Goal: Task Accomplishment & Management: Manage account settings

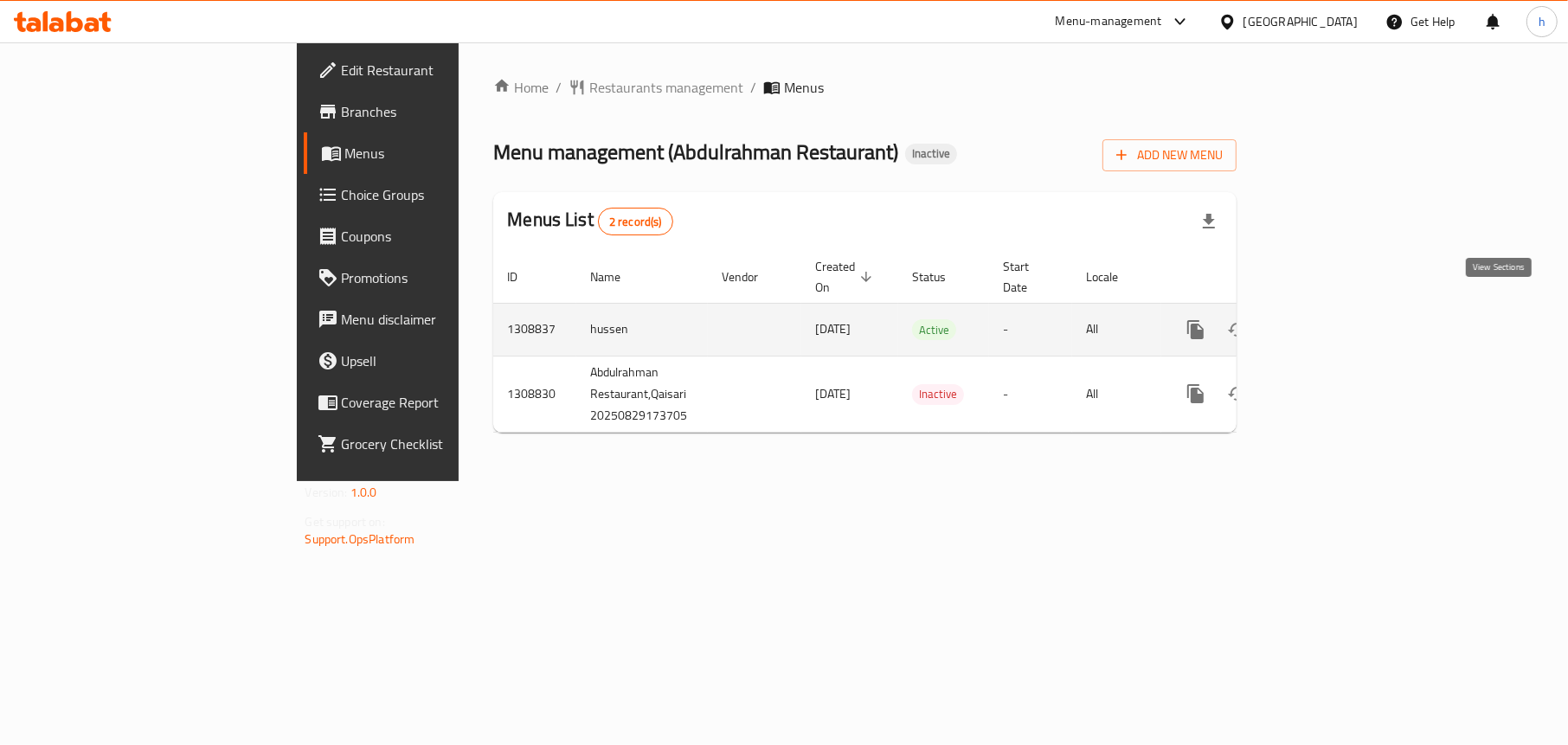
click at [1331, 320] on icon "enhanced table" at bounding box center [1321, 330] width 21 height 21
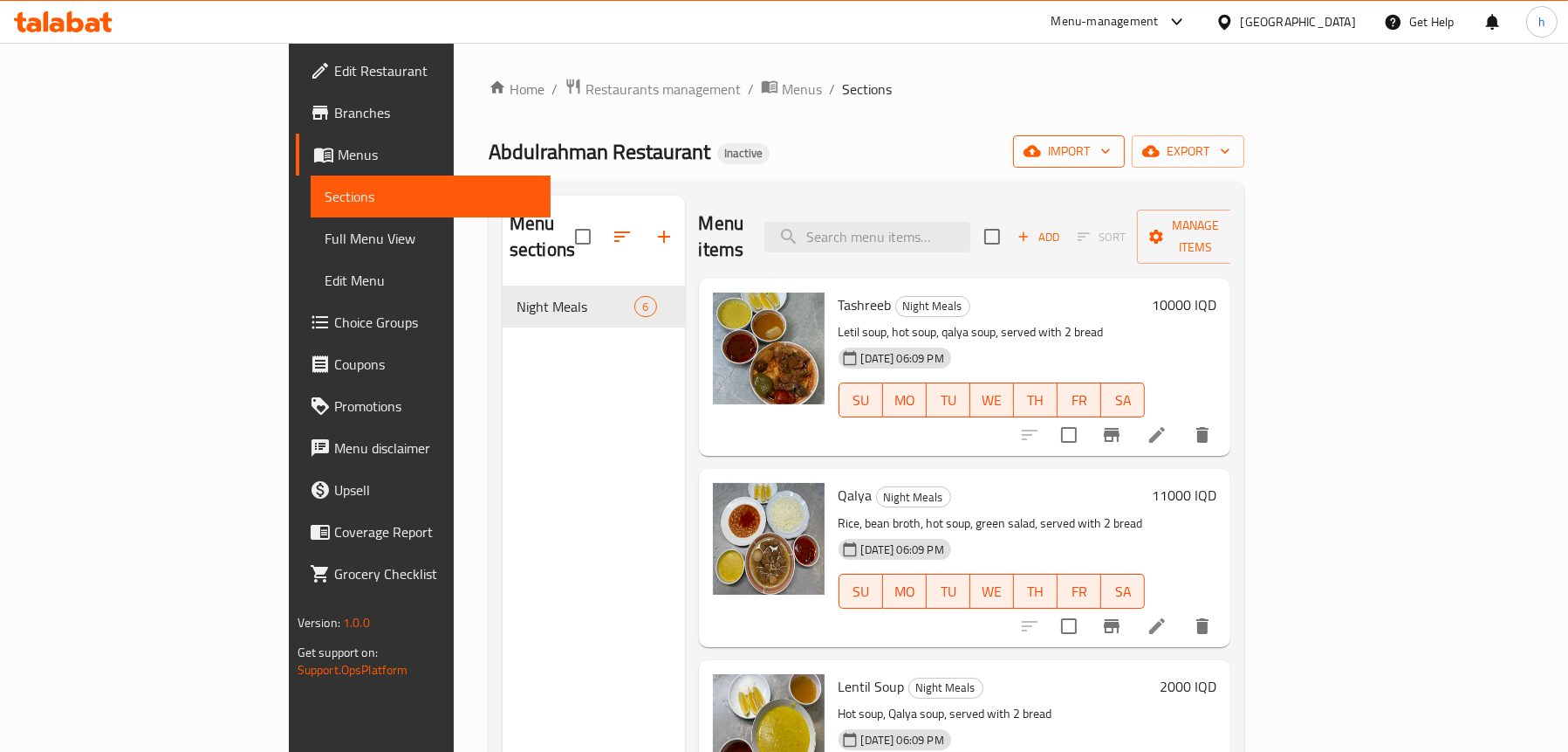
click at [1042, 160] on icon "button" at bounding box center [1033, 151] width 18 height 18
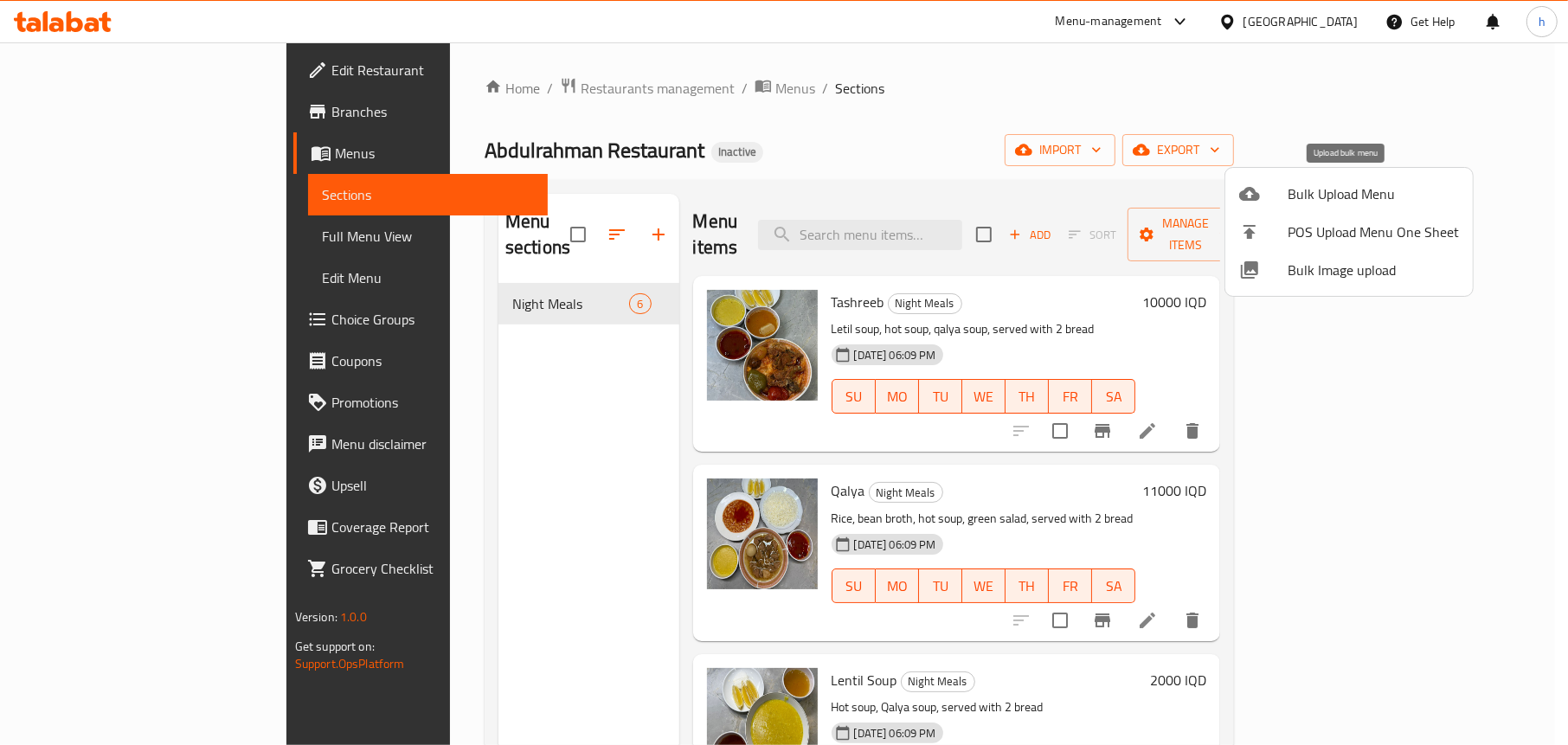
click at [1282, 189] on div at bounding box center [1263, 193] width 48 height 21
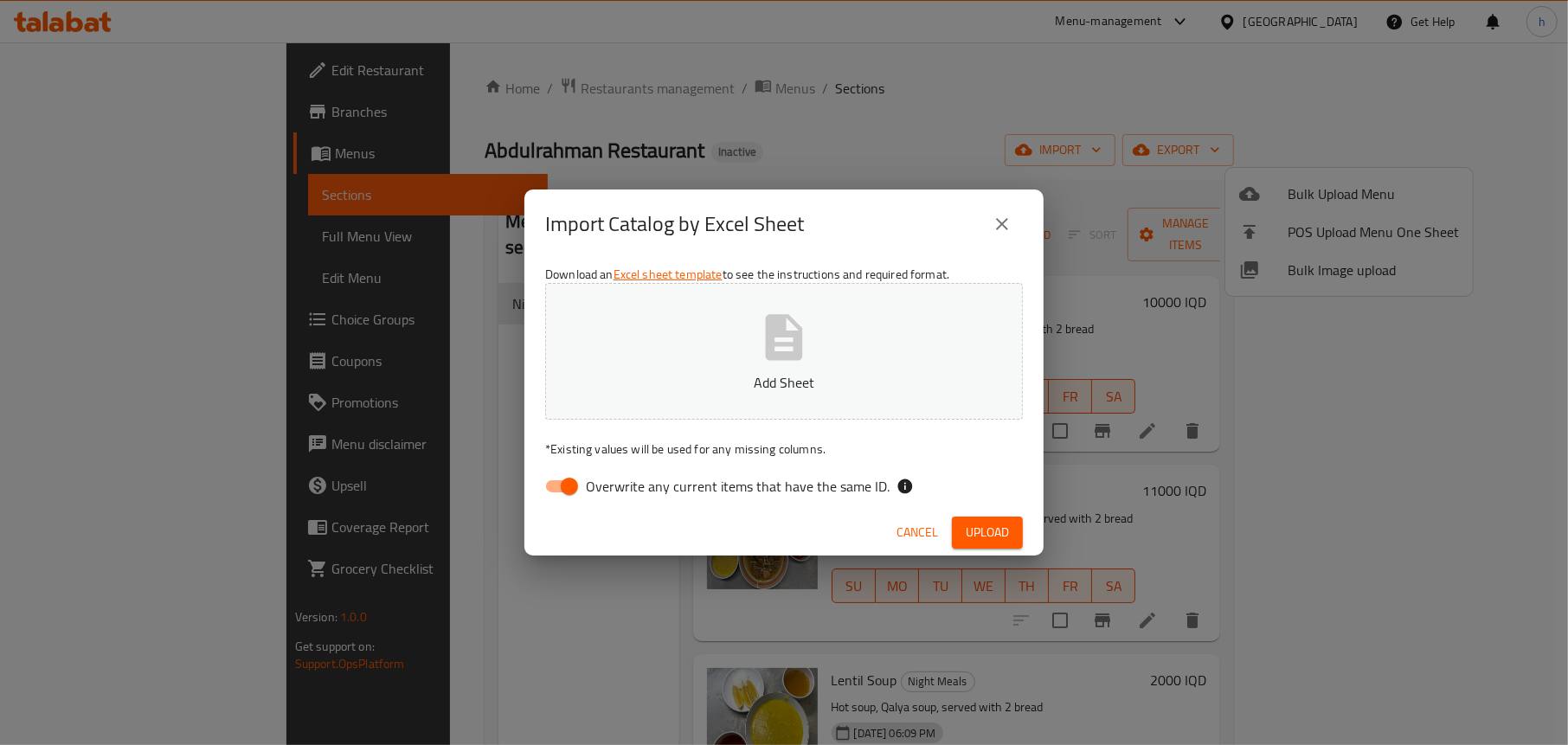
click at [553, 486] on input "Overwrite any current items that have the same ID." at bounding box center [569, 486] width 99 height 33
checkbox input "false"
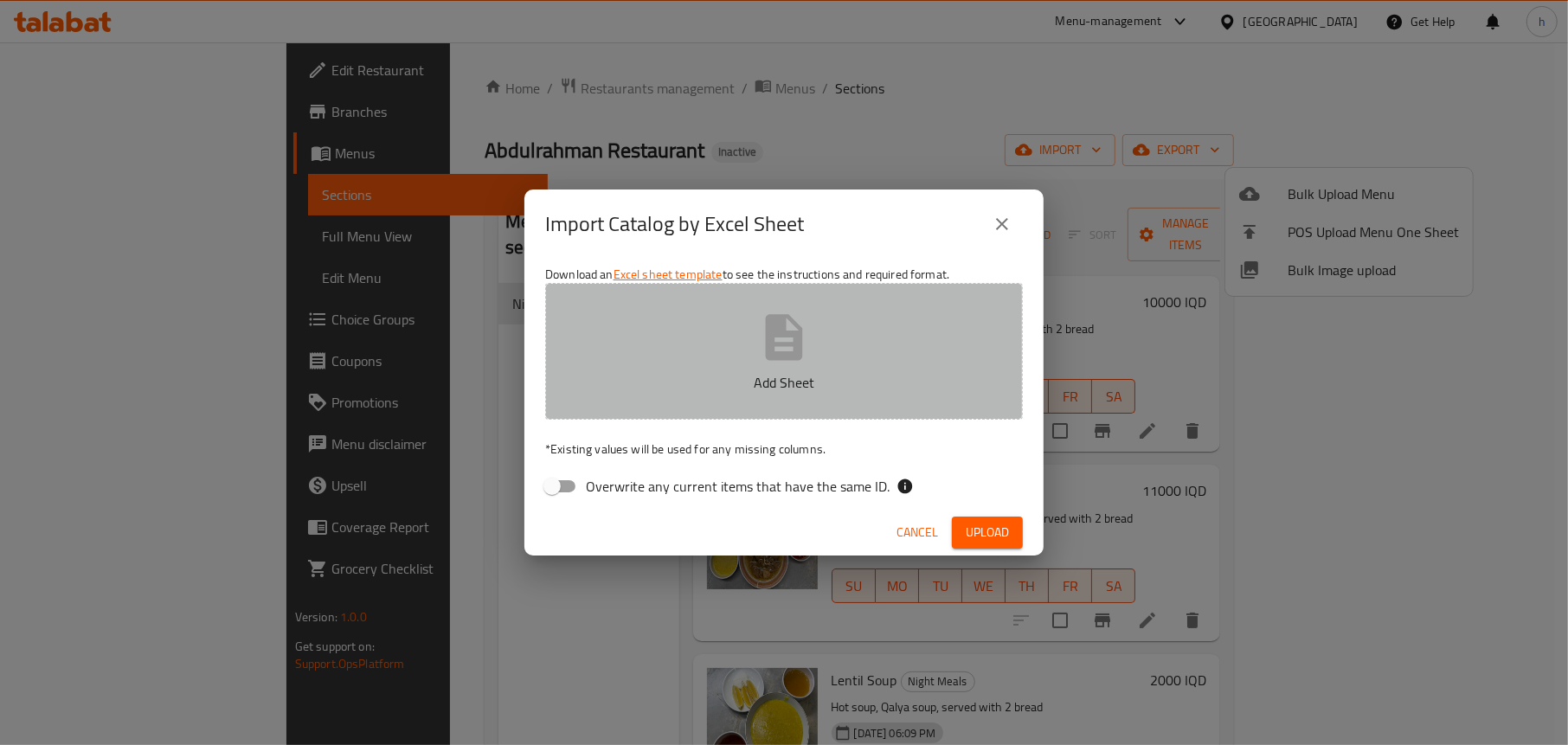
click at [770, 386] on p "Add Sheet" at bounding box center [784, 383] width 424 height 21
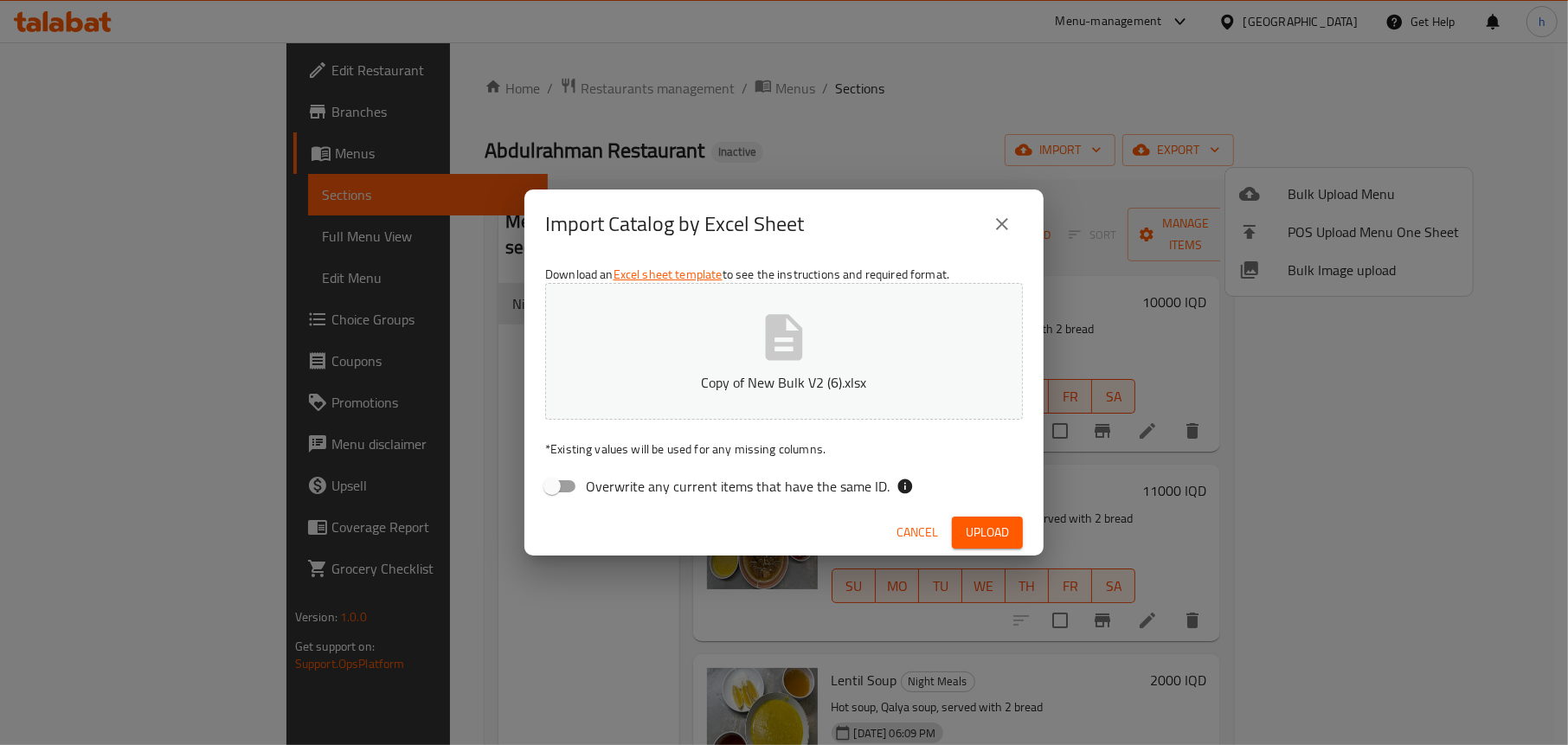
click at [972, 530] on span "Upload" at bounding box center [986, 532] width 43 height 22
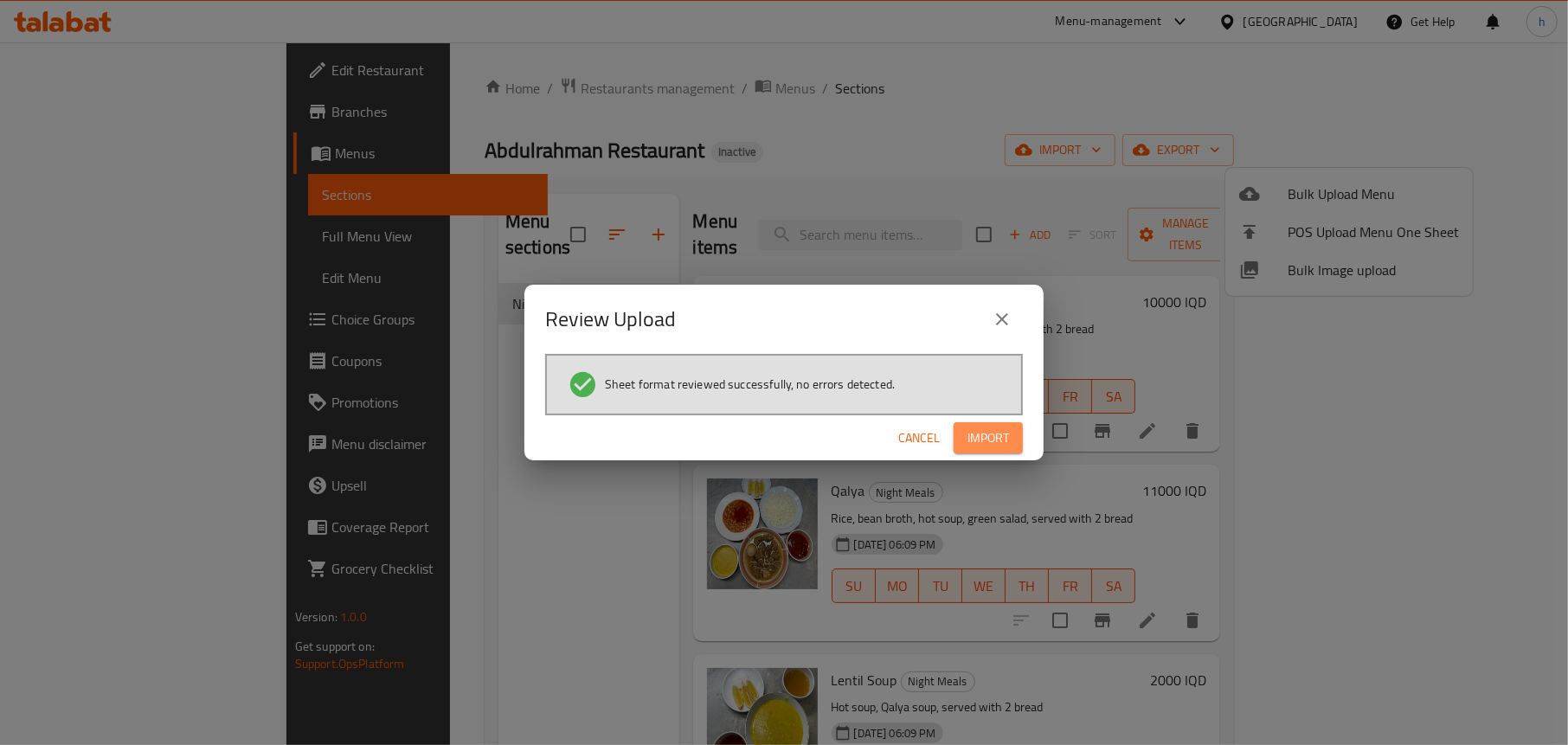
click at [987, 428] on span "Import" at bounding box center [987, 438] width 41 height 22
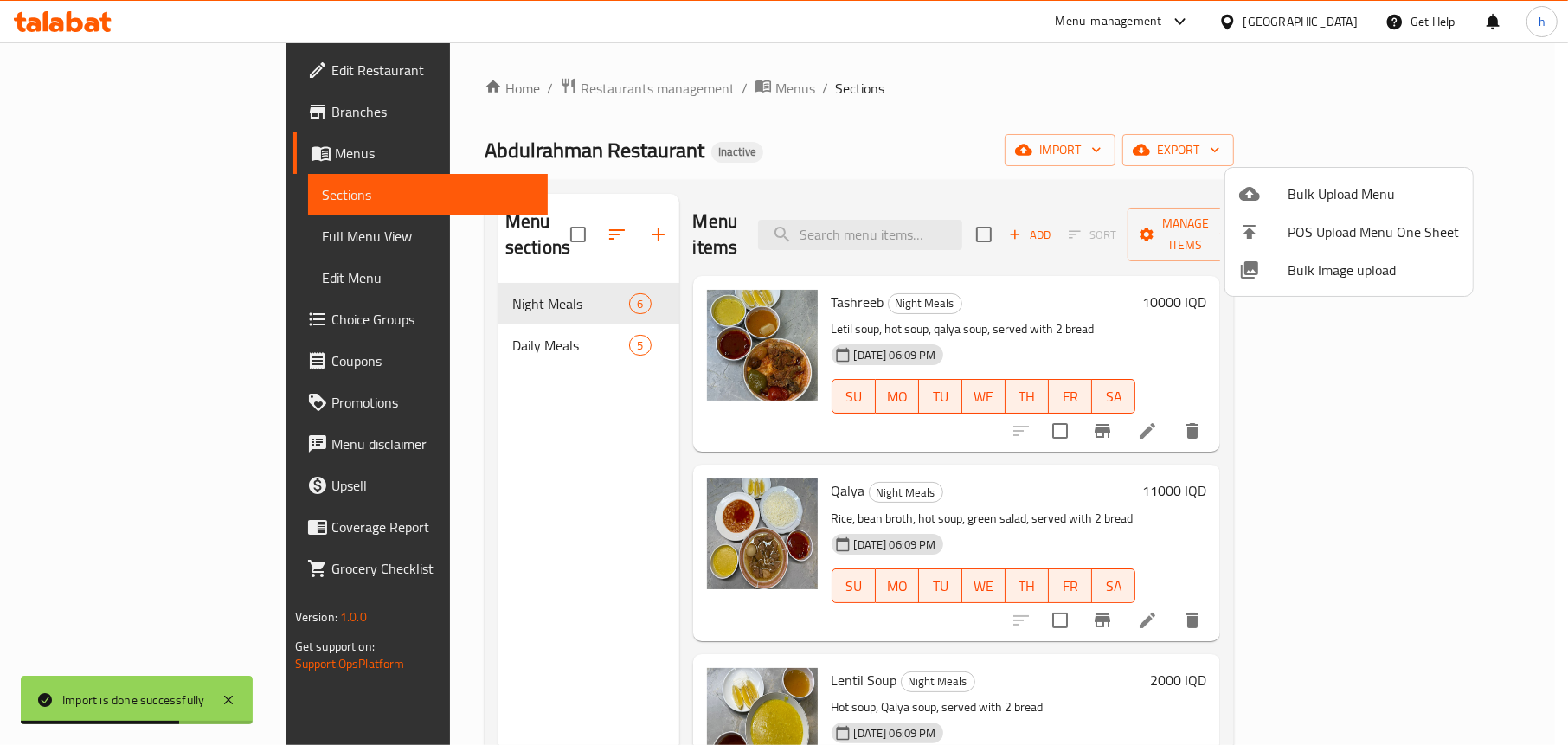
click at [388, 439] on div at bounding box center [784, 372] width 1568 height 745
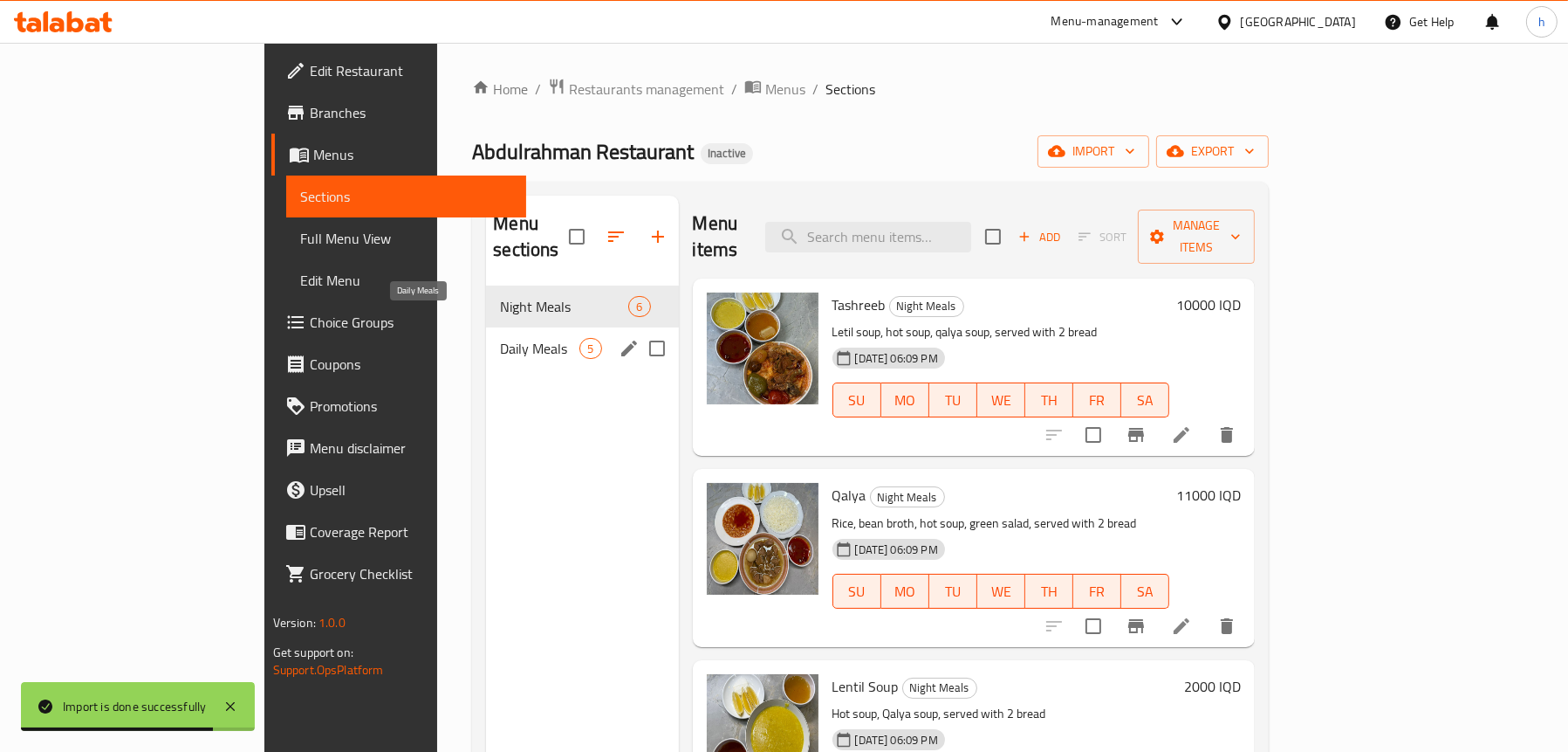
click at [500, 338] on span "Daily Meals" at bounding box center [540, 348] width 80 height 21
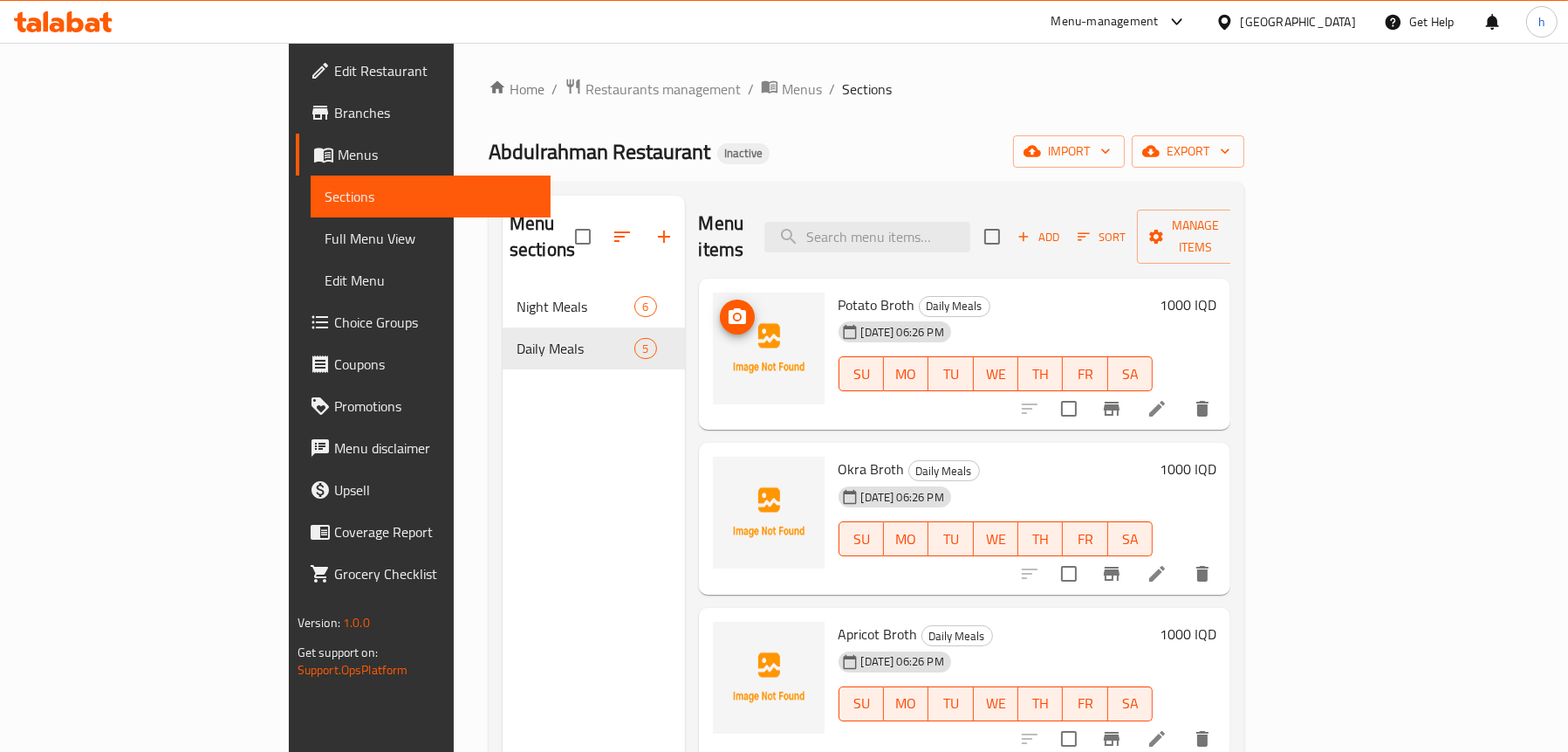
click at [729, 308] on icon "upload picture" at bounding box center [738, 316] width 18 height 16
click at [727, 307] on icon "upload picture" at bounding box center [738, 317] width 21 height 21
click at [1168, 398] on icon at bounding box center [1157, 408] width 21 height 21
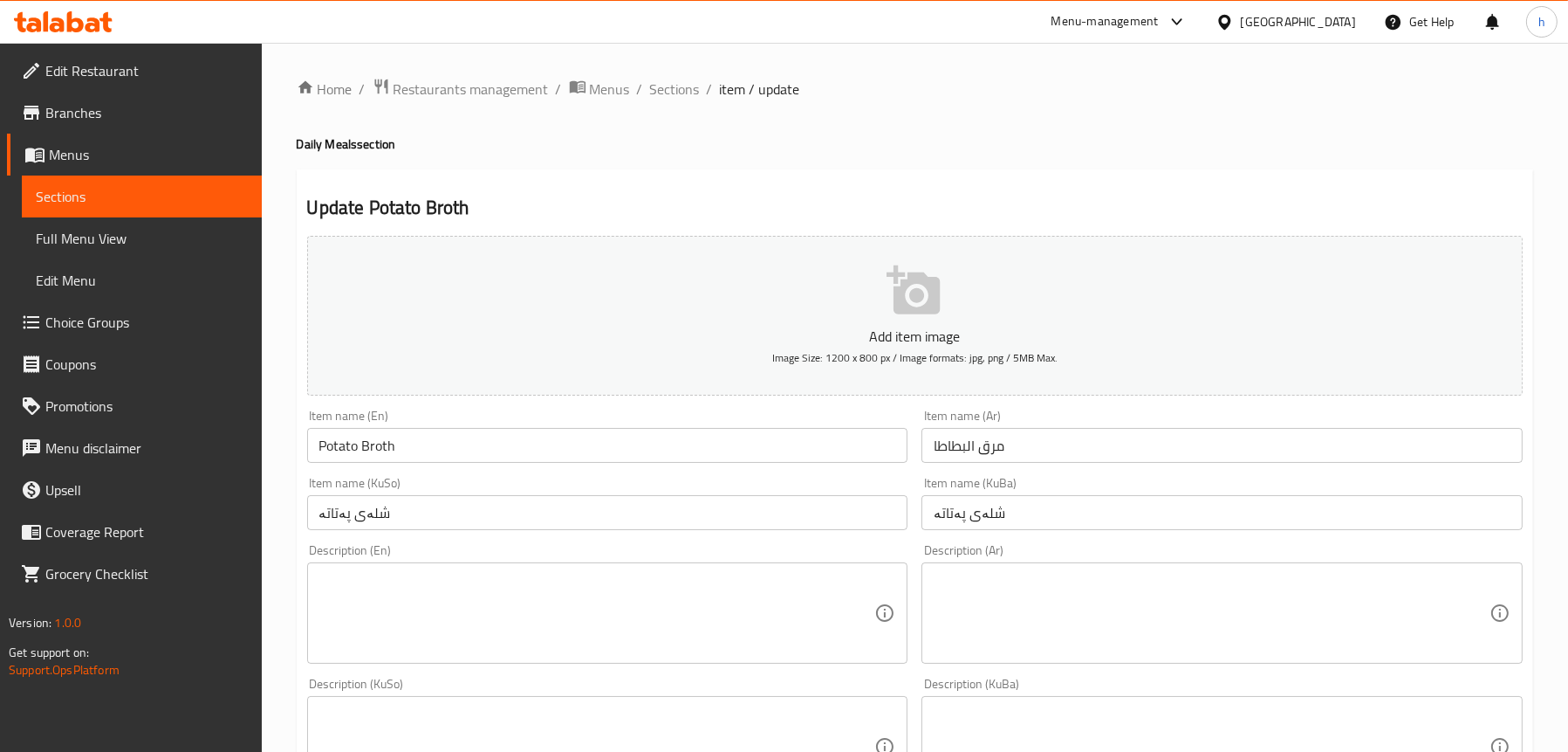
click at [90, 197] on span "Sections" at bounding box center [142, 196] width 212 height 21
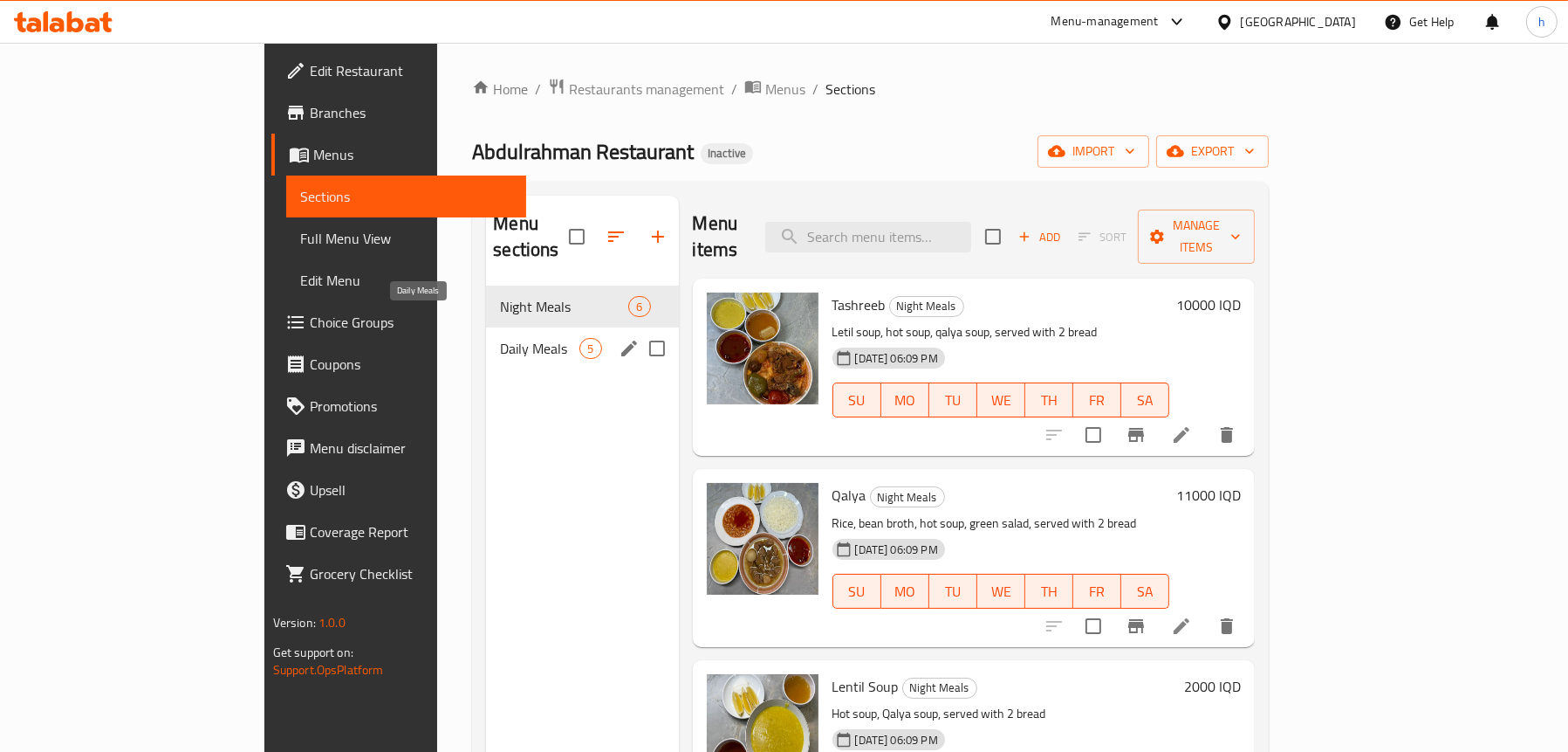
click at [500, 338] on span "Daily Meals" at bounding box center [540, 348] width 80 height 21
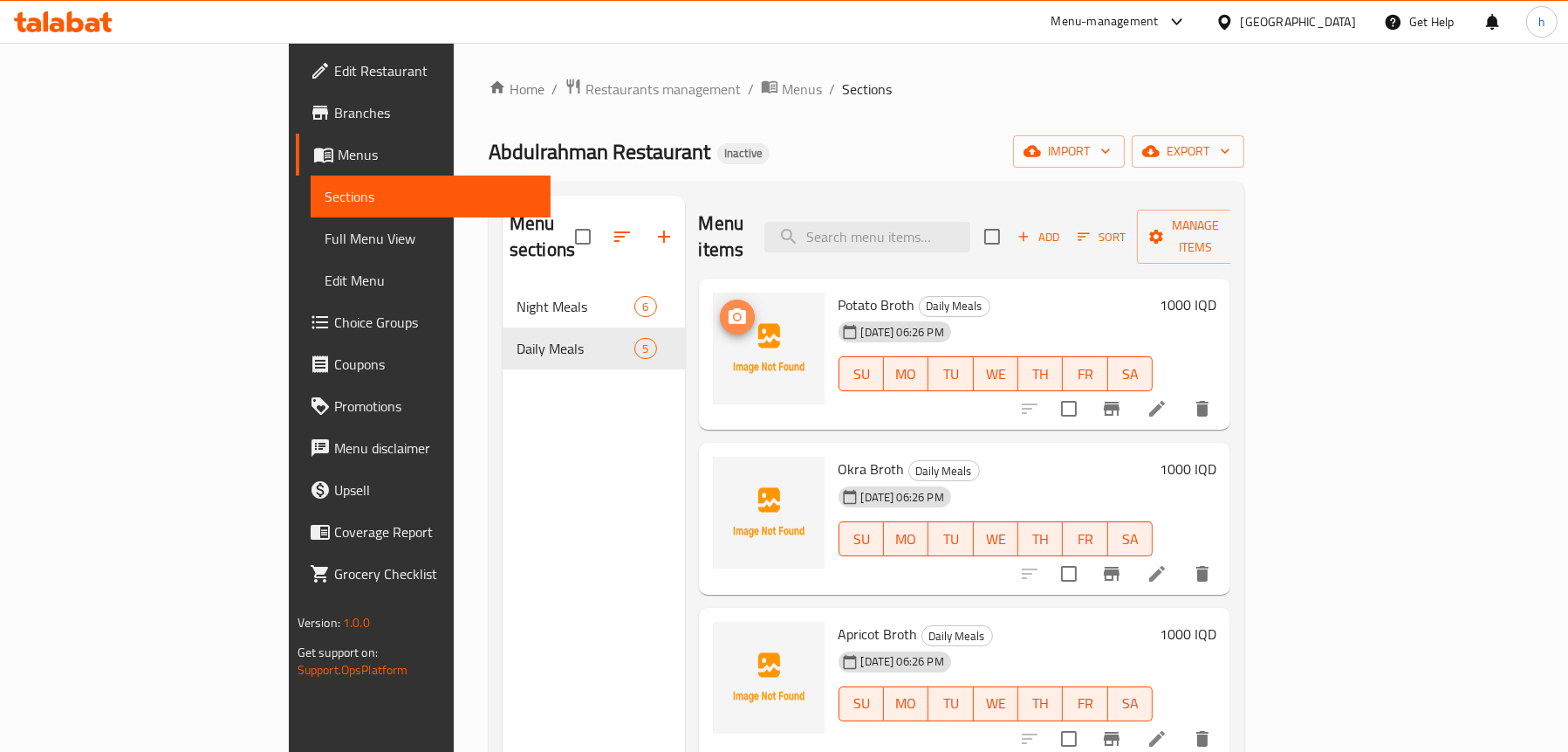
click at [729, 308] on icon "upload picture" at bounding box center [738, 316] width 18 height 16
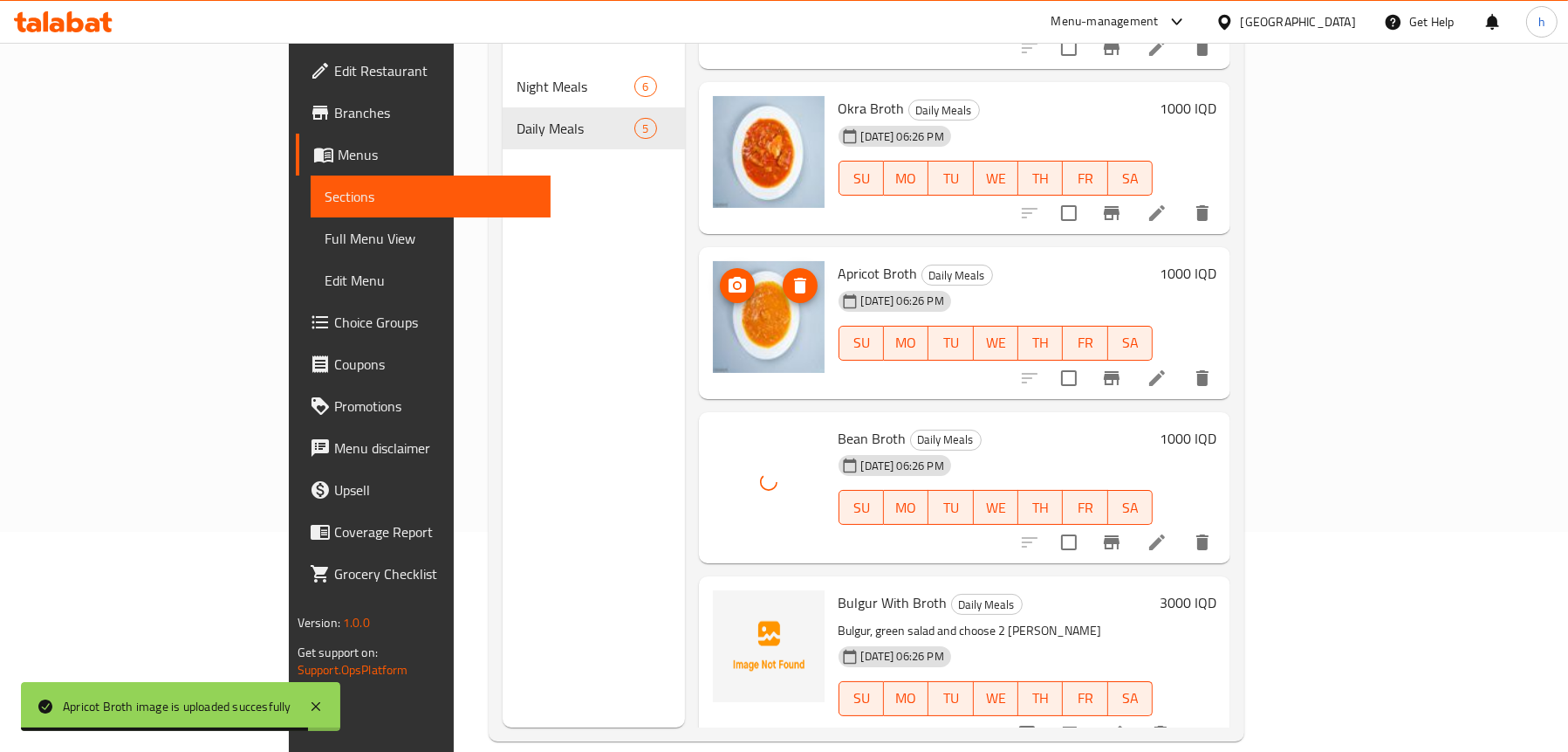
scroll to position [246, 0]
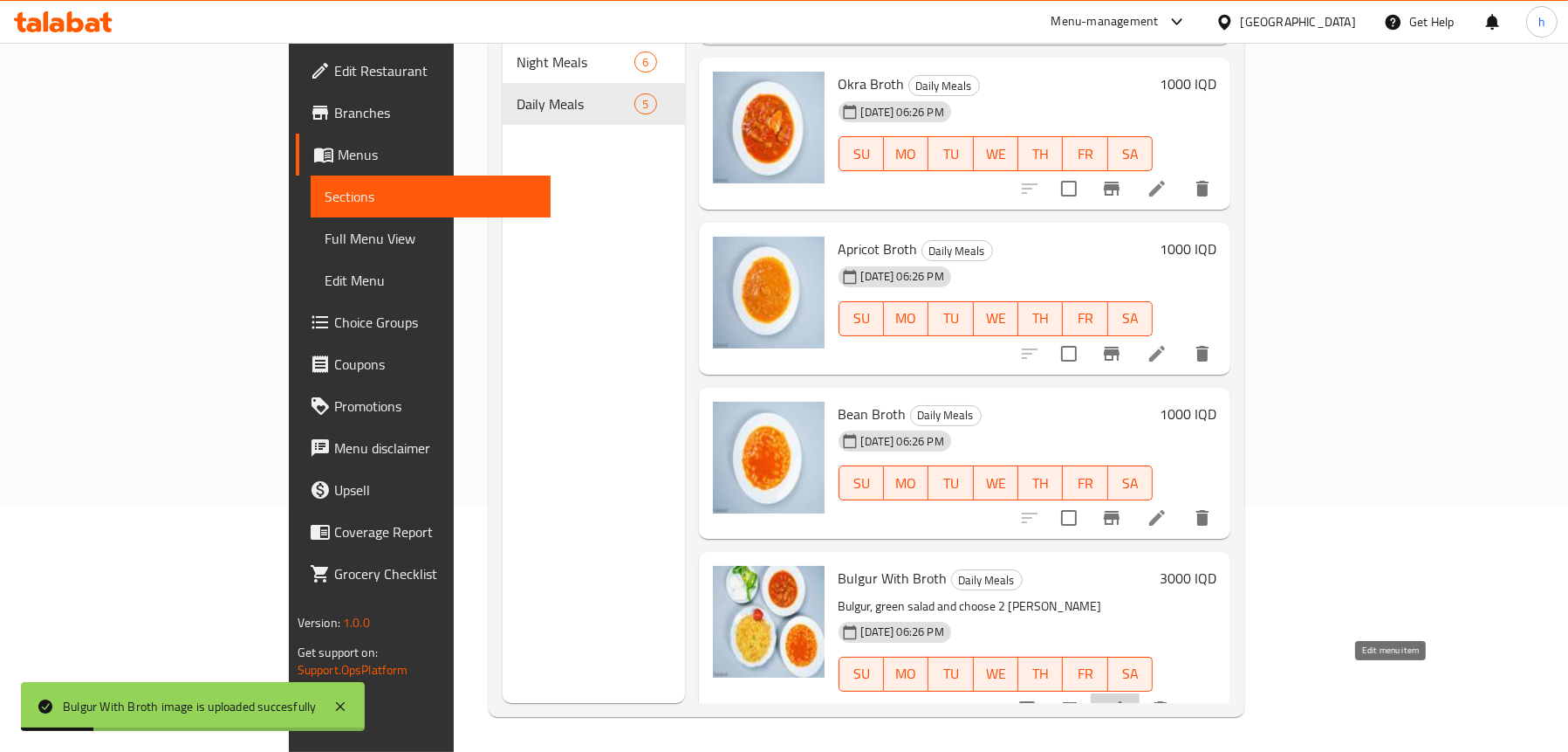
click at [1125, 698] on icon at bounding box center [1116, 709] width 21 height 21
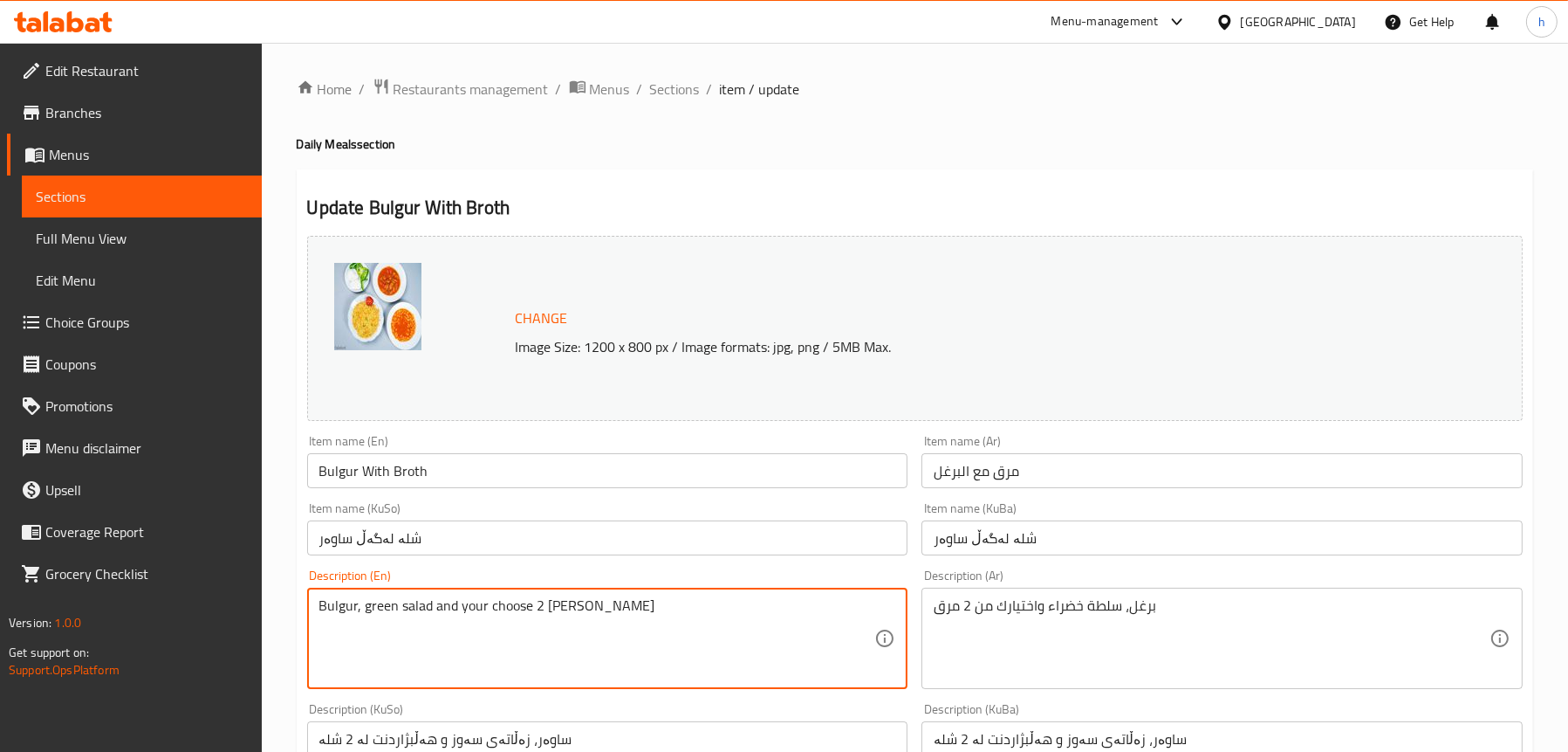
click at [510, 609] on textarea "Bulgur, green salad and your choose 2 [PERSON_NAME]" at bounding box center [597, 639] width 556 height 83
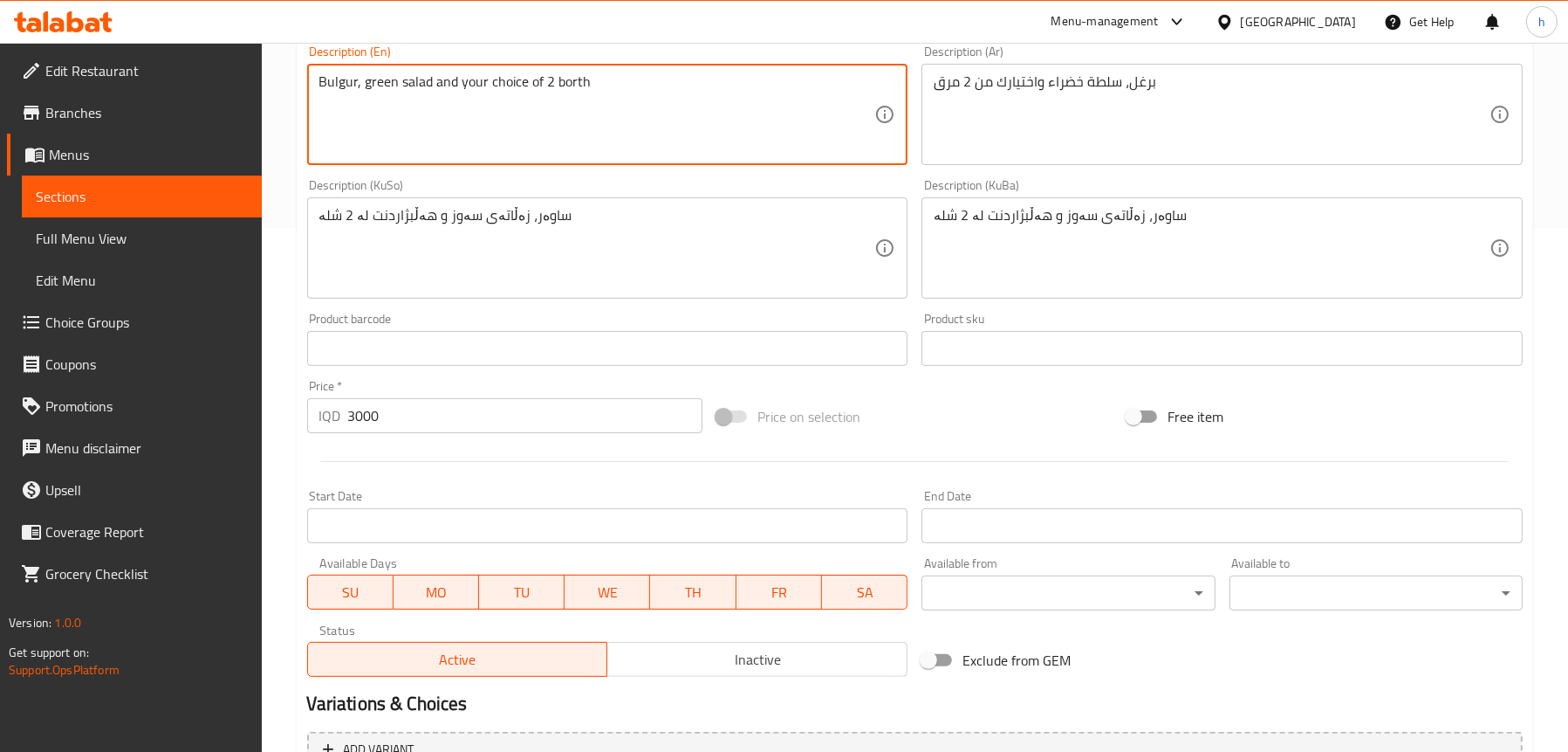
scroll to position [873, 0]
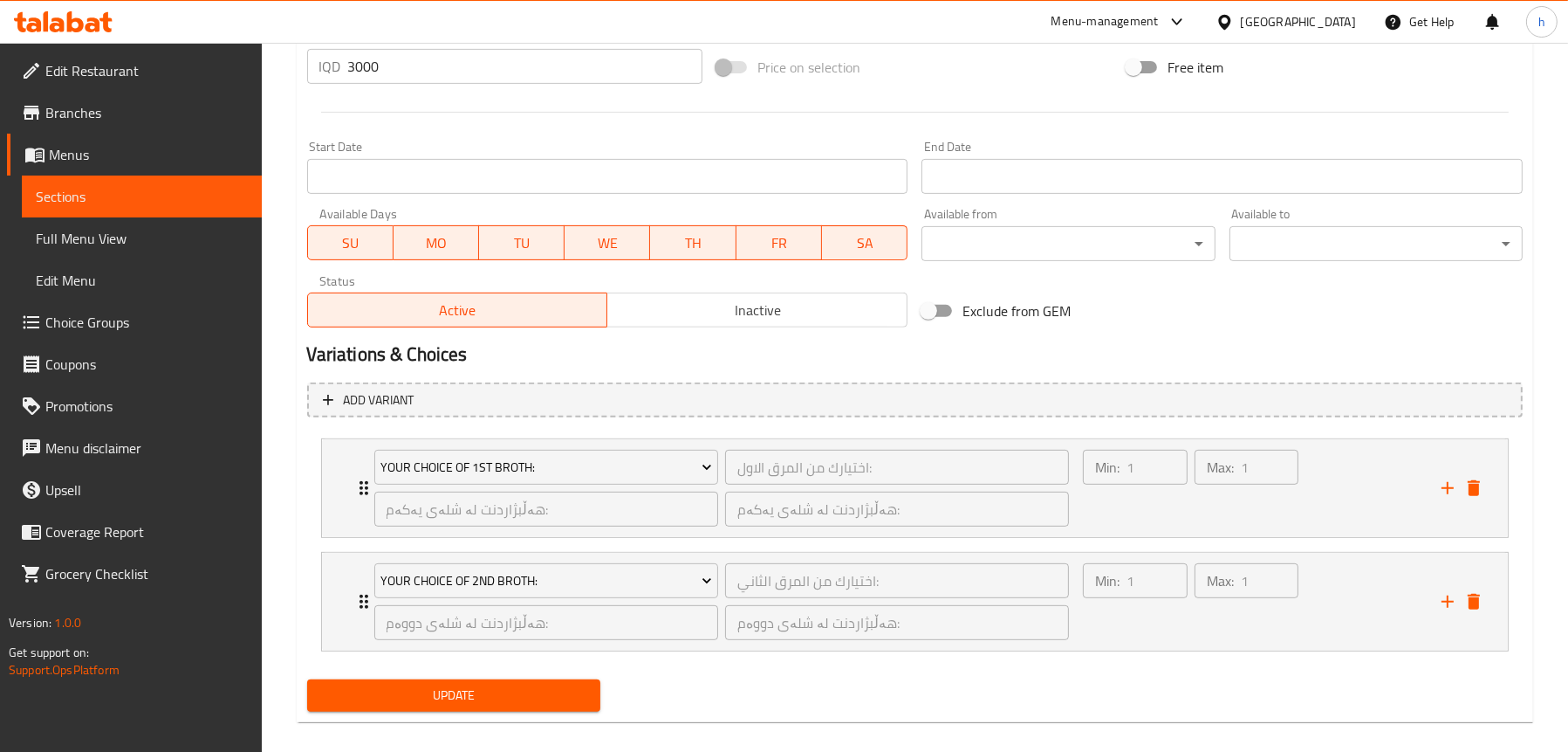
type textarea "Bulgur, green salad and your choice of 2 borth"
click at [478, 690] on span "Update" at bounding box center [454, 695] width 265 height 22
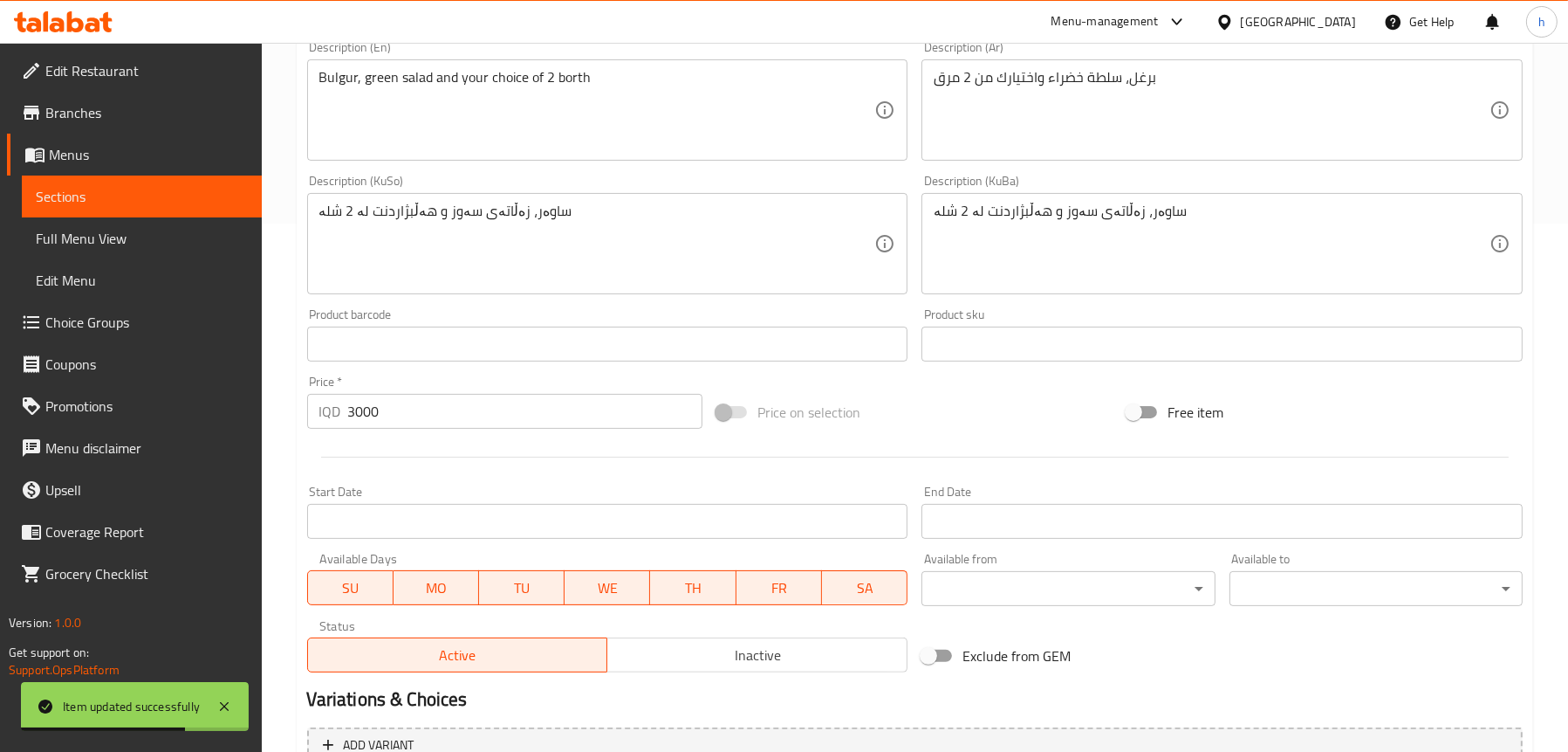
scroll to position [524, 0]
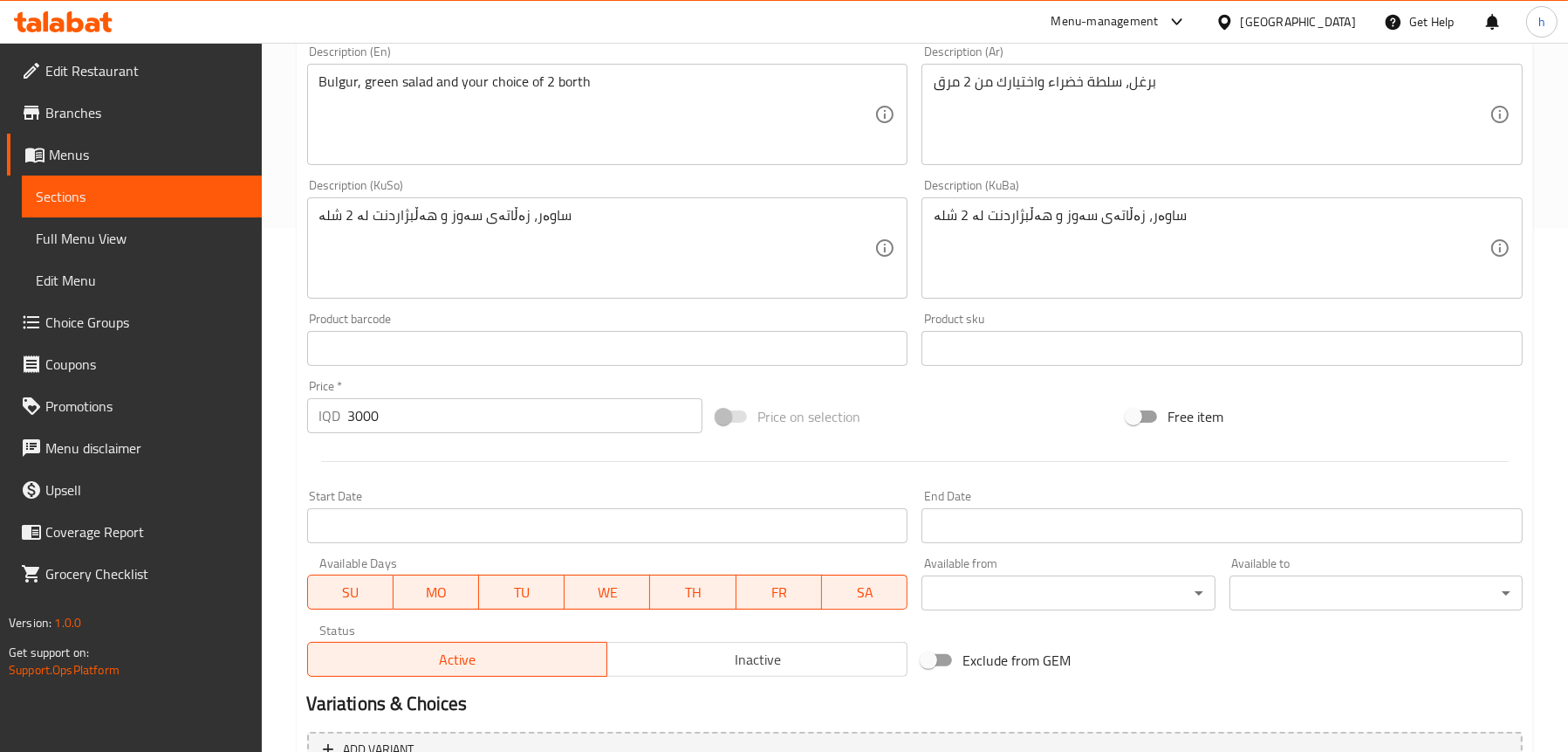
click at [78, 315] on span "Choice Groups" at bounding box center [146, 323] width 202 height 21
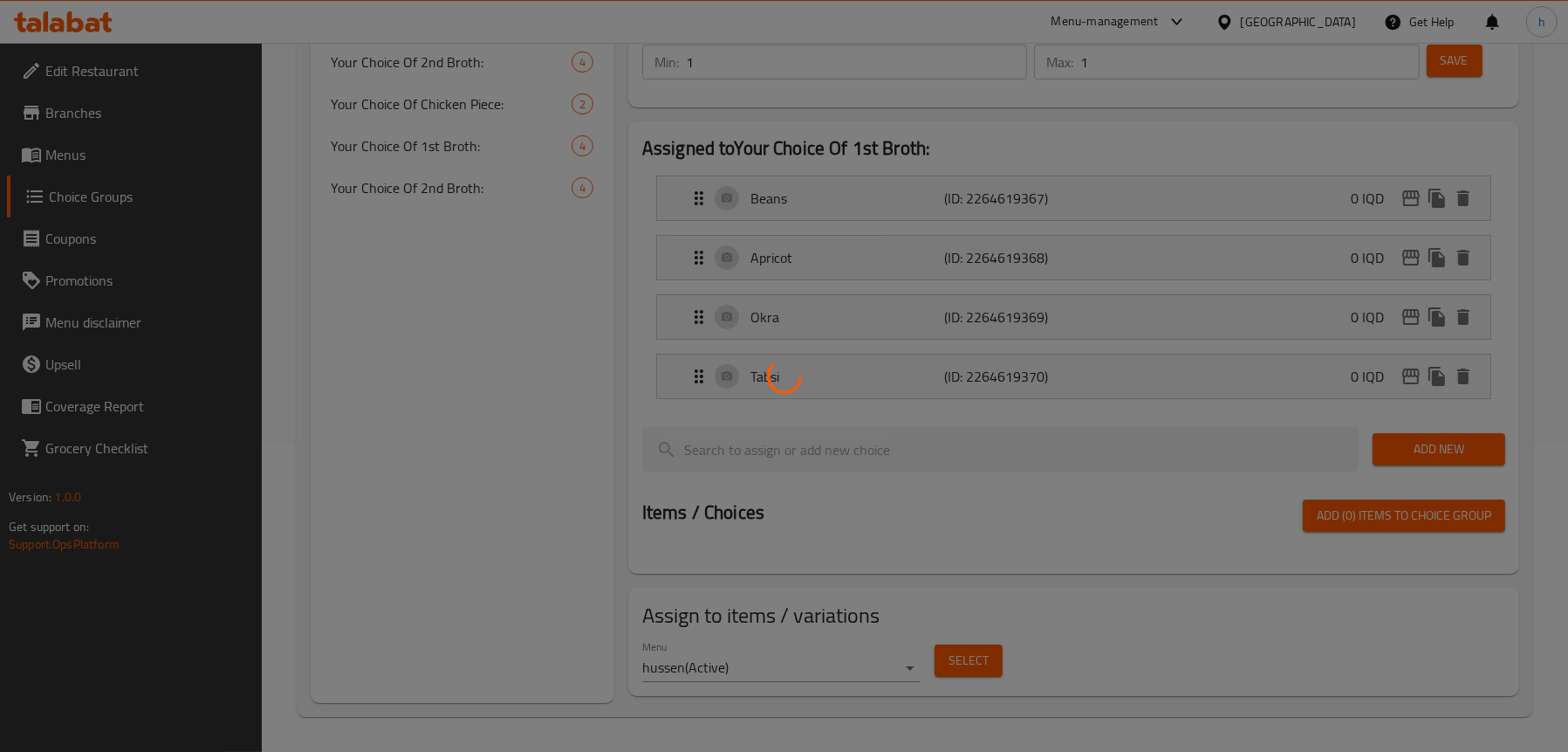
scroll to position [247, 0]
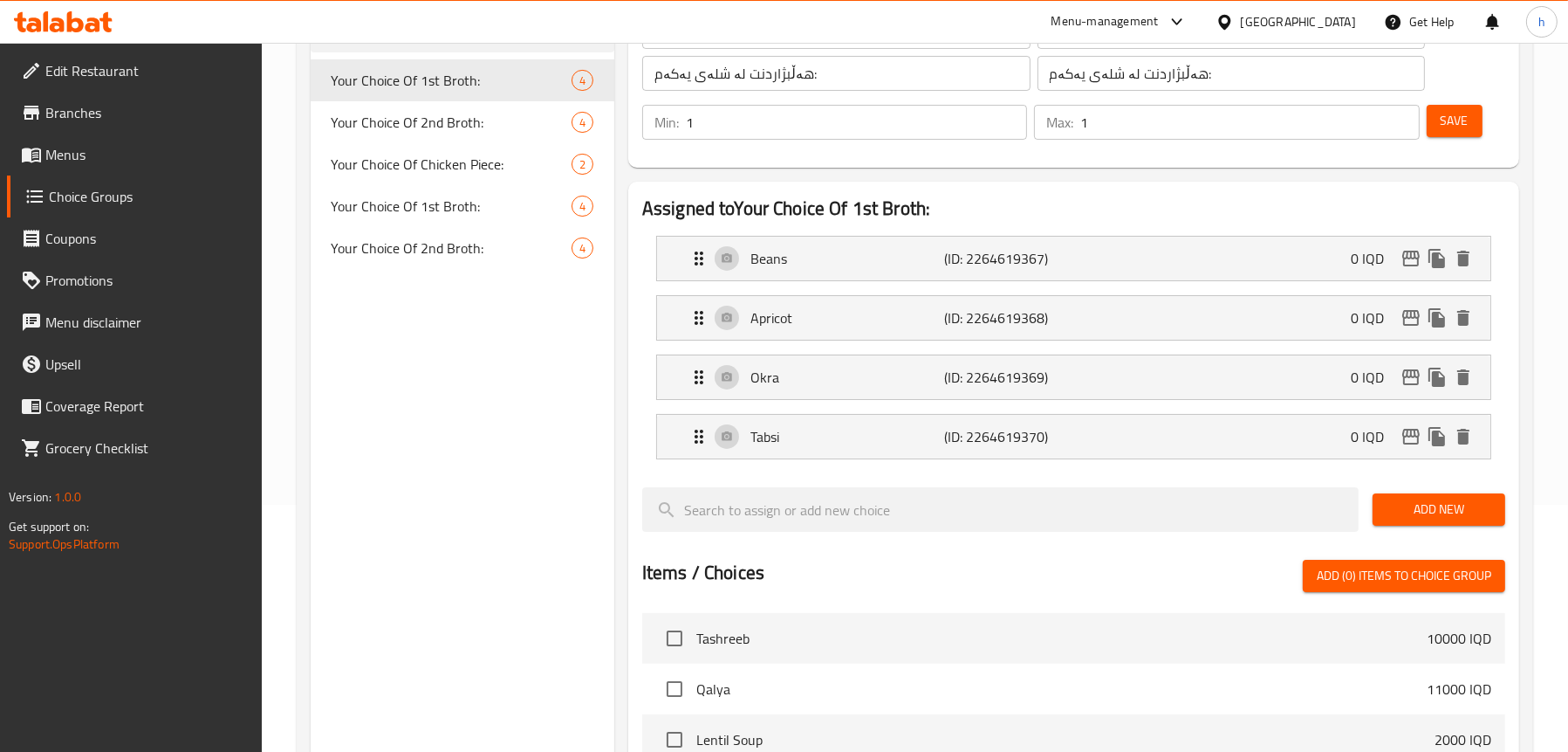
click at [115, 144] on span "Menus" at bounding box center [146, 155] width 202 height 21
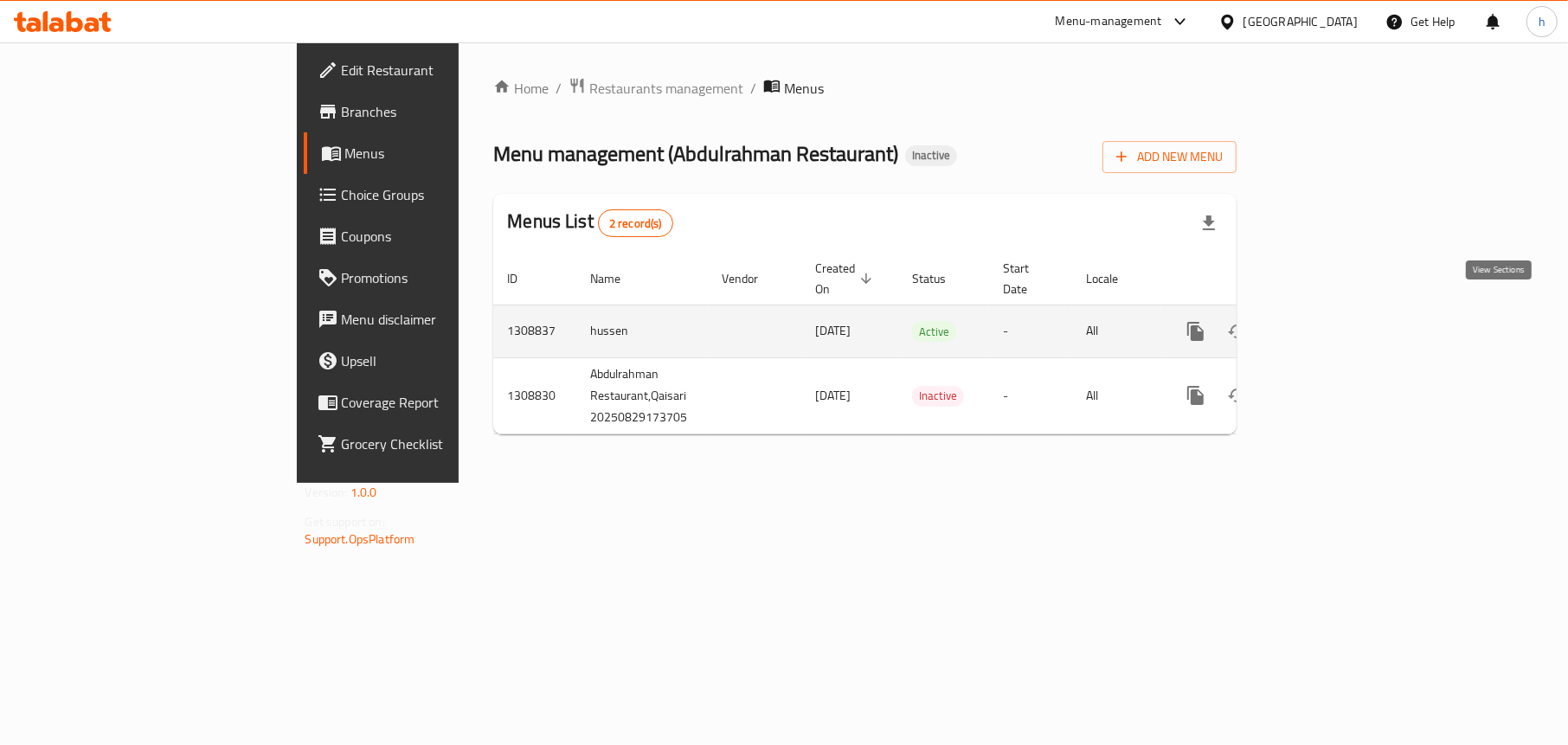
click at [1328, 323] on icon "enhanced table" at bounding box center [1321, 331] width 16 height 16
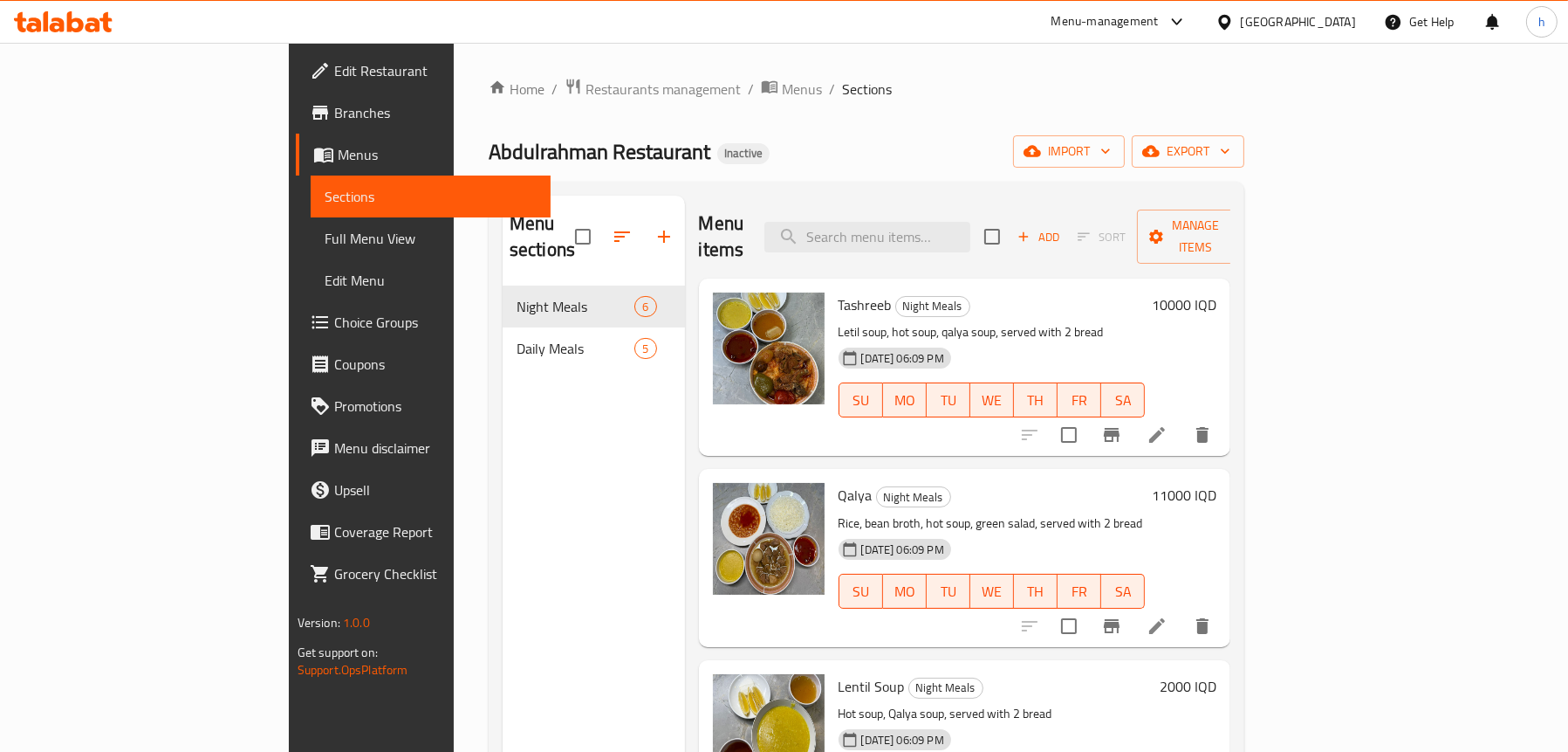
click at [324, 229] on span "Full Menu View" at bounding box center [430, 239] width 212 height 21
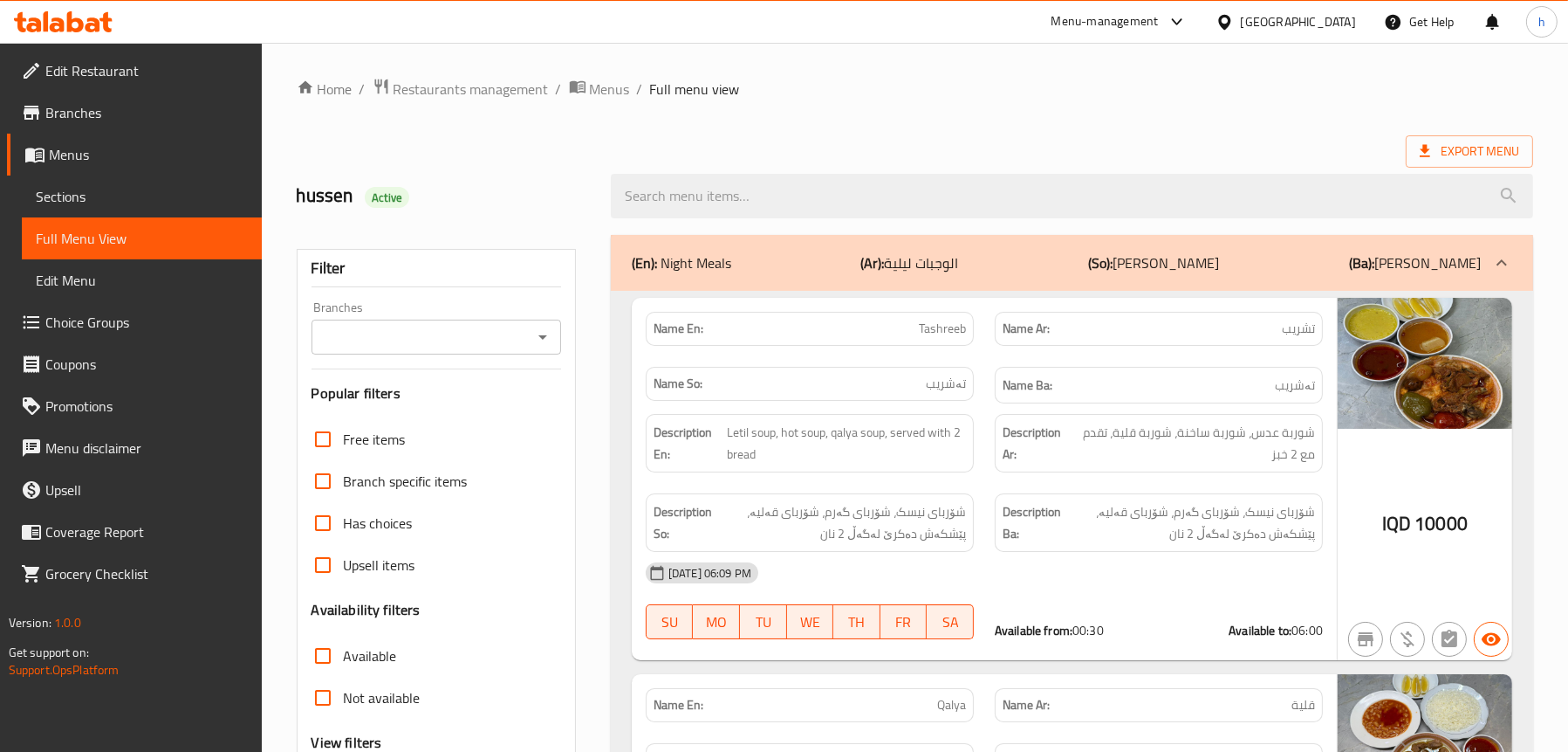
click at [539, 341] on icon "Open" at bounding box center [543, 337] width 21 height 21
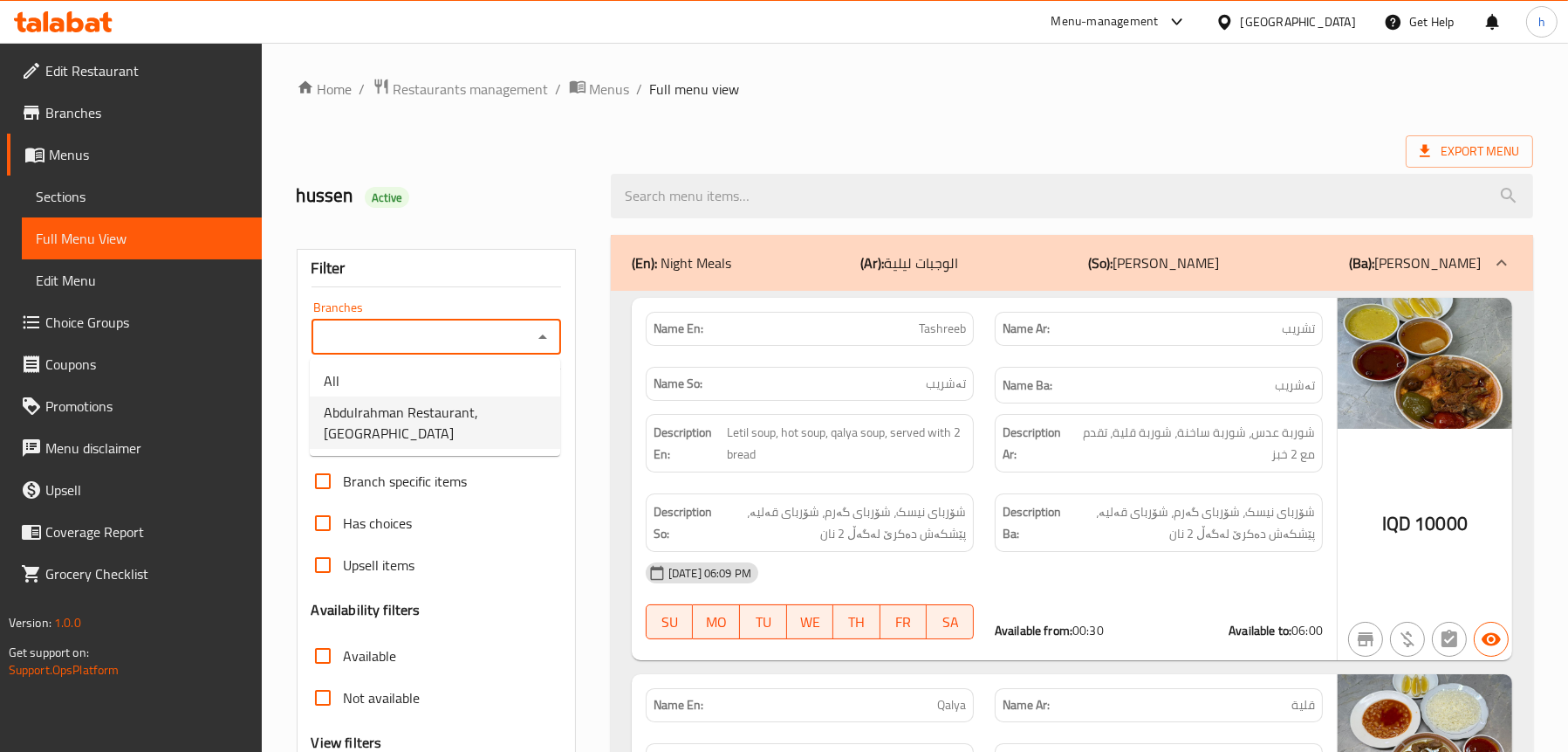
click at [416, 412] on span "Abdulrahman Restaurant,[GEOGRAPHIC_DATA]" at bounding box center [436, 422] width 223 height 42
type input "Abdulrahman Restaurant,[GEOGRAPHIC_DATA]"
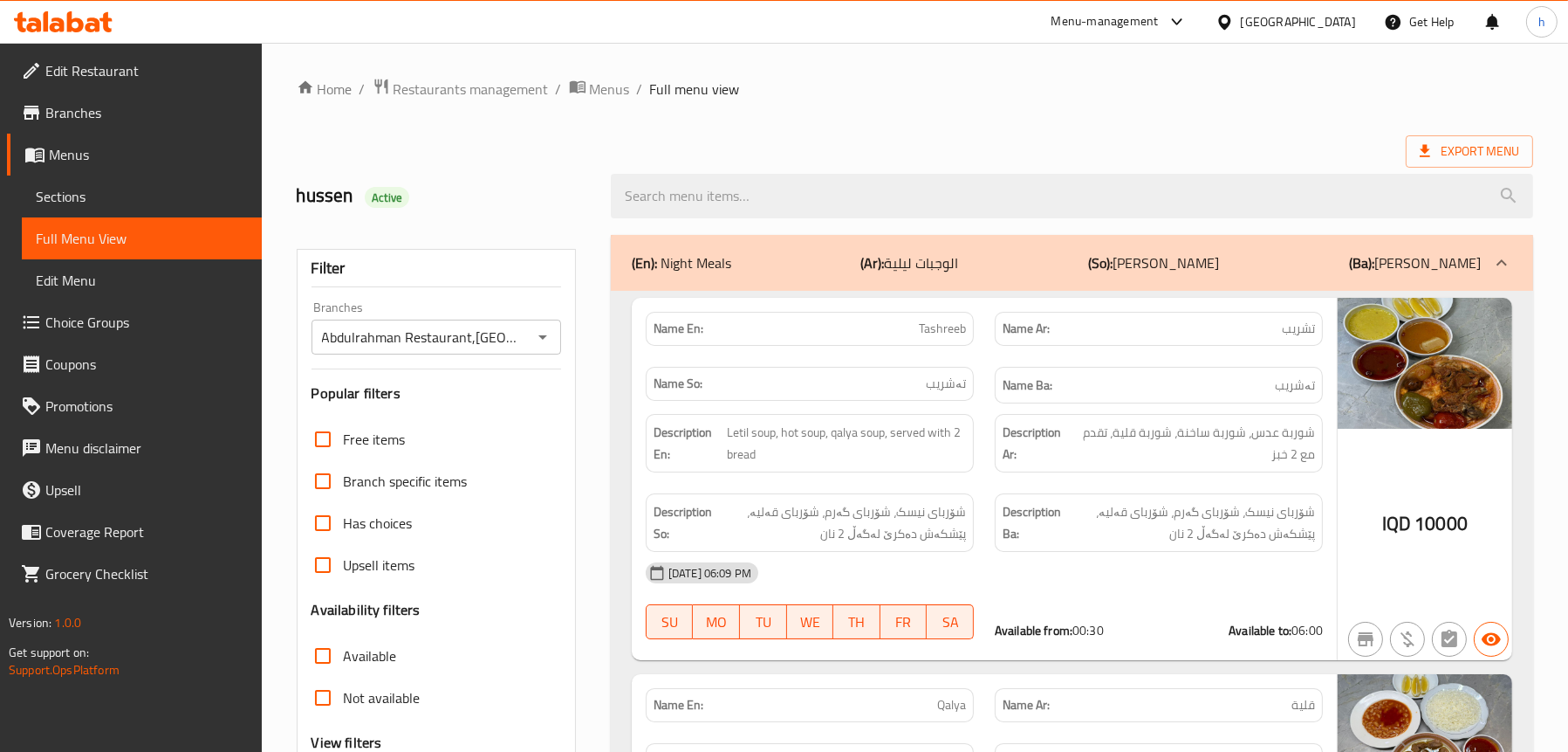
click at [526, 157] on div "[PERSON_NAME] Active" at bounding box center [443, 196] width 314 height 78
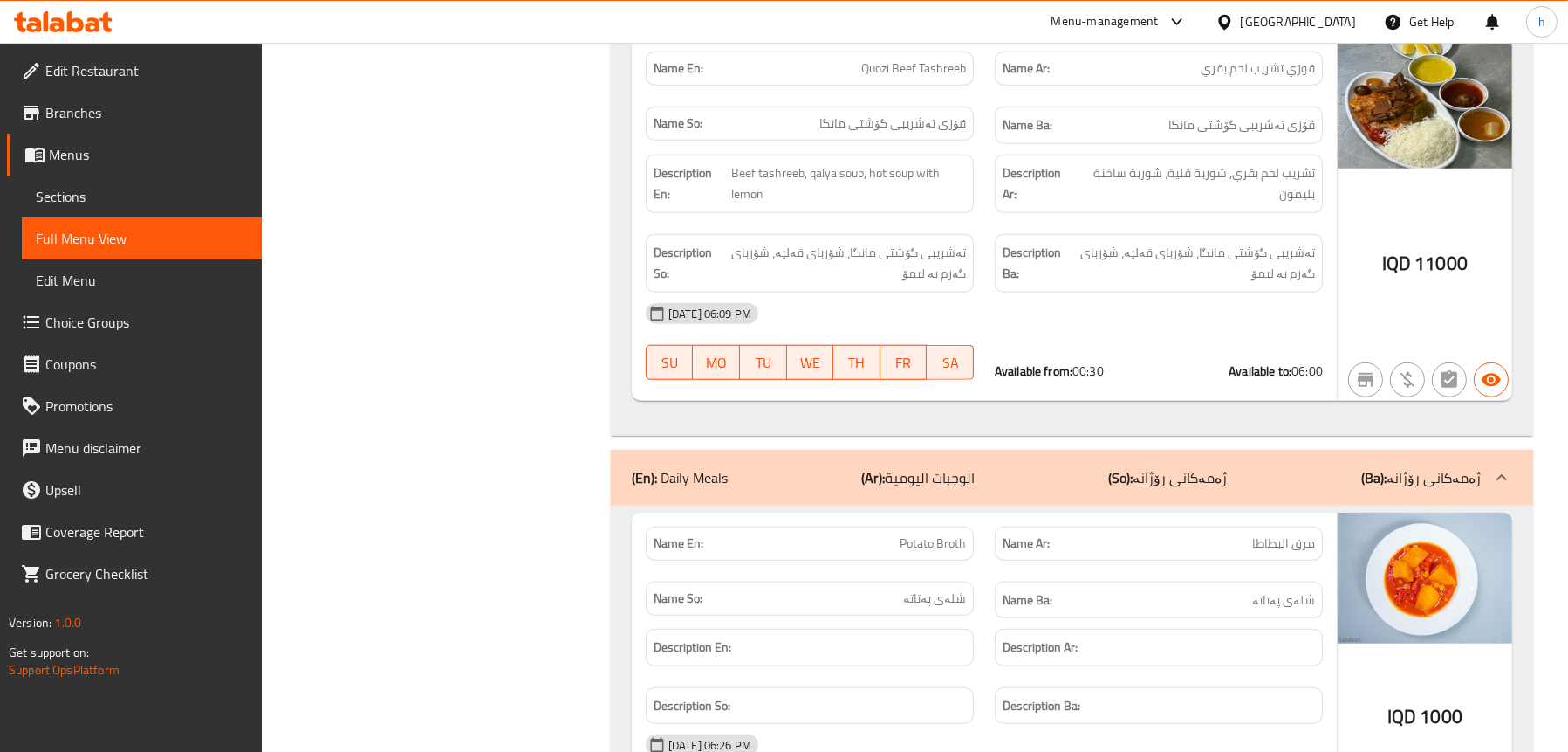
scroll to position [2008, 0]
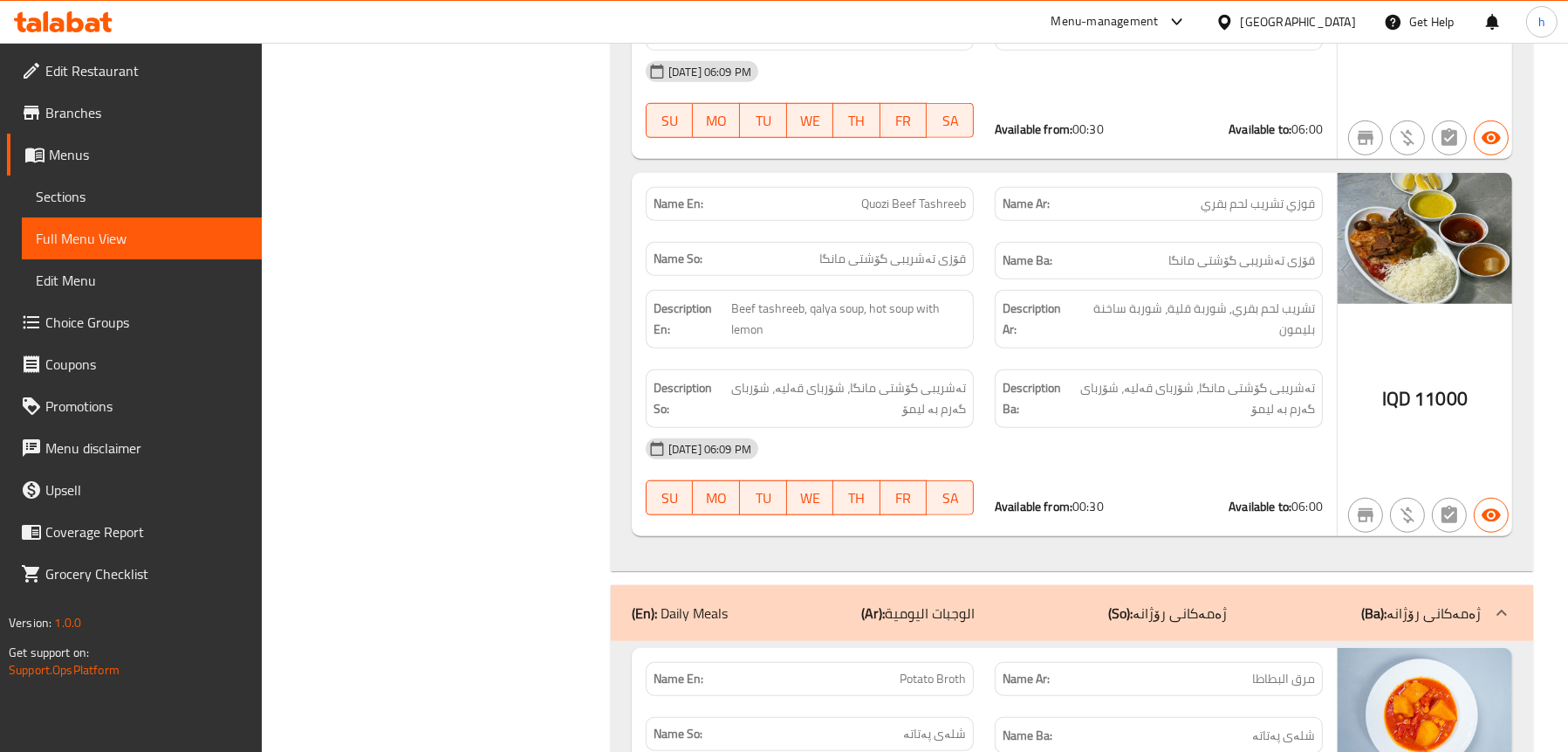
click at [87, 186] on span "Sections" at bounding box center [142, 196] width 212 height 21
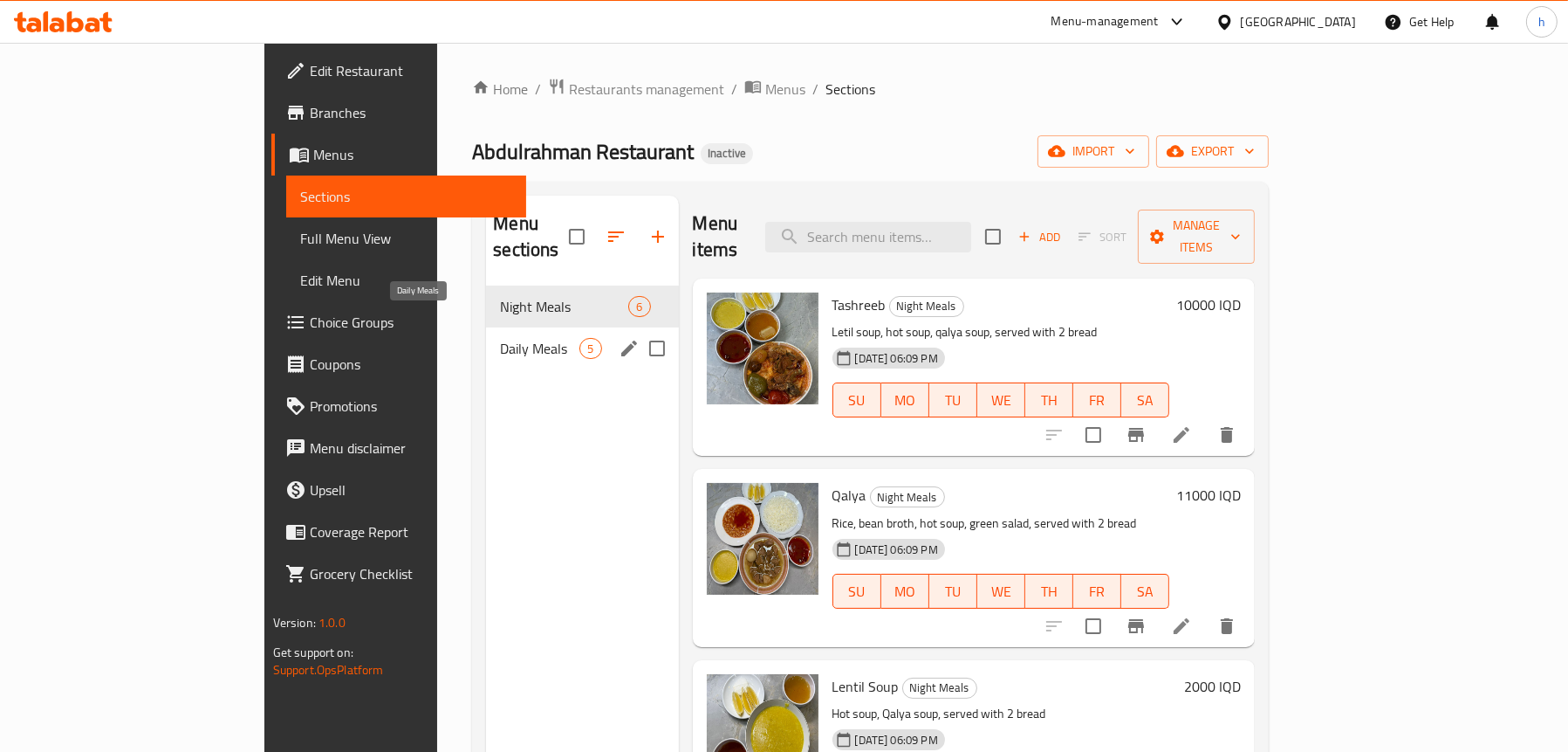
click at [500, 338] on span "Daily Meals" at bounding box center [540, 348] width 80 height 21
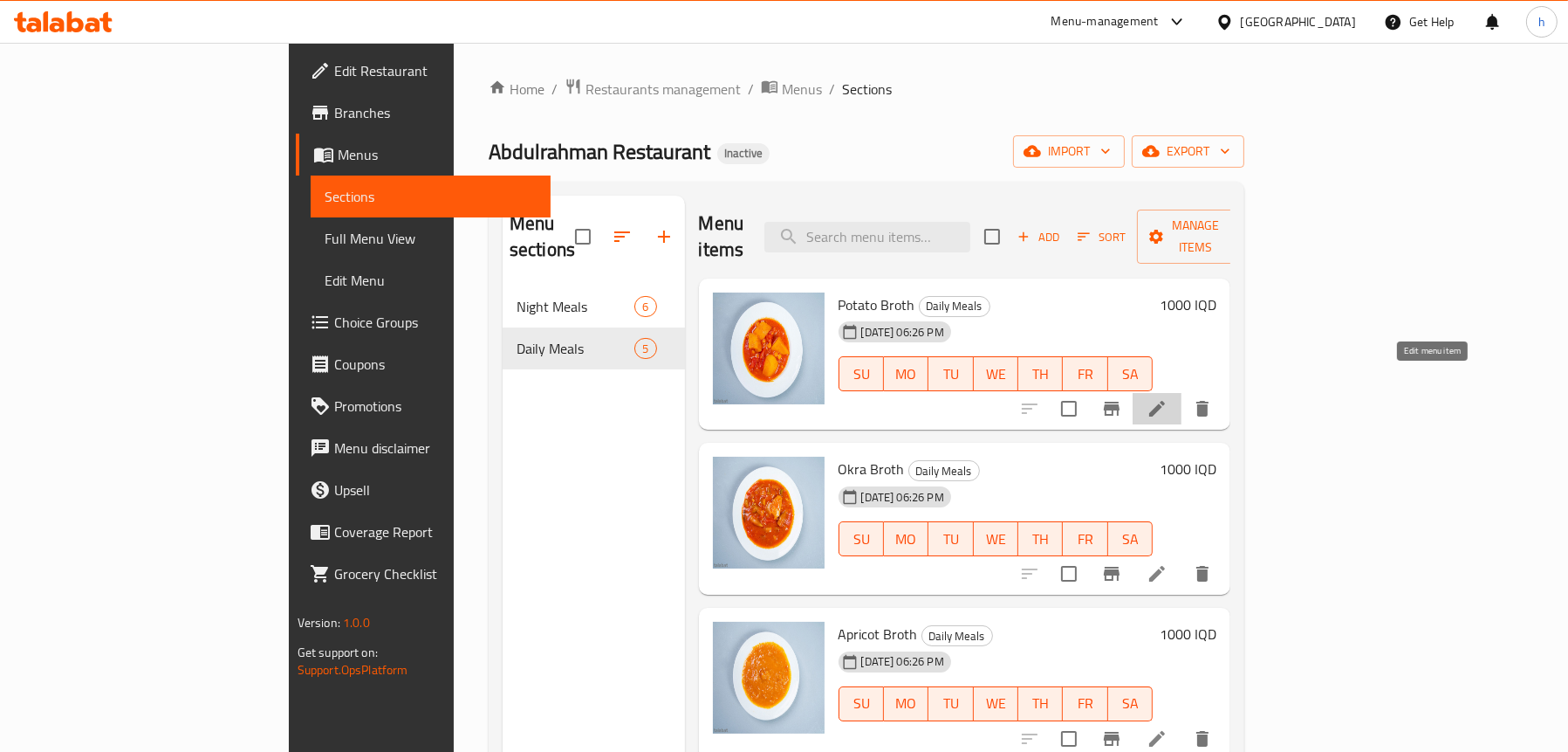
click at [1168, 398] on icon at bounding box center [1157, 408] width 21 height 21
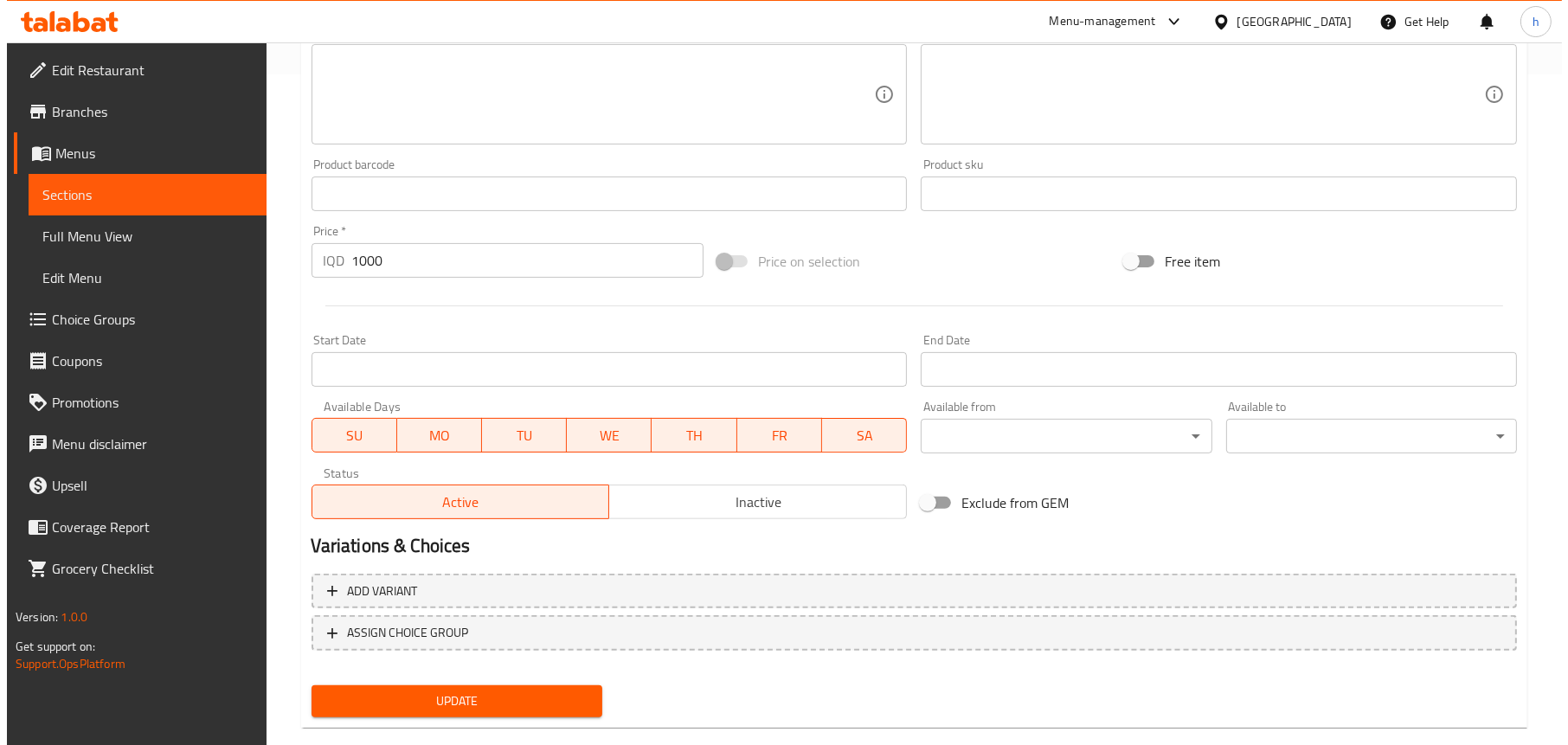
scroll to position [701, 0]
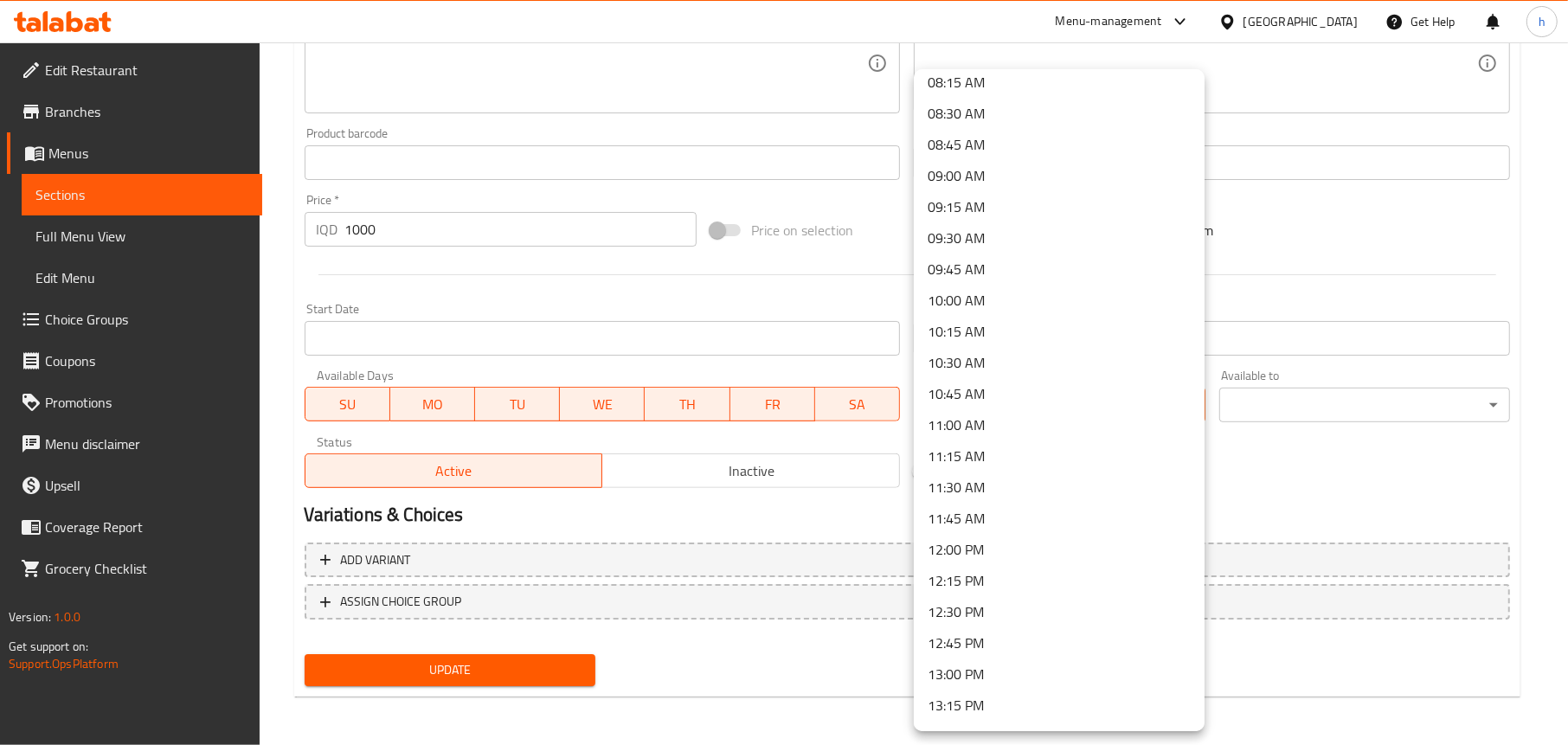
scroll to position [1037, 0]
click at [973, 416] on li "11:00 AM" at bounding box center [1059, 424] width 291 height 32
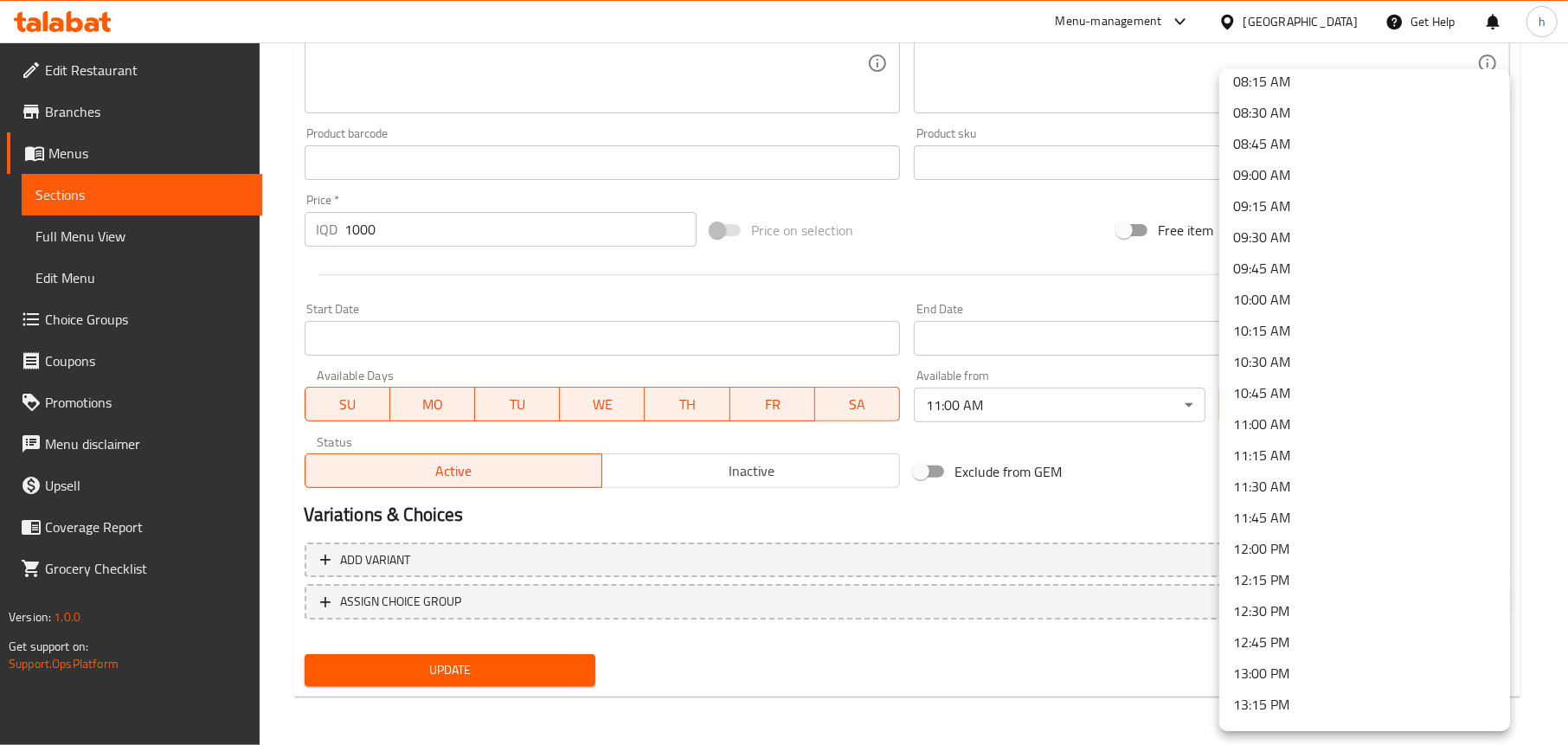
scroll to position [1384, 0]
click at [1280, 390] on li "13:30 PM" at bounding box center [1365, 390] width 291 height 32
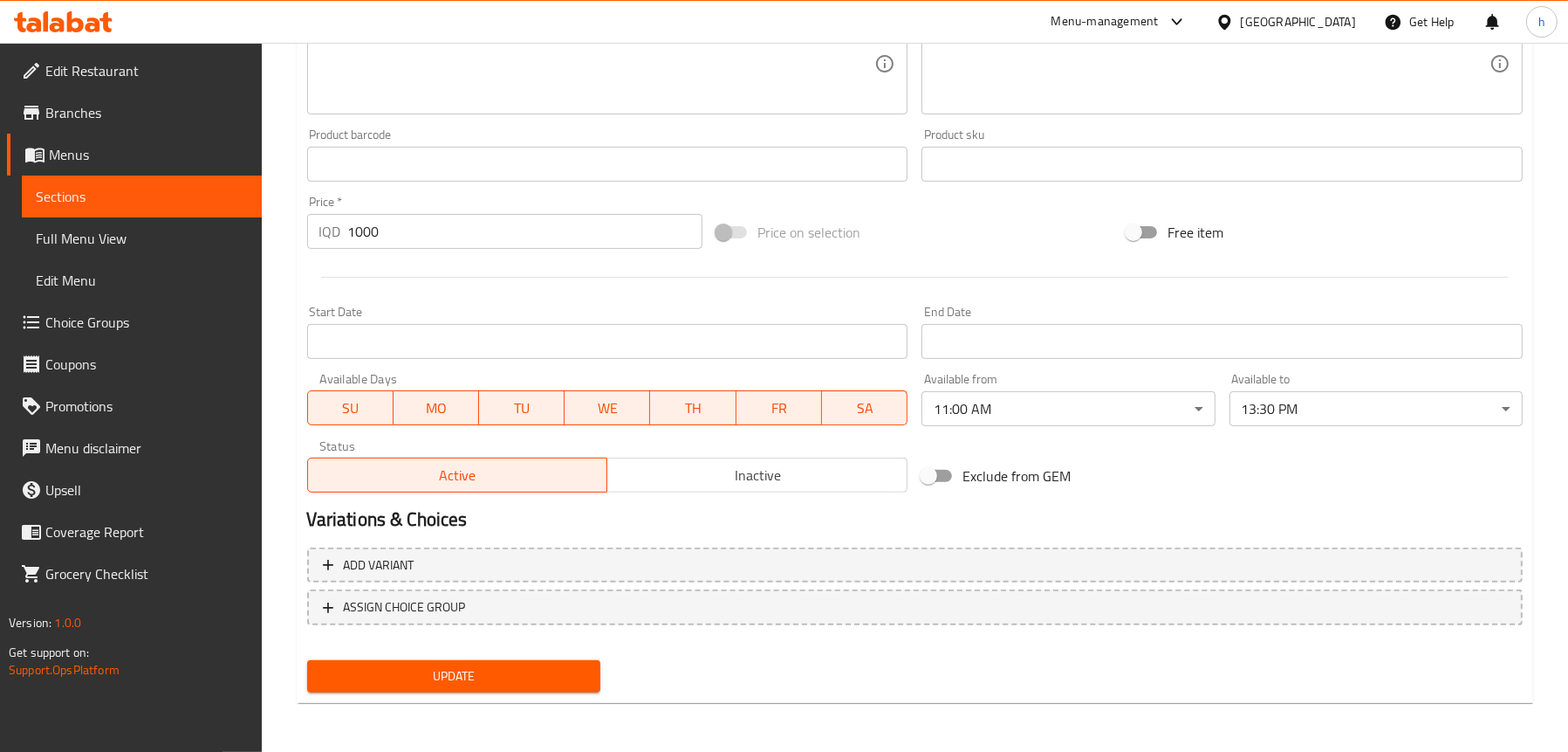
click at [1213, 447] on div "Change Image Size: 1200 x 800 px / Image formats: jpg, png / 5MB Max. Item name…" at bounding box center [915, 10] width 1230 height 978
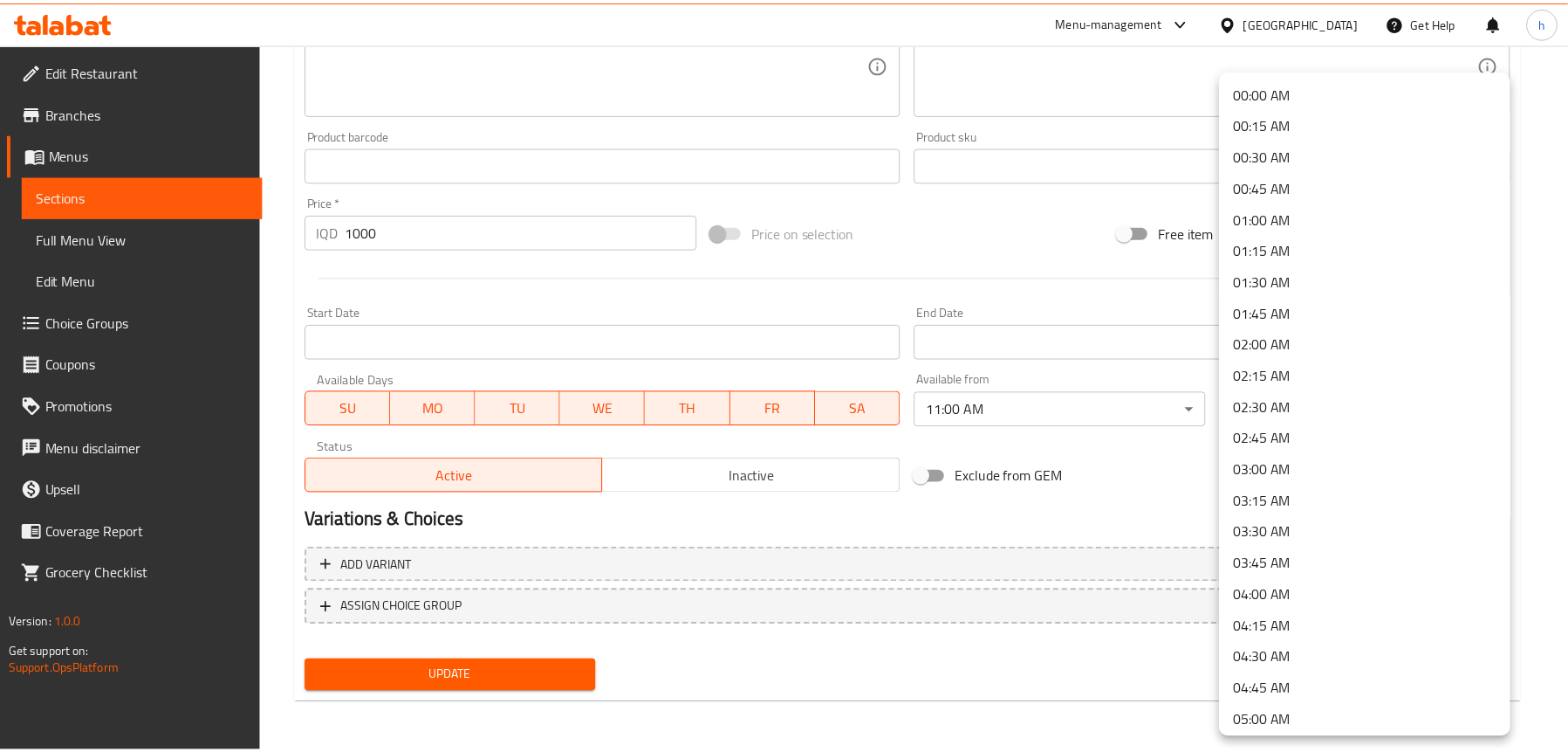
scroll to position [1385, 0]
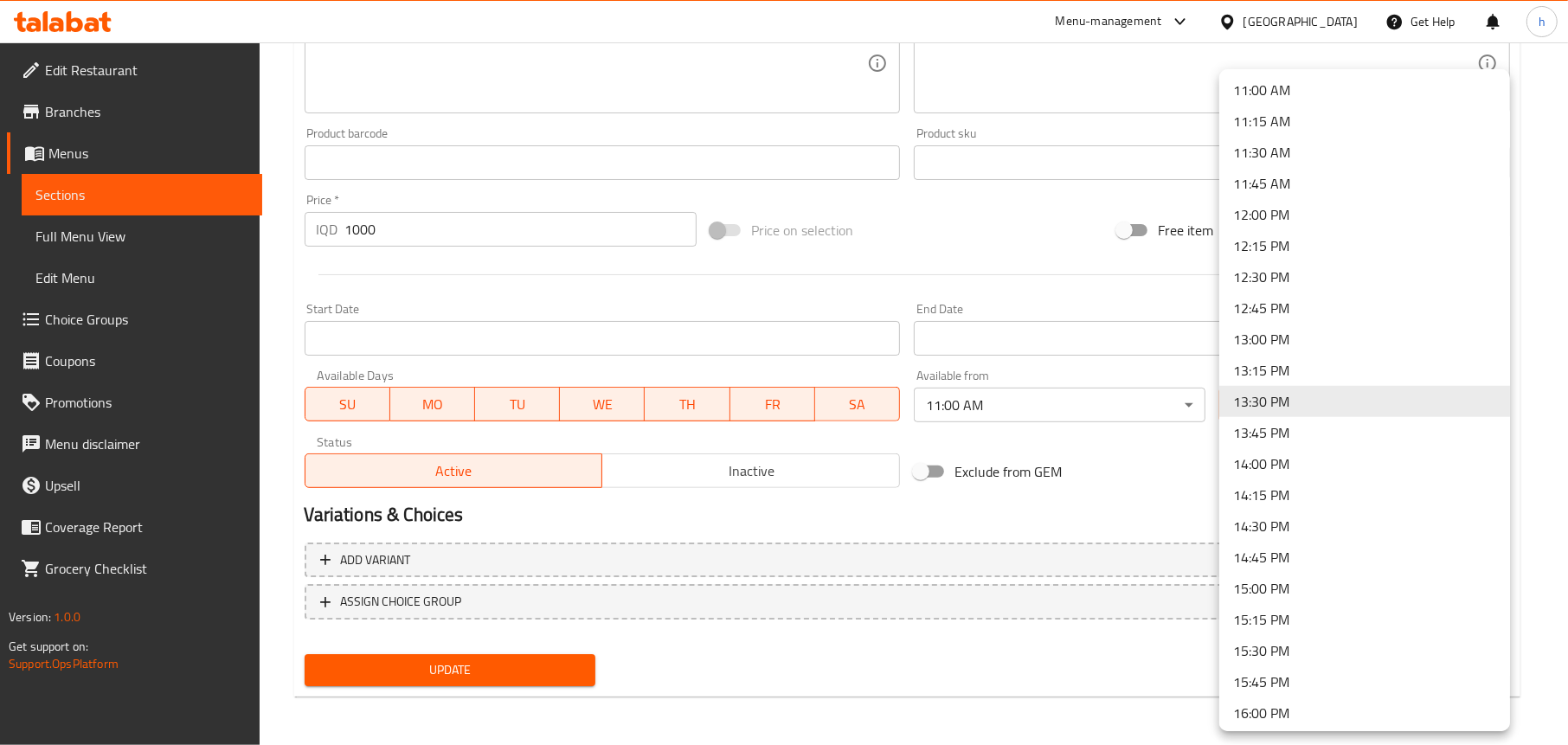
click at [1149, 463] on div at bounding box center [784, 372] width 1568 height 745
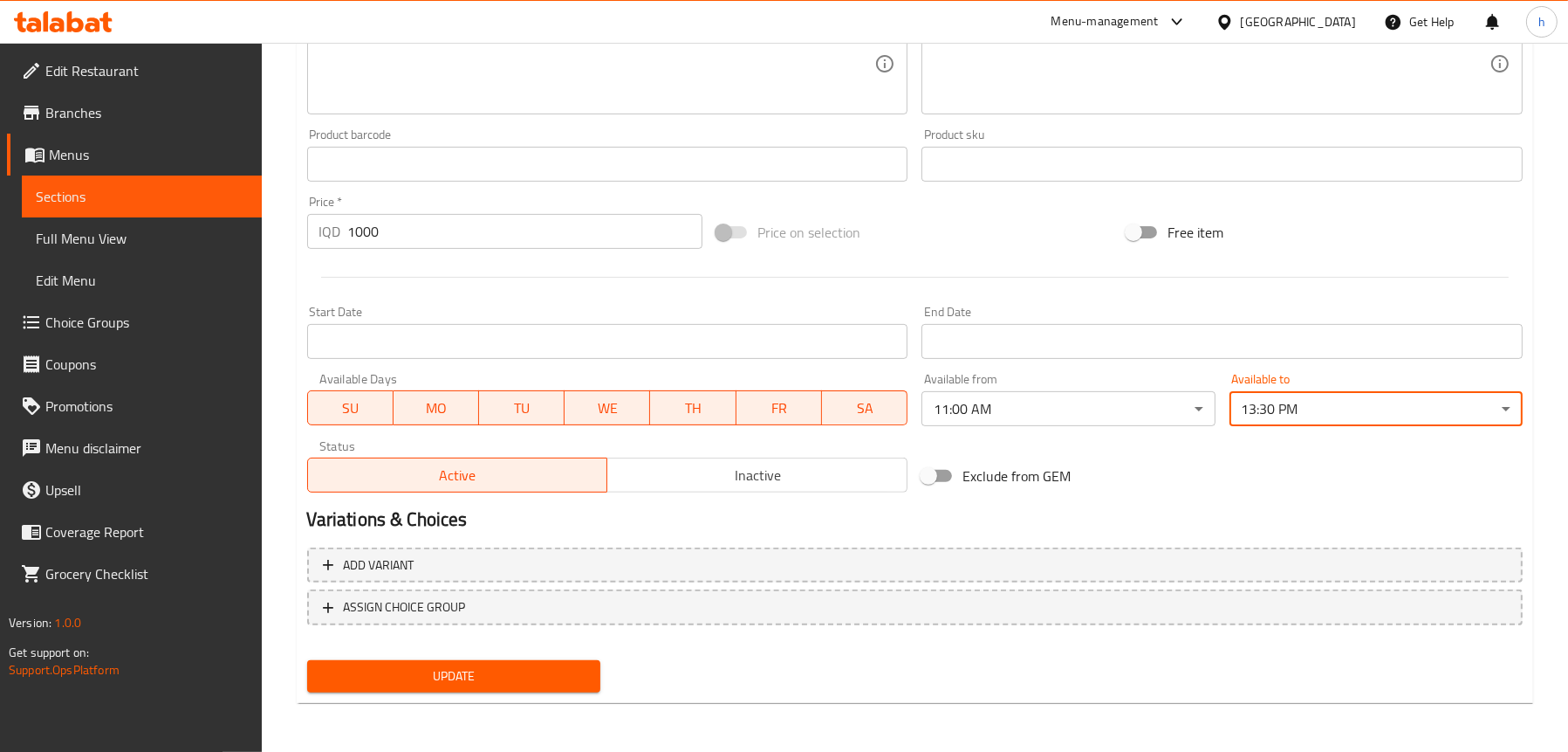
click at [489, 680] on span "Update" at bounding box center [454, 676] width 265 height 22
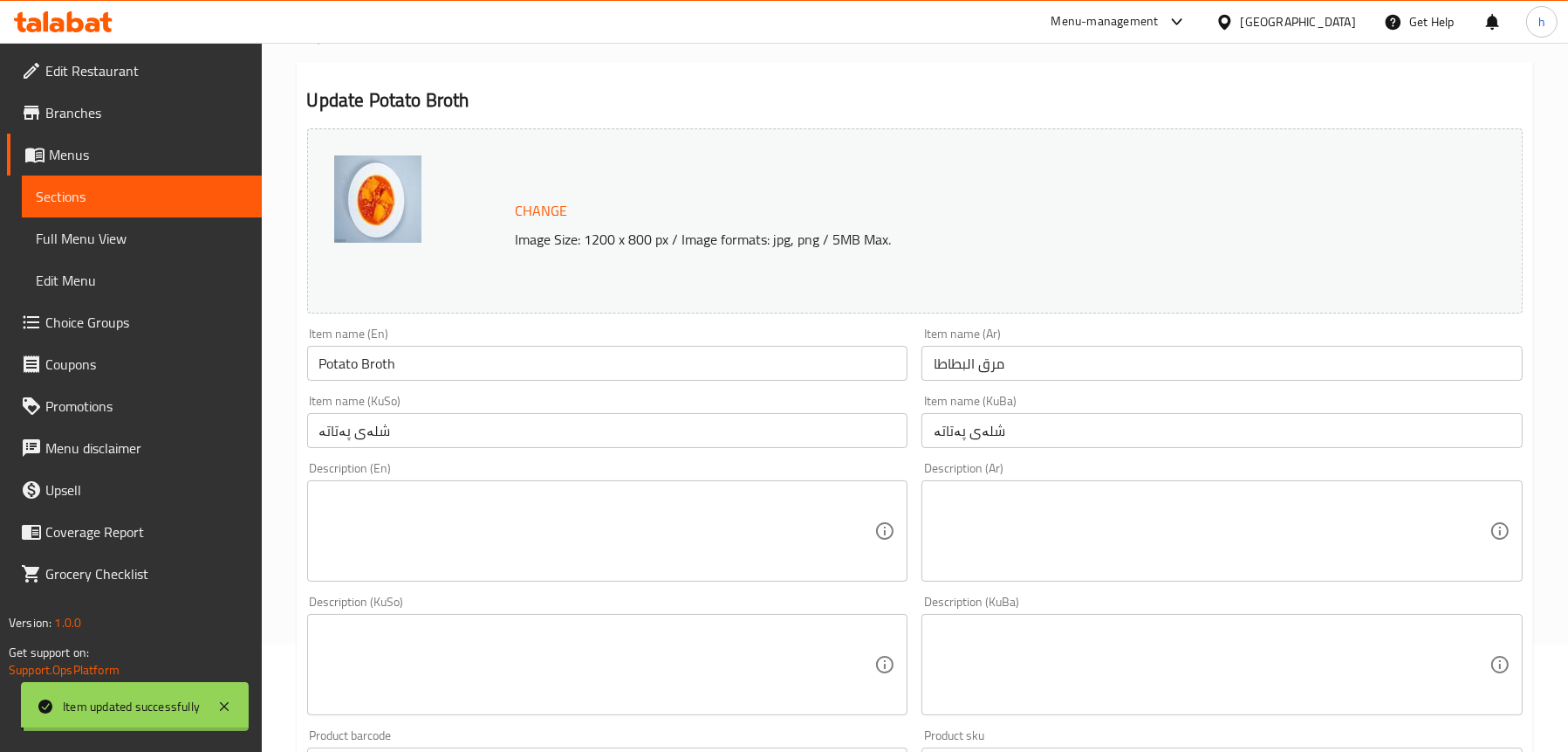
scroll to position [97, 0]
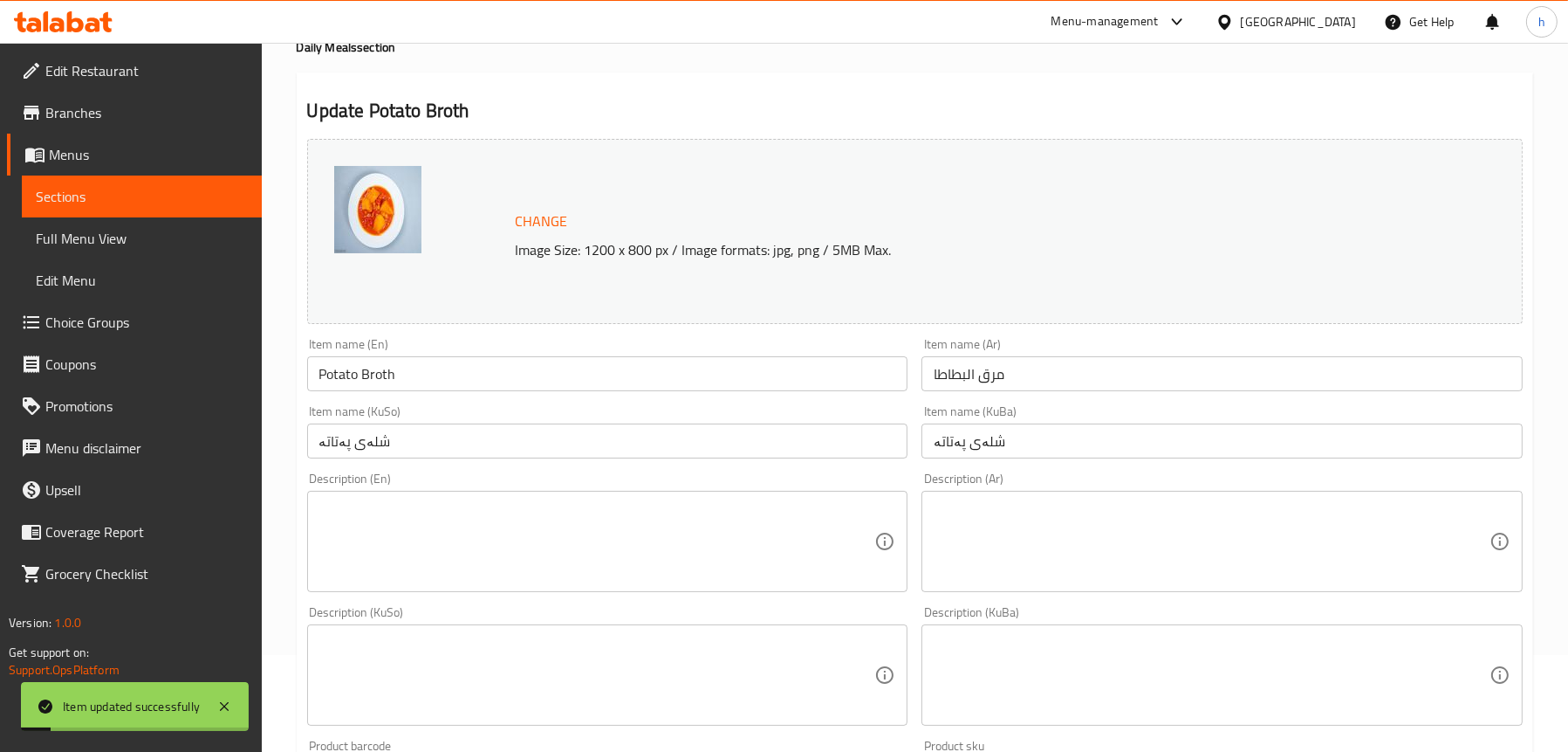
click at [113, 212] on link "Sections" at bounding box center [142, 196] width 240 height 42
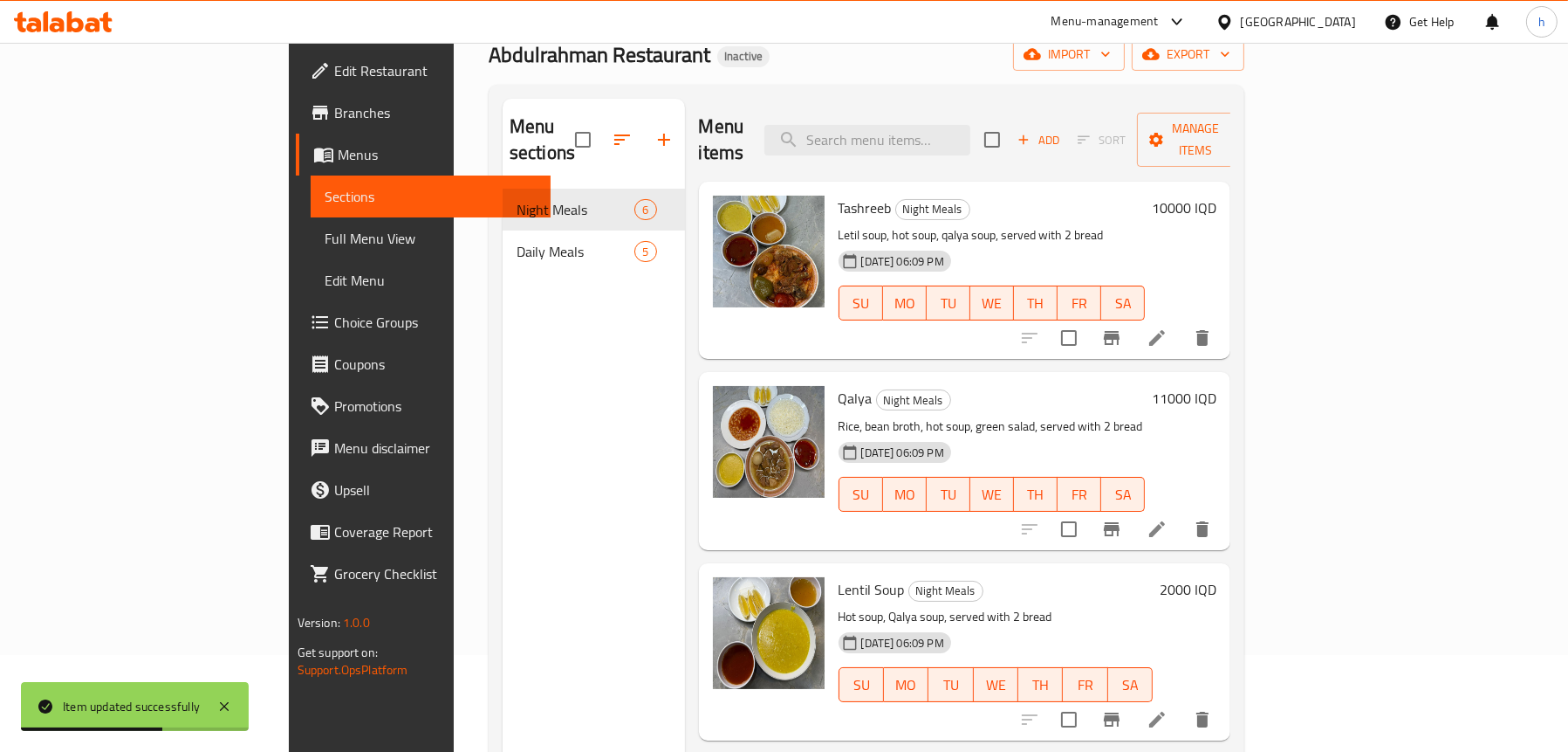
click at [503, 329] on div "Menu sections Night Meals 6 Daily Meals 5" at bounding box center [594, 475] width 182 height 752
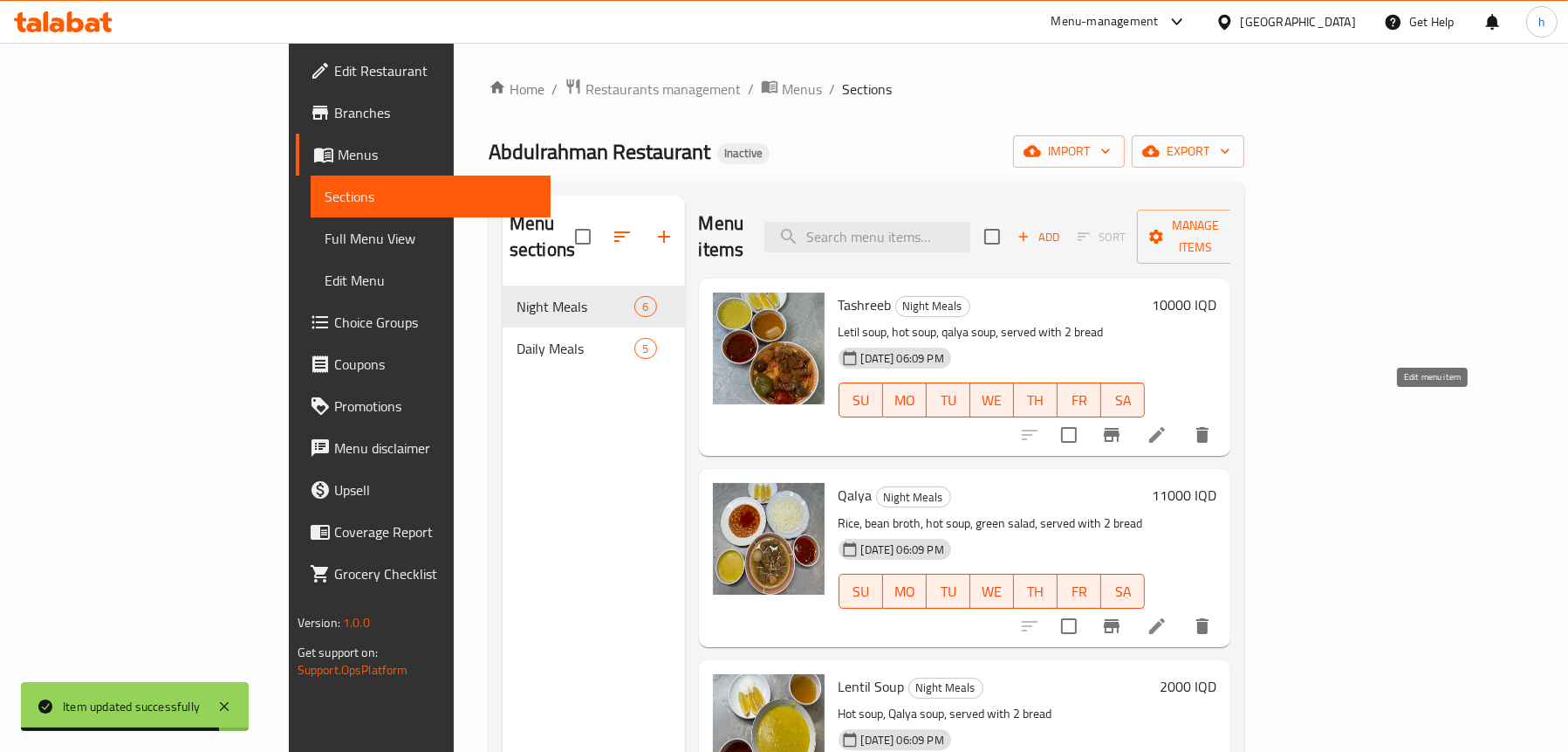
click at [1168, 424] on icon at bounding box center [1157, 435] width 21 height 21
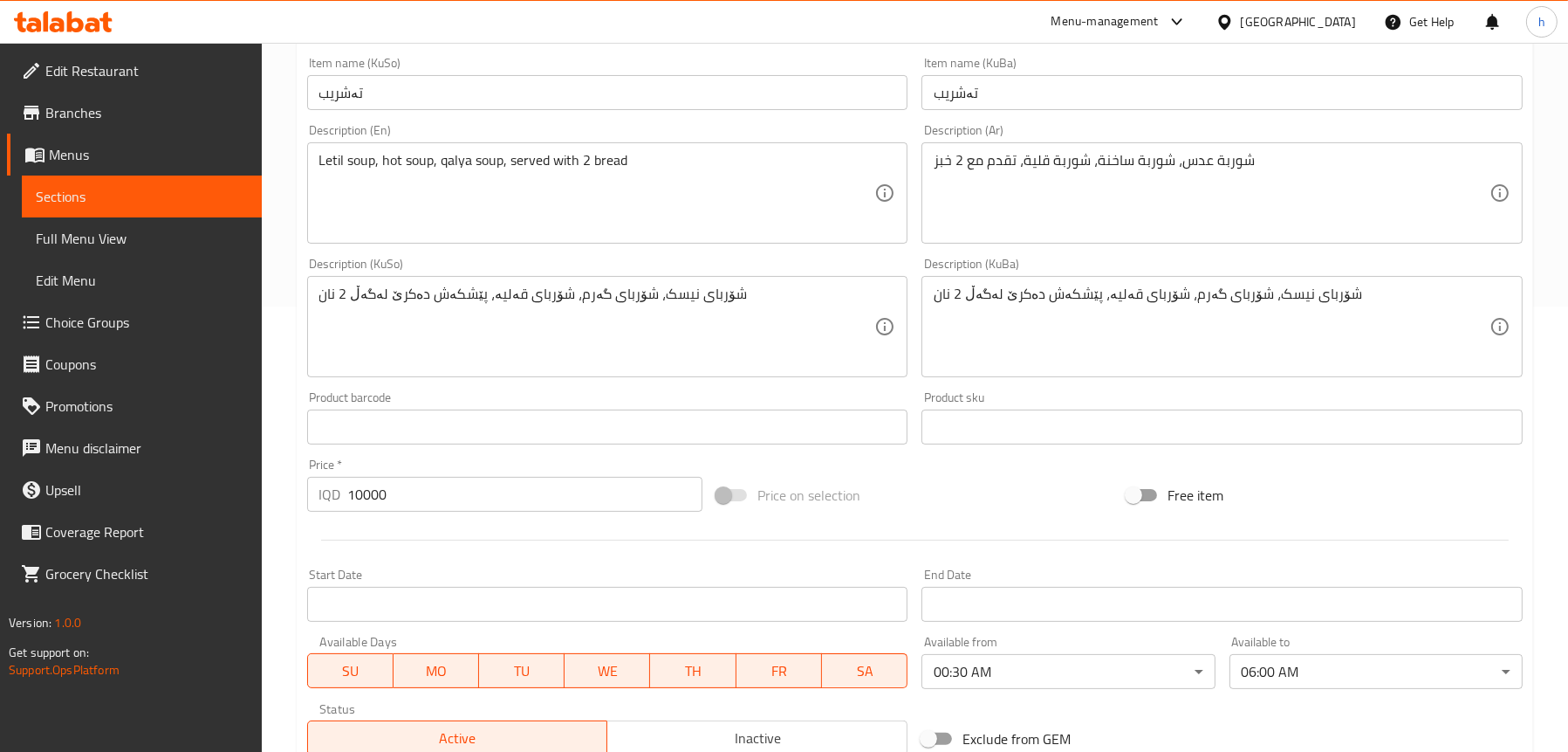
scroll to position [698, 0]
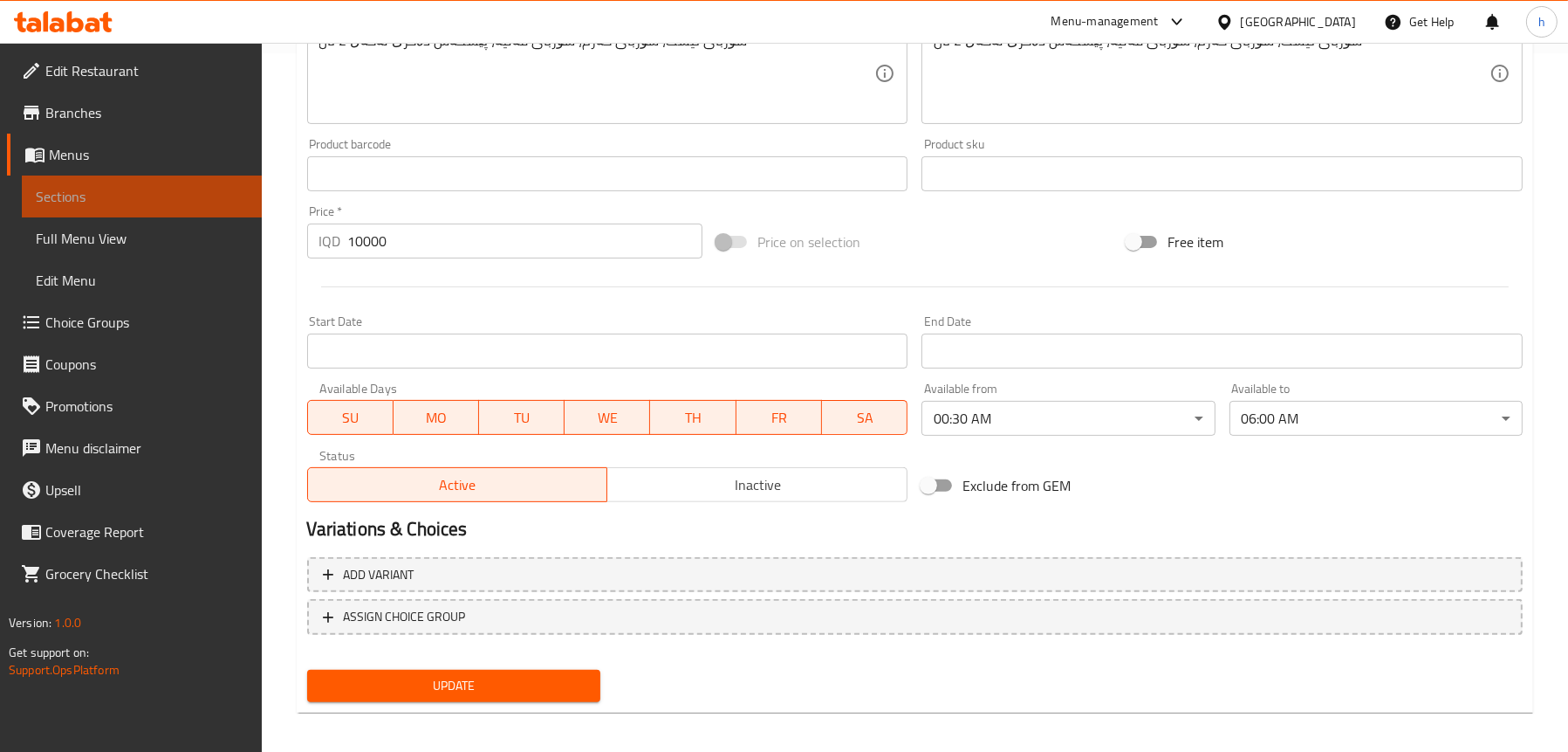
click at [93, 197] on span "Sections" at bounding box center [142, 196] width 212 height 21
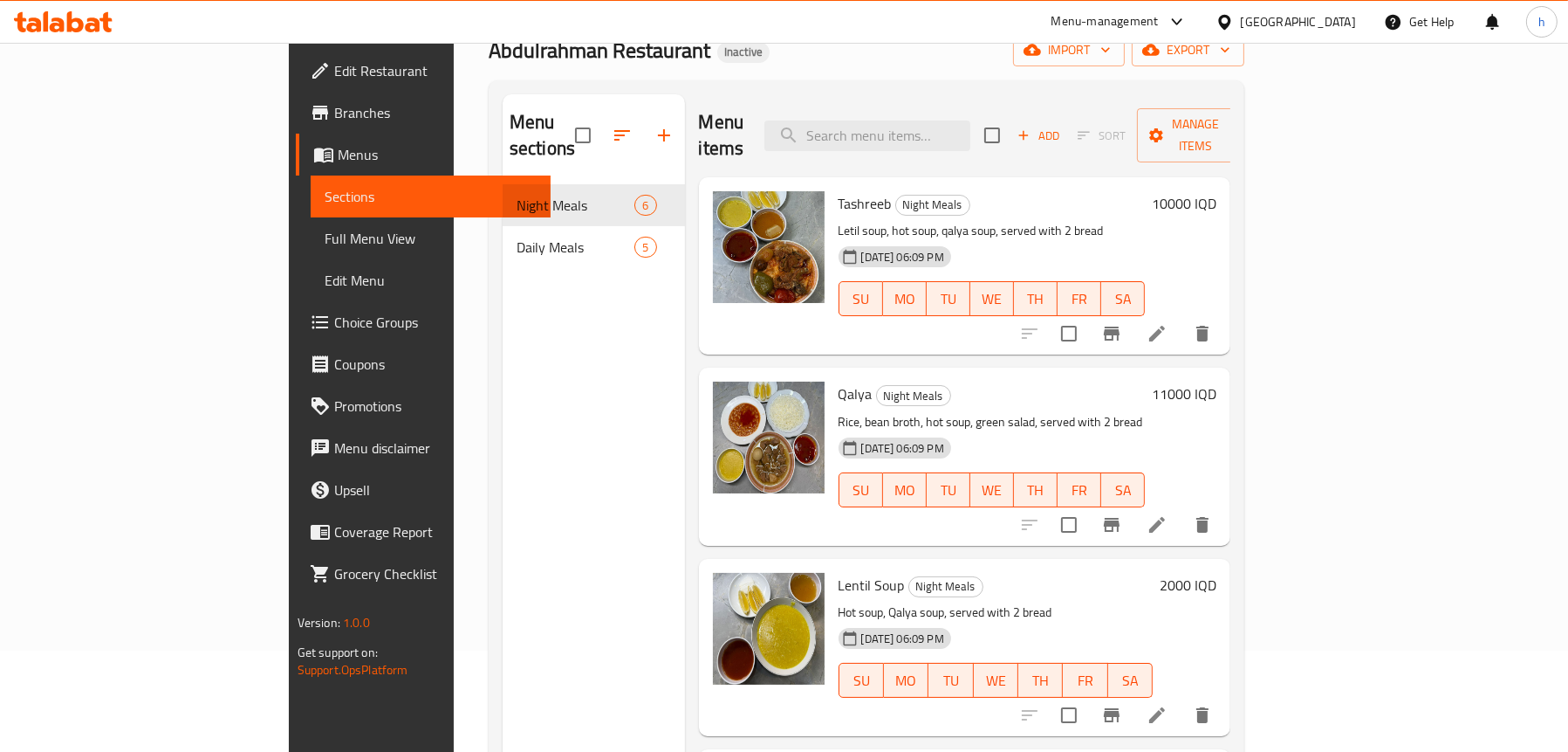
scroll to position [71, 0]
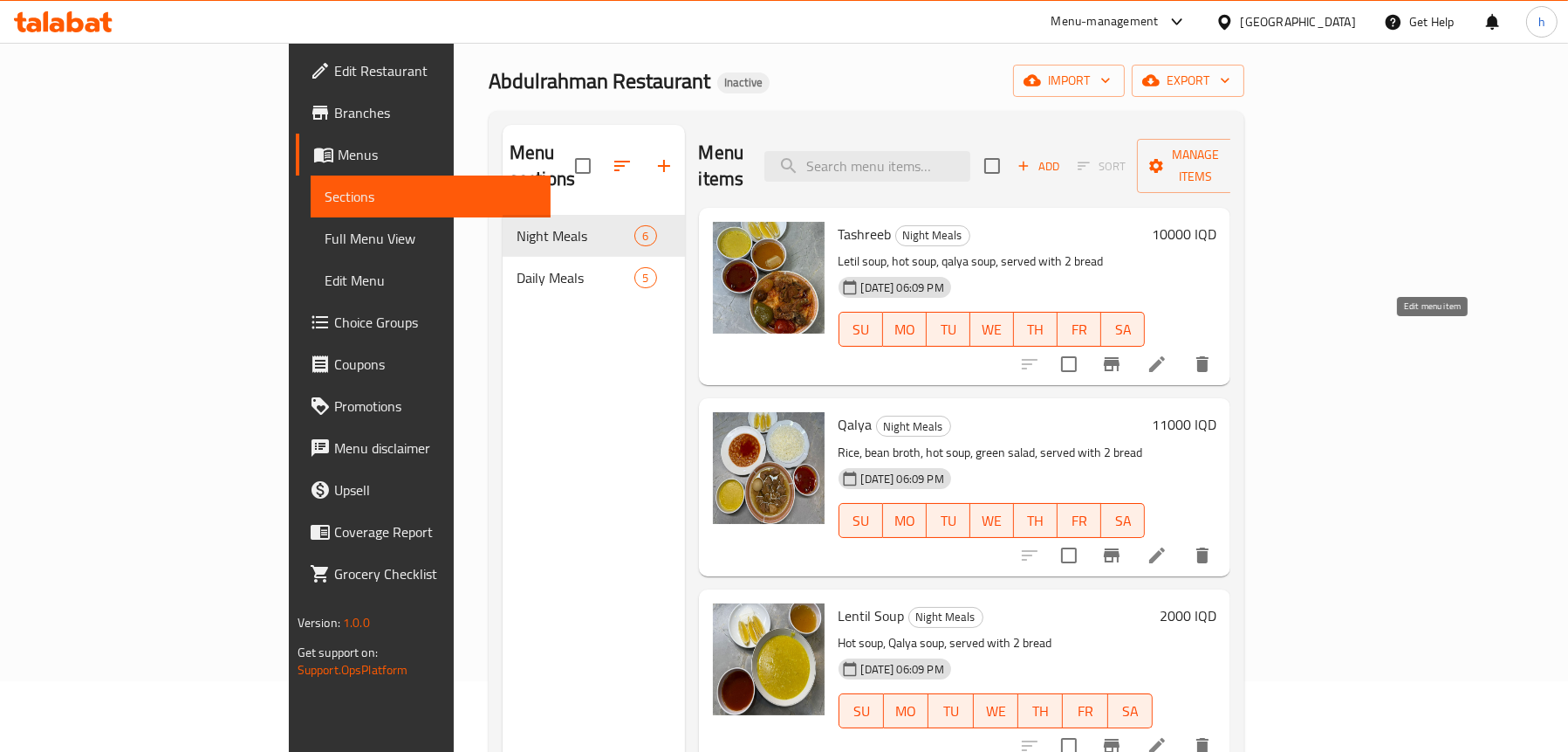
click at [1165, 356] on icon at bounding box center [1157, 364] width 16 height 16
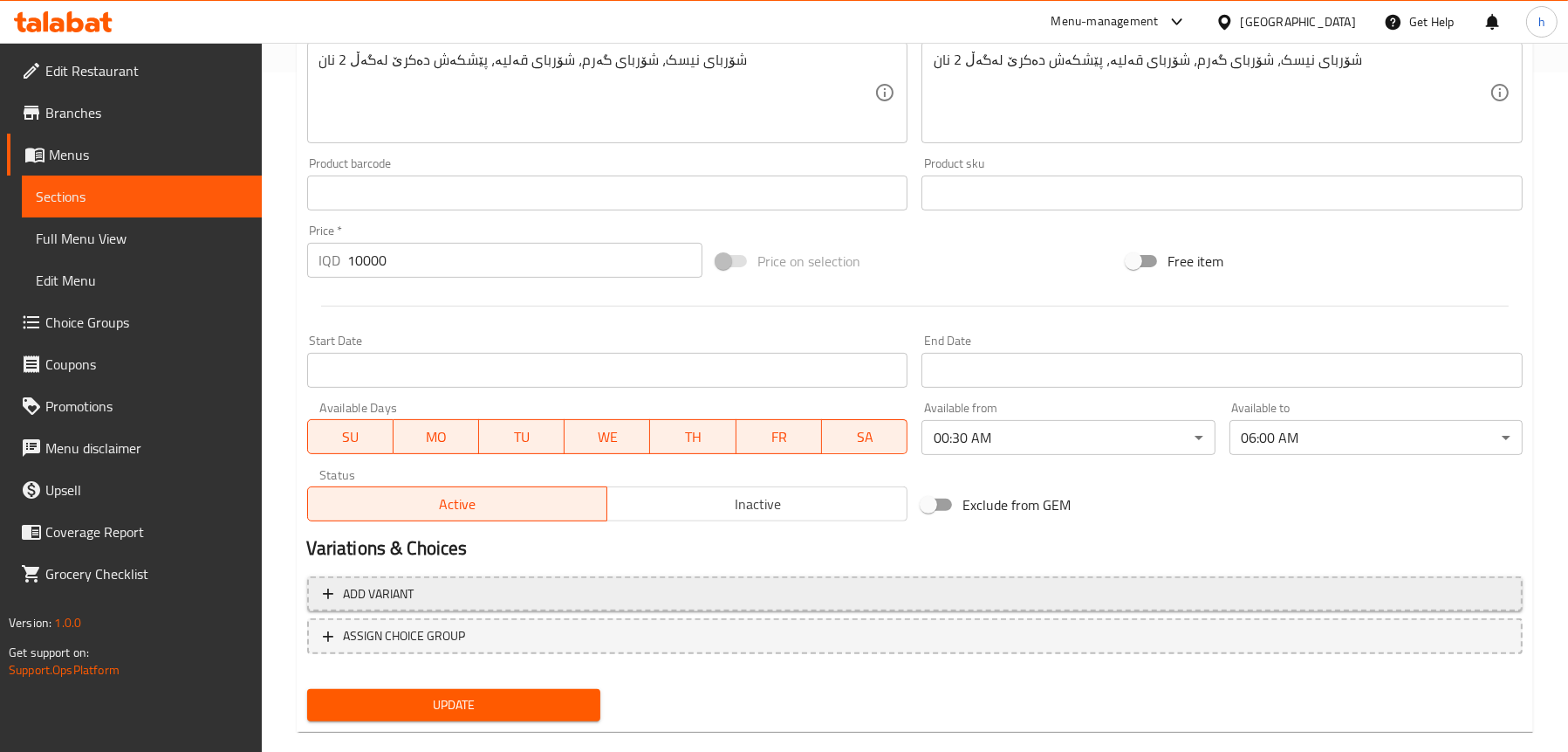
scroll to position [698, 0]
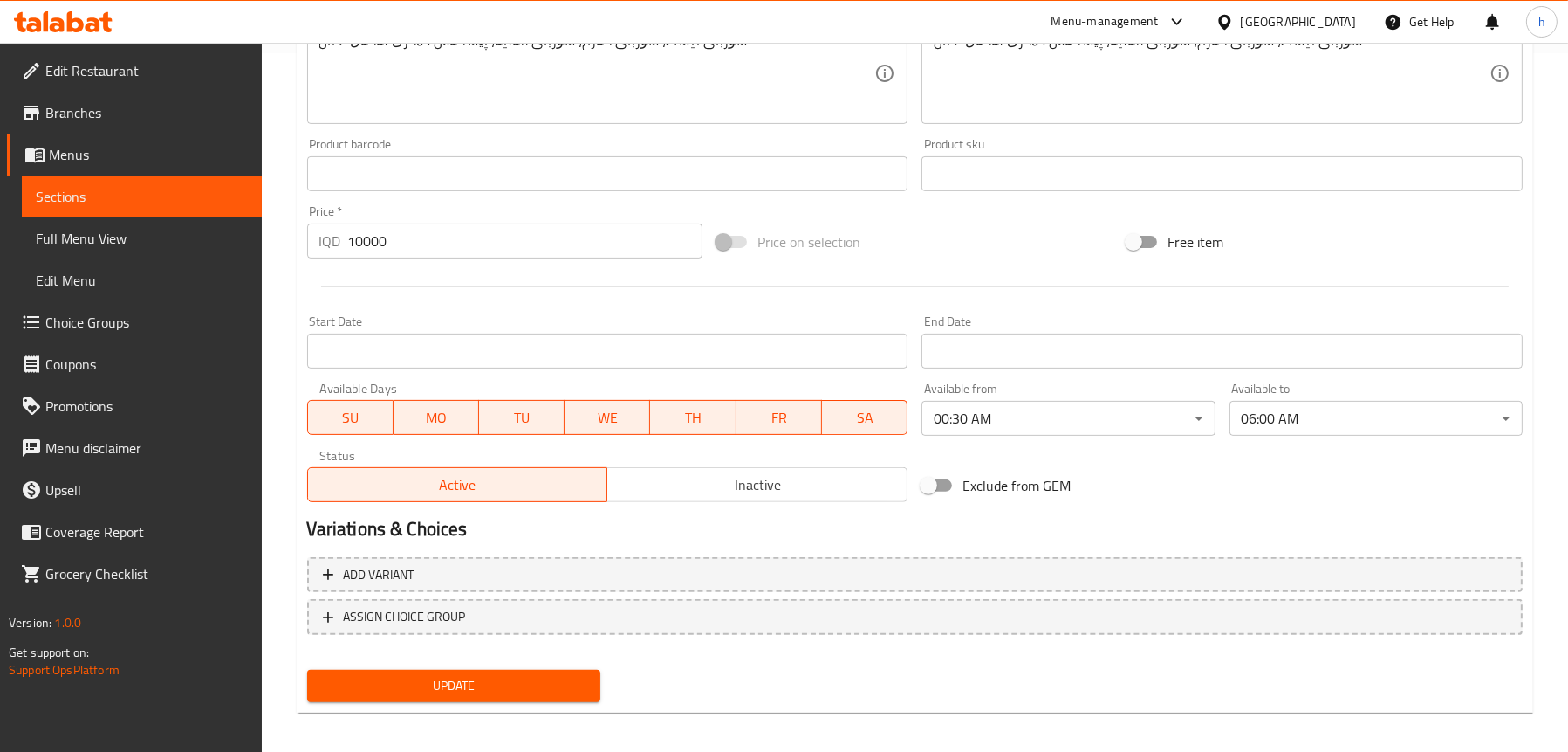
click at [144, 186] on span "Sections" at bounding box center [142, 196] width 212 height 21
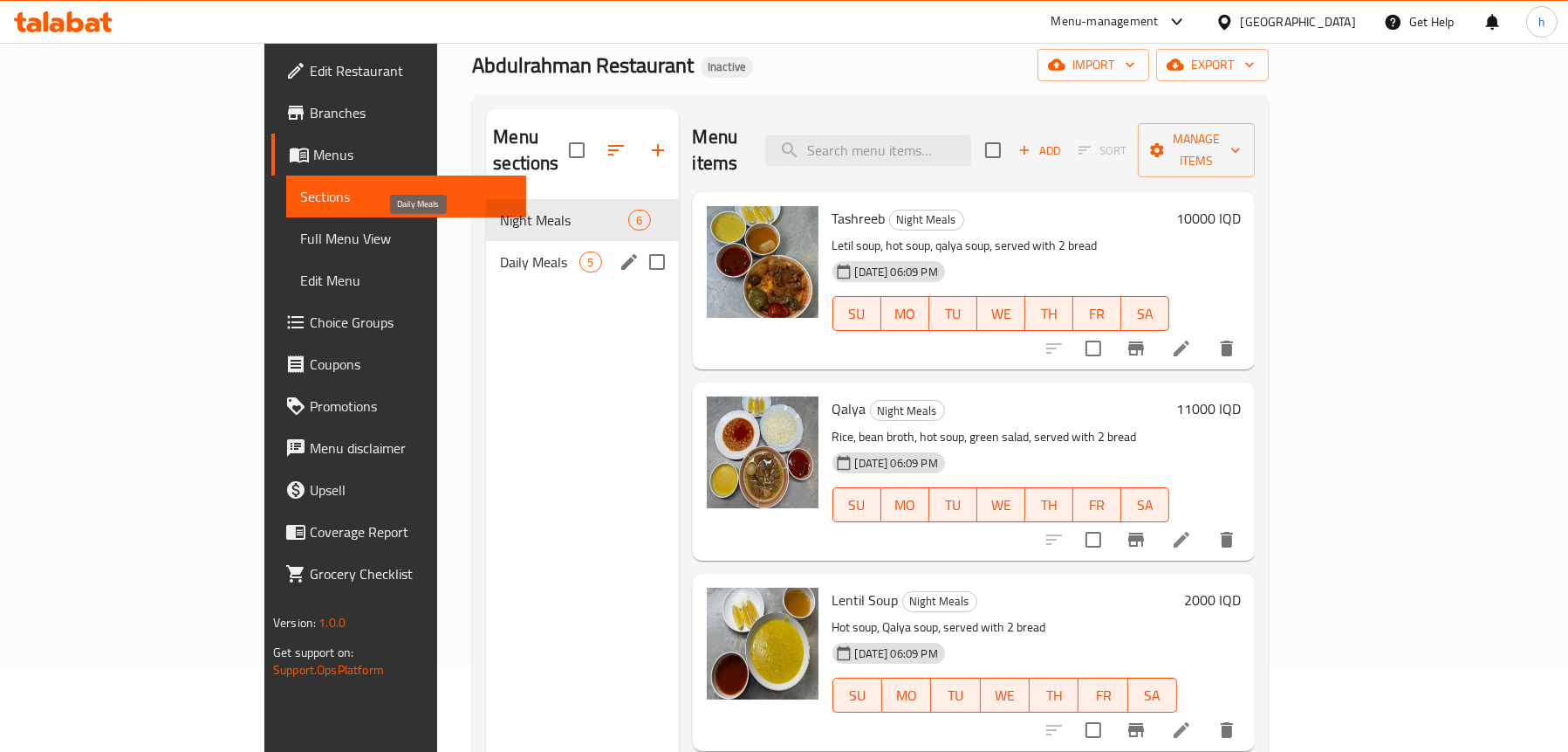
scroll to position [71, 0]
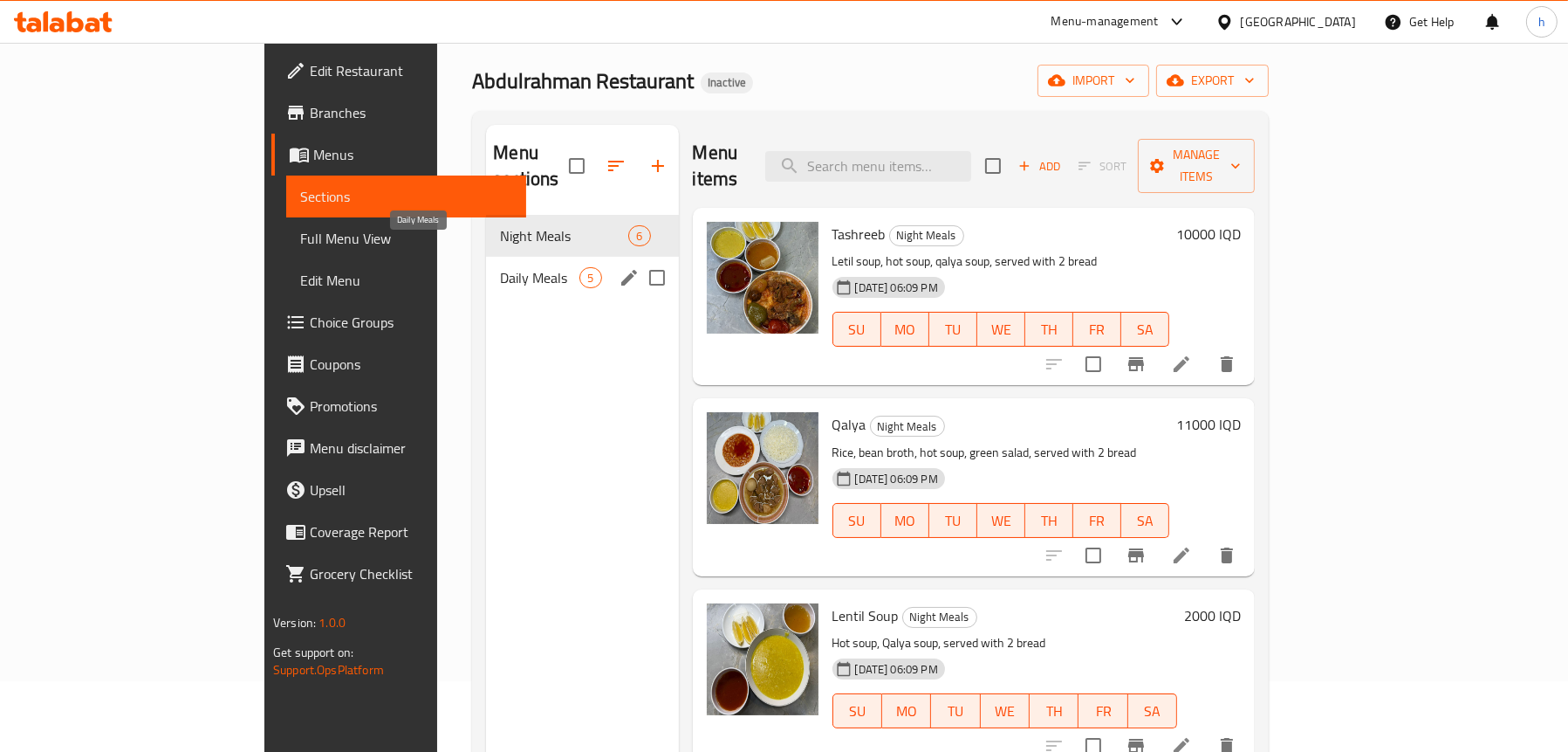
click at [500, 267] on span "Daily Meals" at bounding box center [540, 277] width 80 height 21
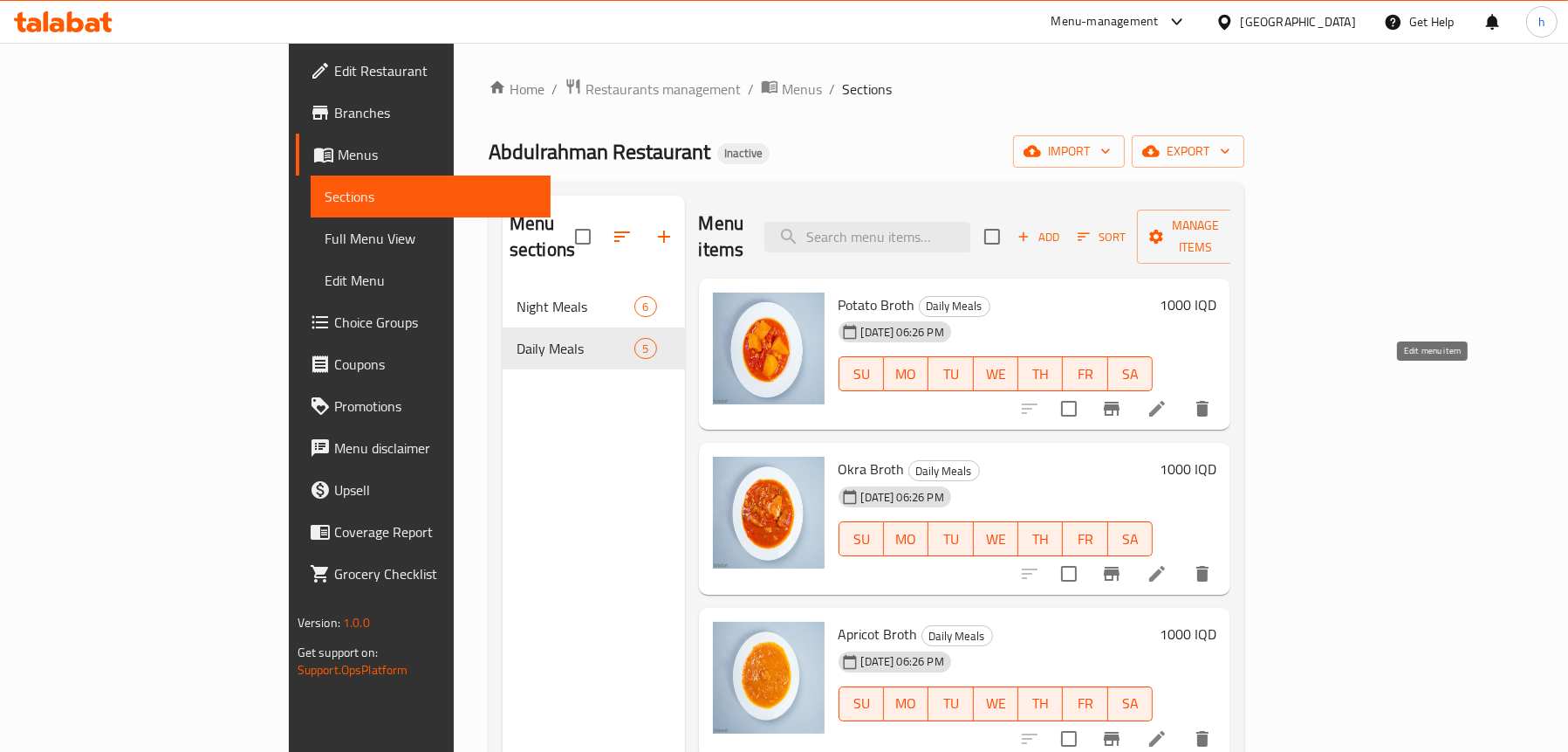
click at [1168, 398] on icon at bounding box center [1157, 408] width 21 height 21
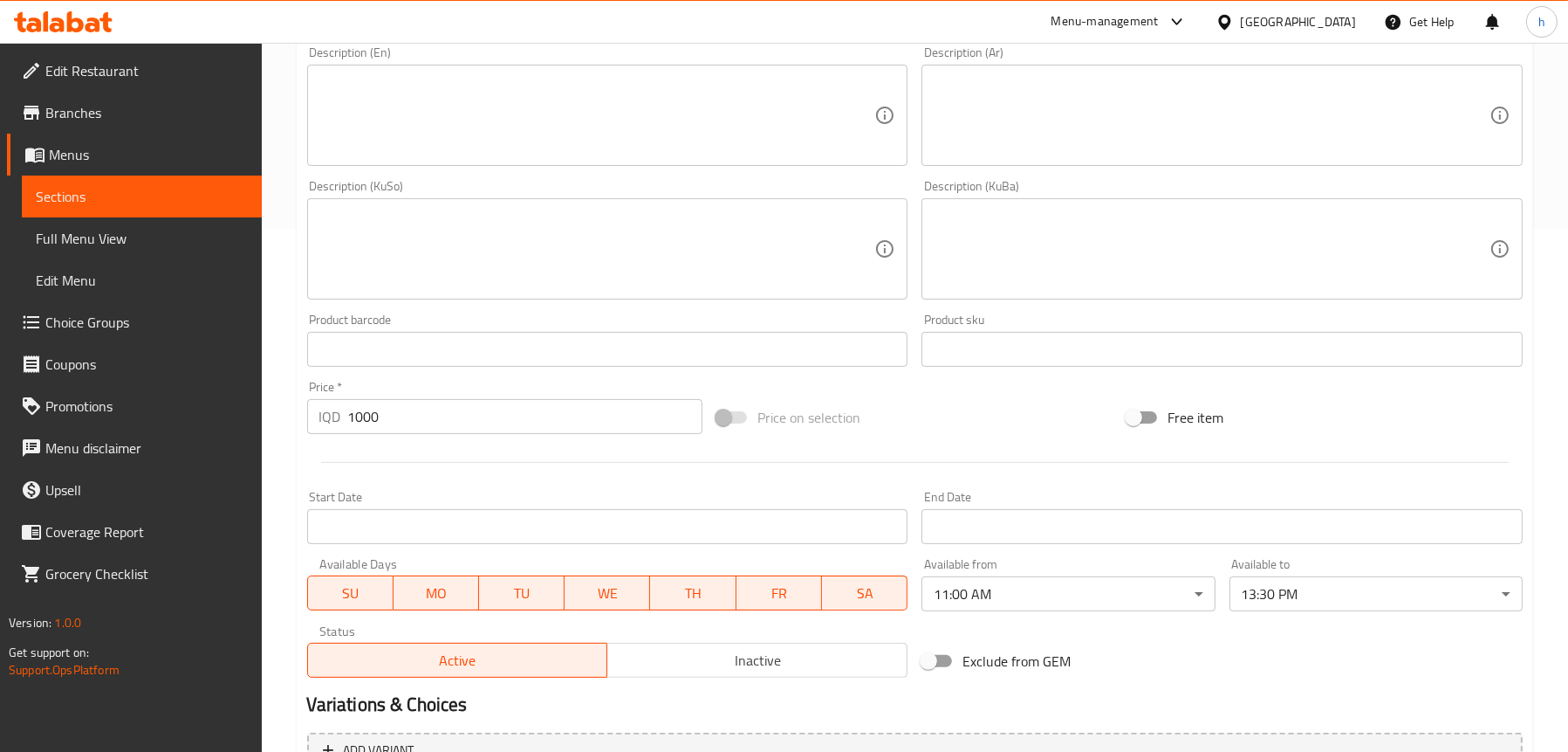
scroll to position [524, 0]
click at [80, 191] on span "Sections" at bounding box center [142, 196] width 212 height 21
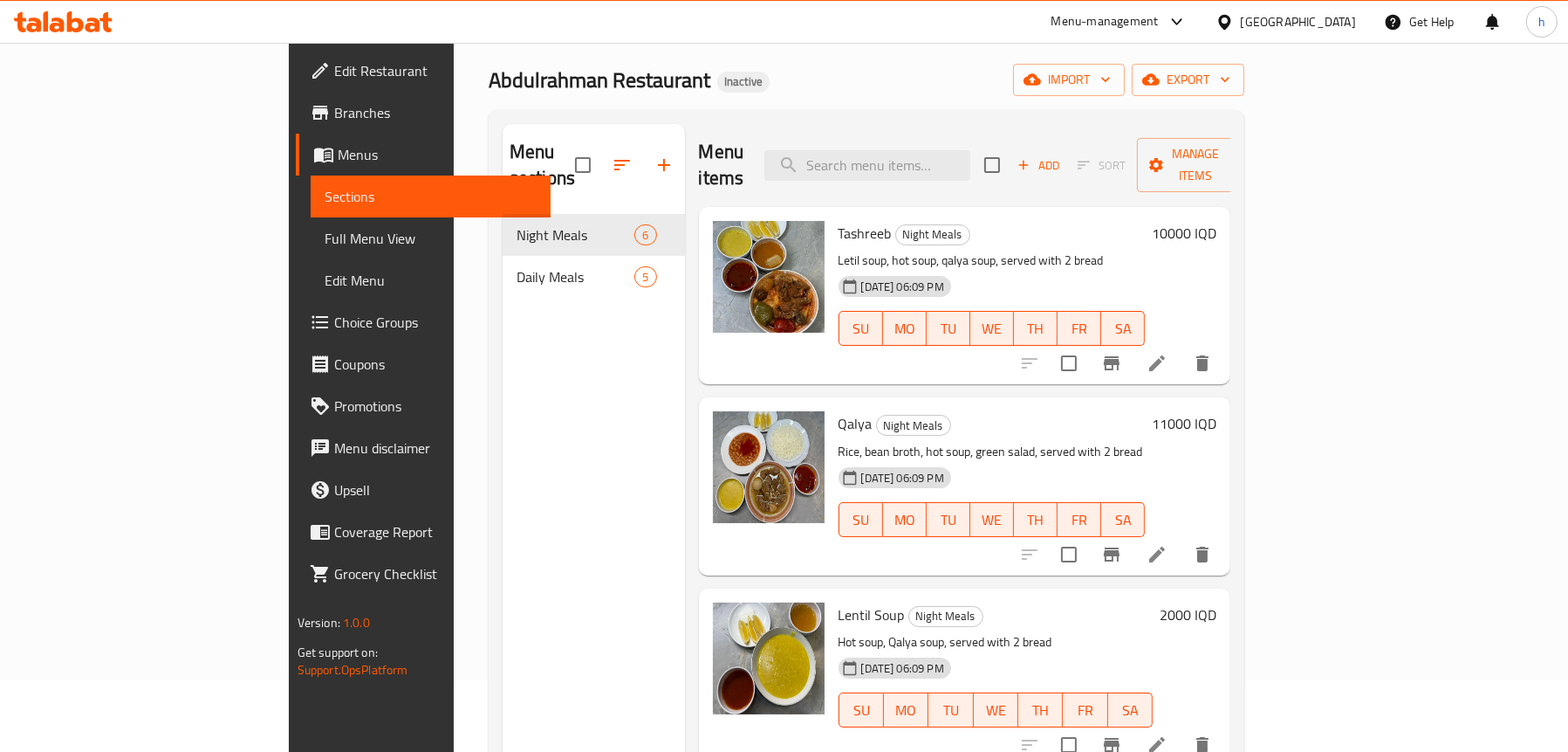
scroll to position [71, 0]
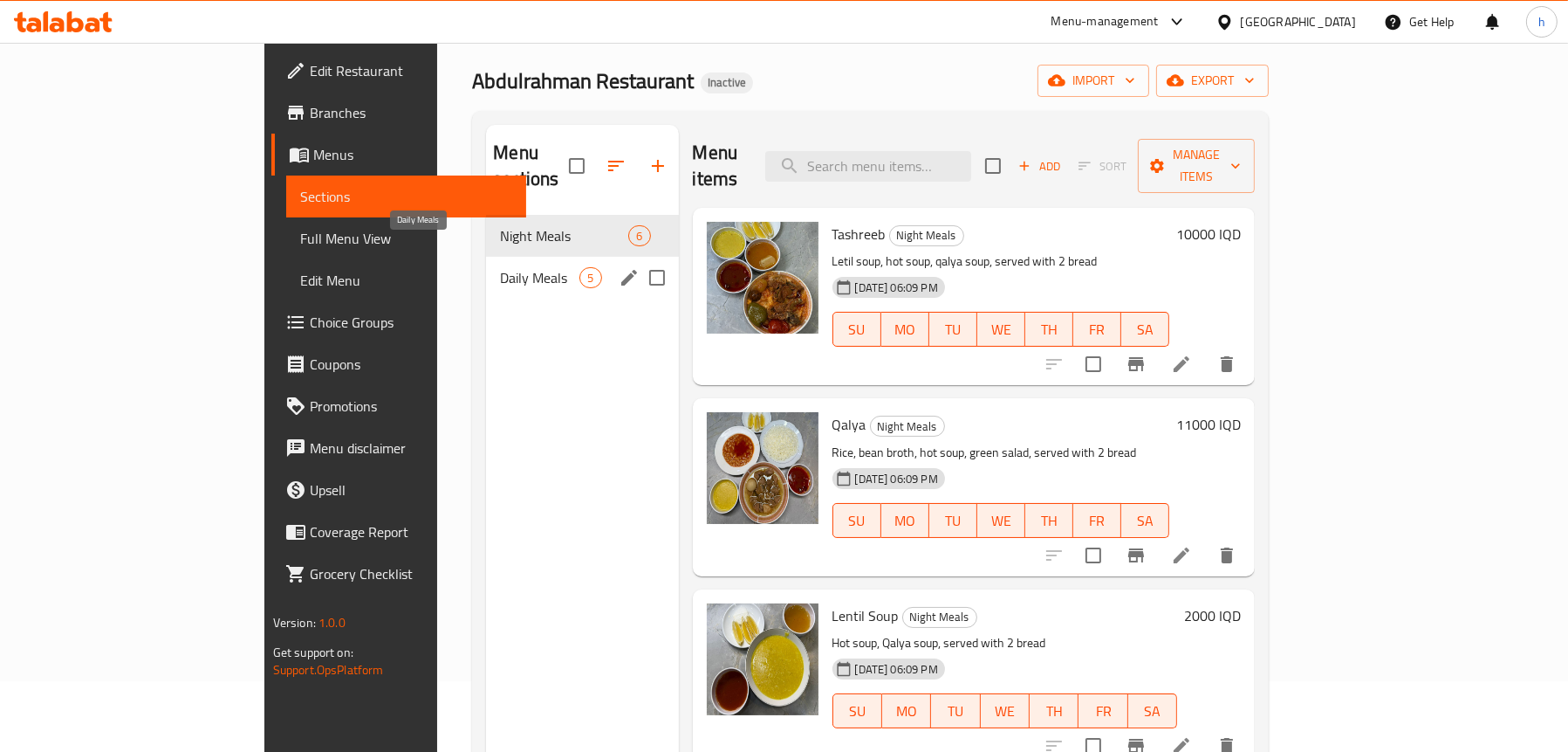
click at [500, 267] on span "Daily Meals" at bounding box center [540, 277] width 80 height 21
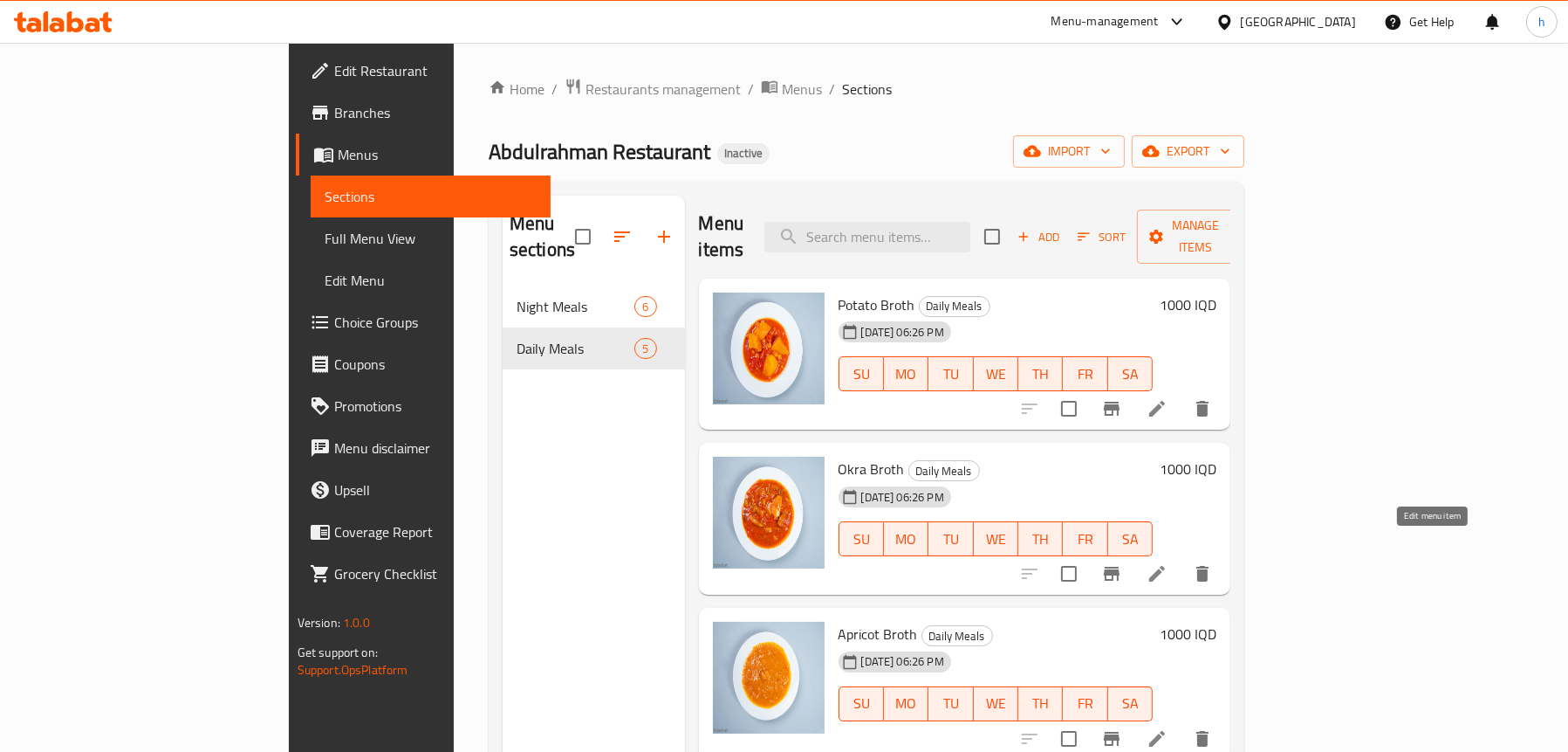
click at [1168, 563] on icon at bounding box center [1157, 573] width 21 height 21
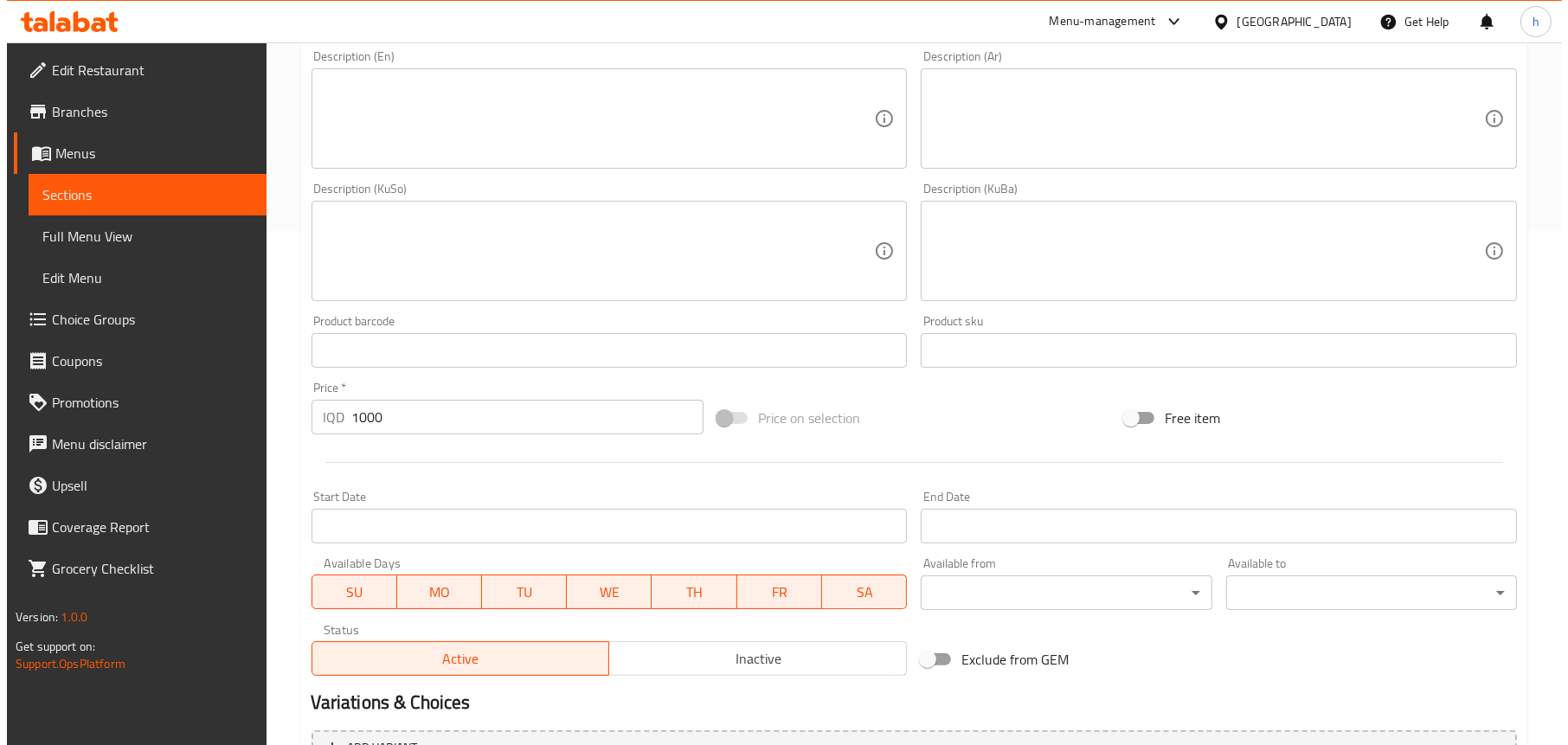
scroll to position [519, 0]
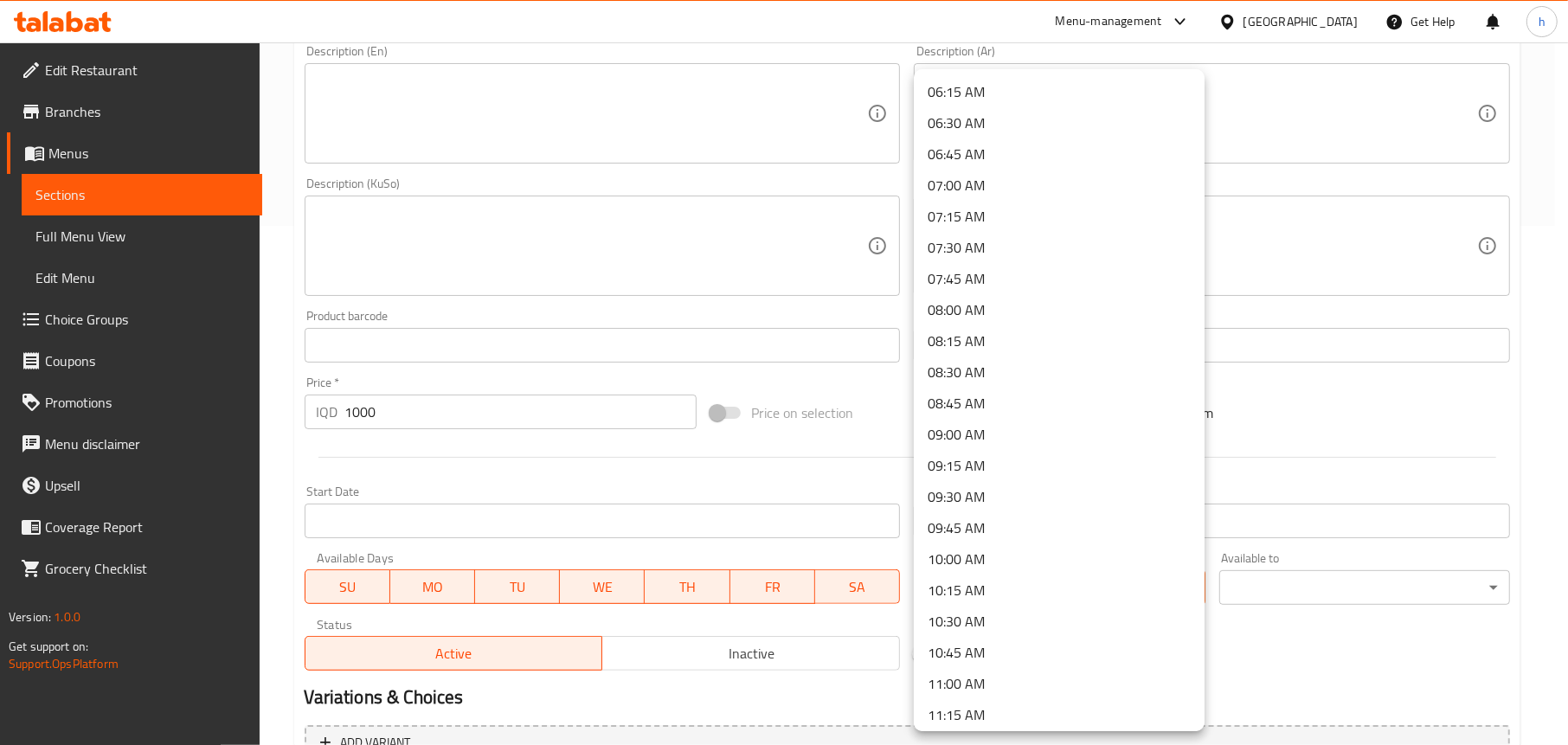
scroll to position [1037, 0]
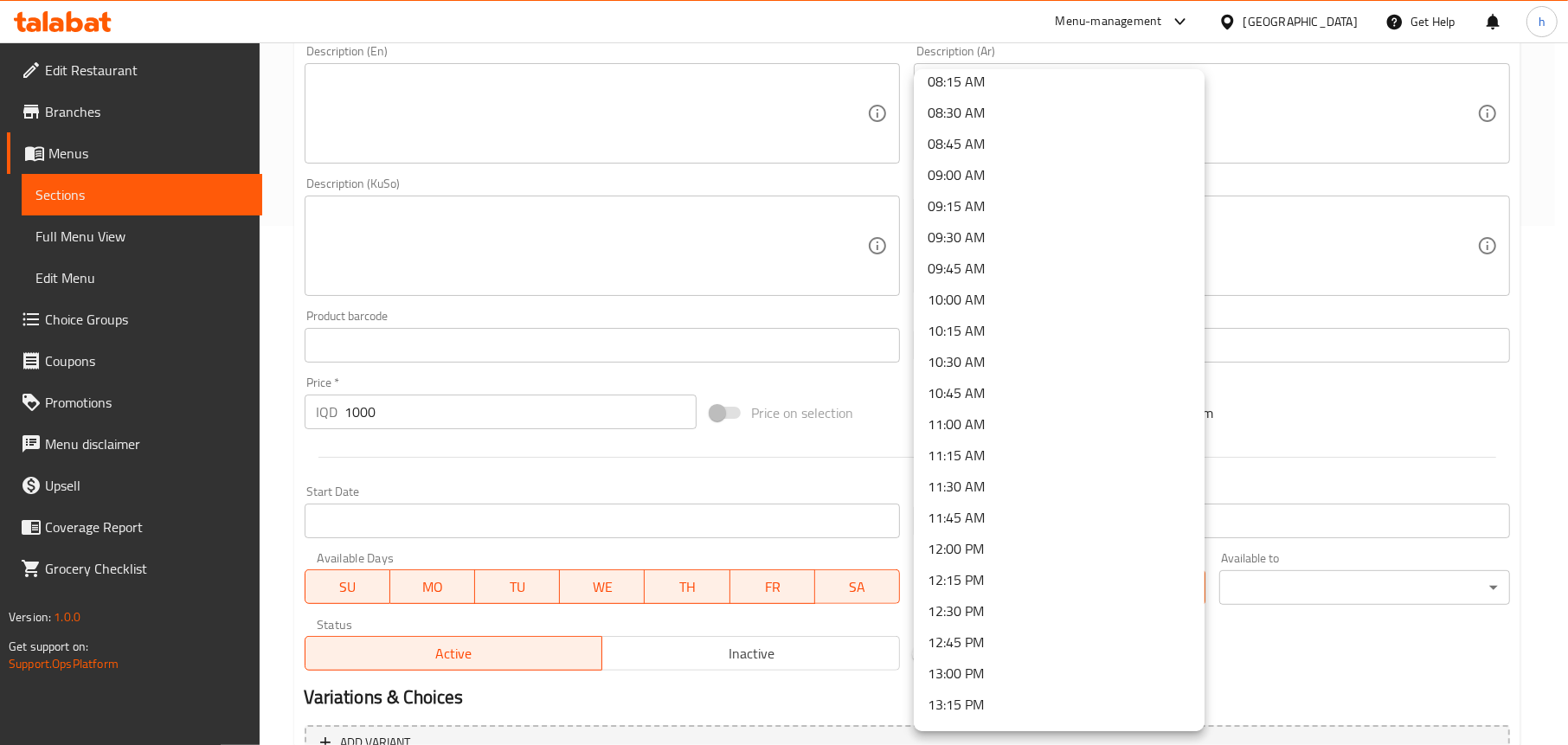
click at [978, 421] on li "11:00 AM" at bounding box center [1059, 424] width 291 height 32
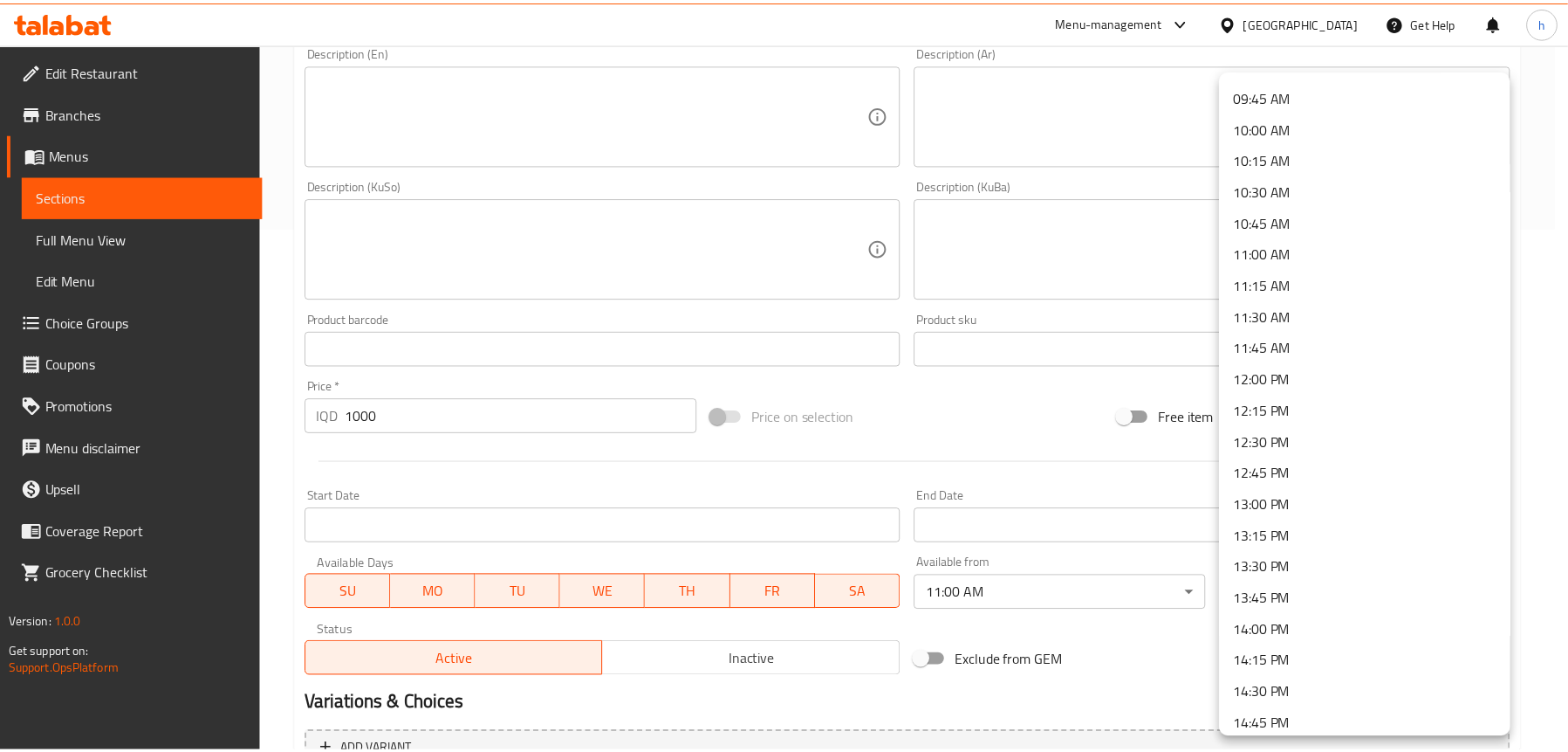
scroll to position [1571, 0]
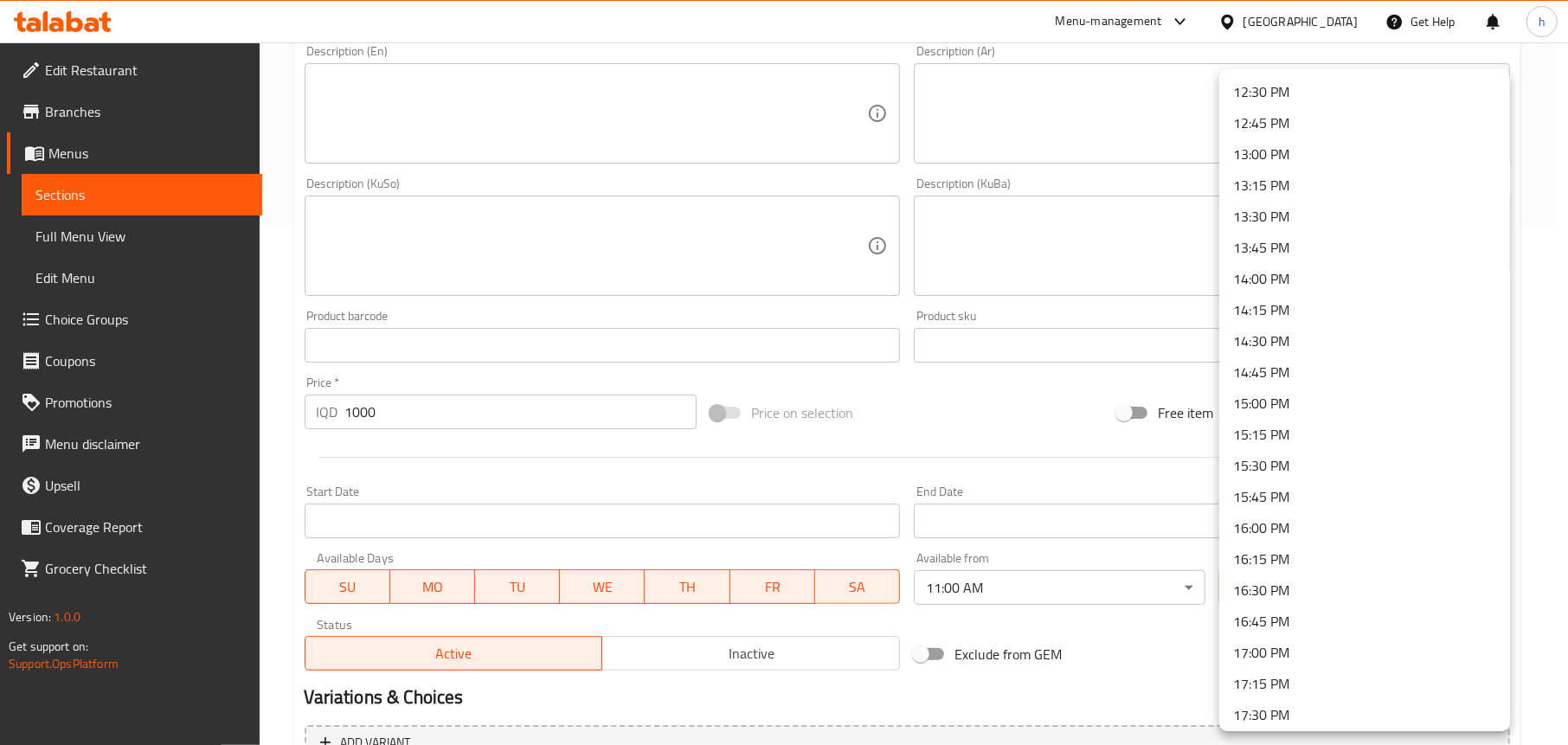
click at [1266, 223] on li "13:30 PM" at bounding box center [1365, 216] width 291 height 32
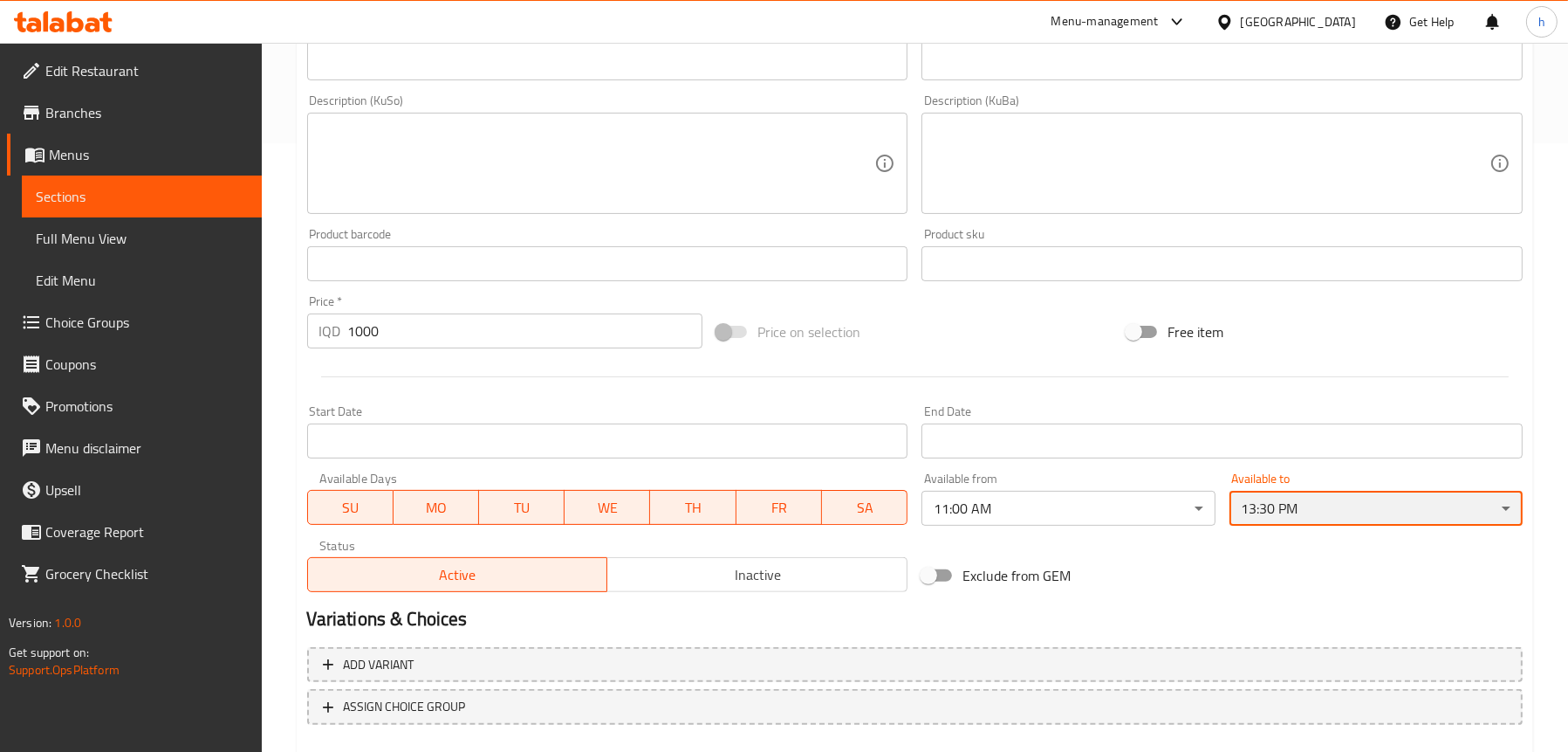
scroll to position [708, 0]
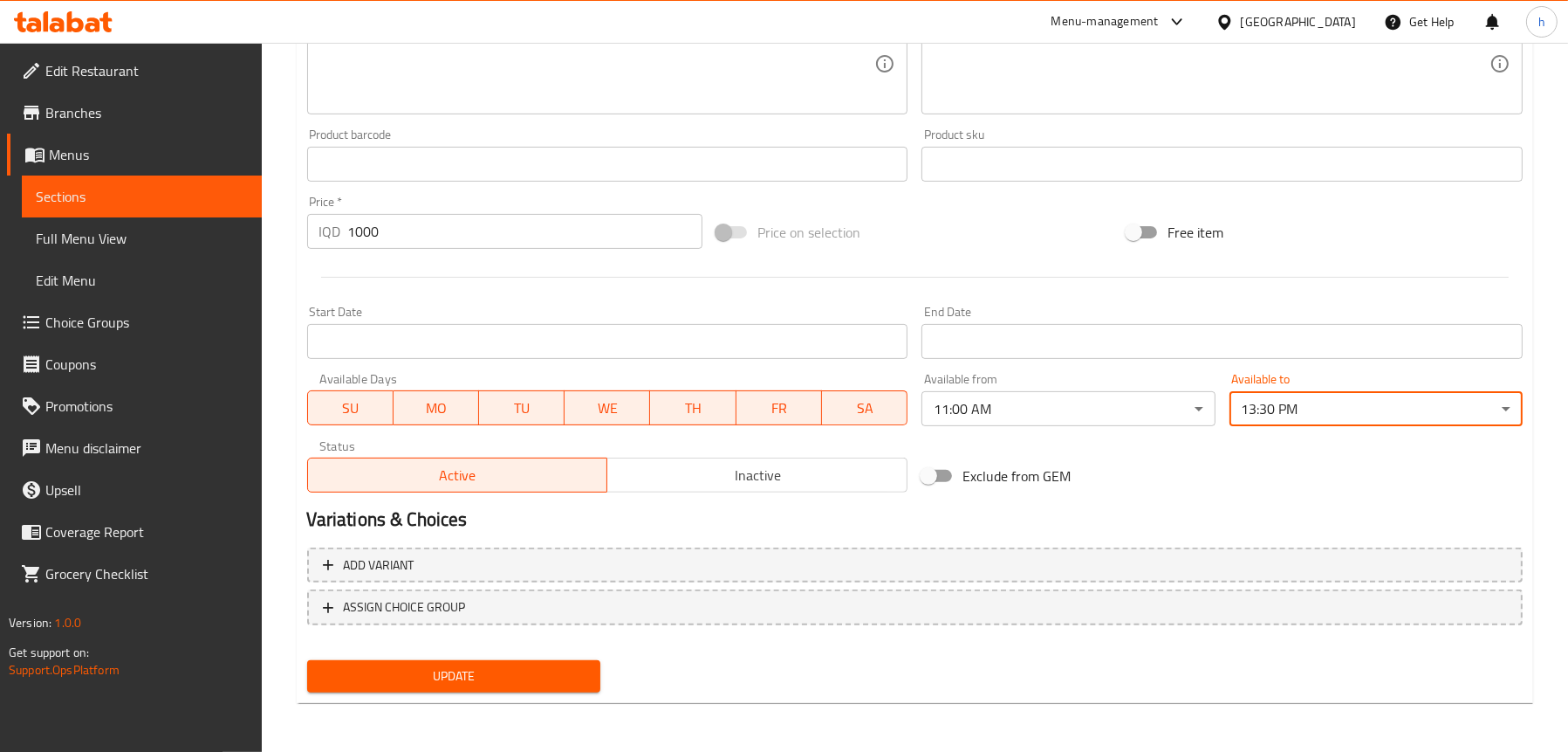
click at [469, 667] on span "Update" at bounding box center [454, 676] width 265 height 22
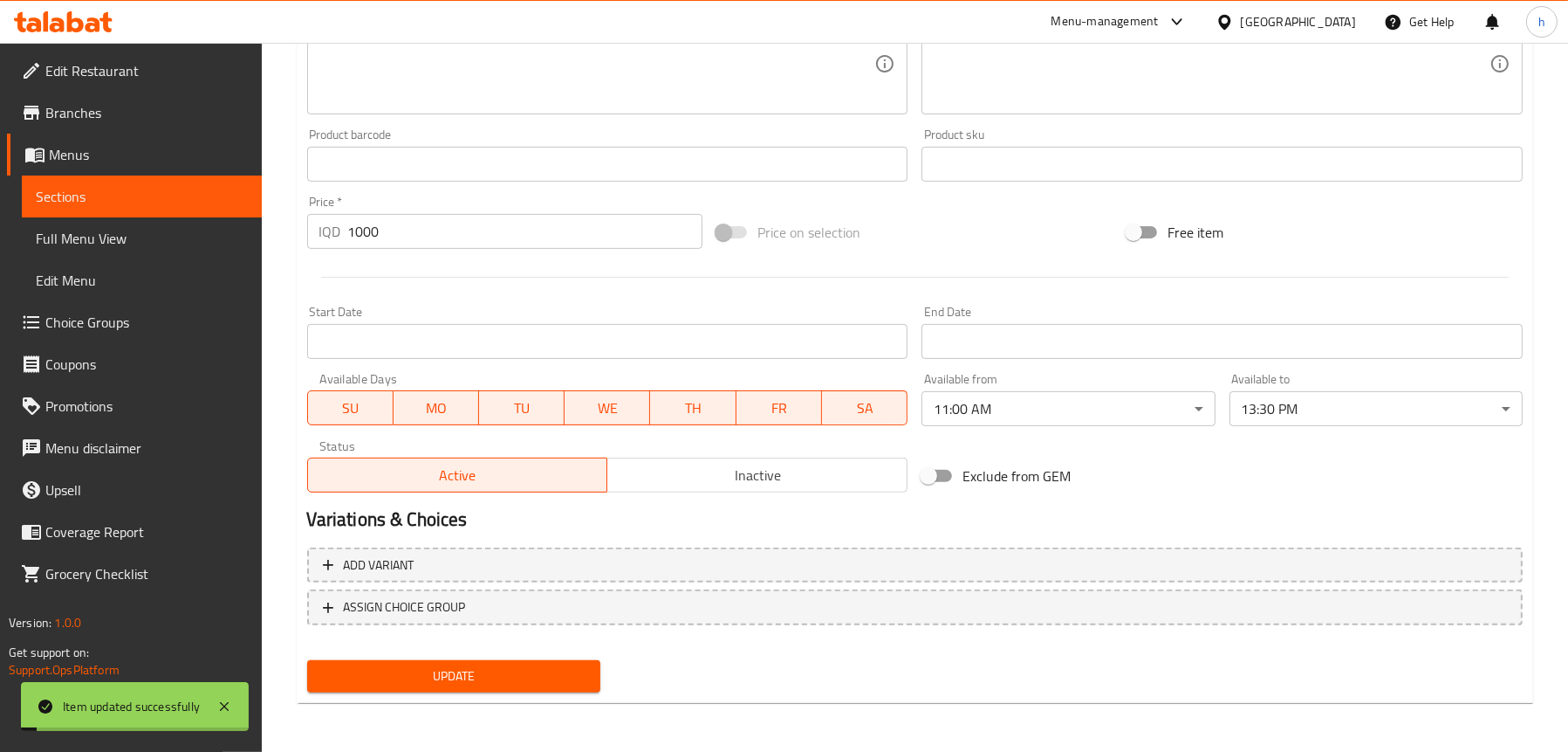
click at [114, 205] on span "Sections" at bounding box center [142, 196] width 212 height 21
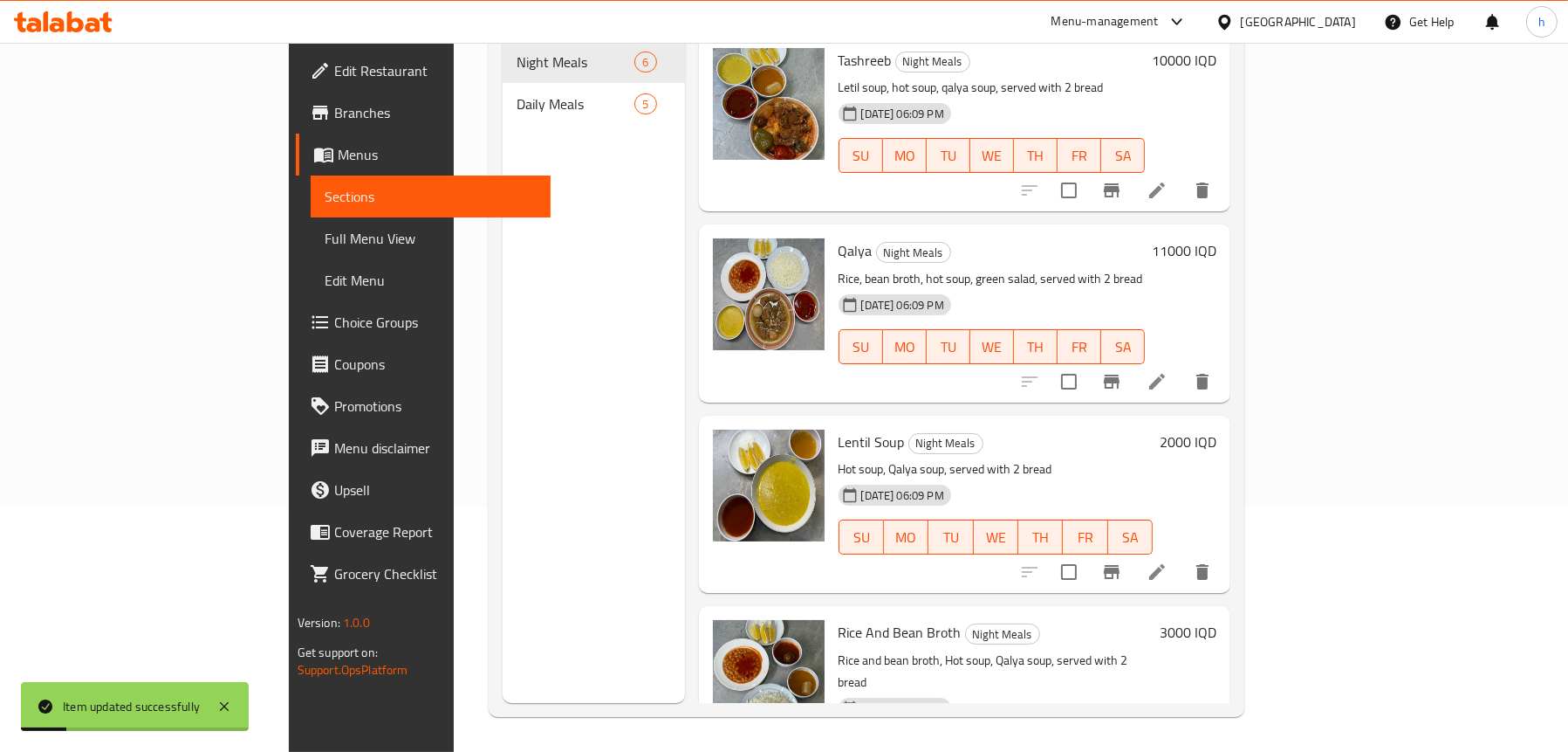
scroll to position [71, 0]
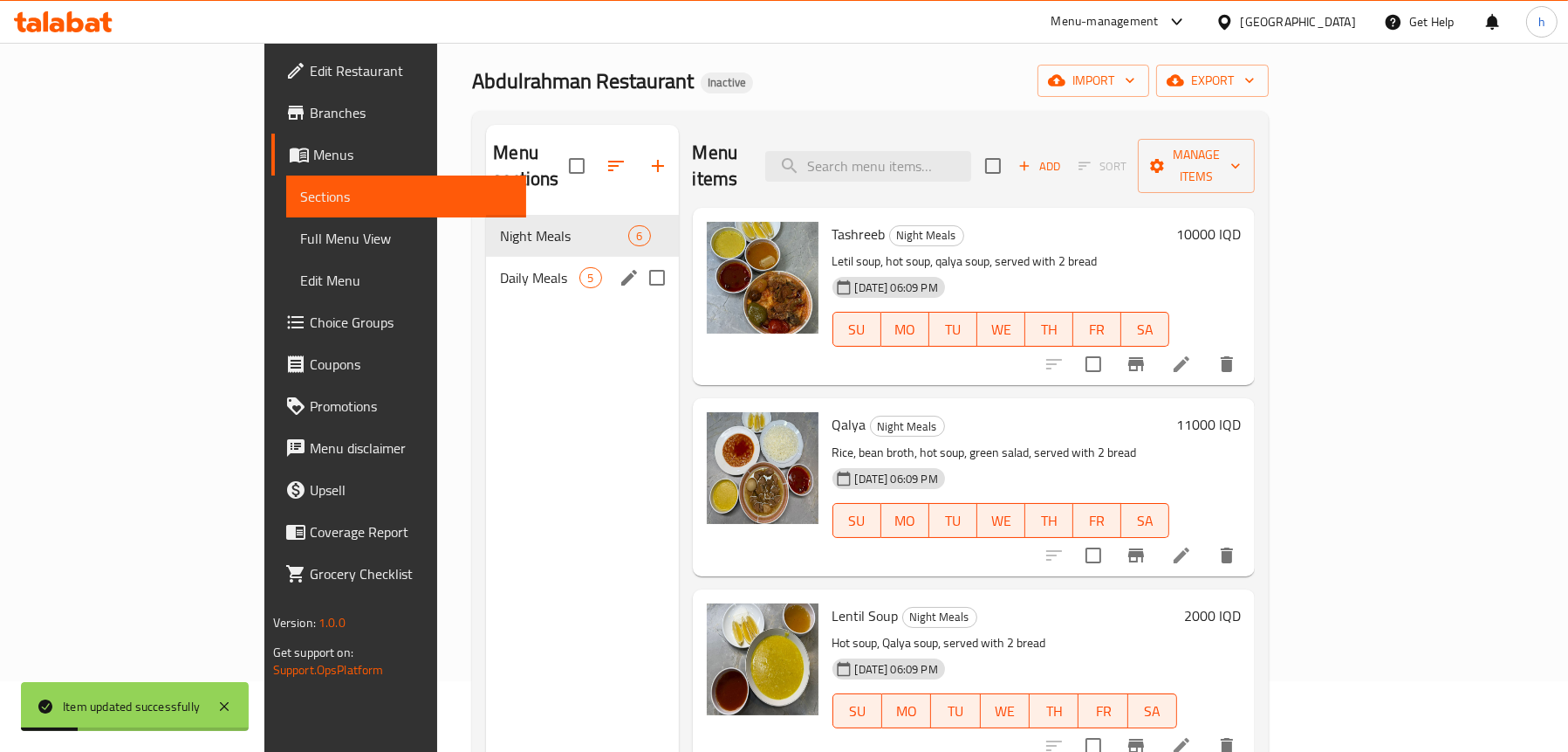
click at [500, 267] on span "Daily Meals" at bounding box center [540, 277] width 80 height 21
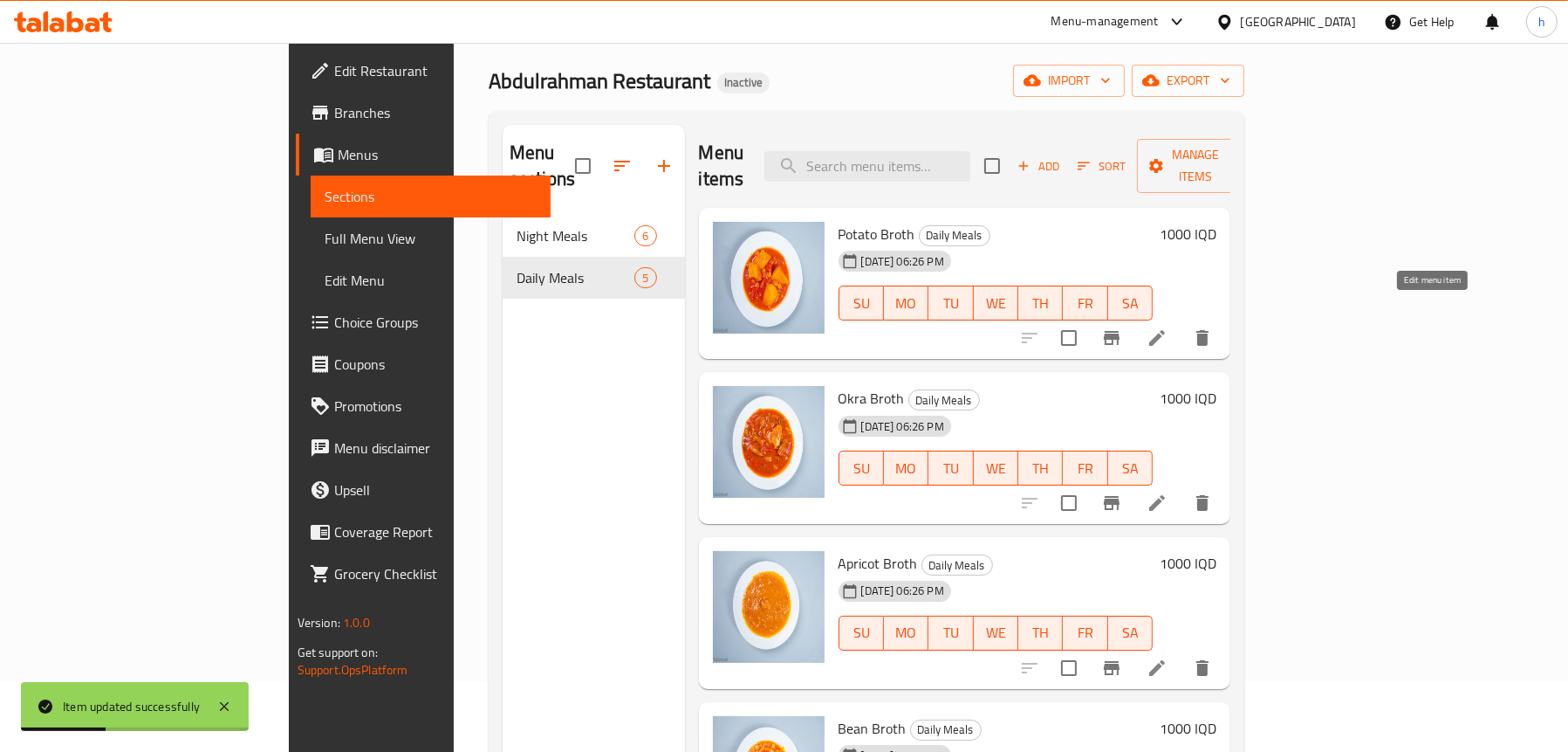
click at [1165, 330] on icon at bounding box center [1157, 338] width 16 height 16
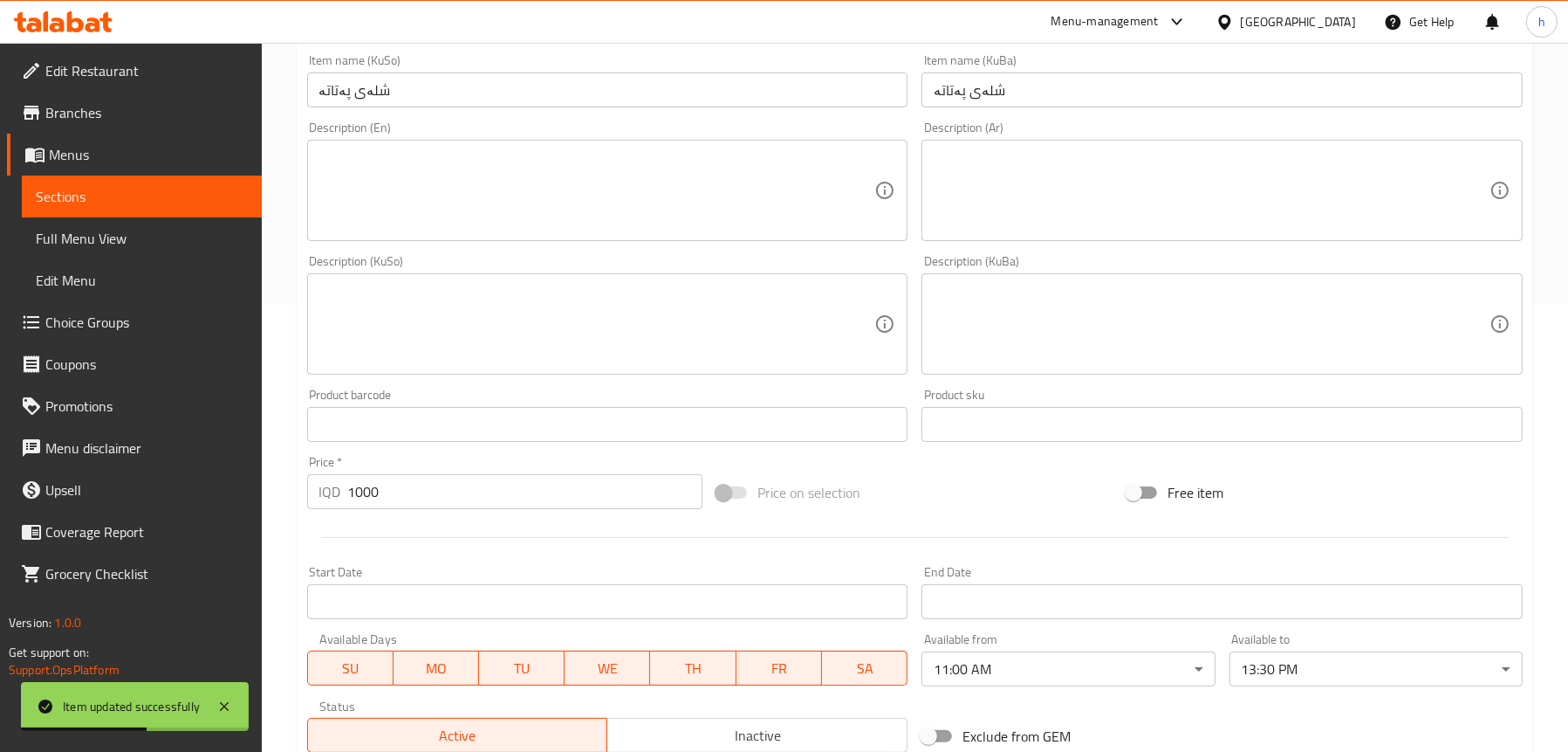
scroll to position [524, 0]
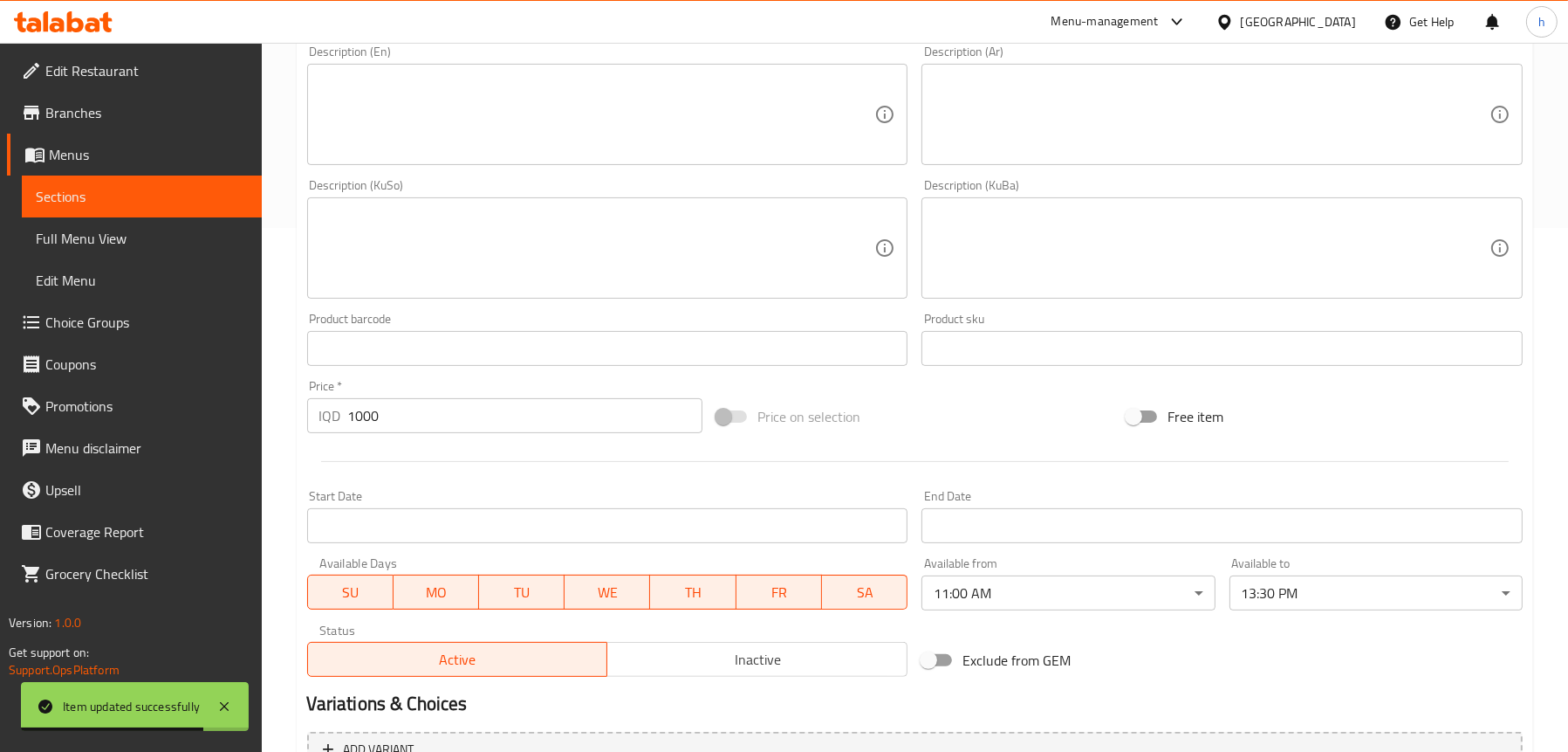
click at [102, 198] on span "Sections" at bounding box center [142, 196] width 212 height 21
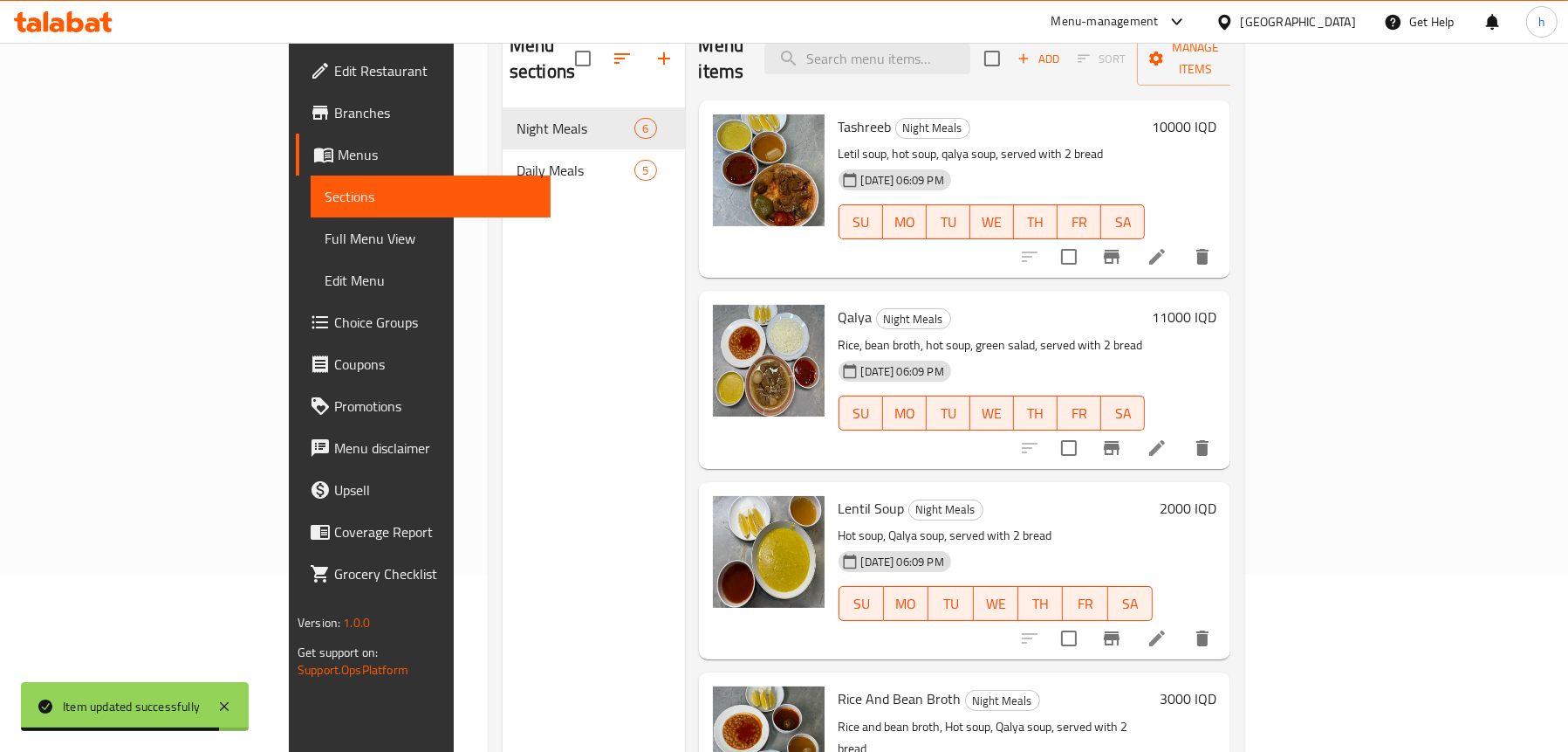
scroll to position [71, 0]
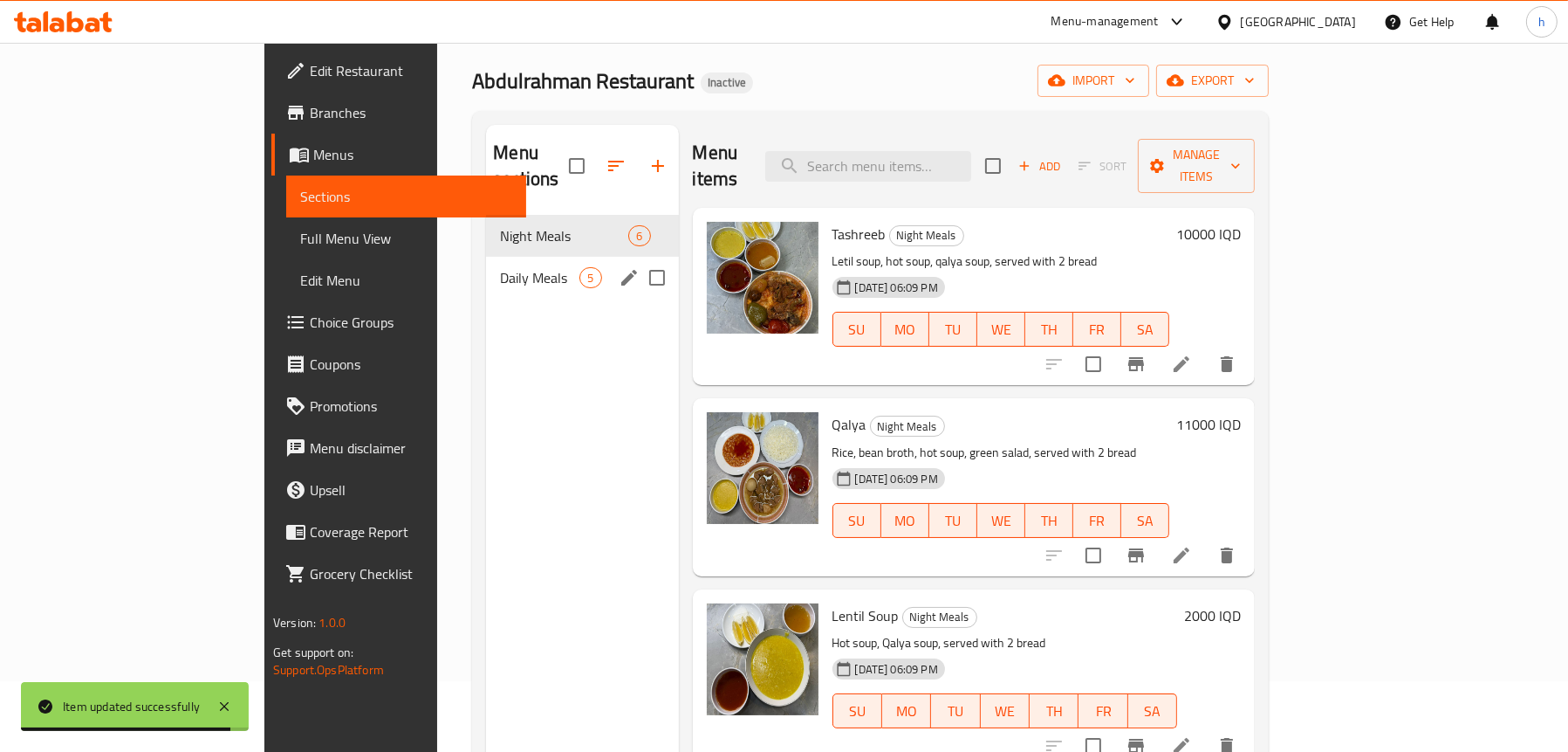
click at [500, 267] on span "Daily Meals" at bounding box center [540, 277] width 80 height 21
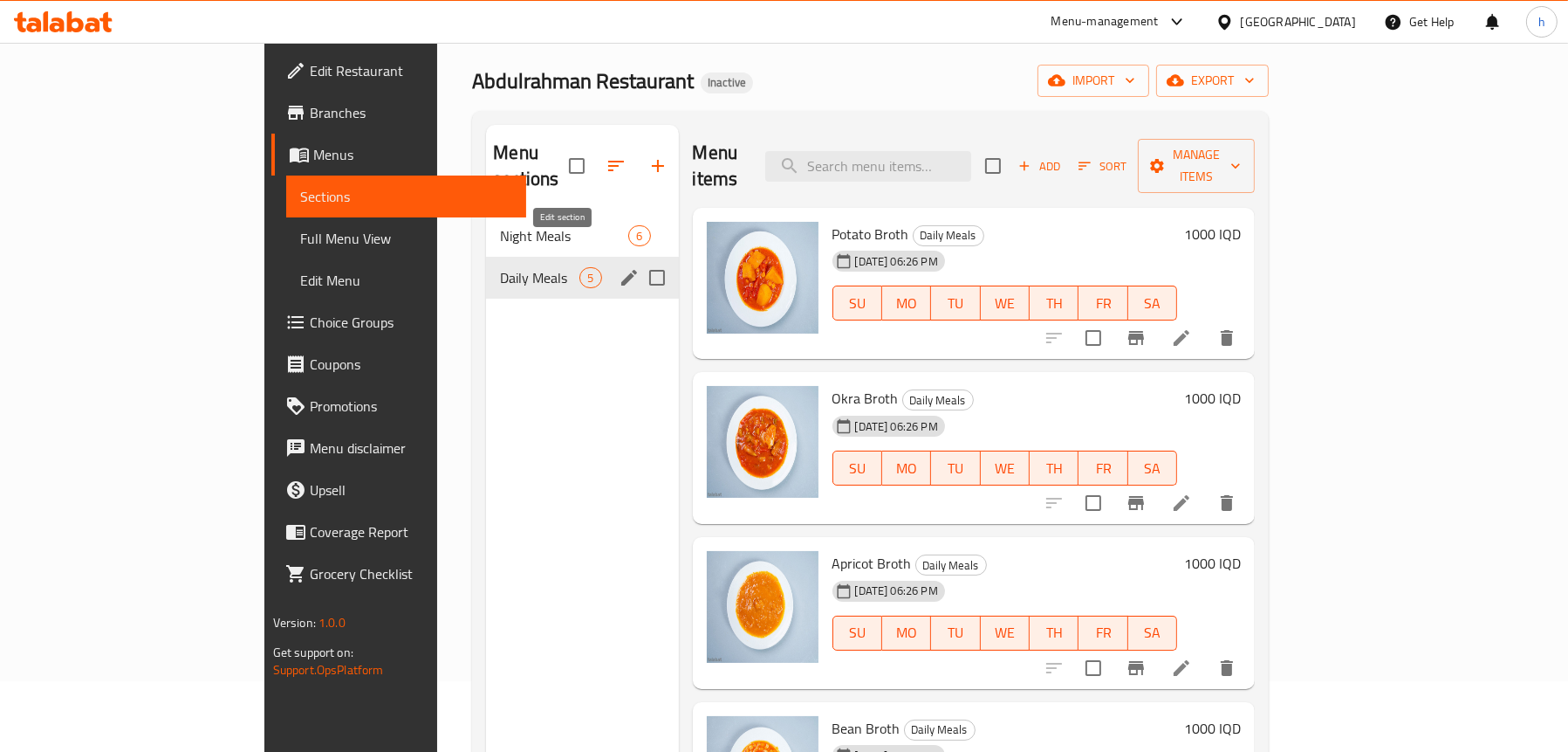
click at [618, 267] on icon "edit" at bounding box center [629, 277] width 21 height 21
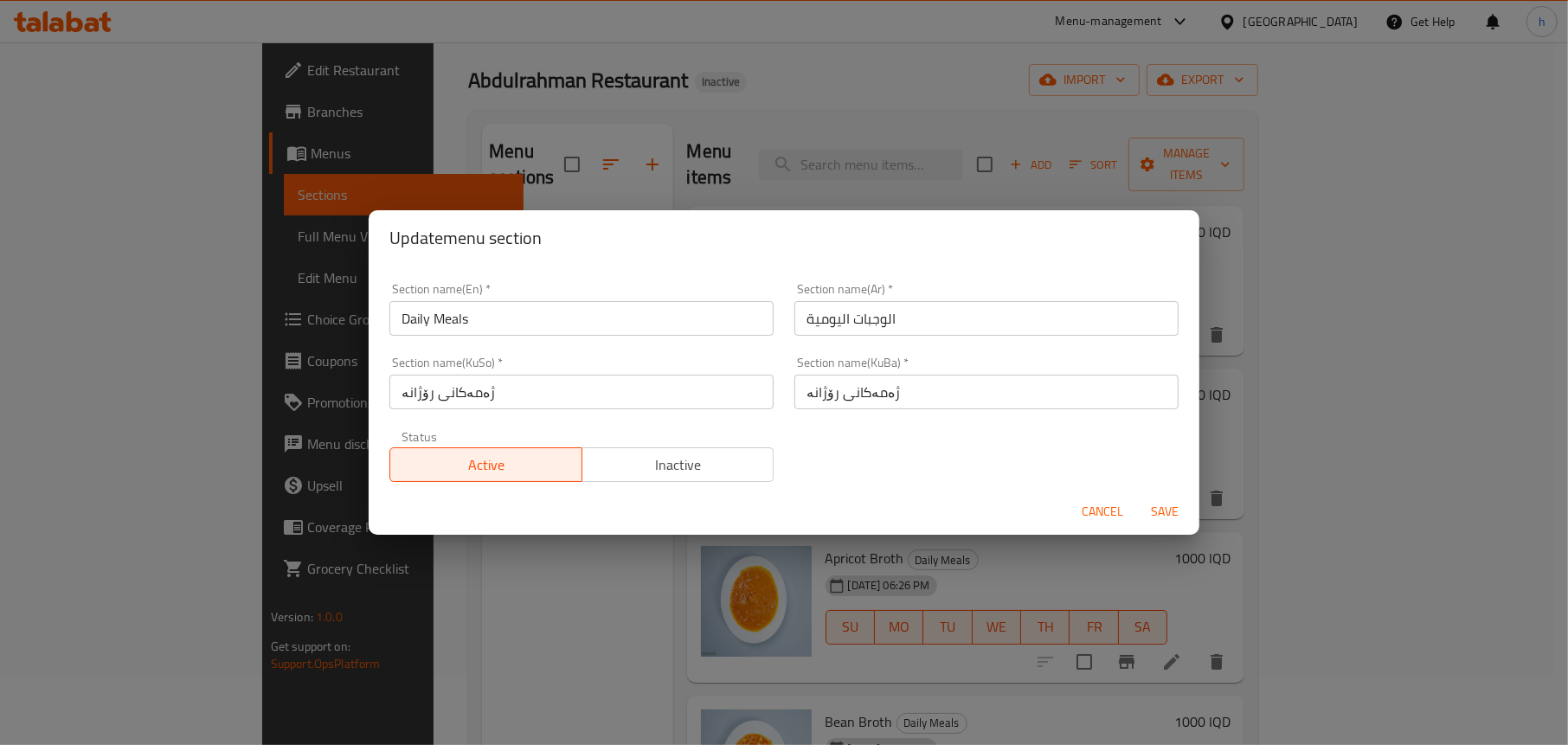
click at [1103, 517] on span "Cancel" at bounding box center [1102, 511] width 41 height 22
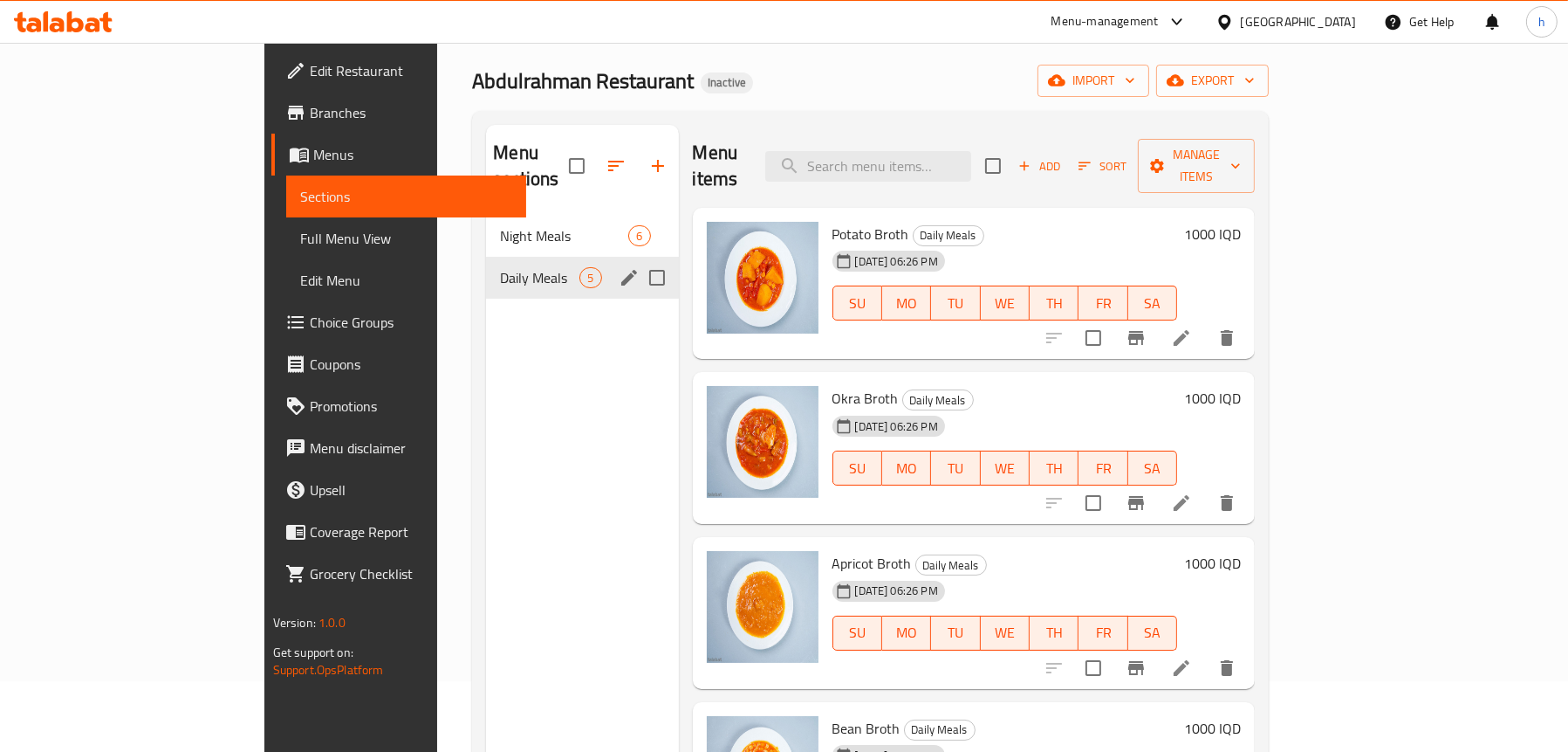
scroll to position [141, 0]
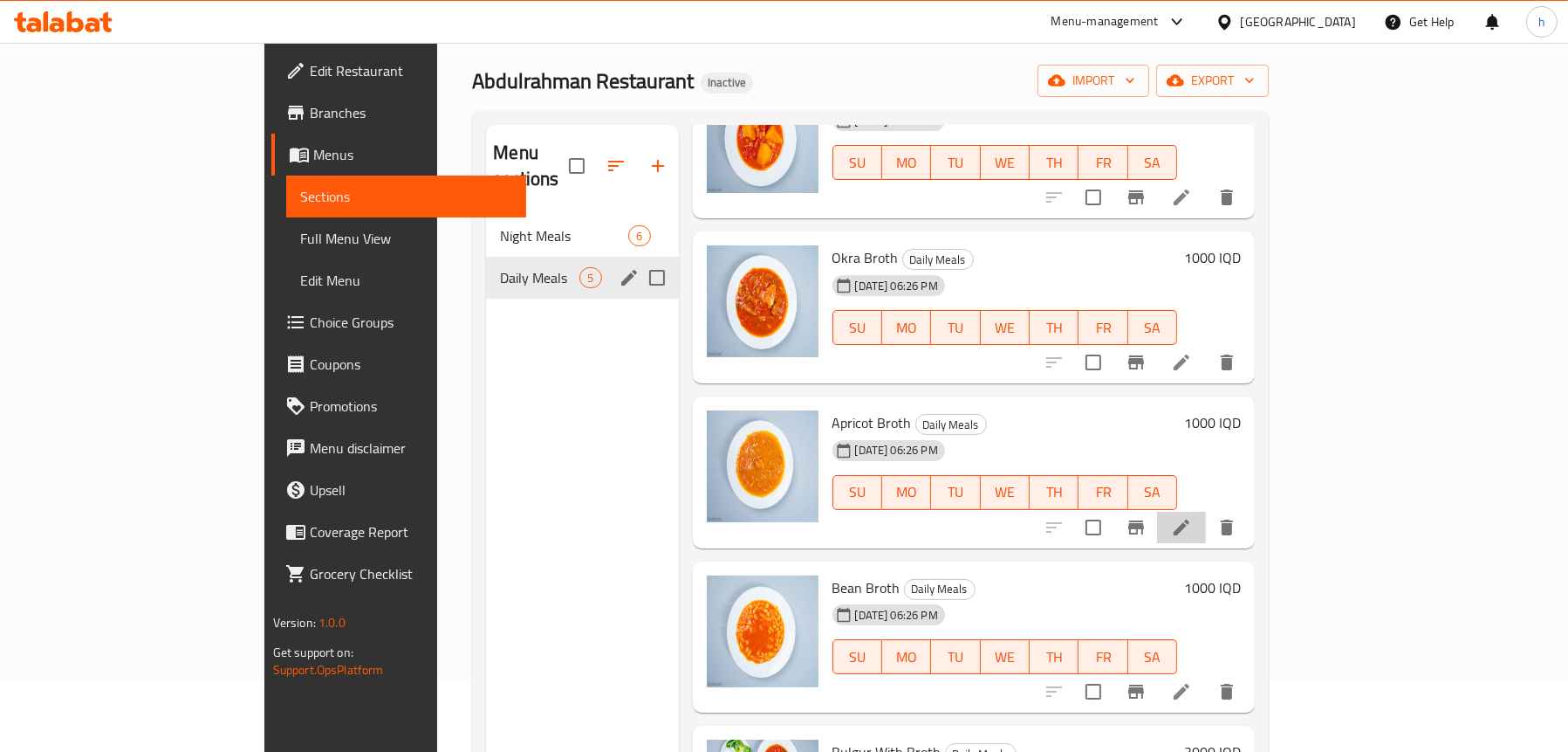
click at [1206, 512] on li at bounding box center [1181, 528] width 49 height 32
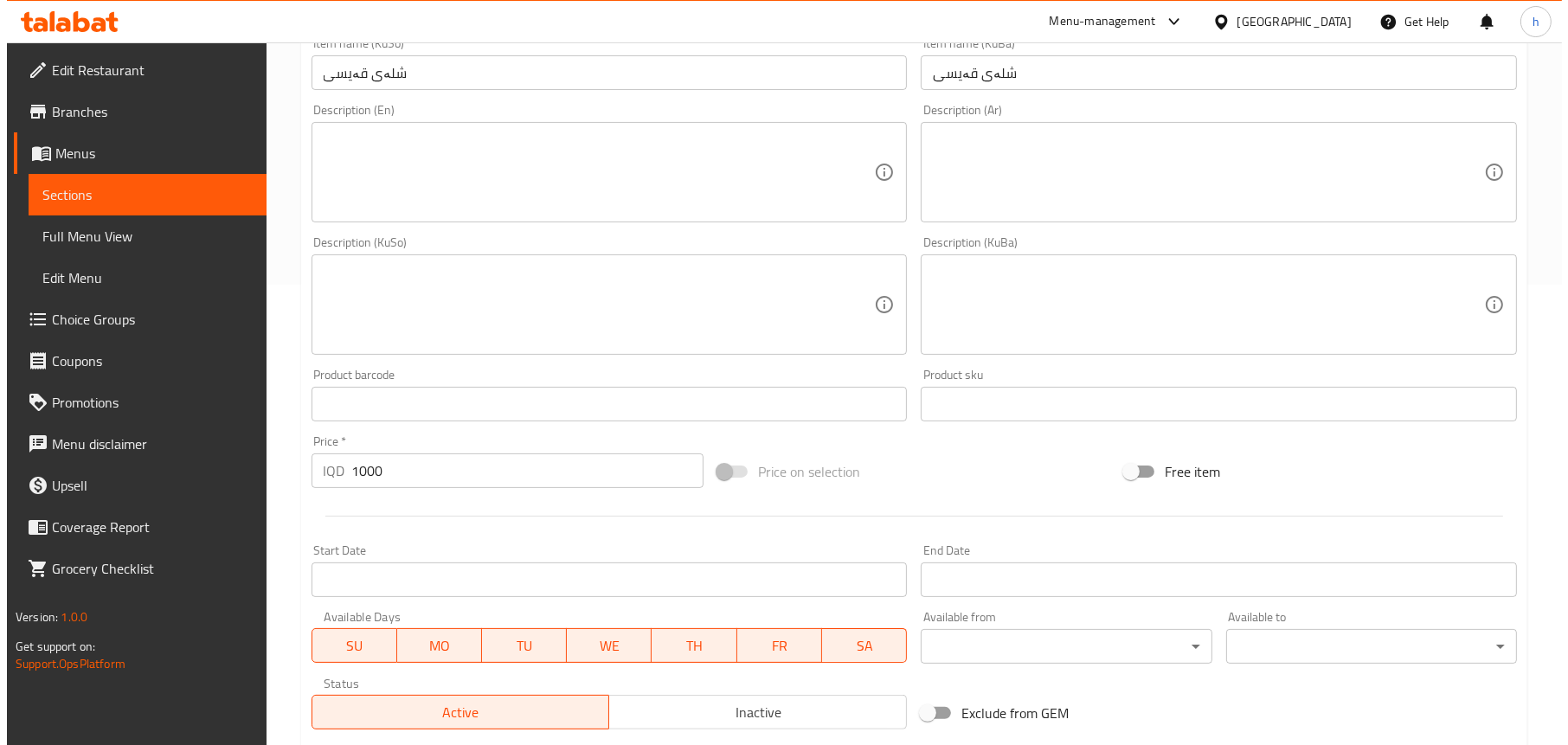
scroll to position [606, 0]
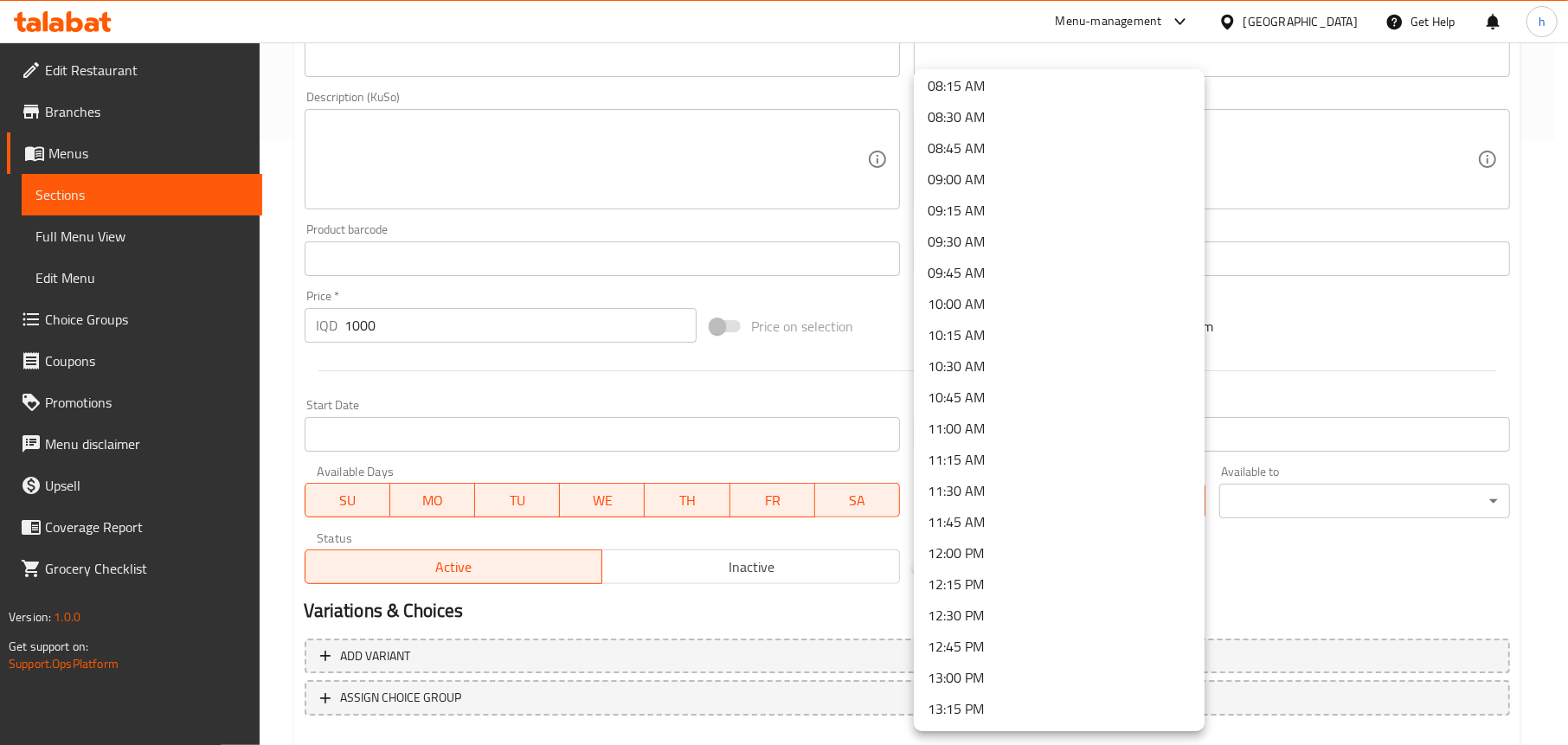
scroll to position [1211, 0]
click at [964, 254] on li "11:00 AM" at bounding box center [1059, 251] width 291 height 32
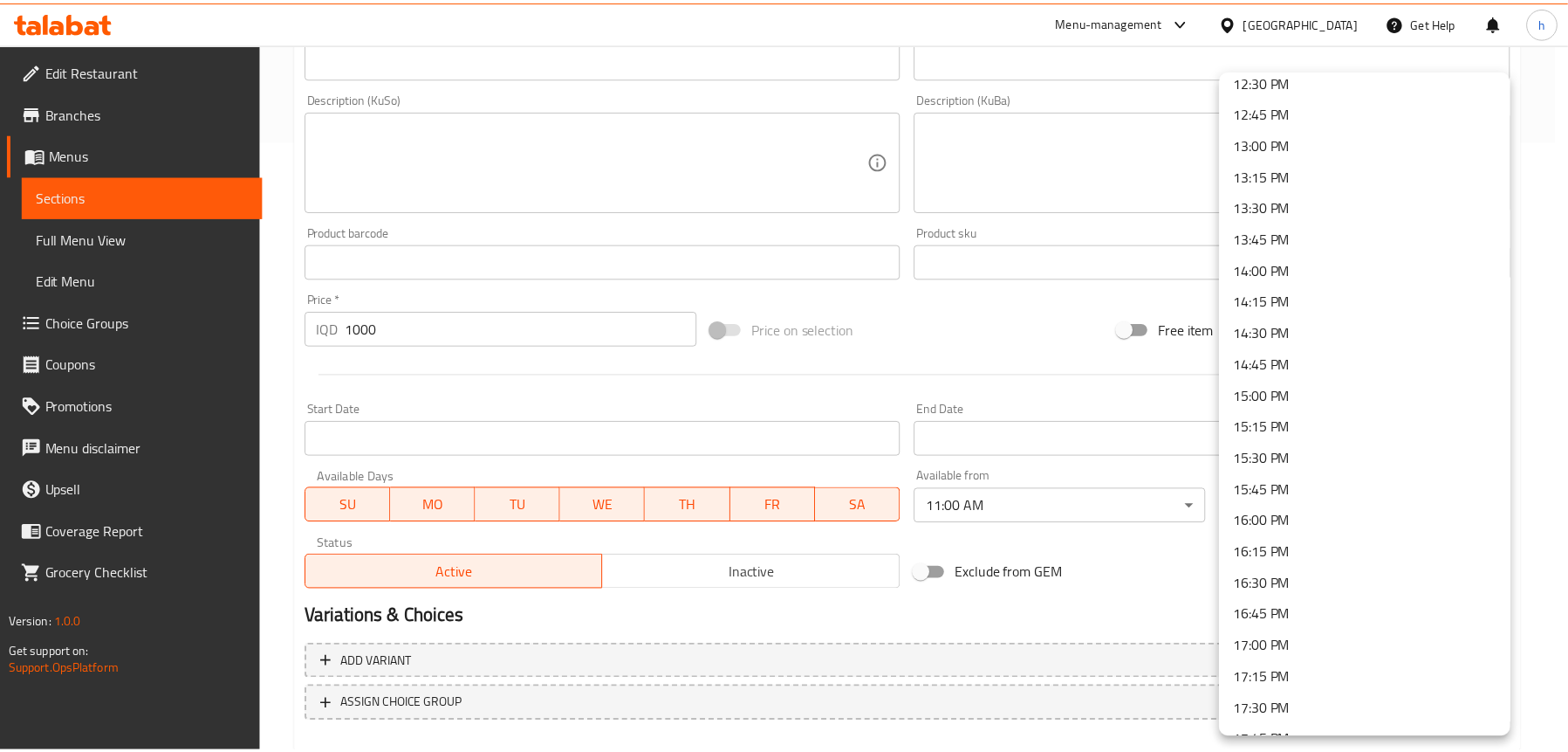
scroll to position [1484, 0]
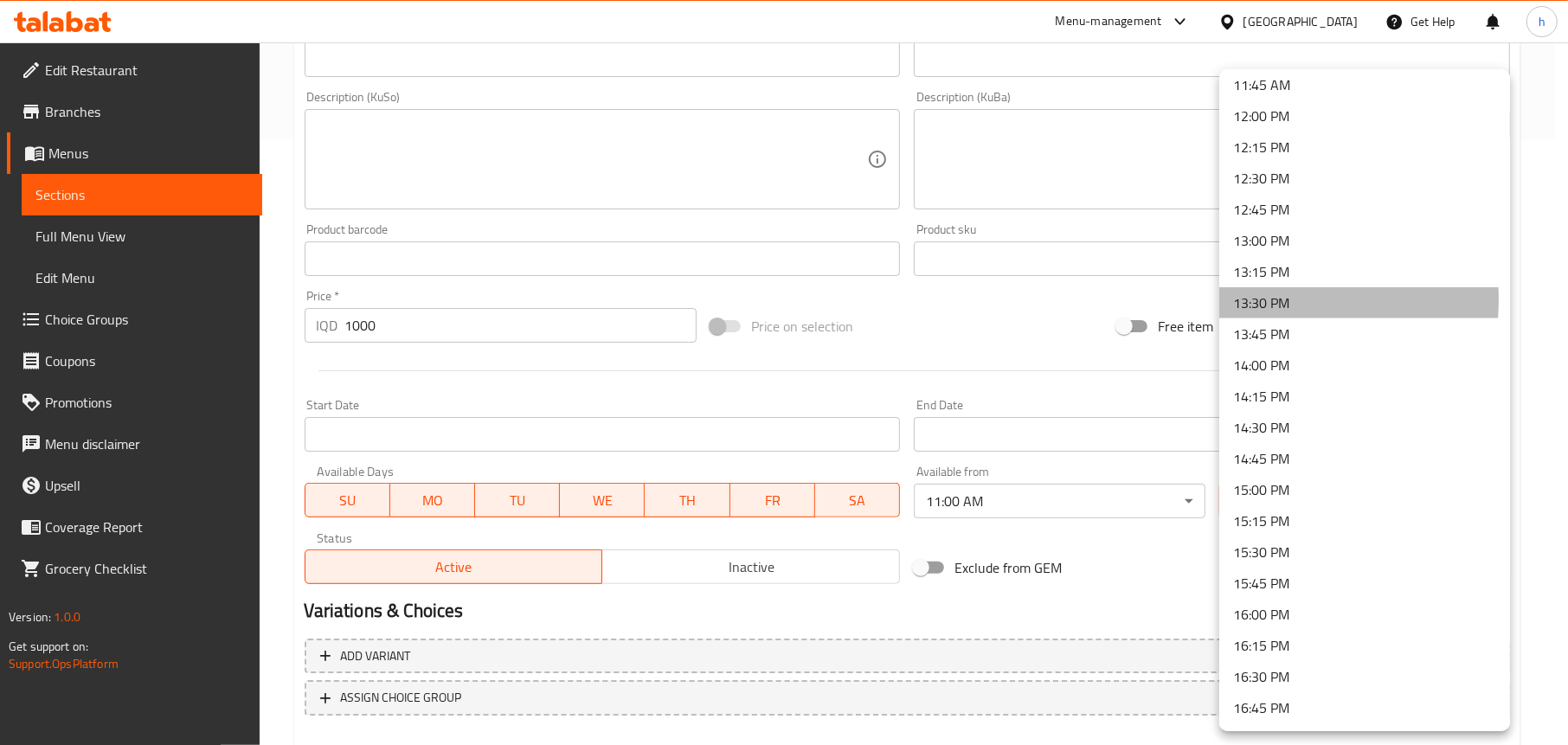
click at [1274, 299] on li "13:30 PM" at bounding box center [1365, 303] width 291 height 32
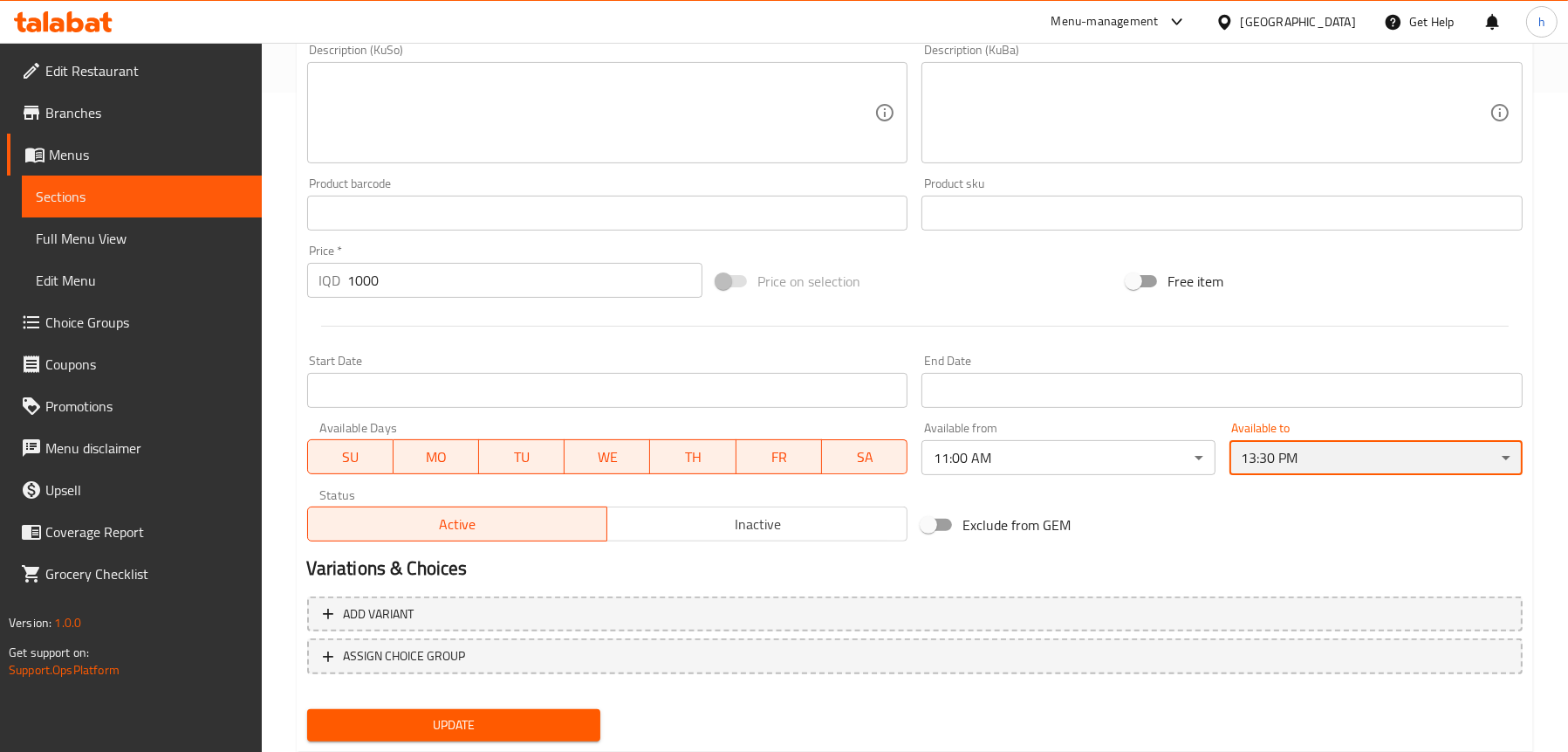
scroll to position [708, 0]
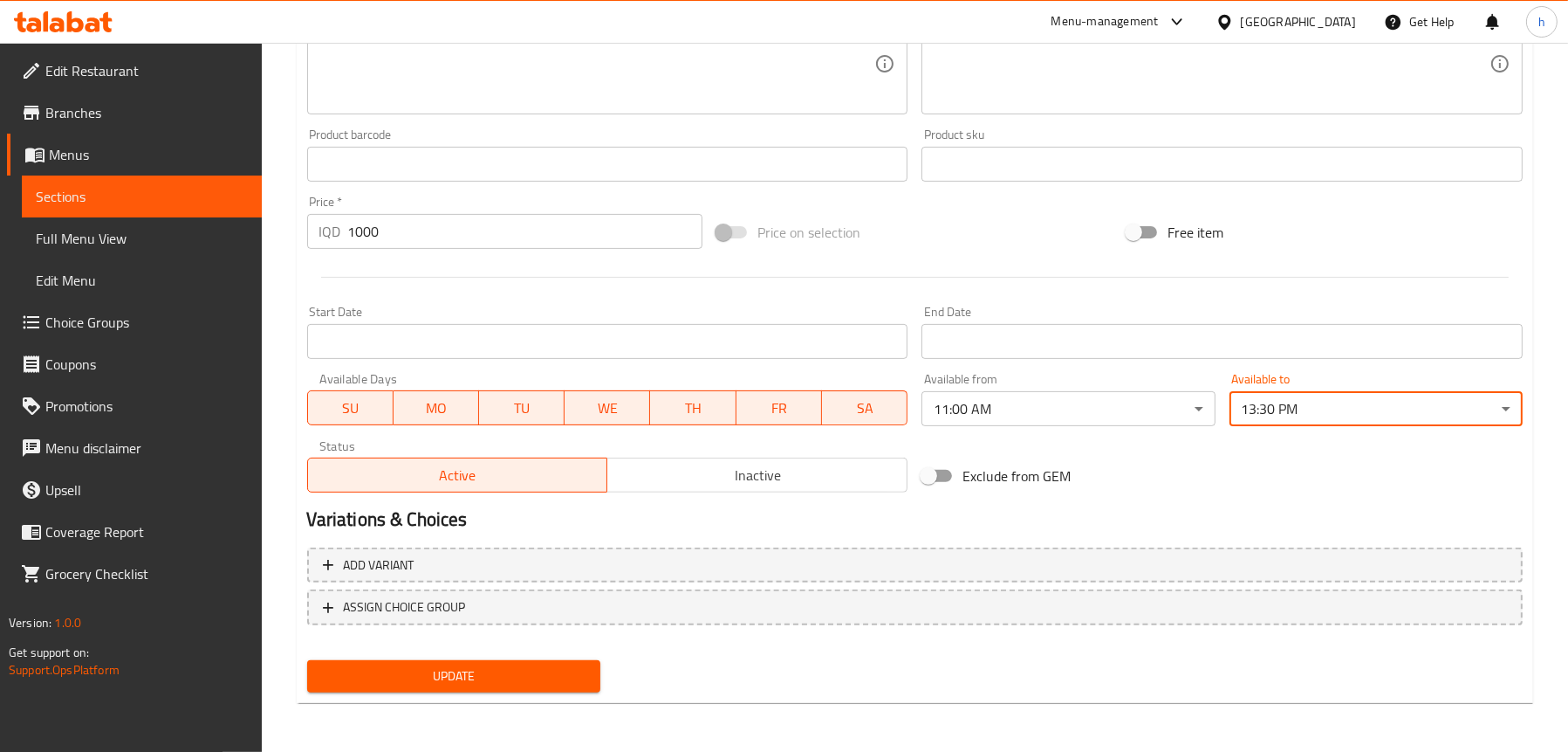
click at [448, 684] on span "Update" at bounding box center [454, 676] width 265 height 22
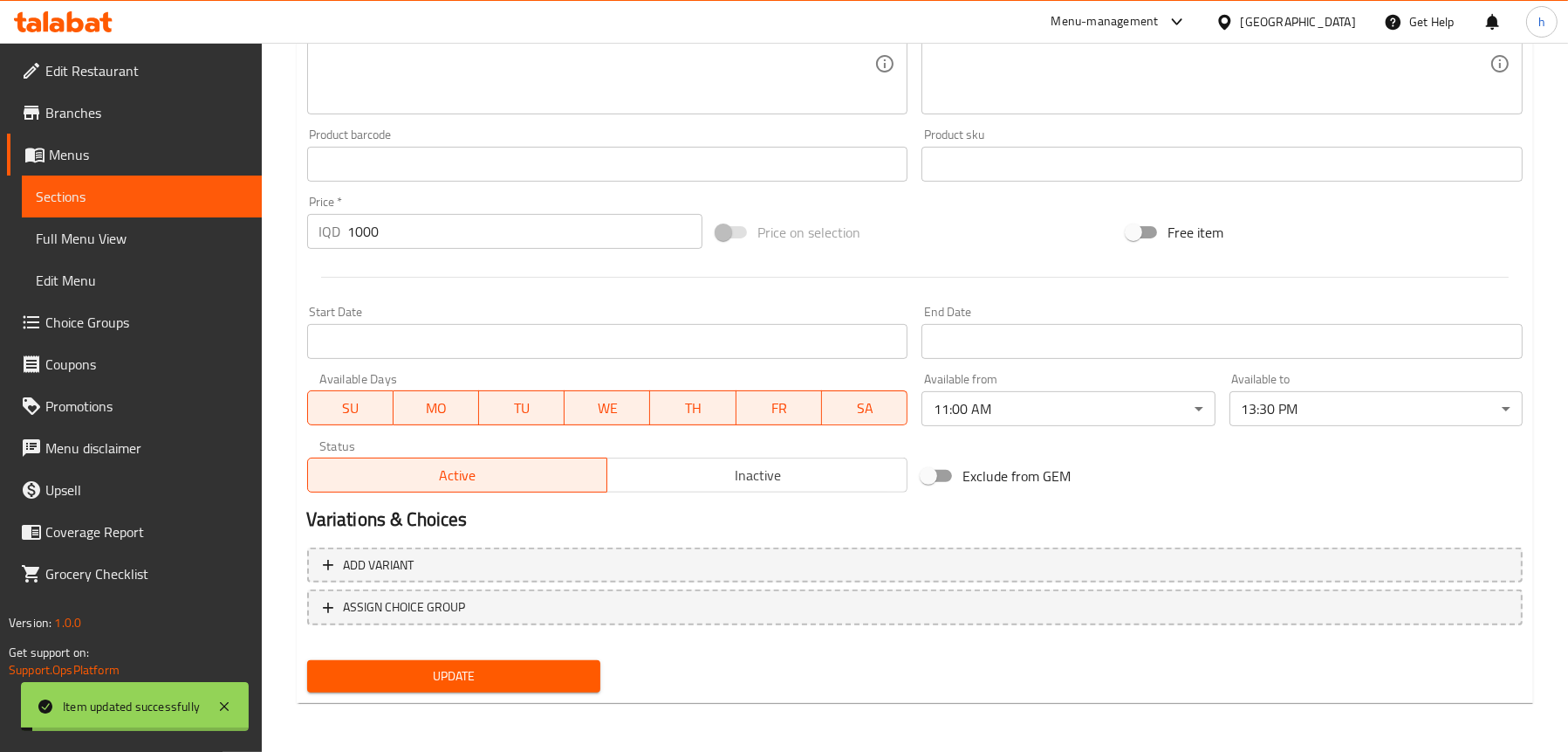
click at [148, 200] on span "Sections" at bounding box center [142, 196] width 212 height 21
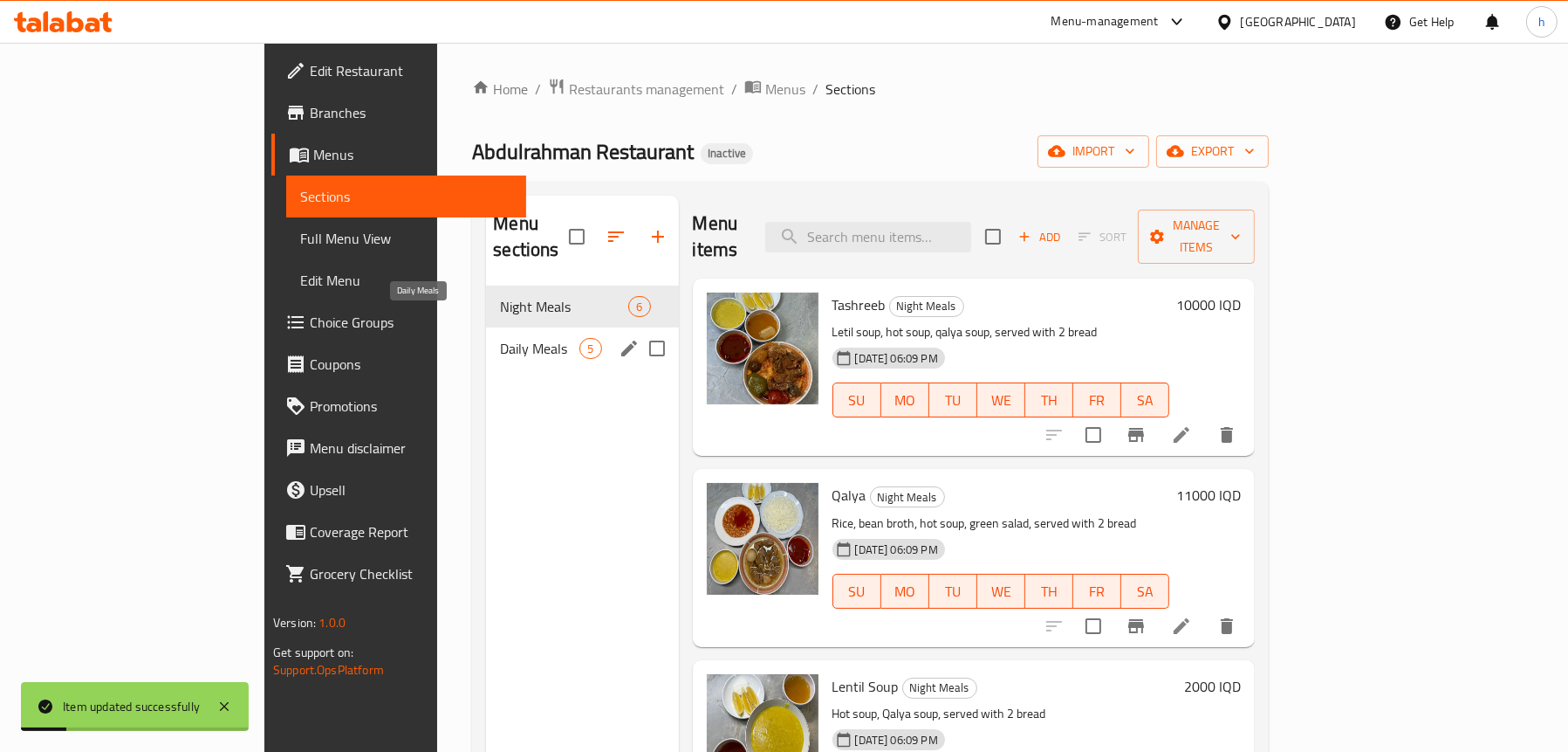
click at [500, 338] on span "Daily Meals" at bounding box center [540, 348] width 80 height 21
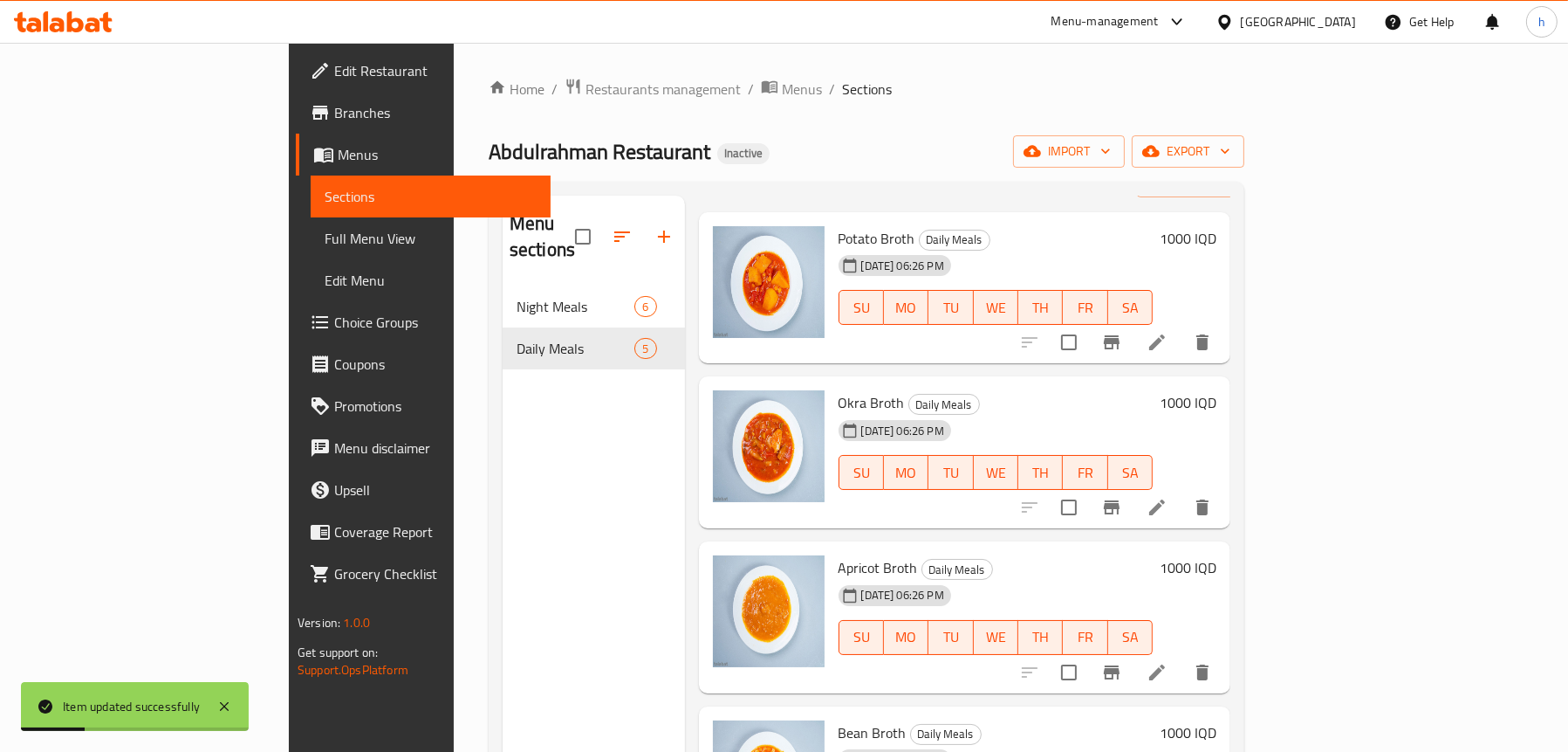
scroll to position [141, 0]
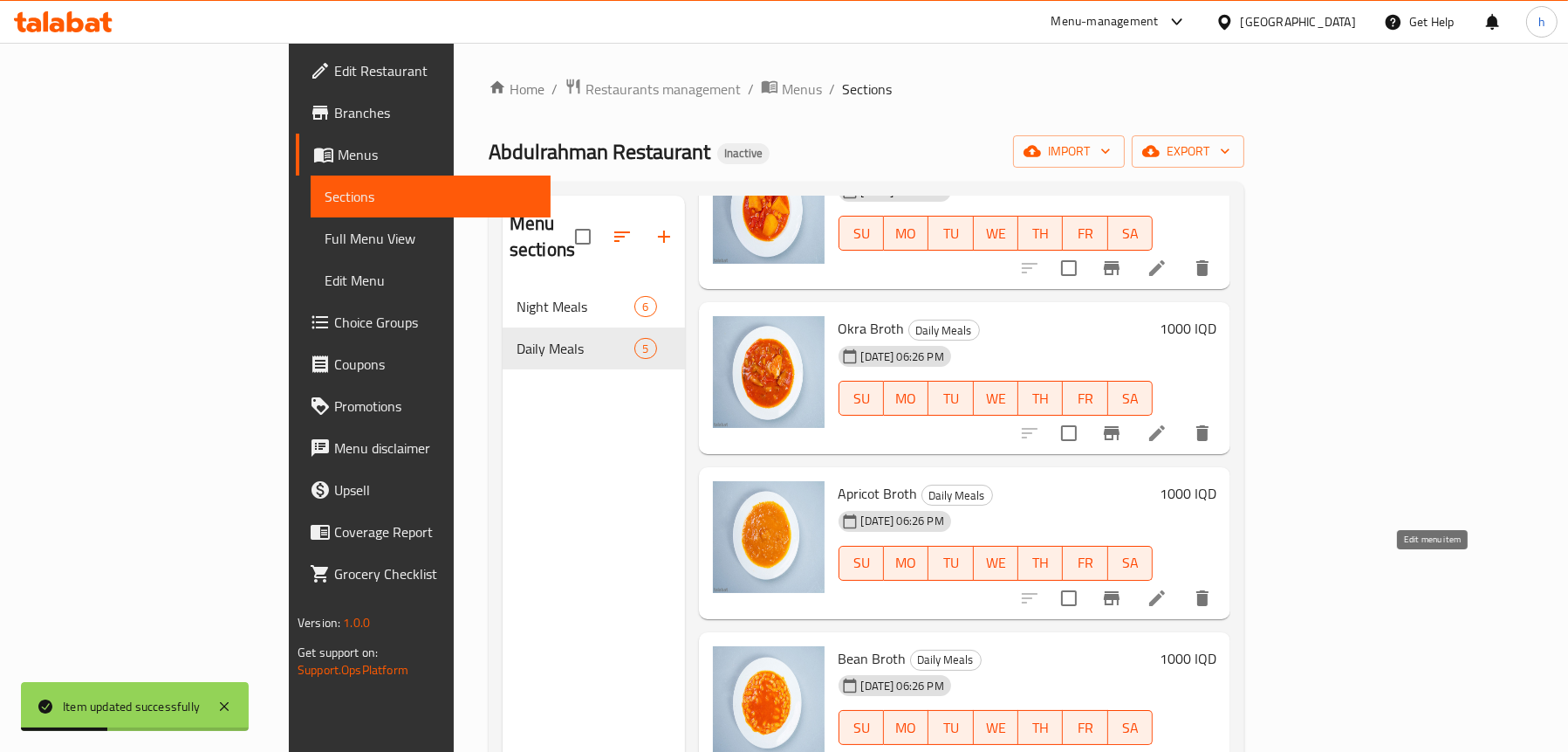
click at [1168, 588] on icon at bounding box center [1157, 598] width 21 height 21
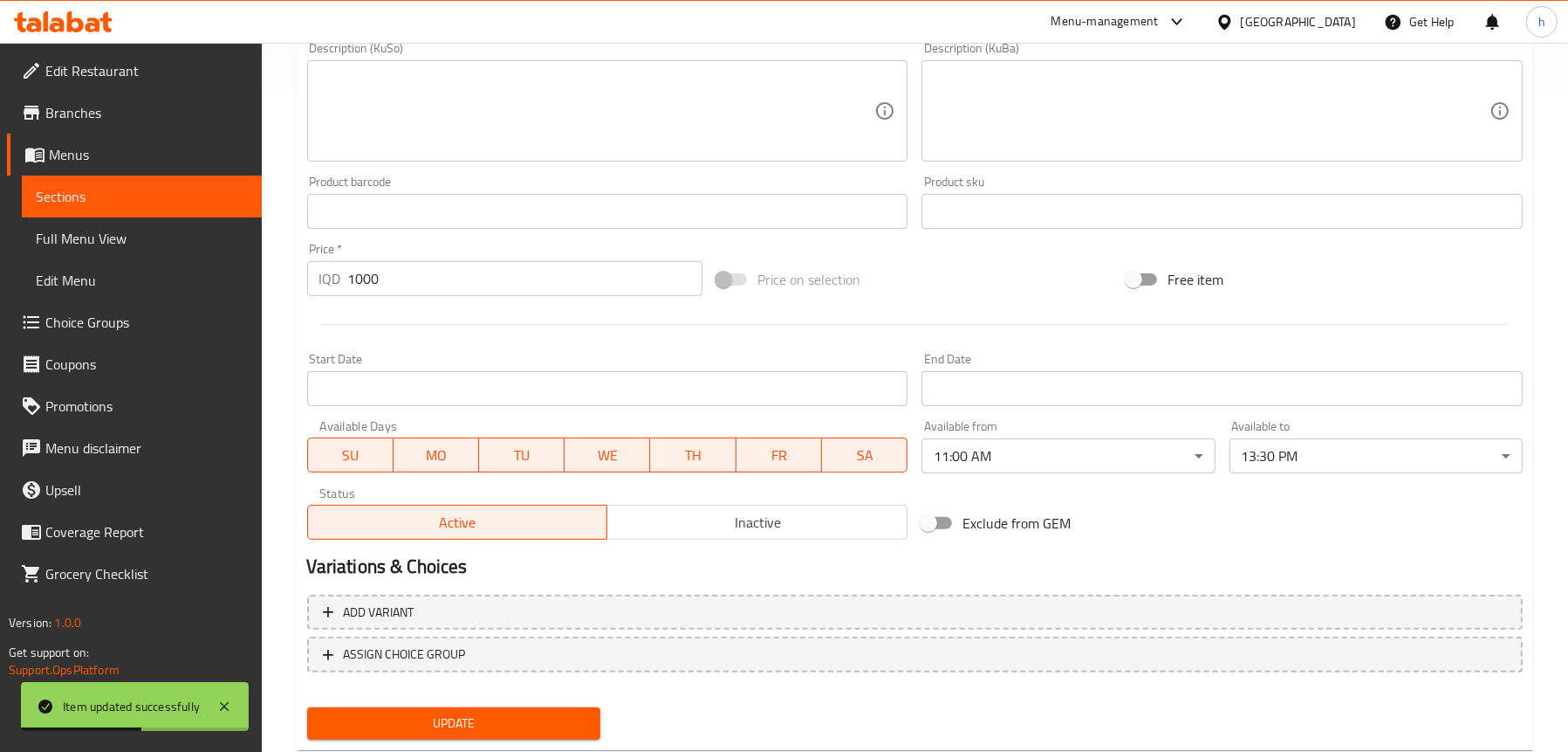
scroll to position [698, 0]
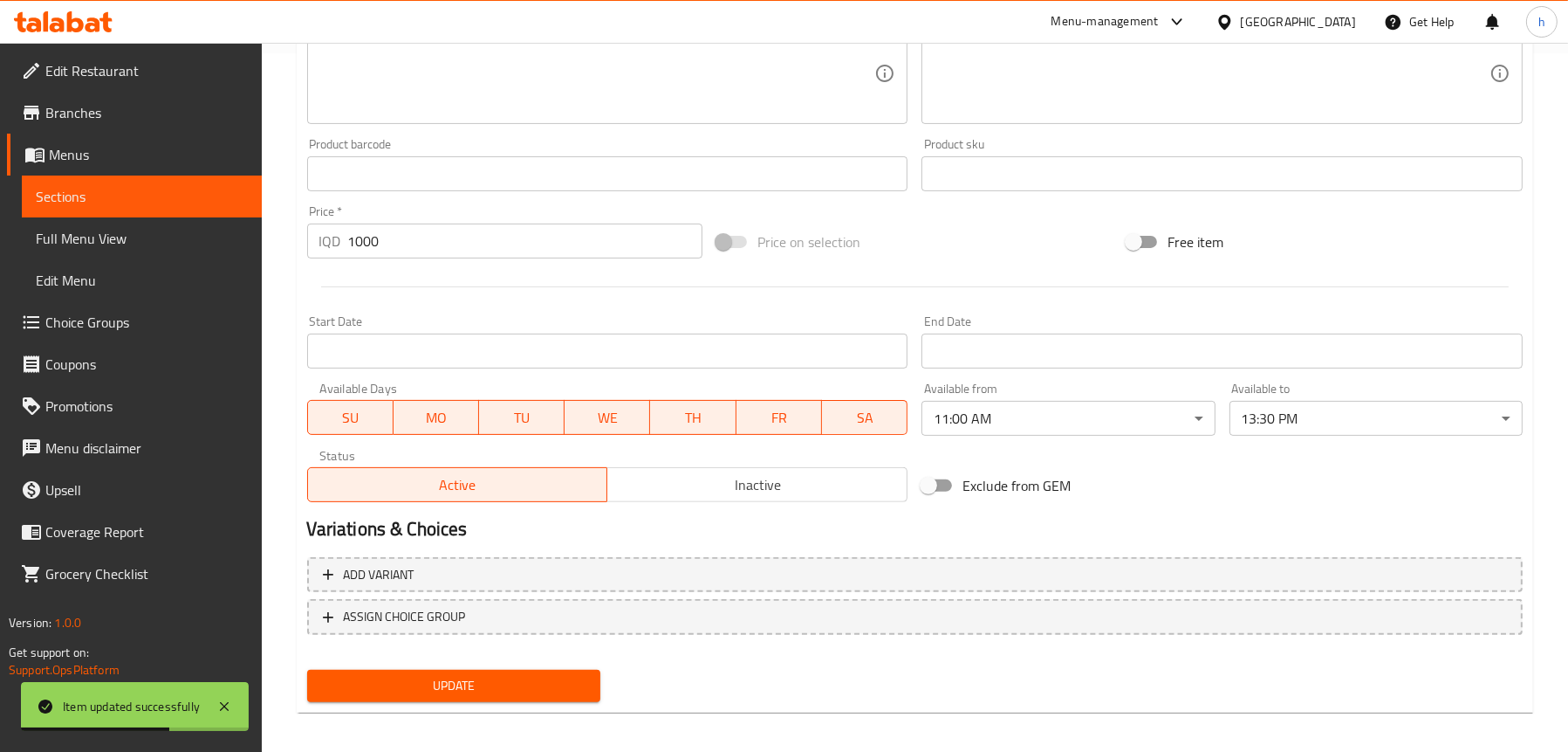
click at [110, 195] on span "Sections" at bounding box center [142, 196] width 212 height 21
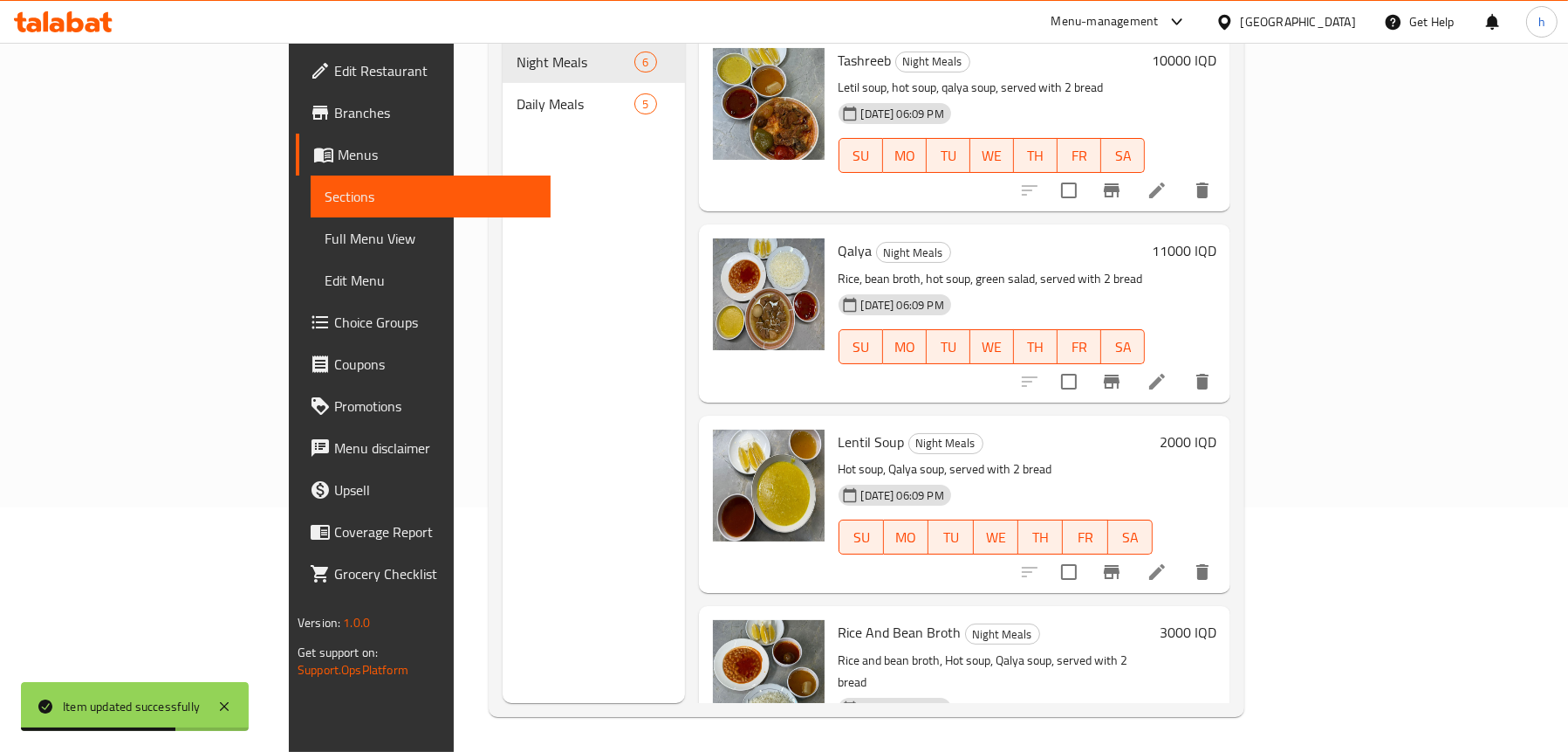
scroll to position [246, 0]
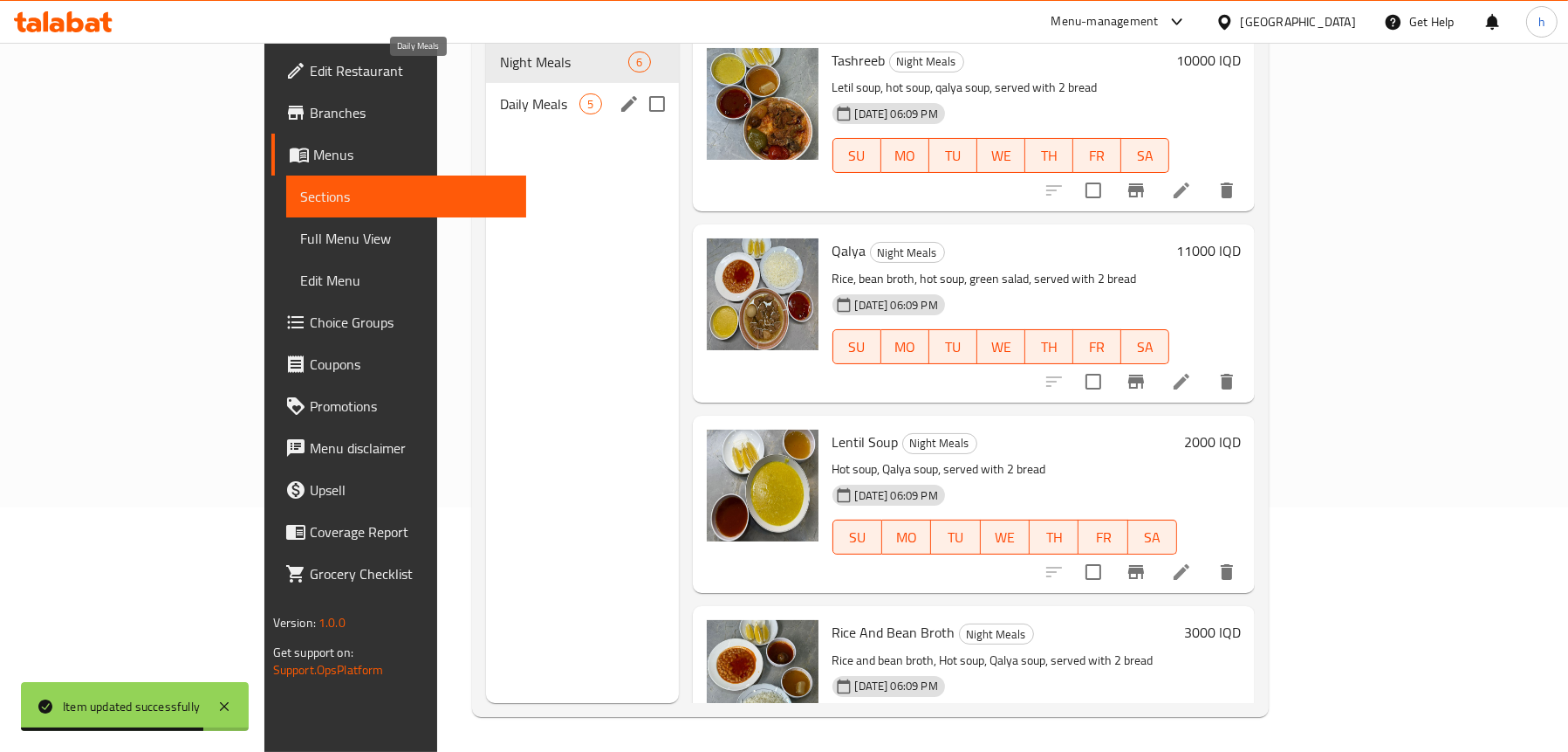
click at [500, 94] on span "Daily Meals" at bounding box center [540, 104] width 80 height 21
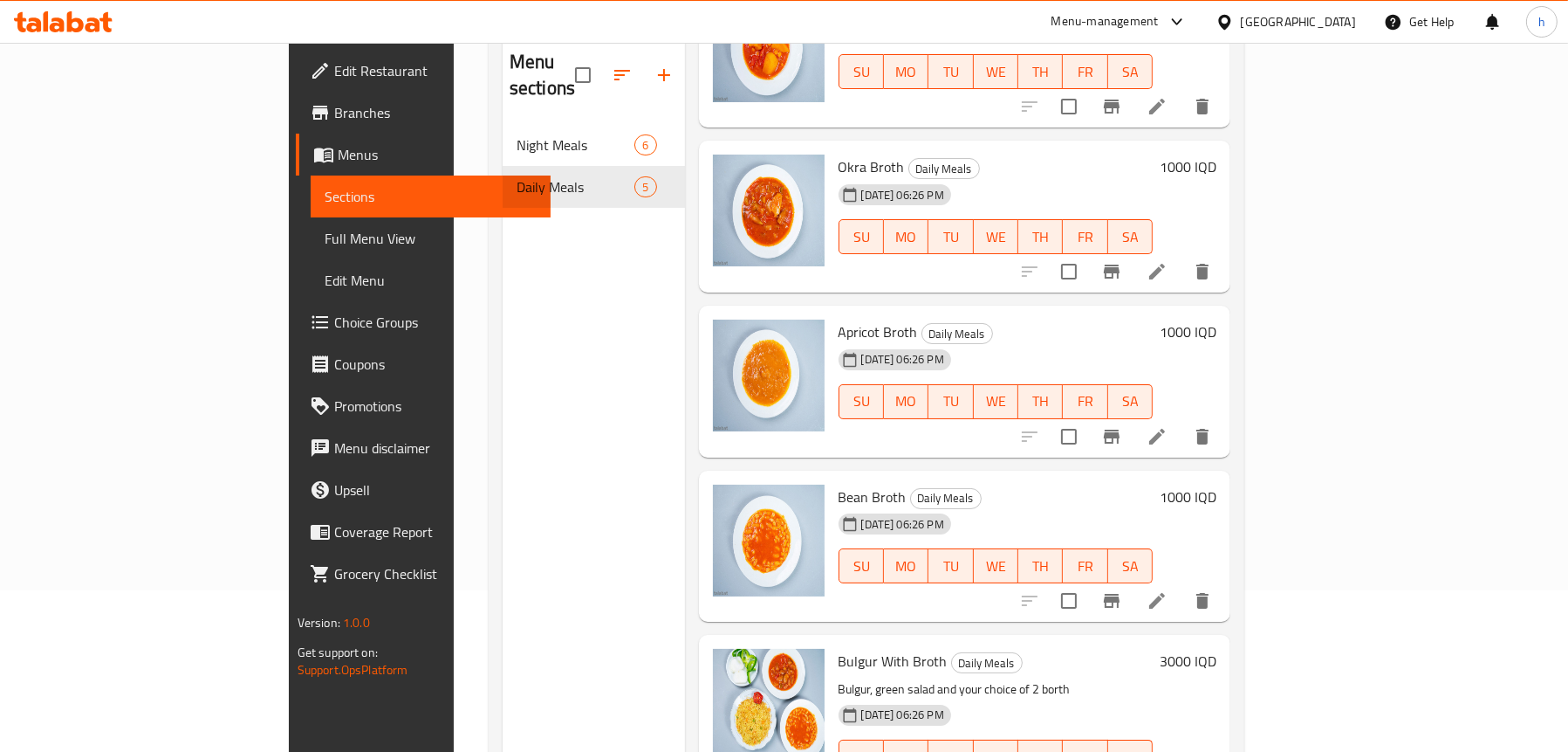
scroll to position [246, 0]
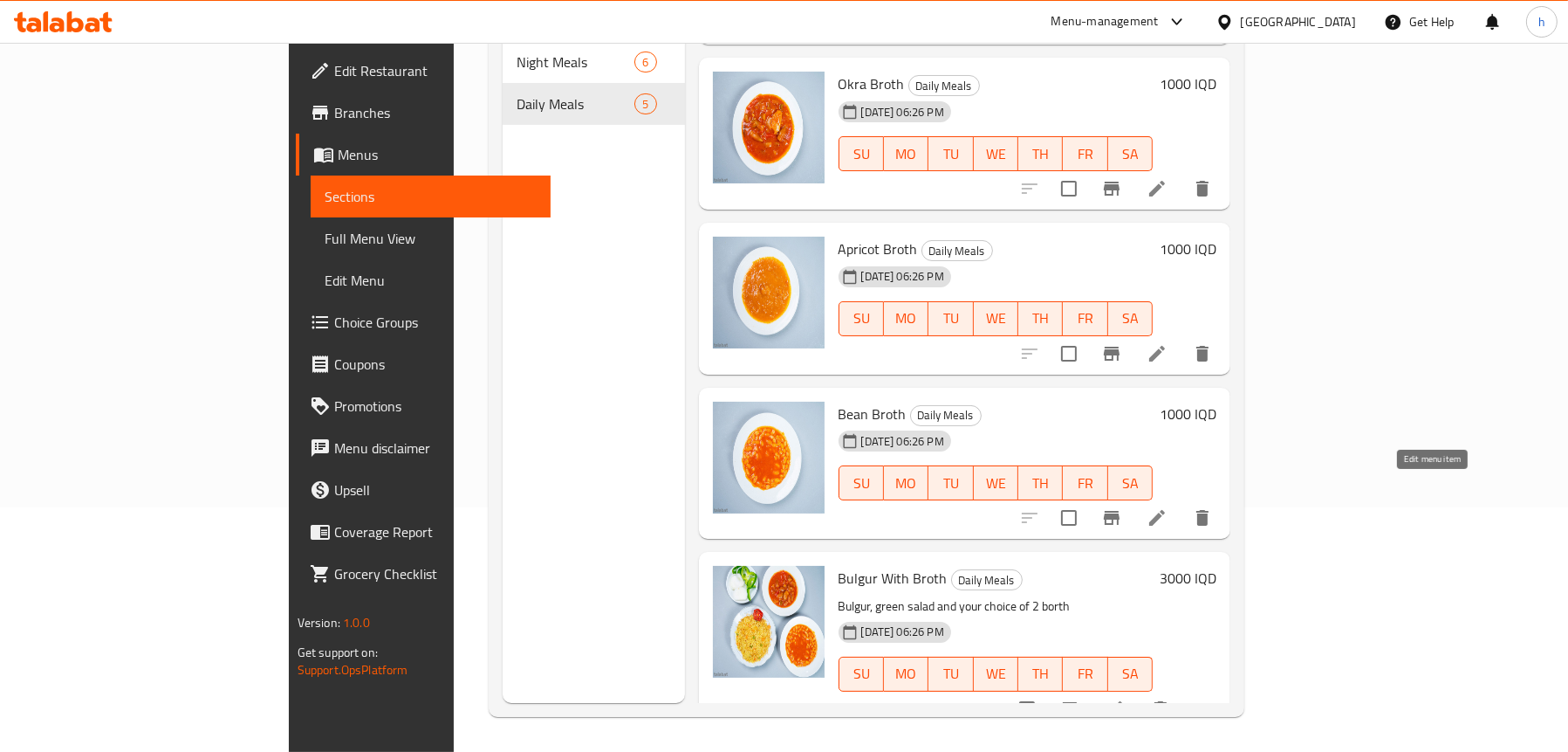
click at [1168, 507] on icon at bounding box center [1157, 518] width 21 height 21
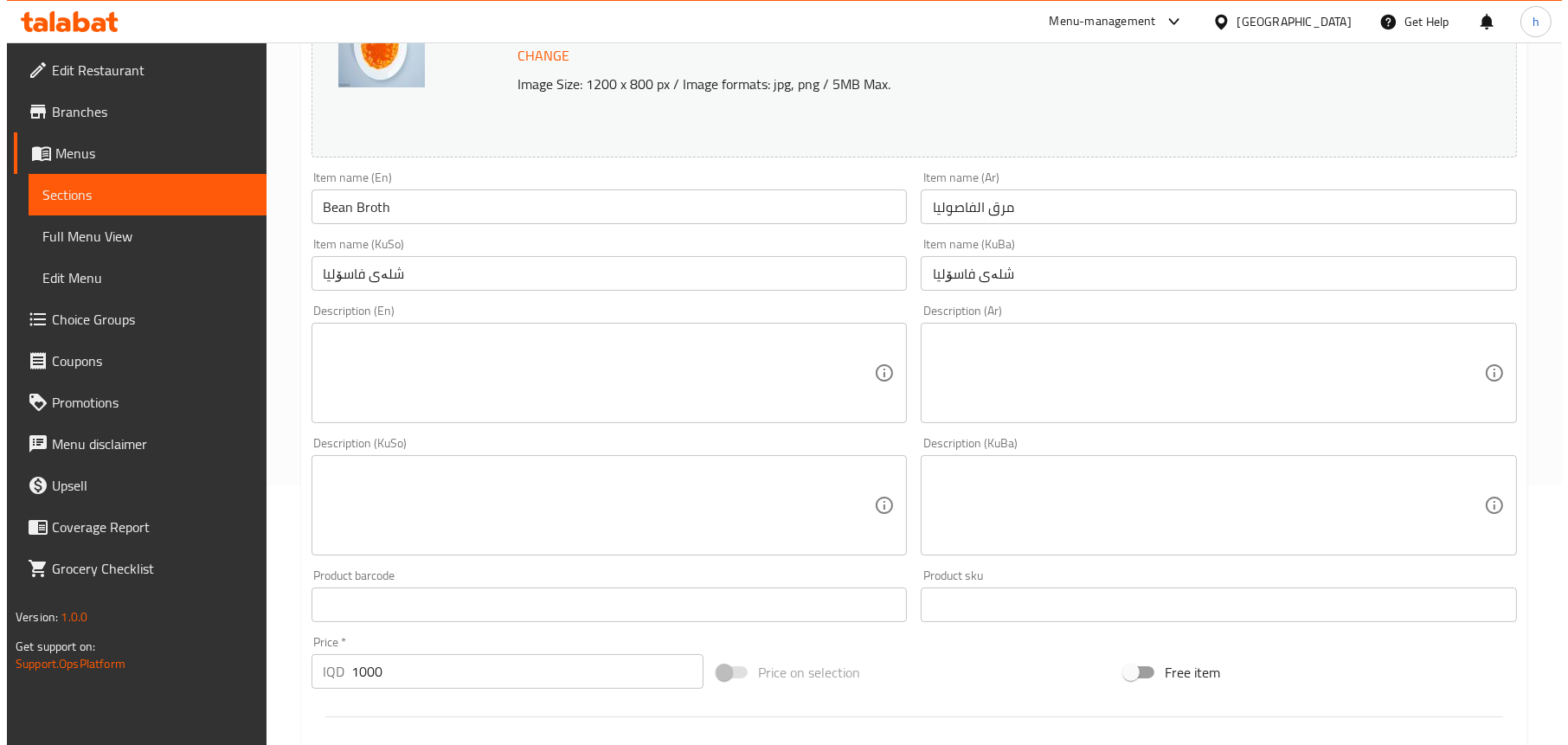
scroll to position [606, 0]
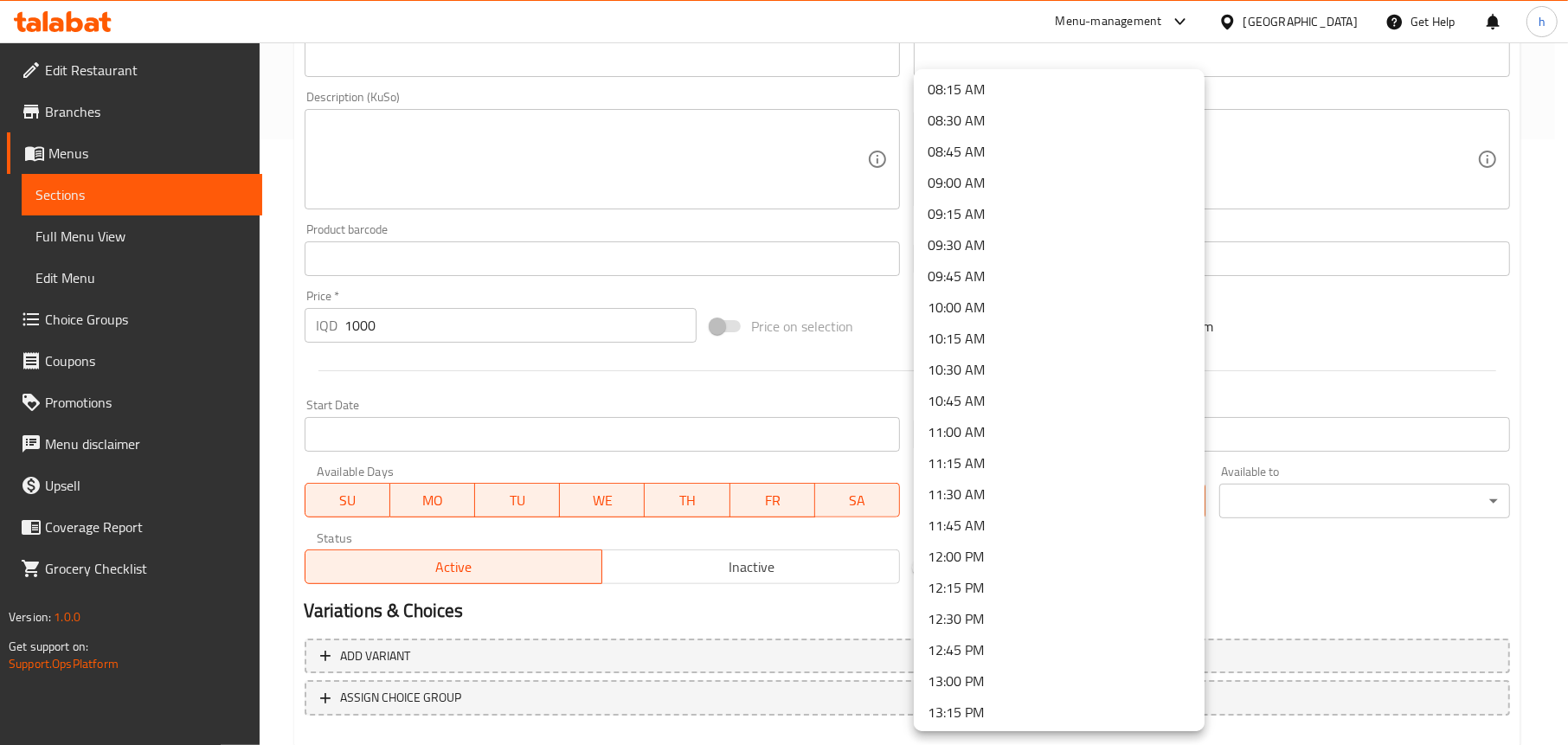
scroll to position [1037, 0]
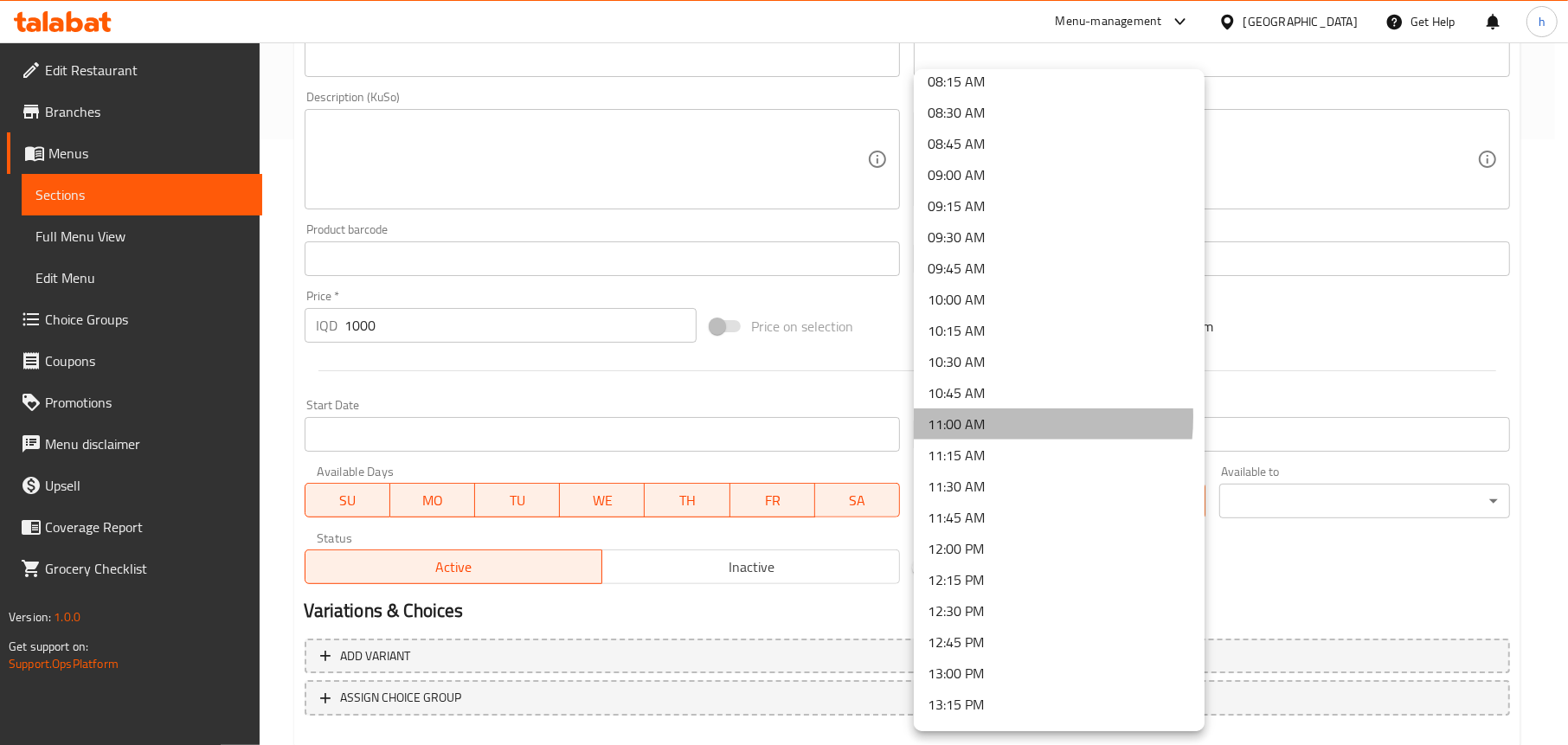
click at [965, 416] on li "11:00 AM" at bounding box center [1059, 424] width 291 height 32
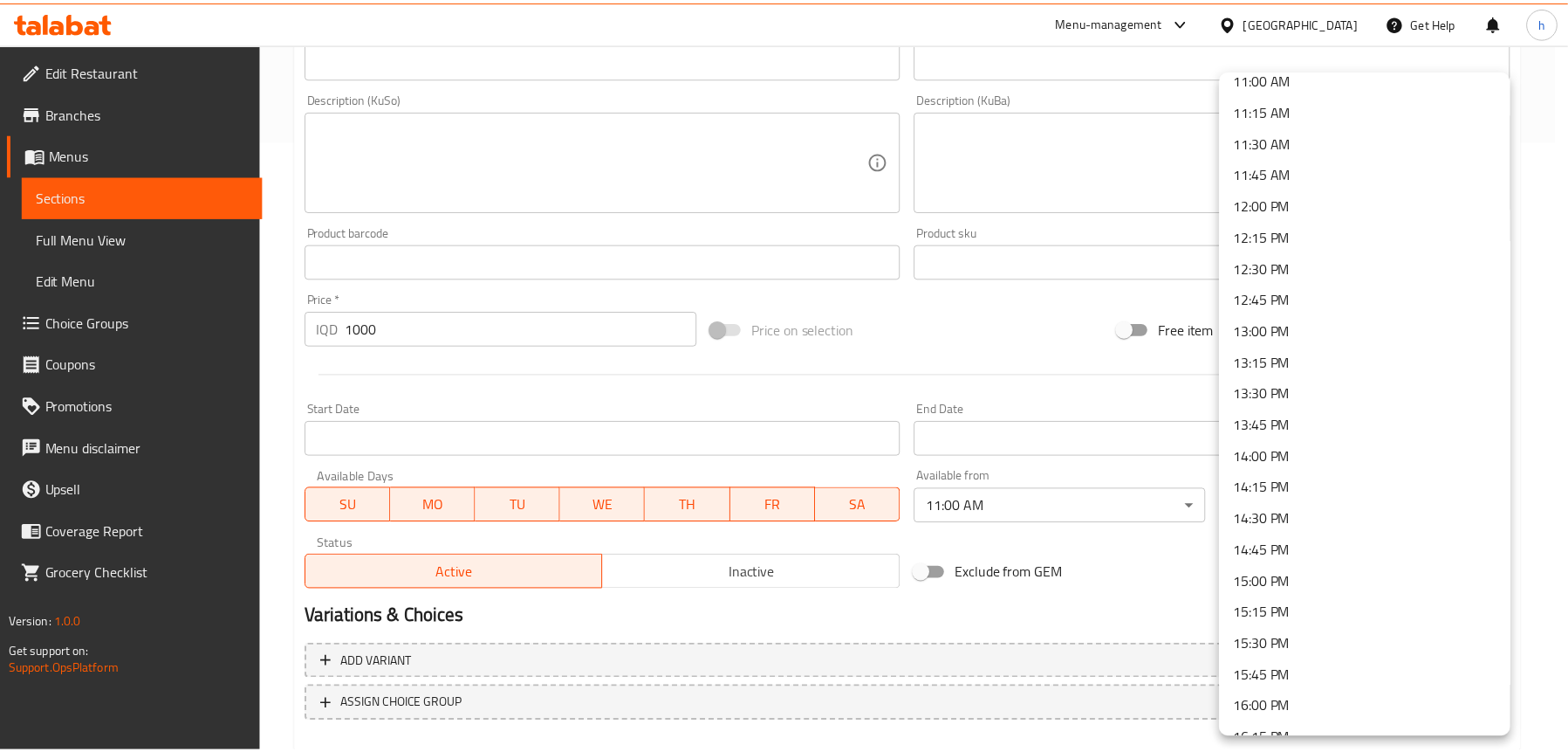
scroll to position [1484, 0]
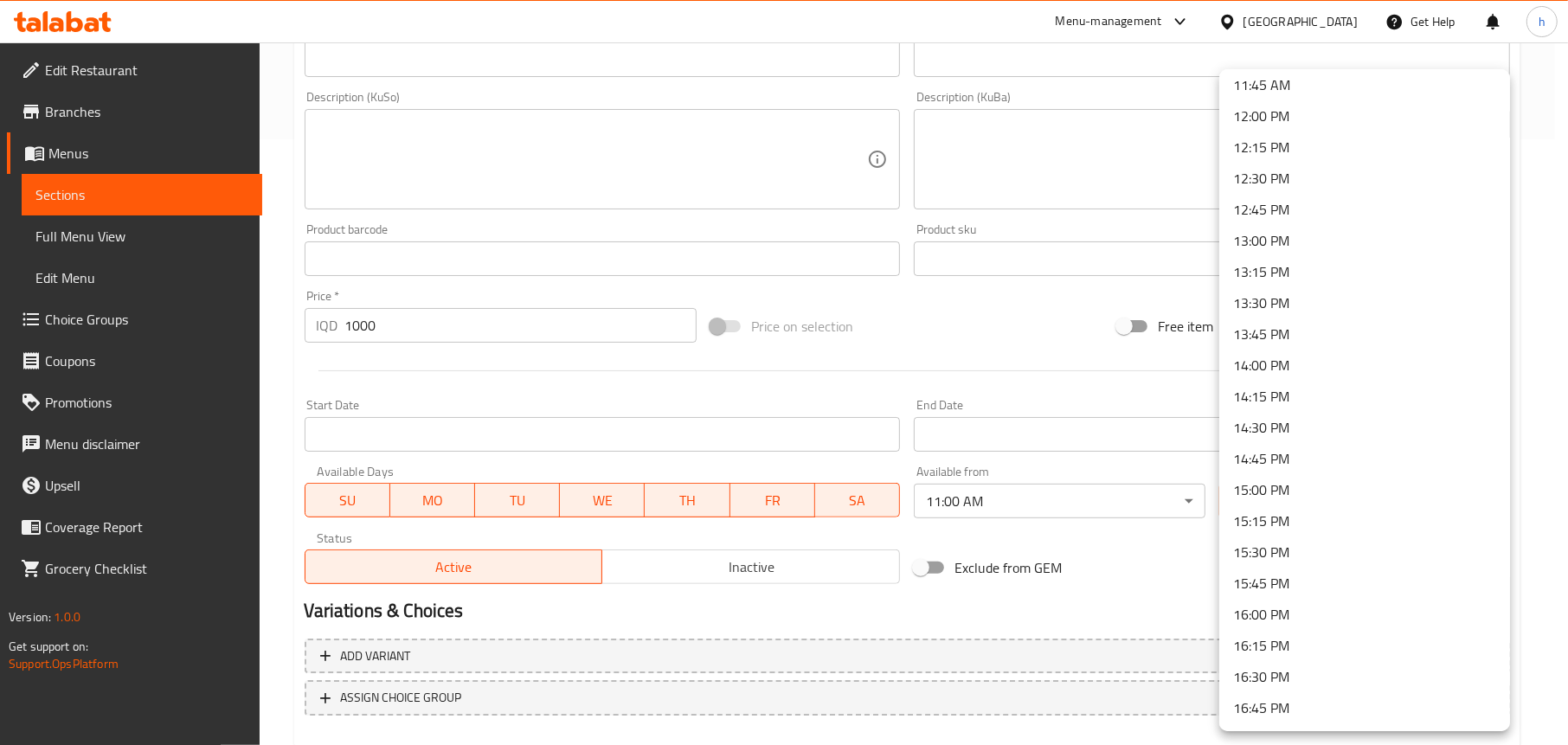
click at [1268, 243] on li "13:00 PM" at bounding box center [1365, 241] width 291 height 32
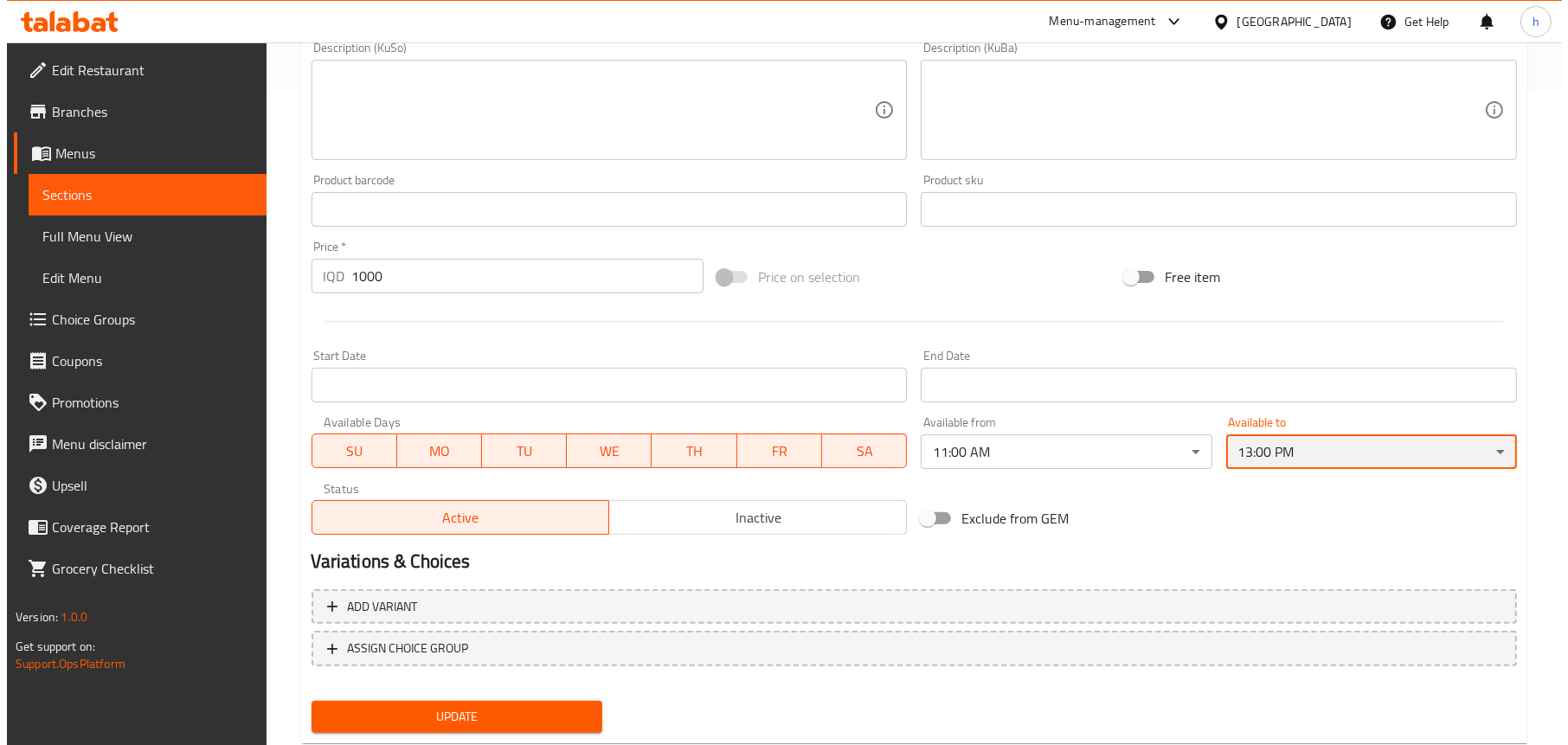
scroll to position [701, 0]
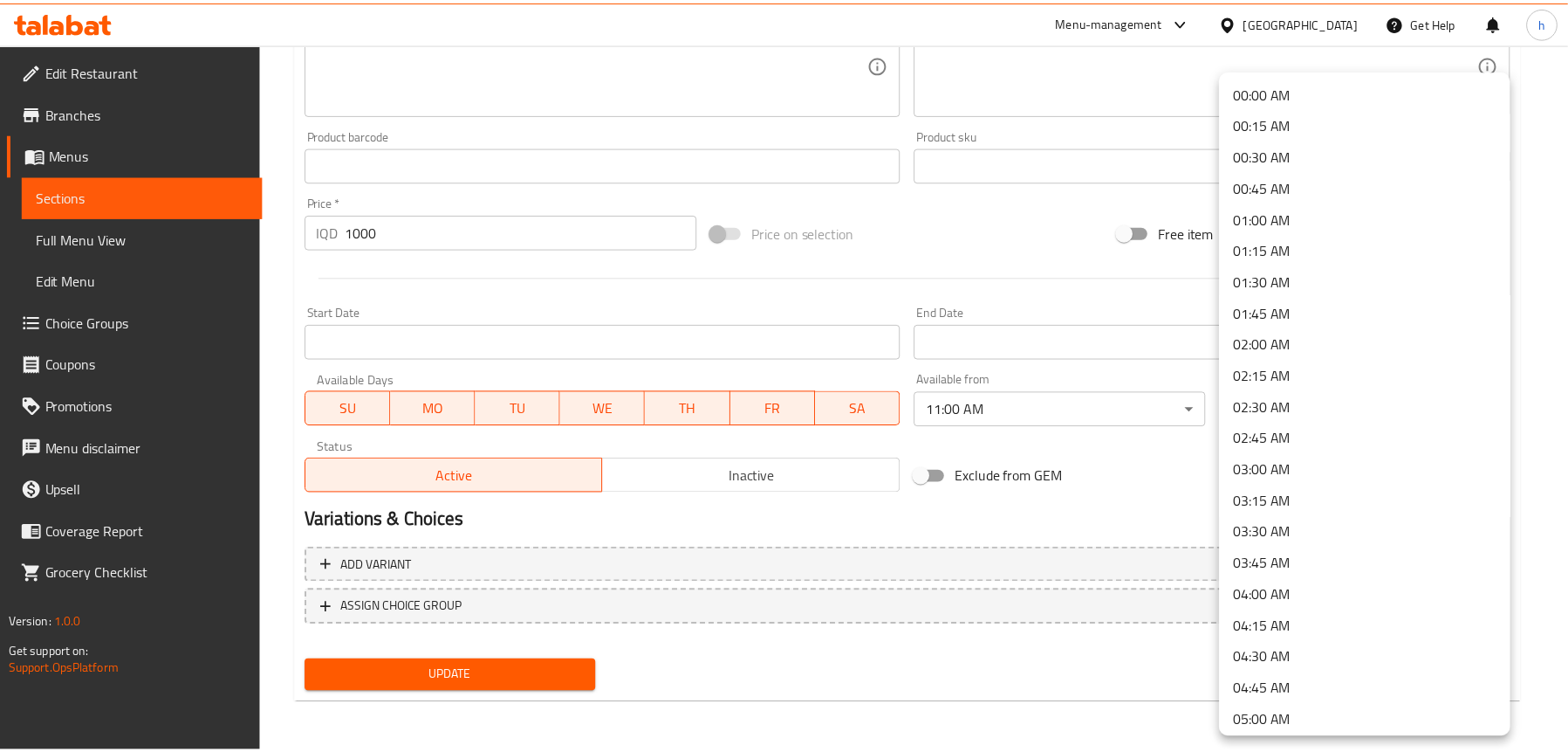
scroll to position [1322, 0]
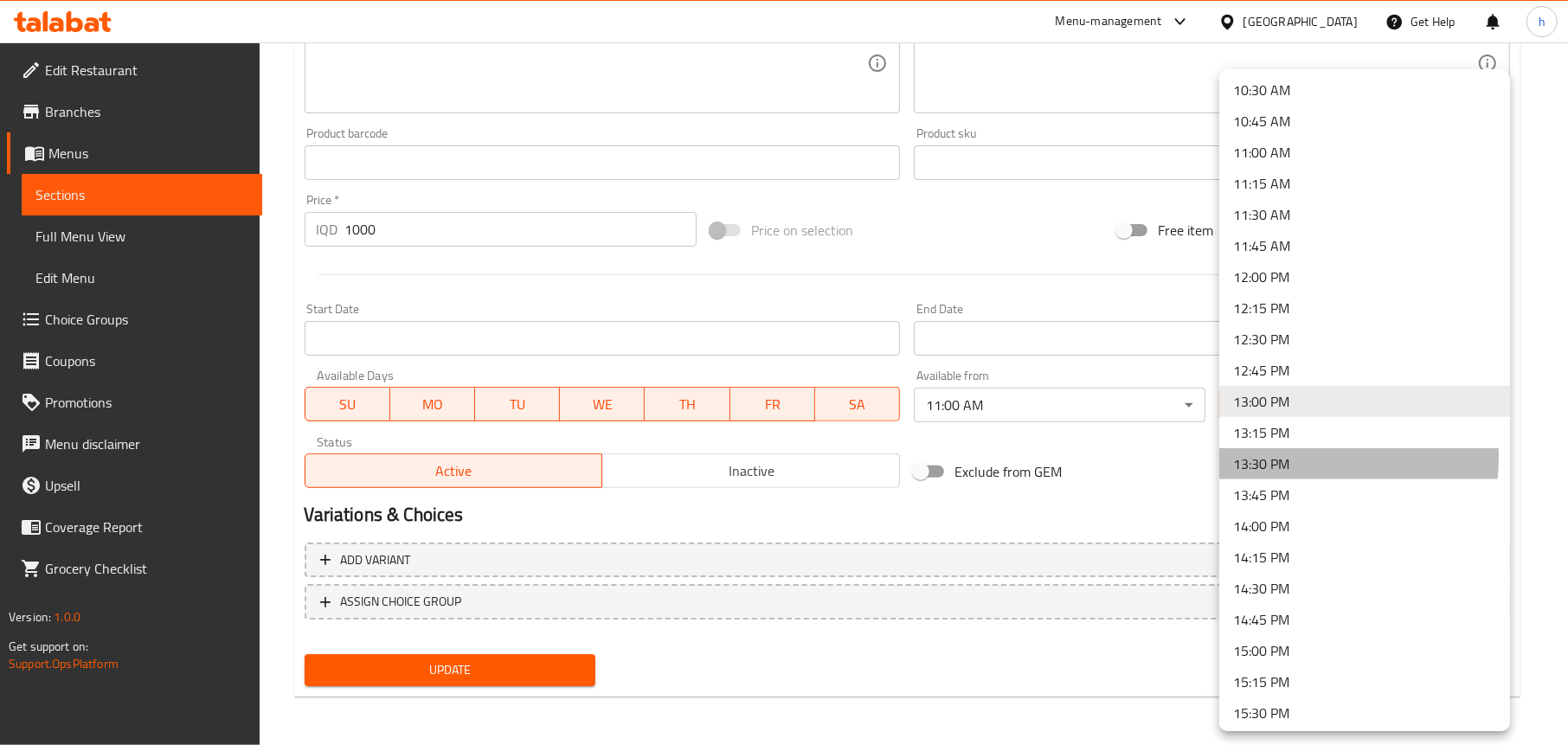
click at [1269, 456] on li "13:30 PM" at bounding box center [1365, 464] width 291 height 32
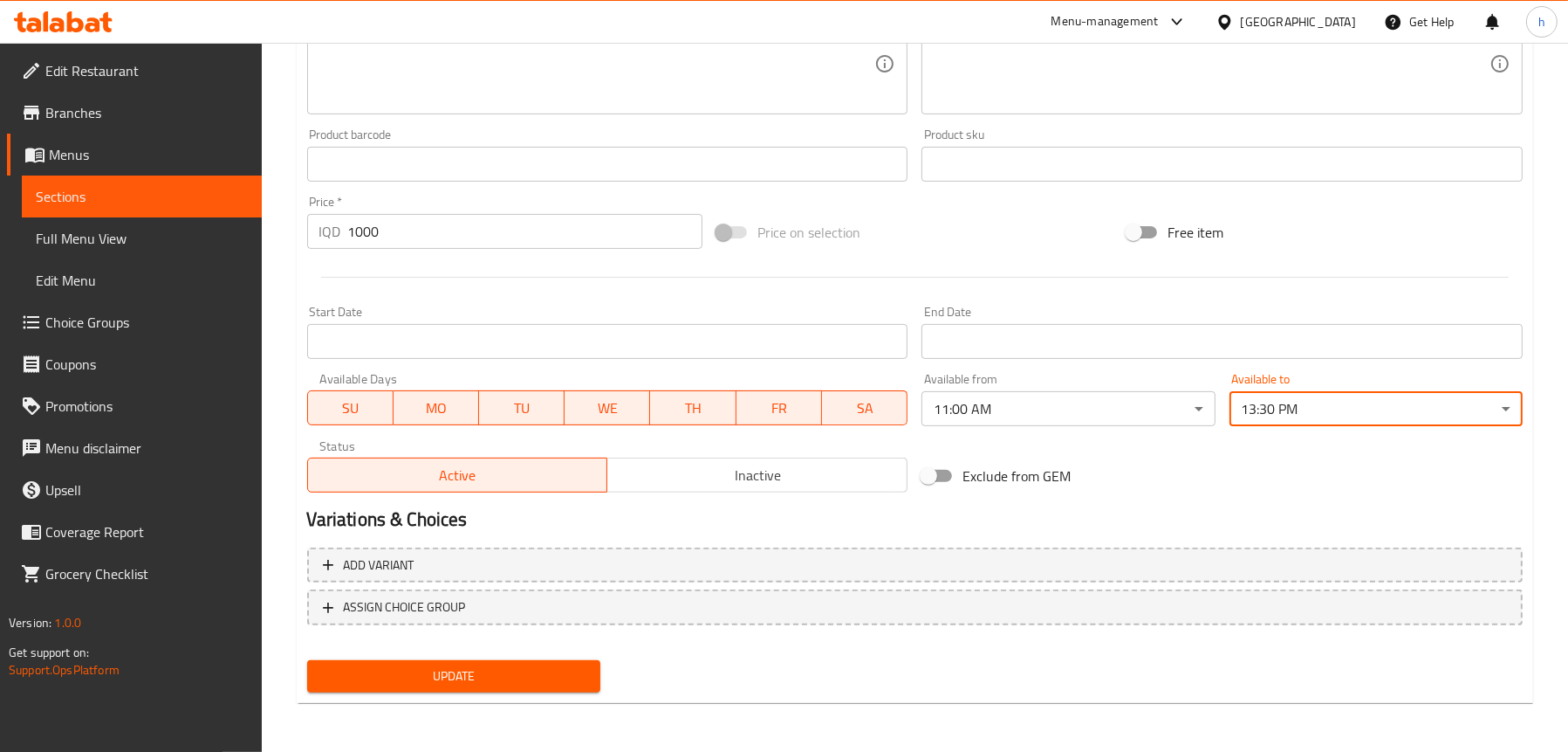
click at [485, 669] on span "Update" at bounding box center [454, 676] width 265 height 22
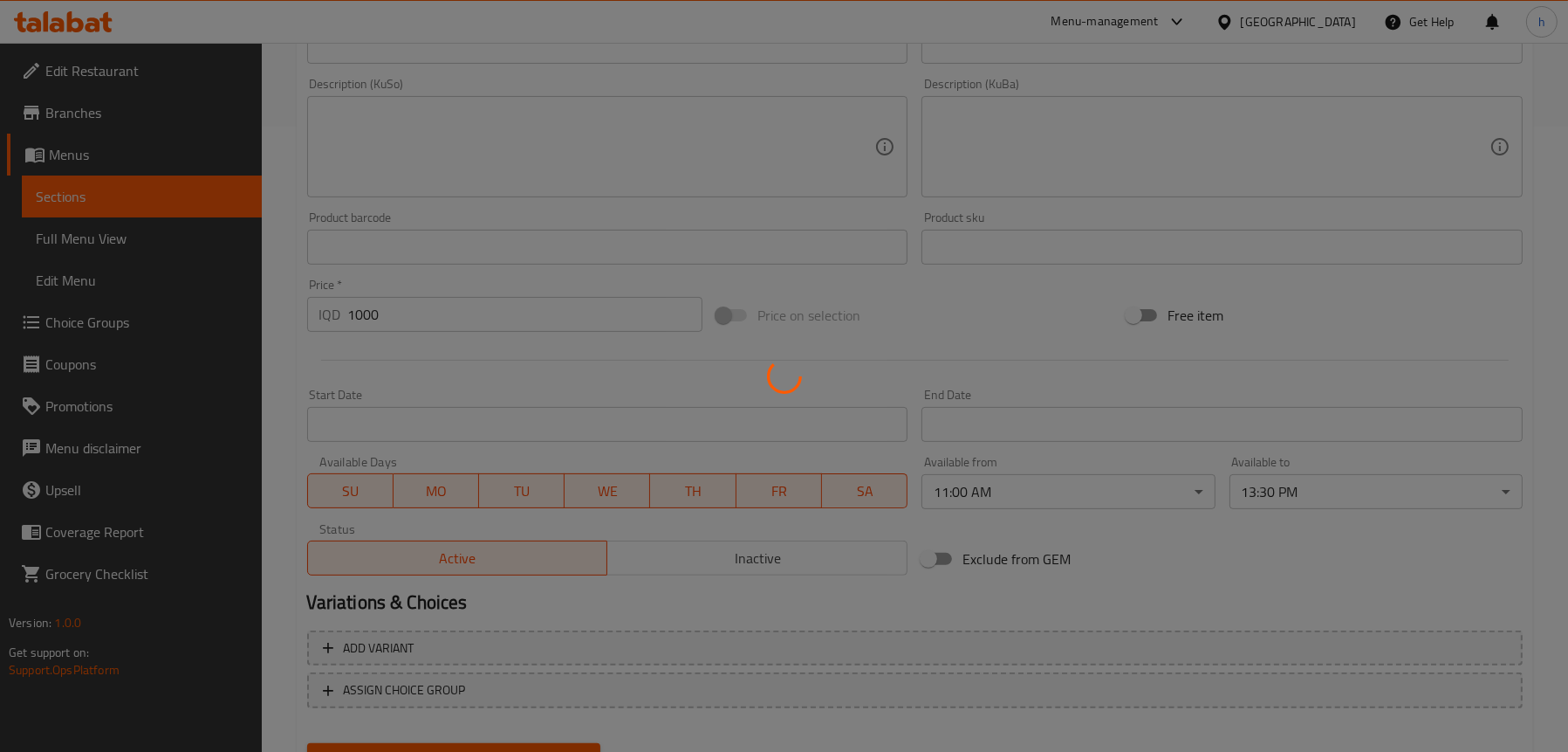
scroll to position [446, 0]
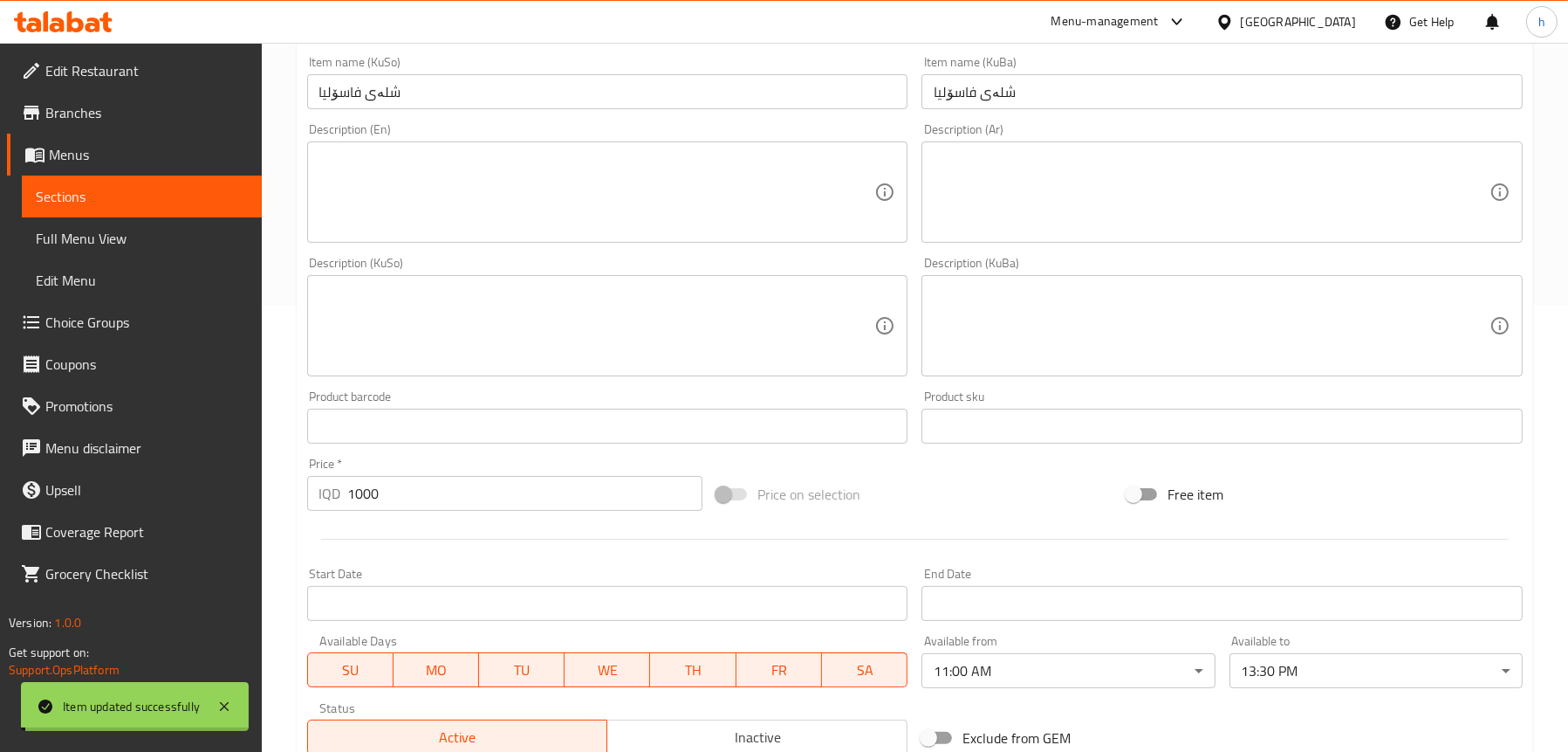
click at [140, 202] on span "Sections" at bounding box center [142, 196] width 212 height 21
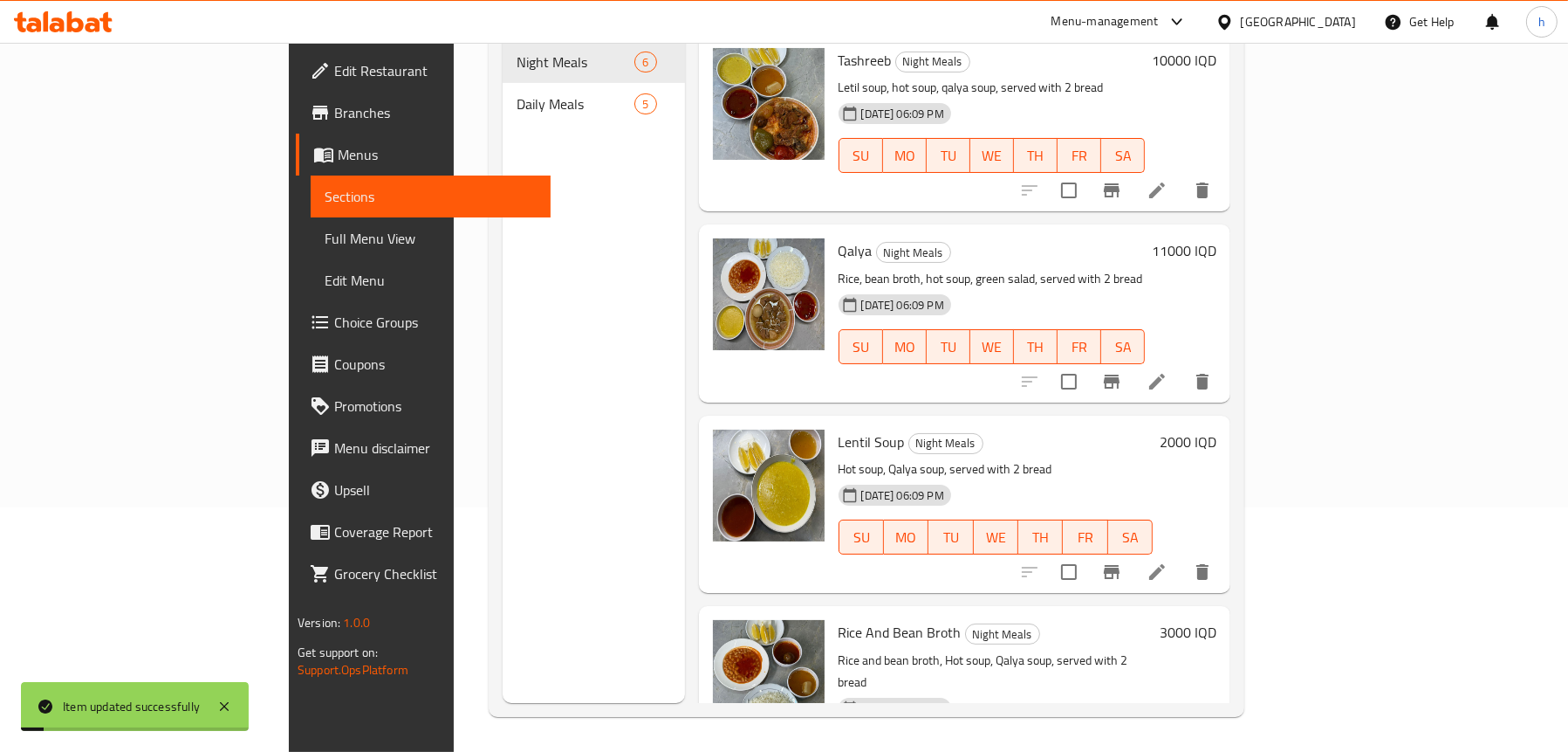
scroll to position [436, 0]
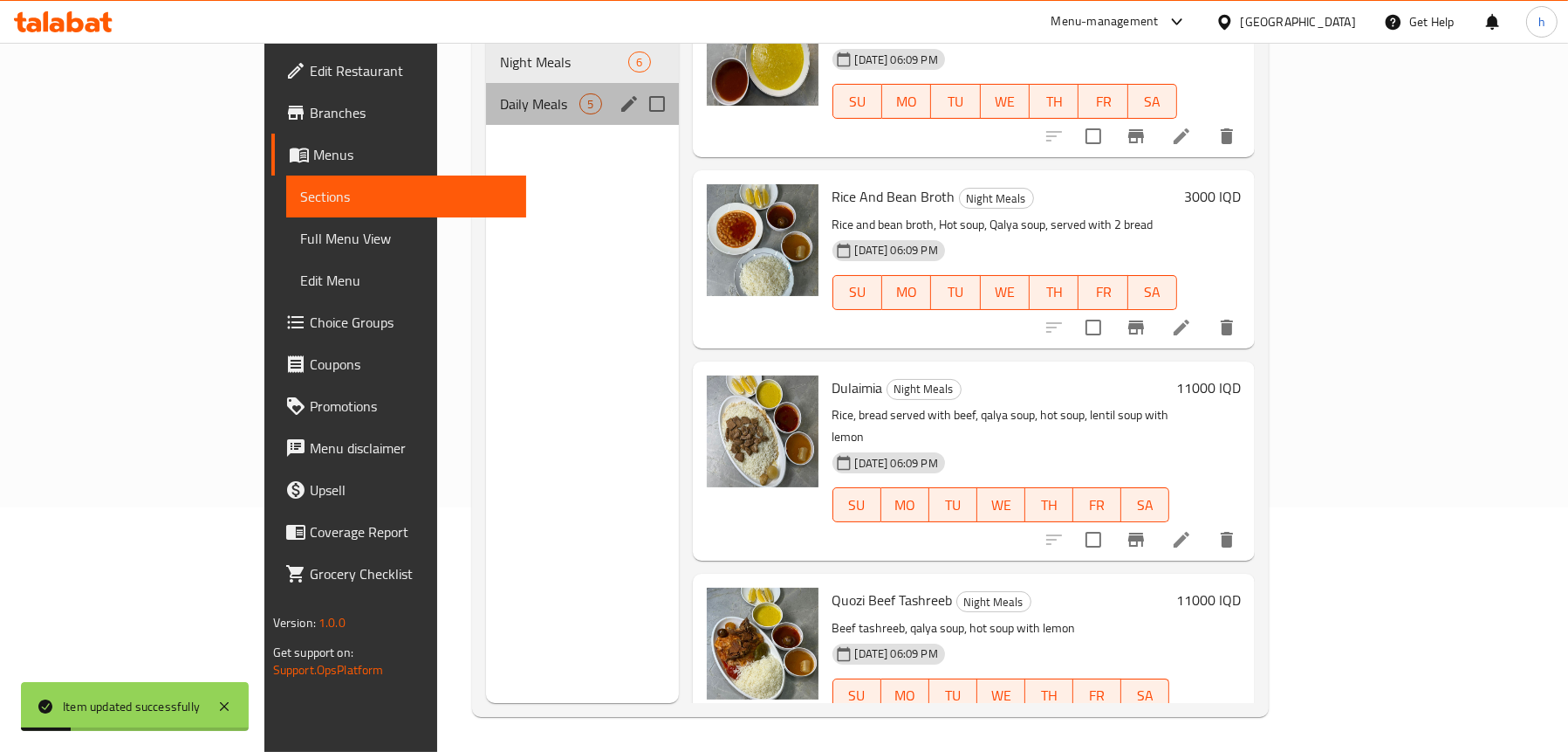
click at [486, 89] on div "Daily Meals 5" at bounding box center [581, 103] width 192 height 42
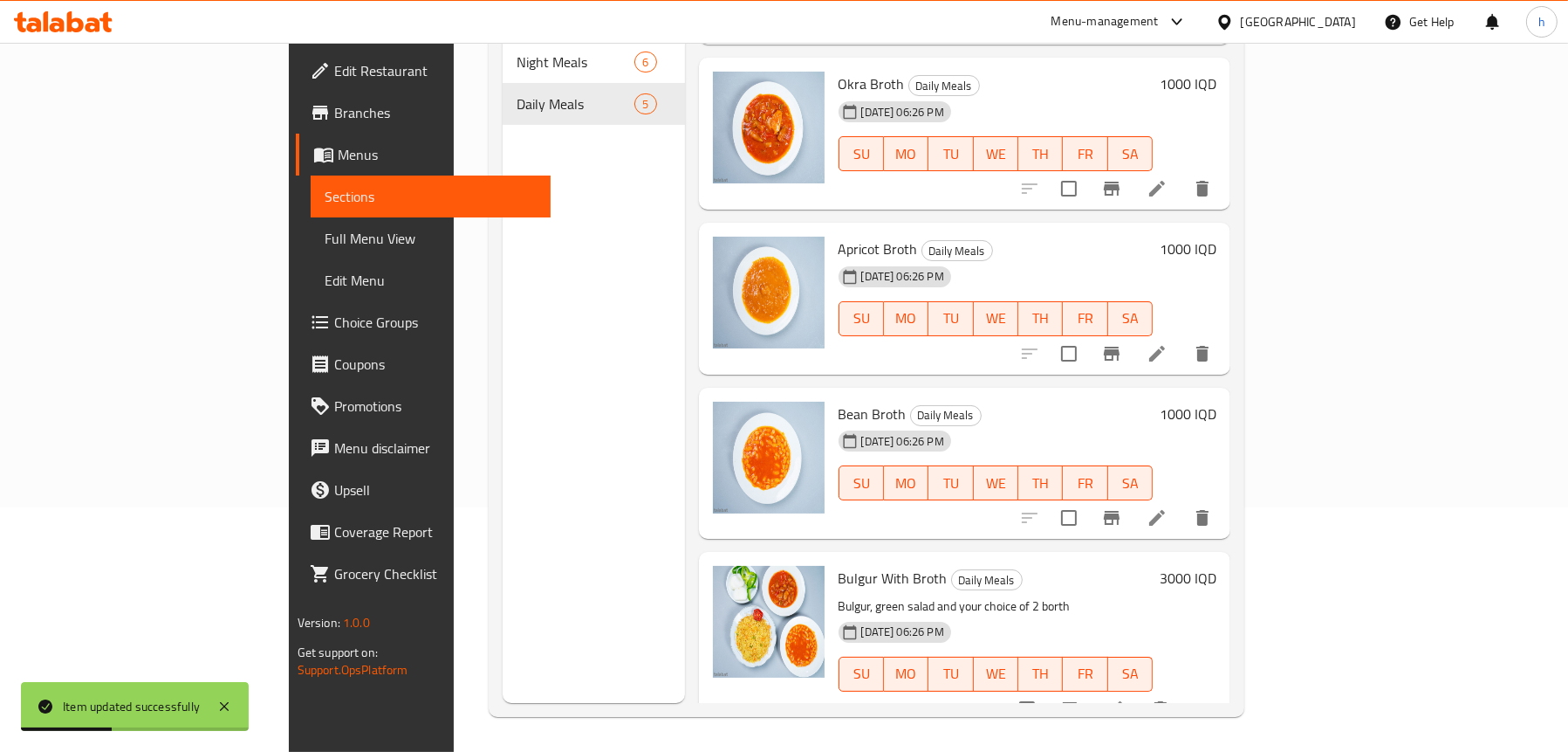
click at [1123, 701] on icon at bounding box center [1116, 709] width 16 height 16
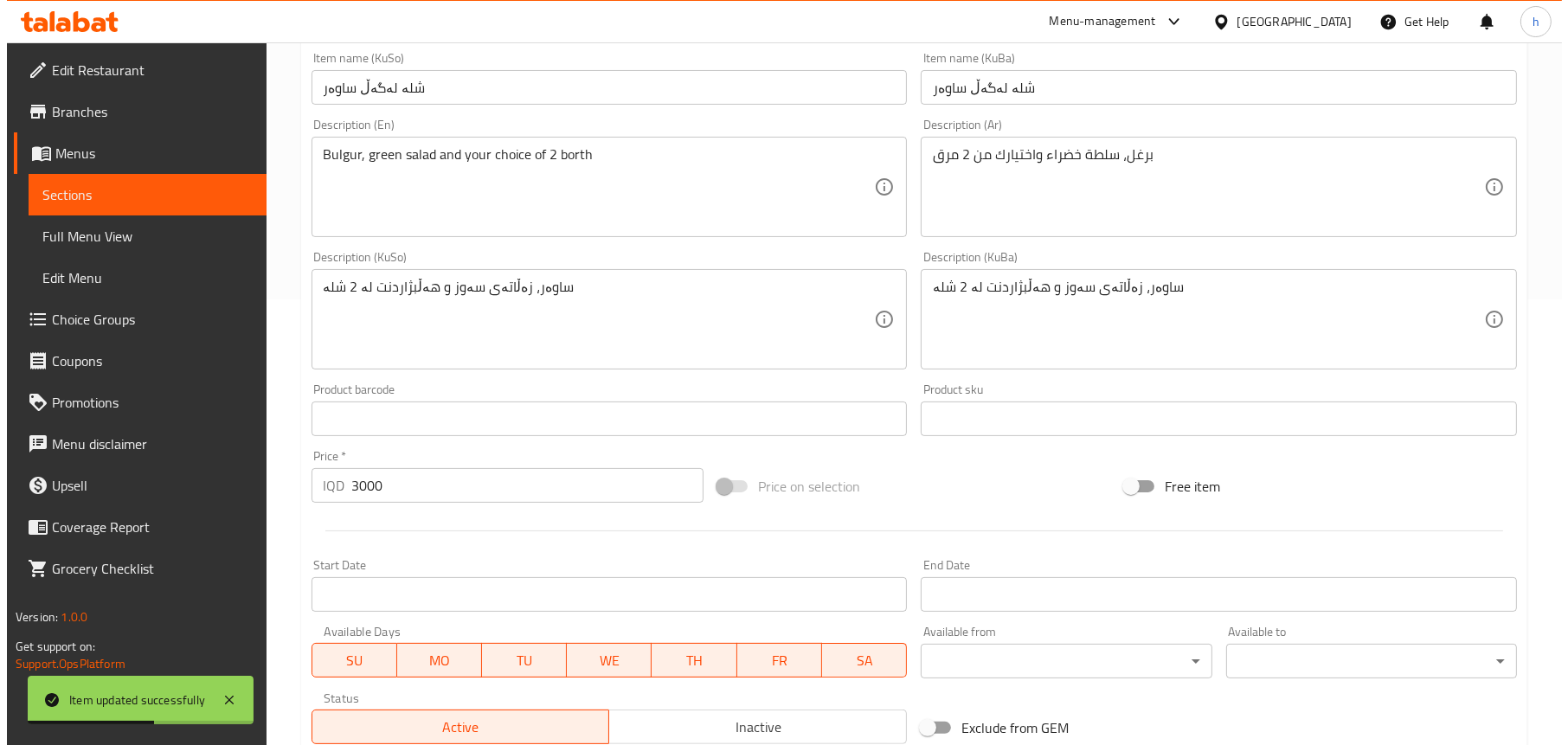
scroll to position [606, 0]
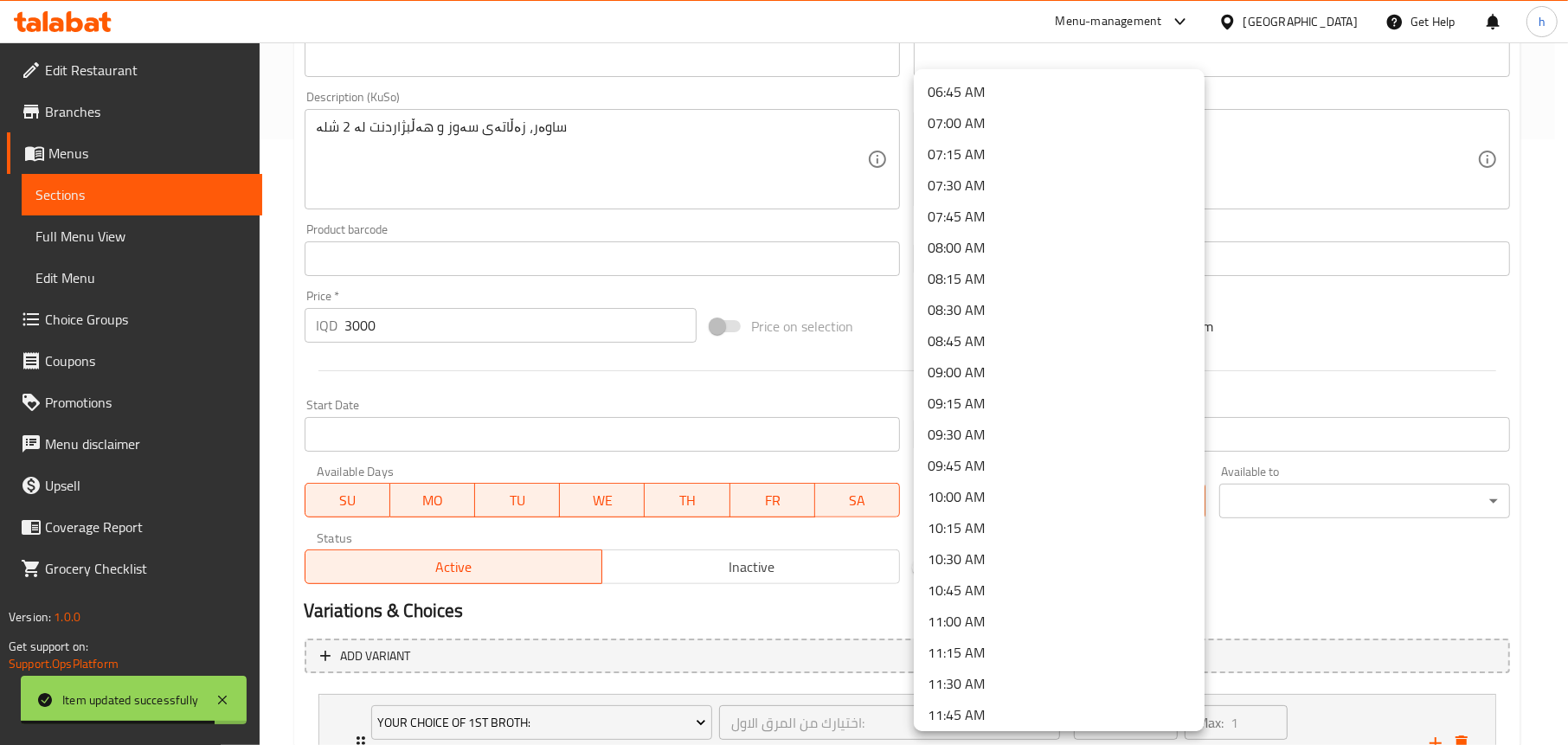
scroll to position [952, 0]
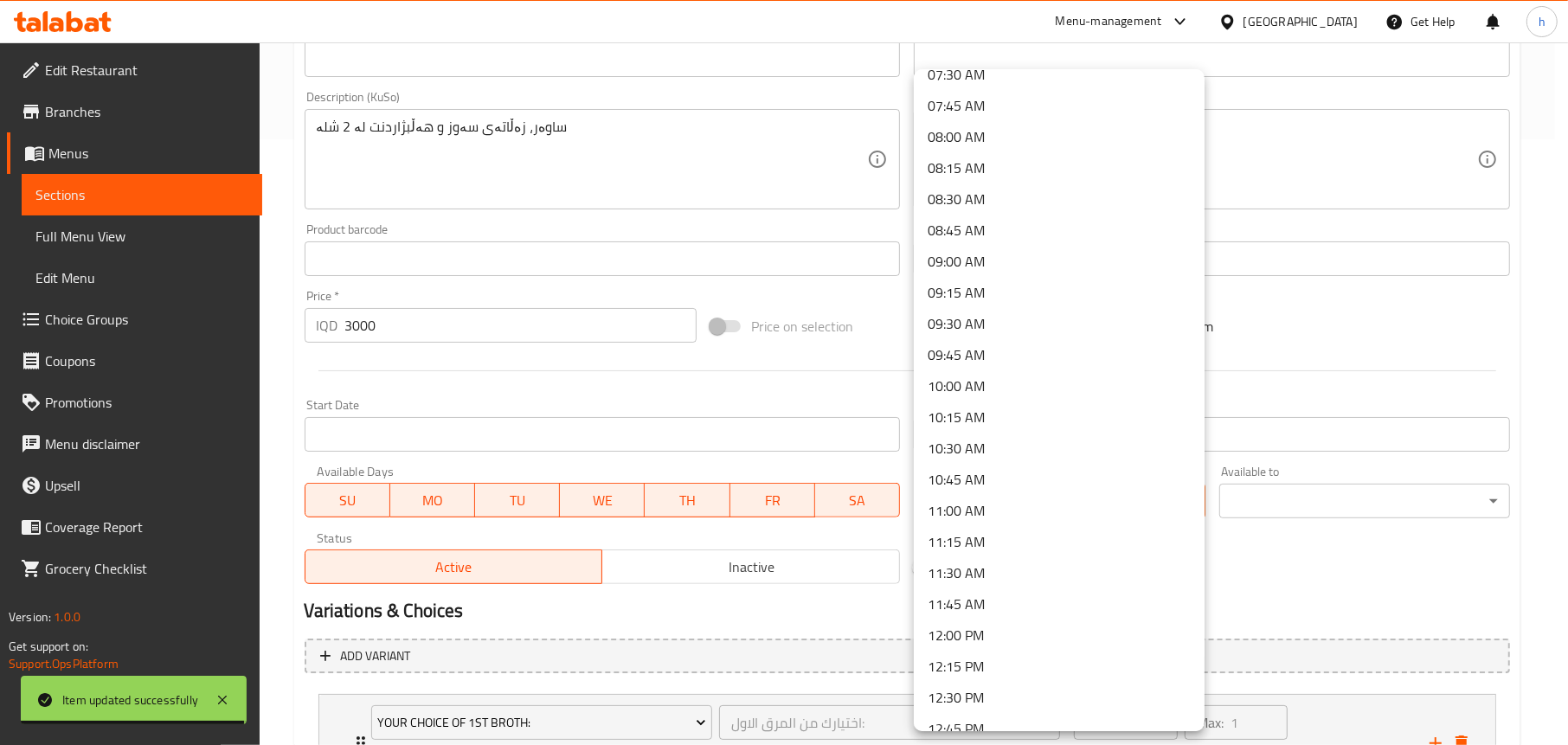
click at [970, 499] on li "11:00 AM" at bounding box center [1059, 510] width 291 height 32
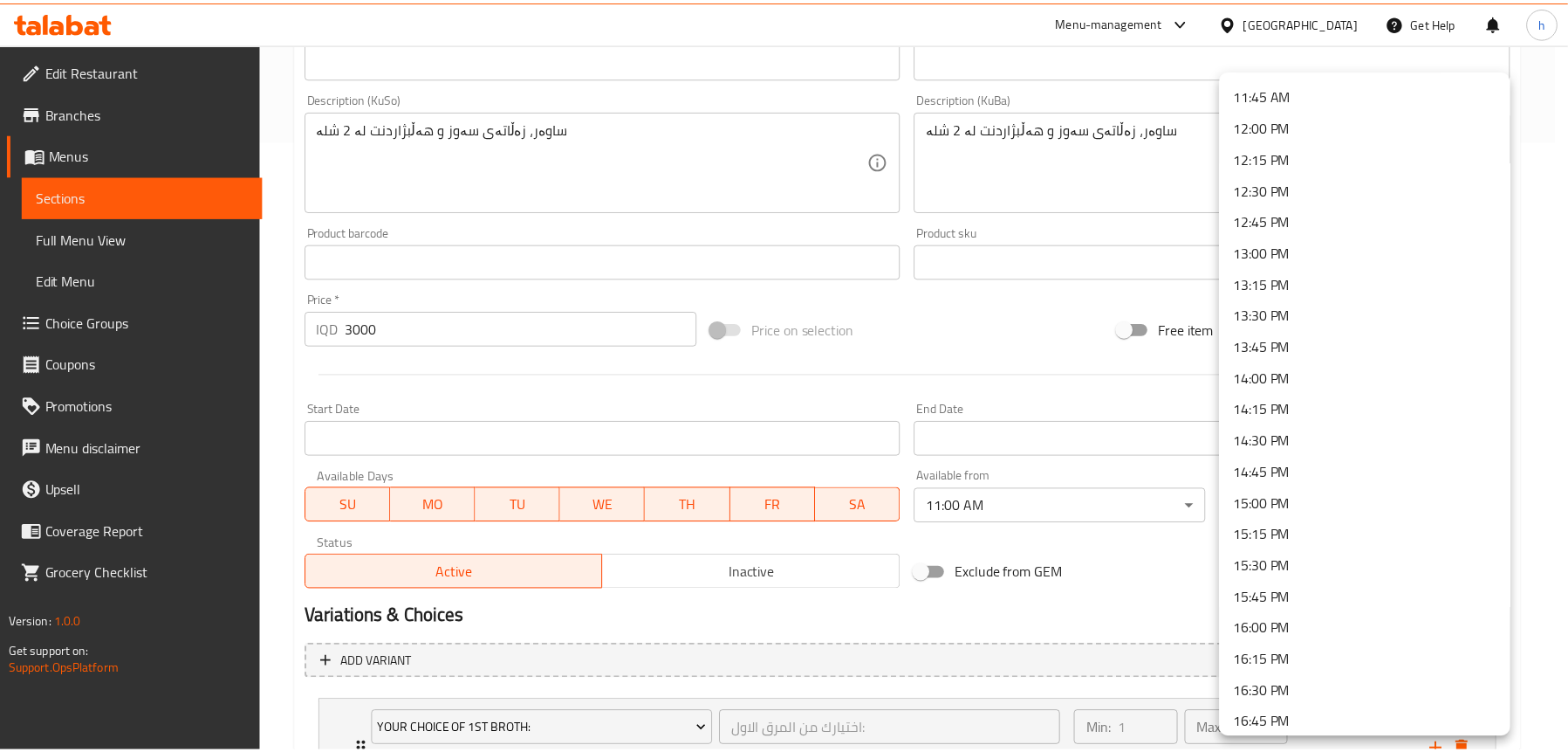
scroll to position [0, 0]
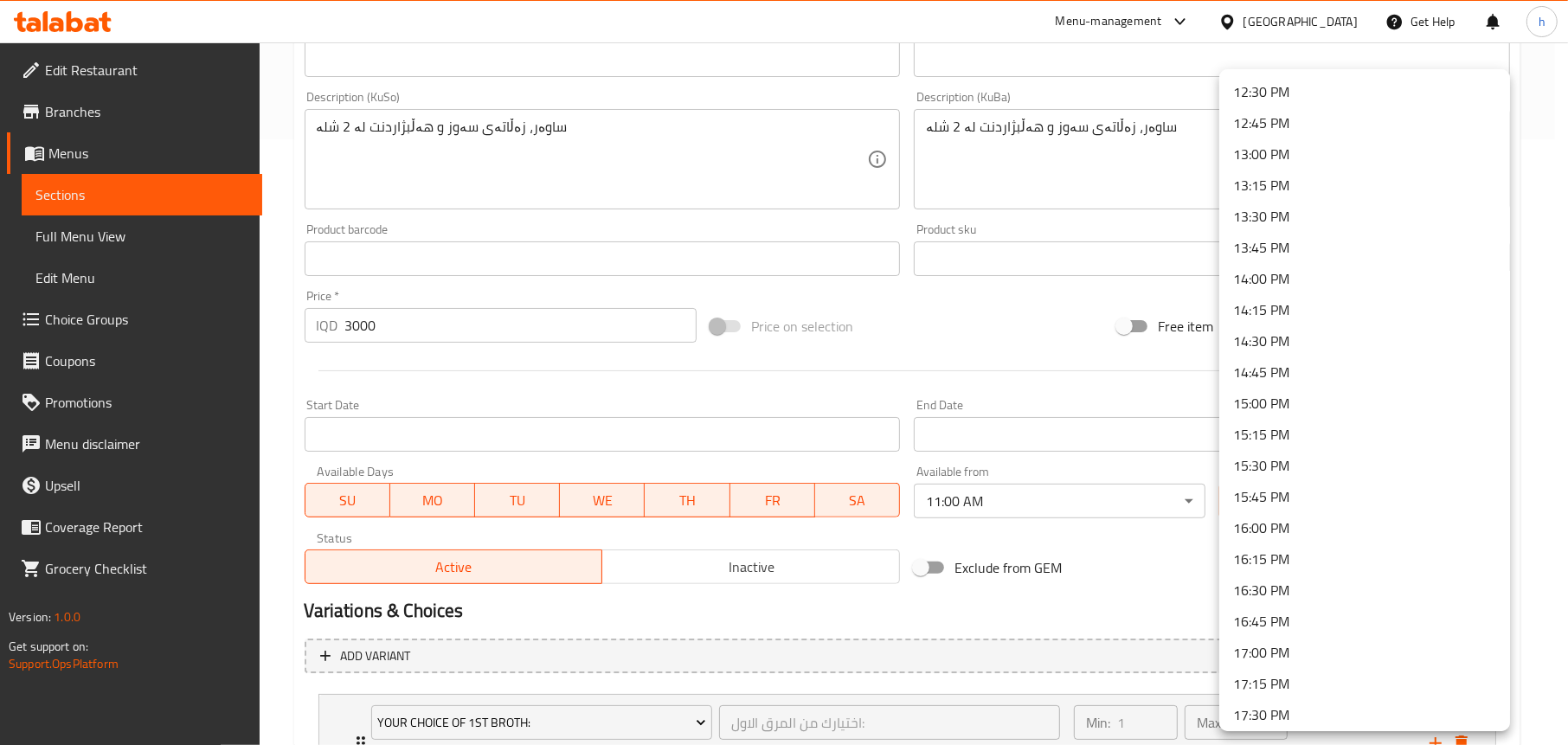
click at [1284, 216] on li "13:30 PM" at bounding box center [1365, 216] width 291 height 32
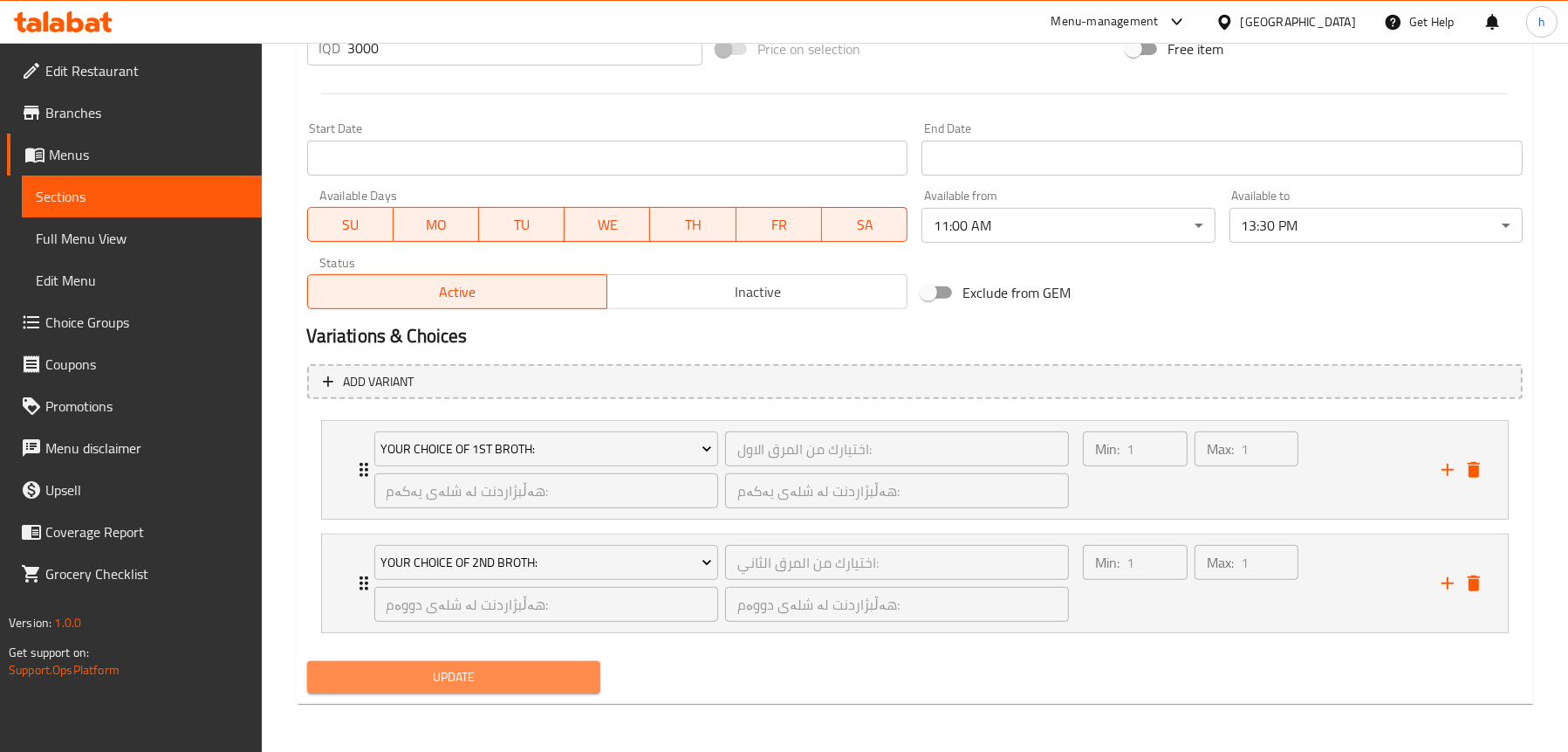
click at [492, 679] on span "Update" at bounding box center [454, 677] width 265 height 22
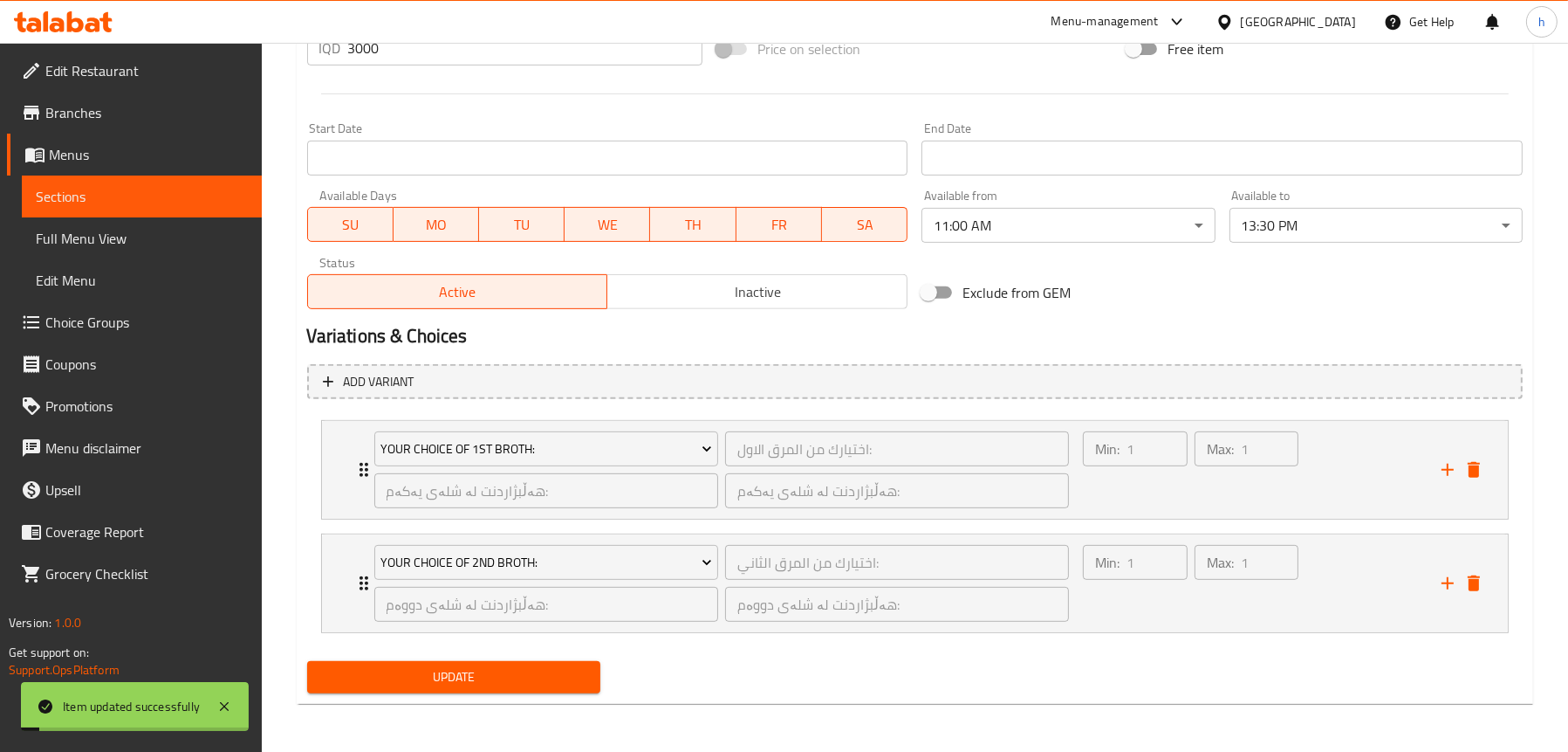
click at [107, 228] on span "Full Menu View" at bounding box center [142, 239] width 212 height 21
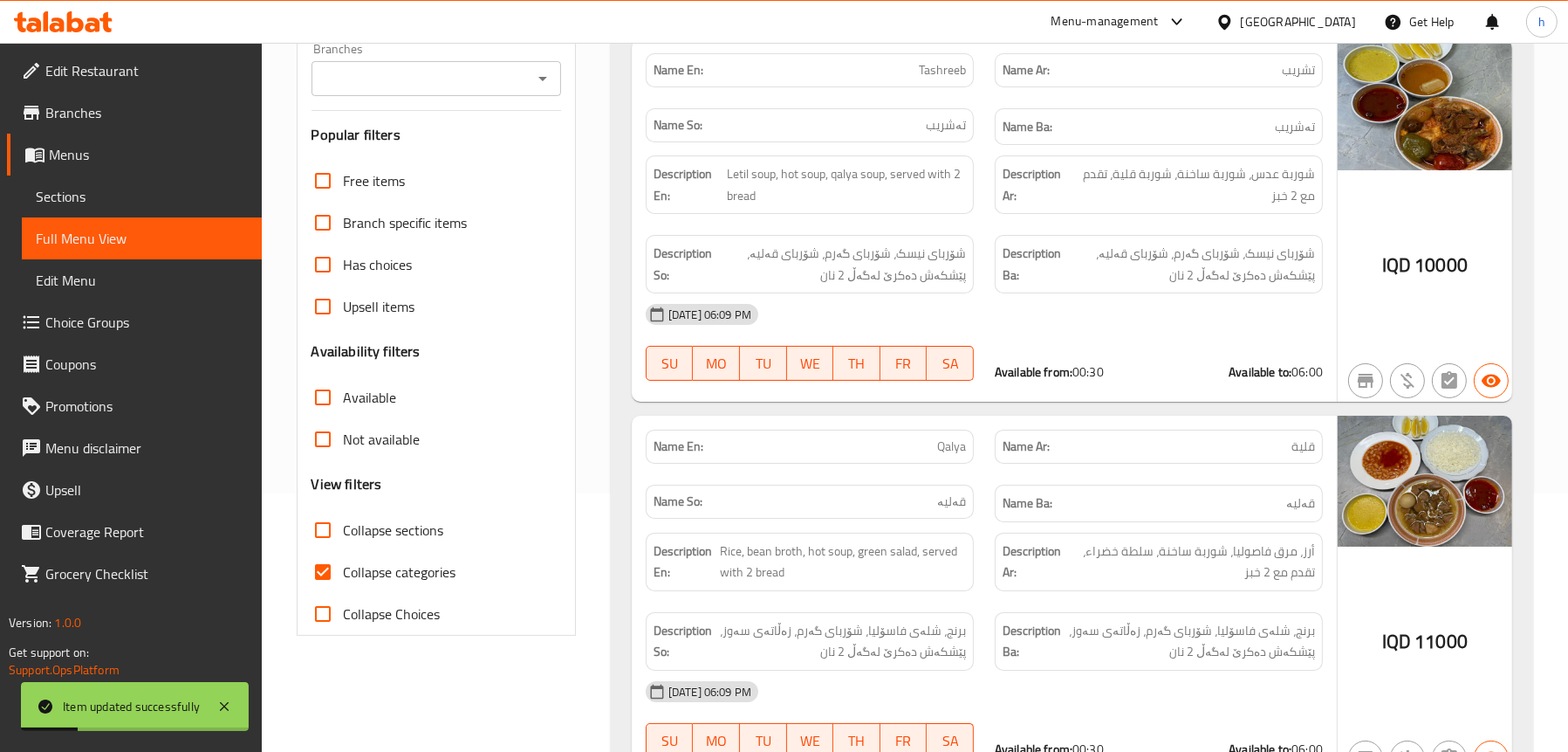
scroll to position [106, 0]
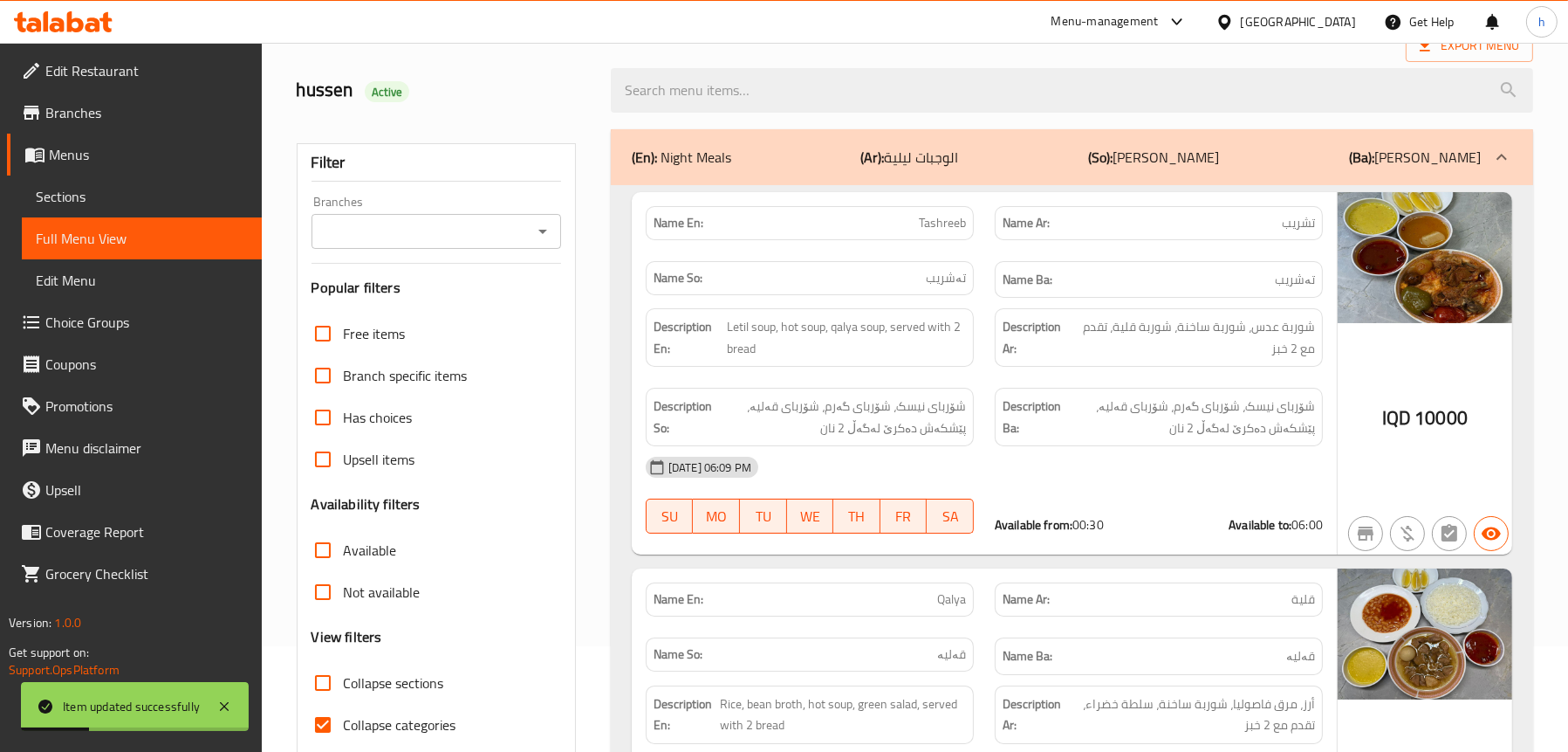
click at [557, 237] on div "Branches" at bounding box center [436, 232] width 250 height 35
click at [545, 233] on icon "Open" at bounding box center [543, 232] width 21 height 21
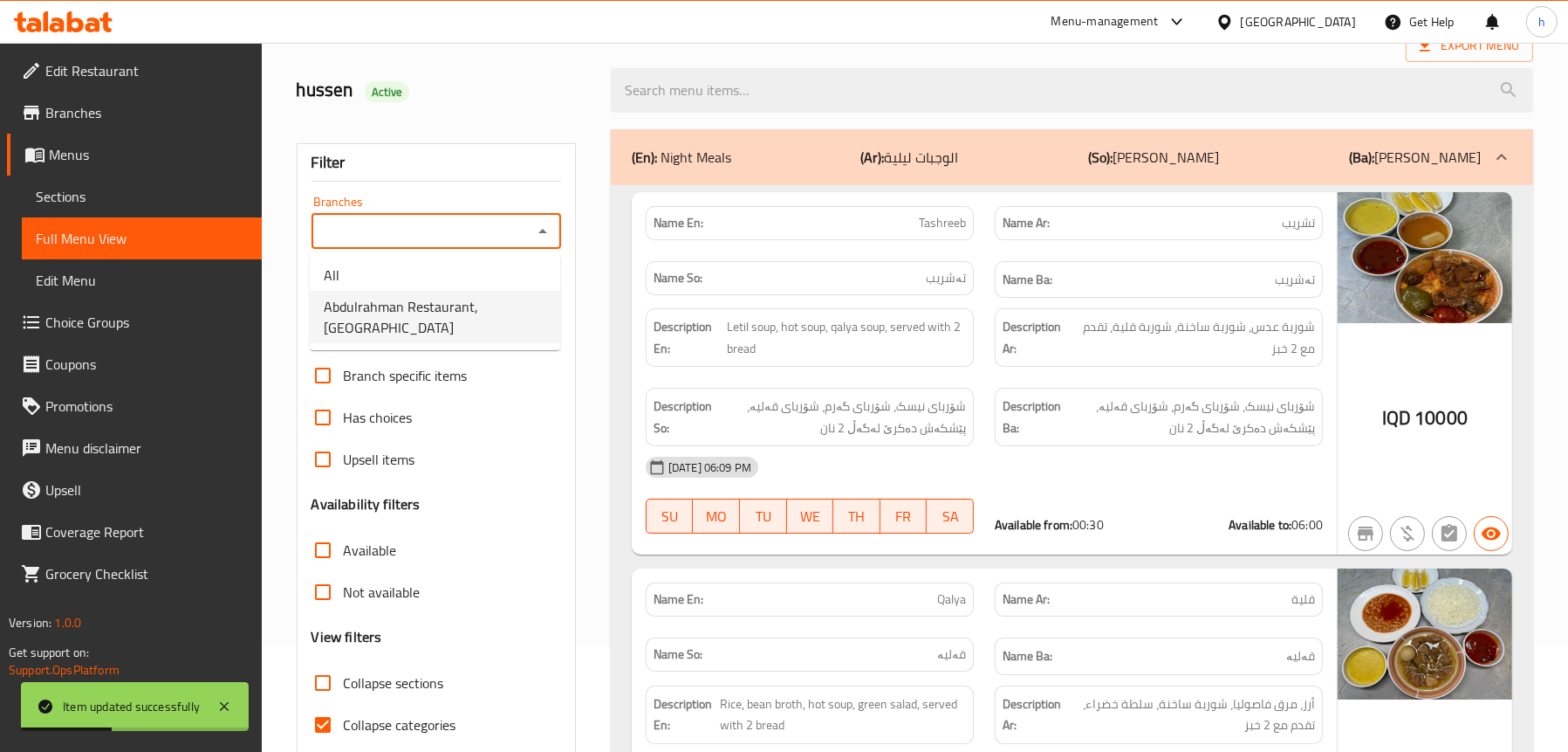
click at [400, 296] on span "Abdulrahman Restaurant,[GEOGRAPHIC_DATA]" at bounding box center [436, 316] width 223 height 42
type input "Abdulrahman Restaurant,[GEOGRAPHIC_DATA]"
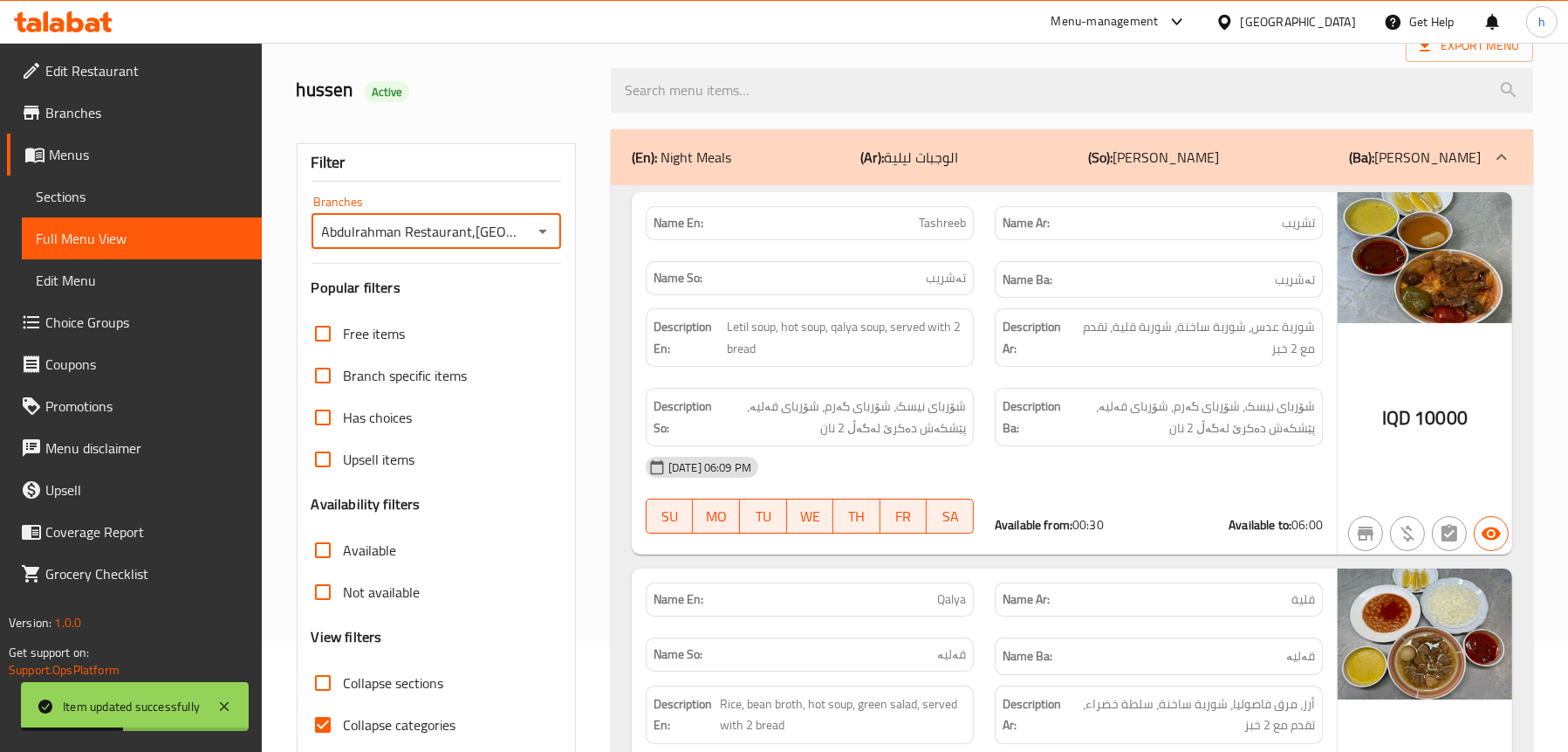
click at [739, 143] on div "(En): Night Meals (Ar): الوجبات ليلية (So): [PERSON_NAME] (Ba): [PERSON_NAME]" at bounding box center [1072, 156] width 922 height 56
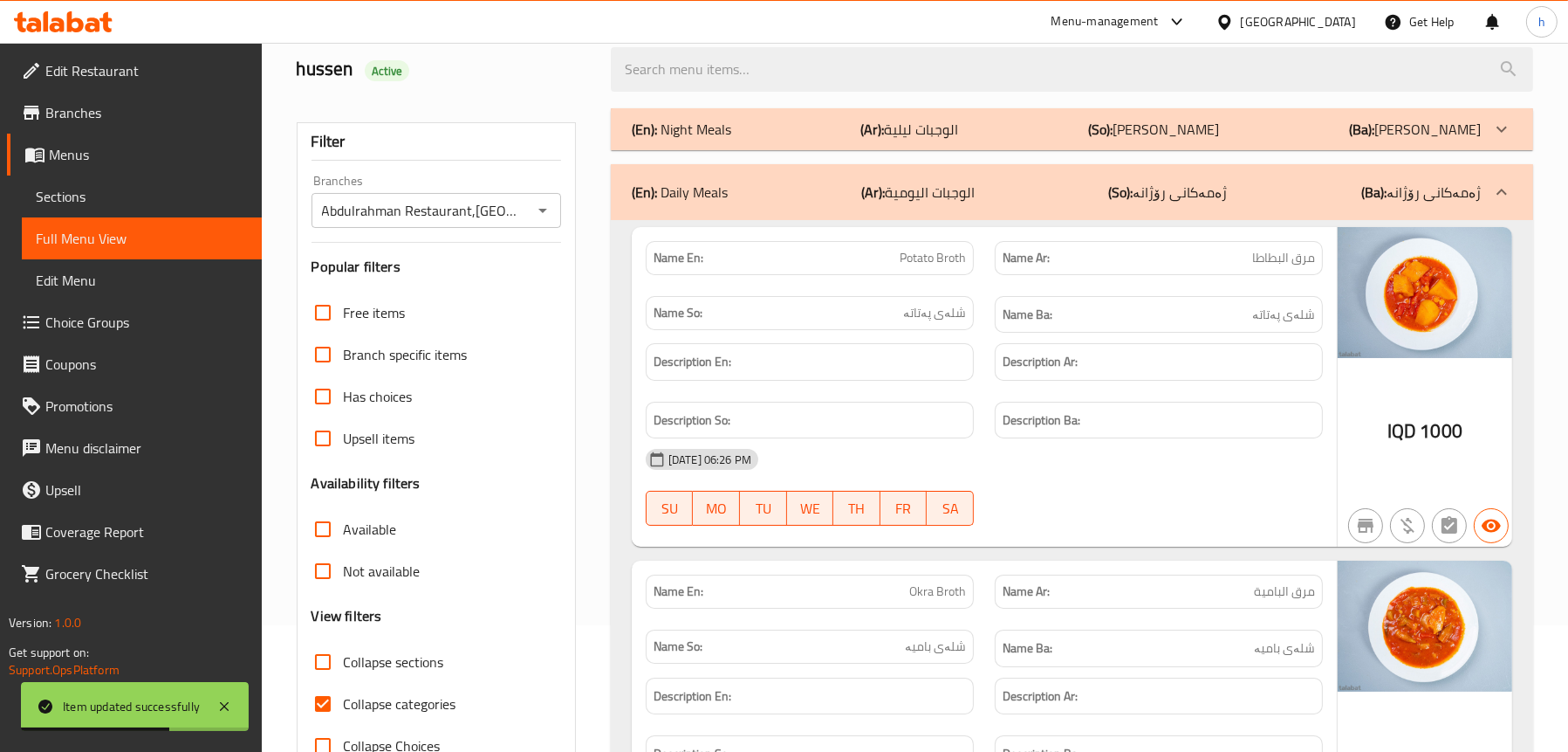
scroll to position [19, 0]
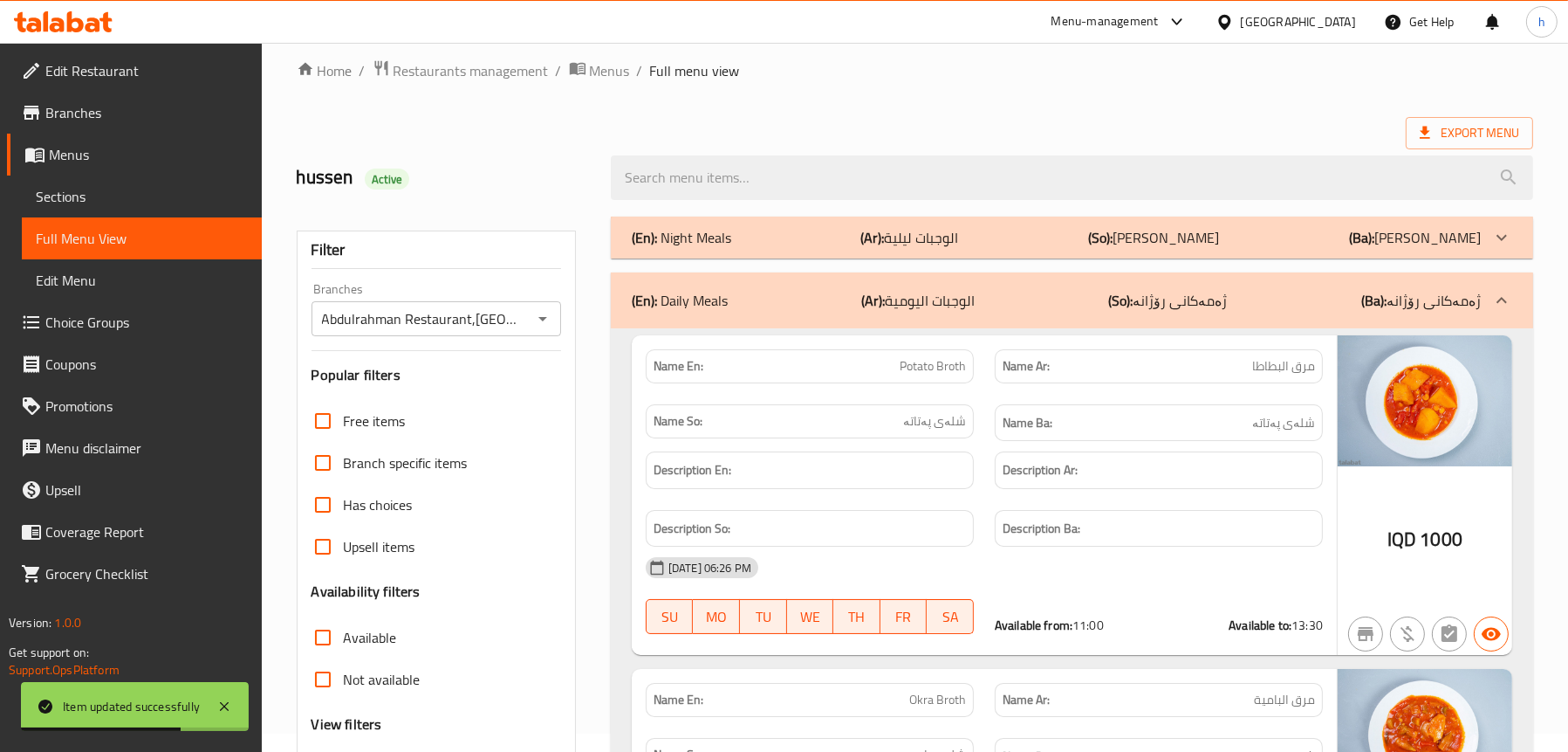
click at [939, 242] on p "(Ar): الوجبات ليلية" at bounding box center [910, 238] width 98 height 21
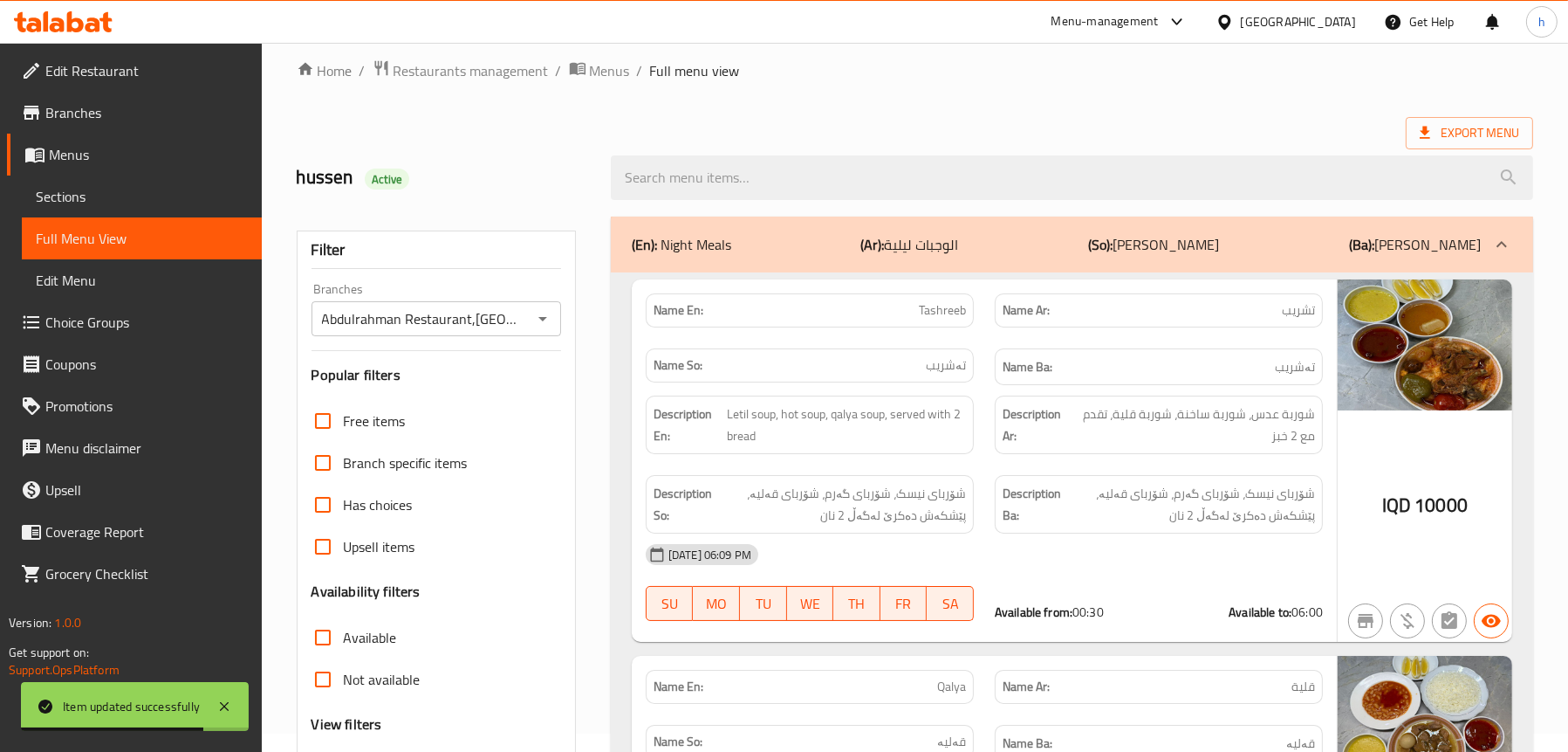
click at [939, 242] on p "(Ar): الوجبات ليلية" at bounding box center [910, 245] width 98 height 21
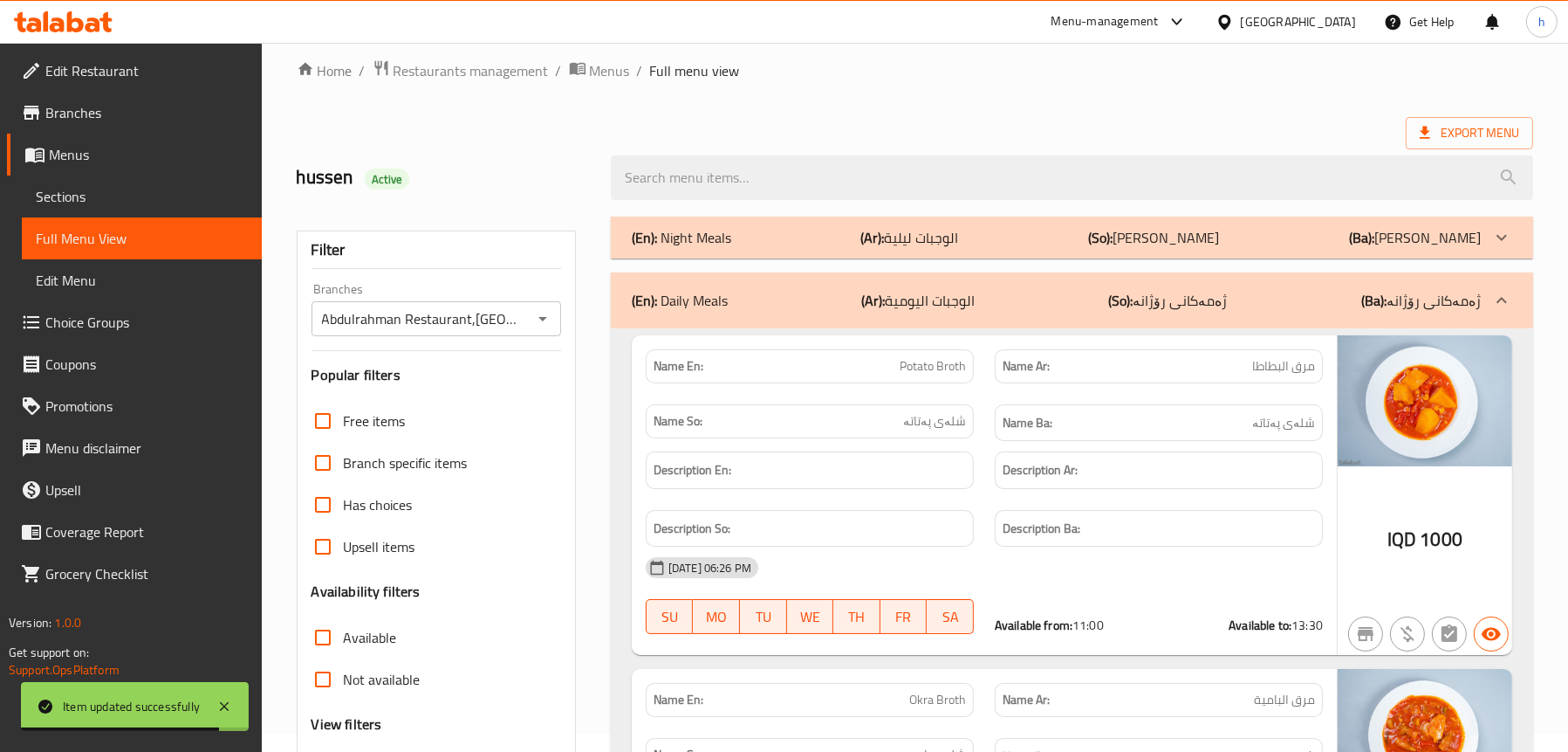
click at [939, 242] on p "(Ar): الوجبات ليلية" at bounding box center [910, 238] width 98 height 21
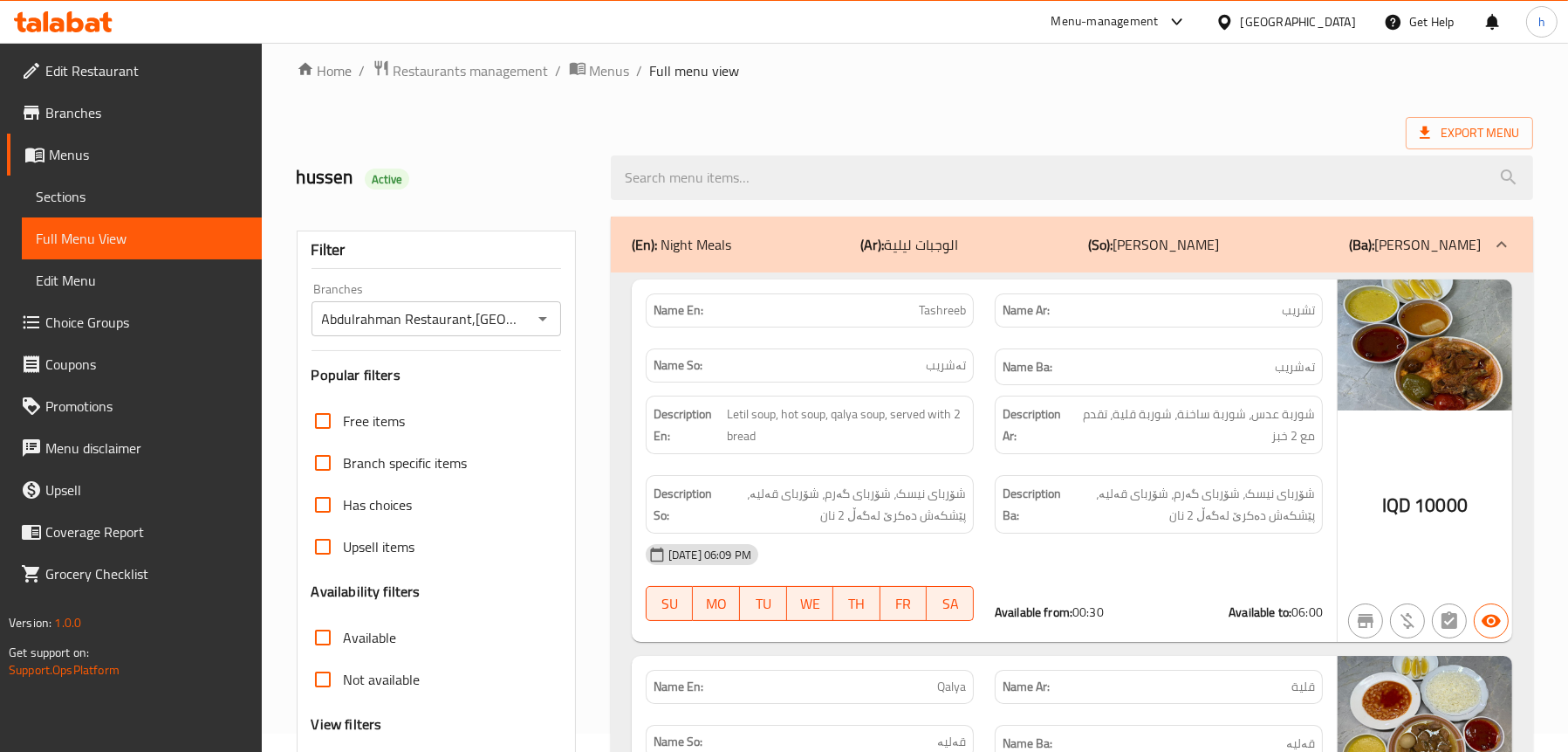
click at [939, 242] on p "(Ar): الوجبات ليلية" at bounding box center [910, 245] width 98 height 21
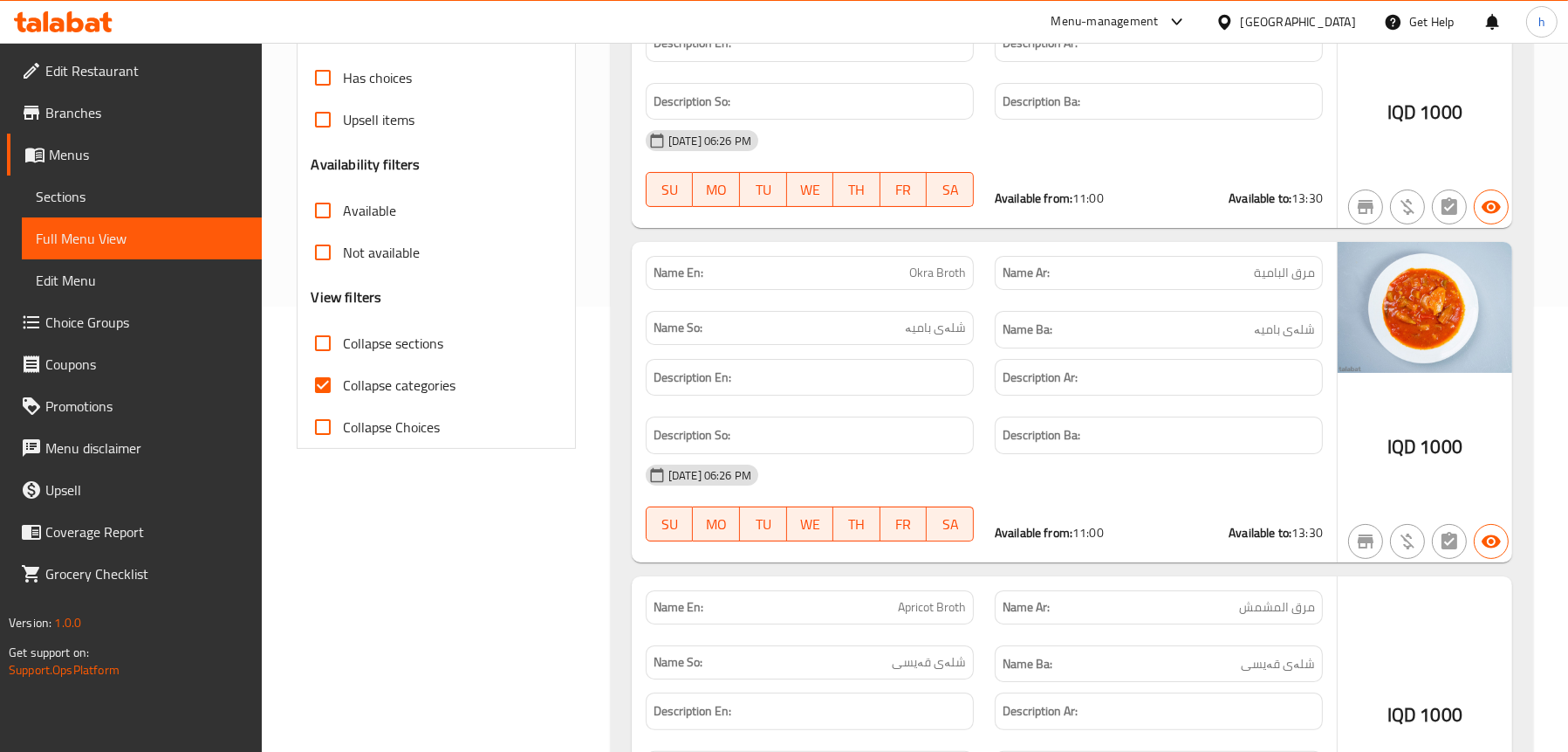
scroll to position [455, 0]
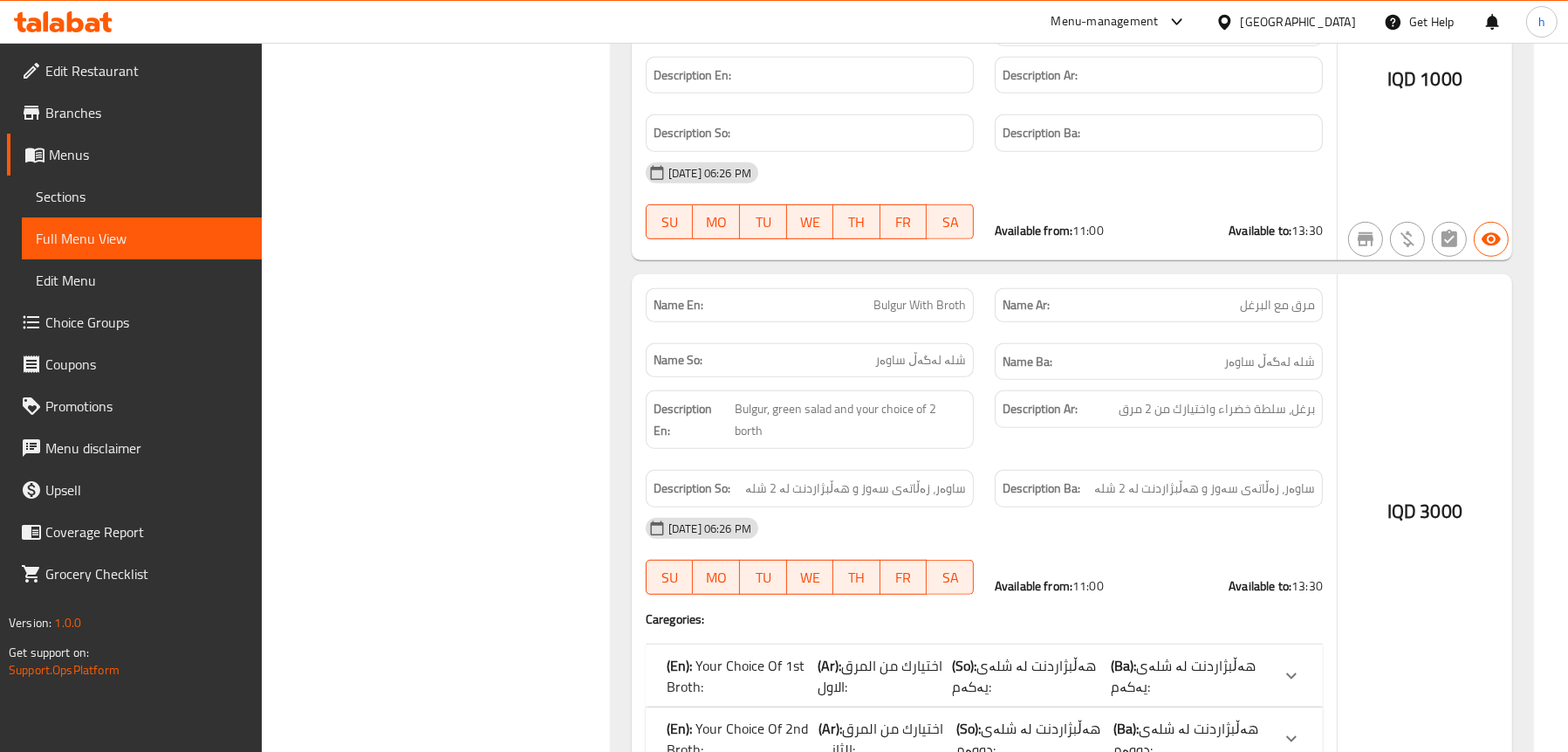
scroll to position [1522, 0]
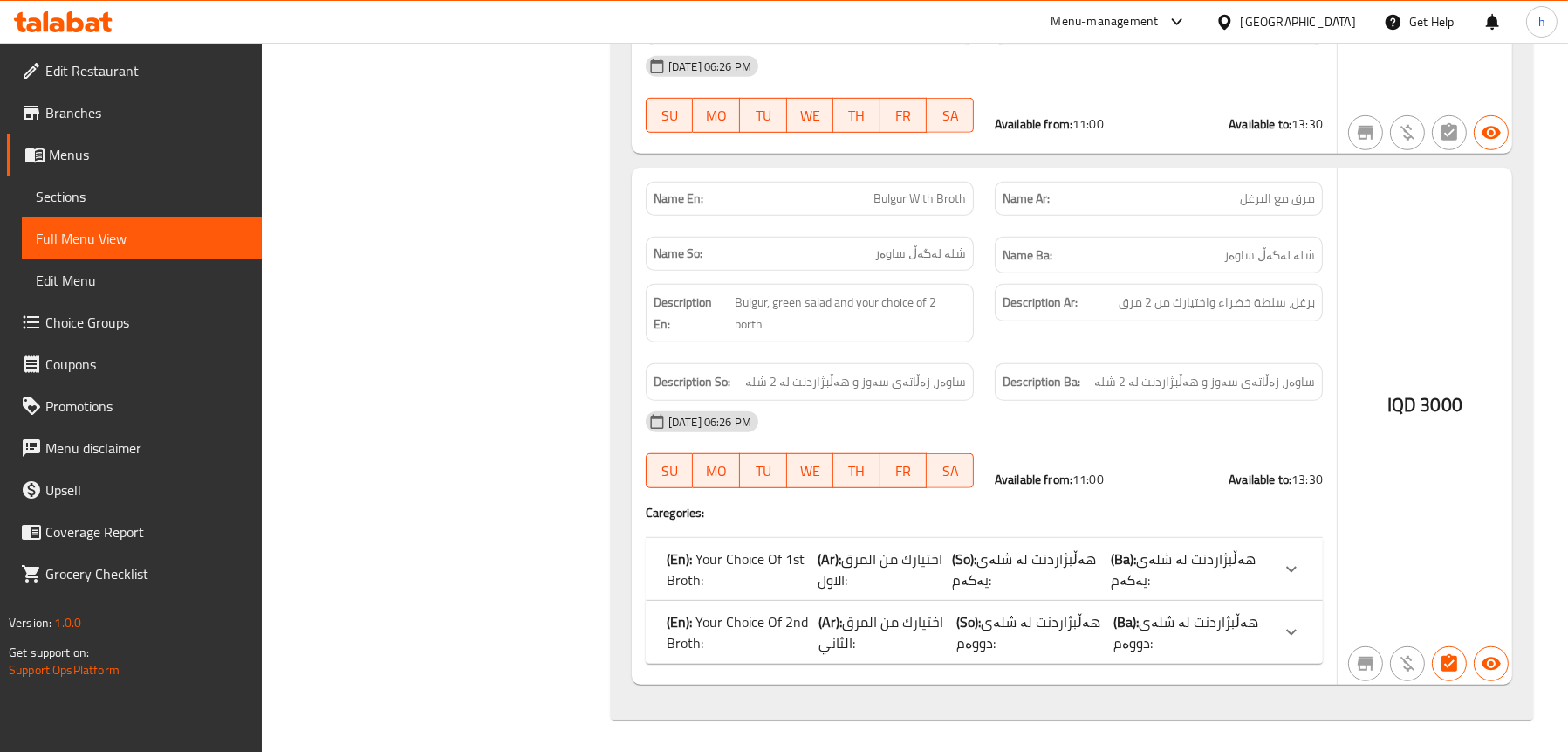
click at [834, 557] on b "(Ar):" at bounding box center [829, 558] width 24 height 27
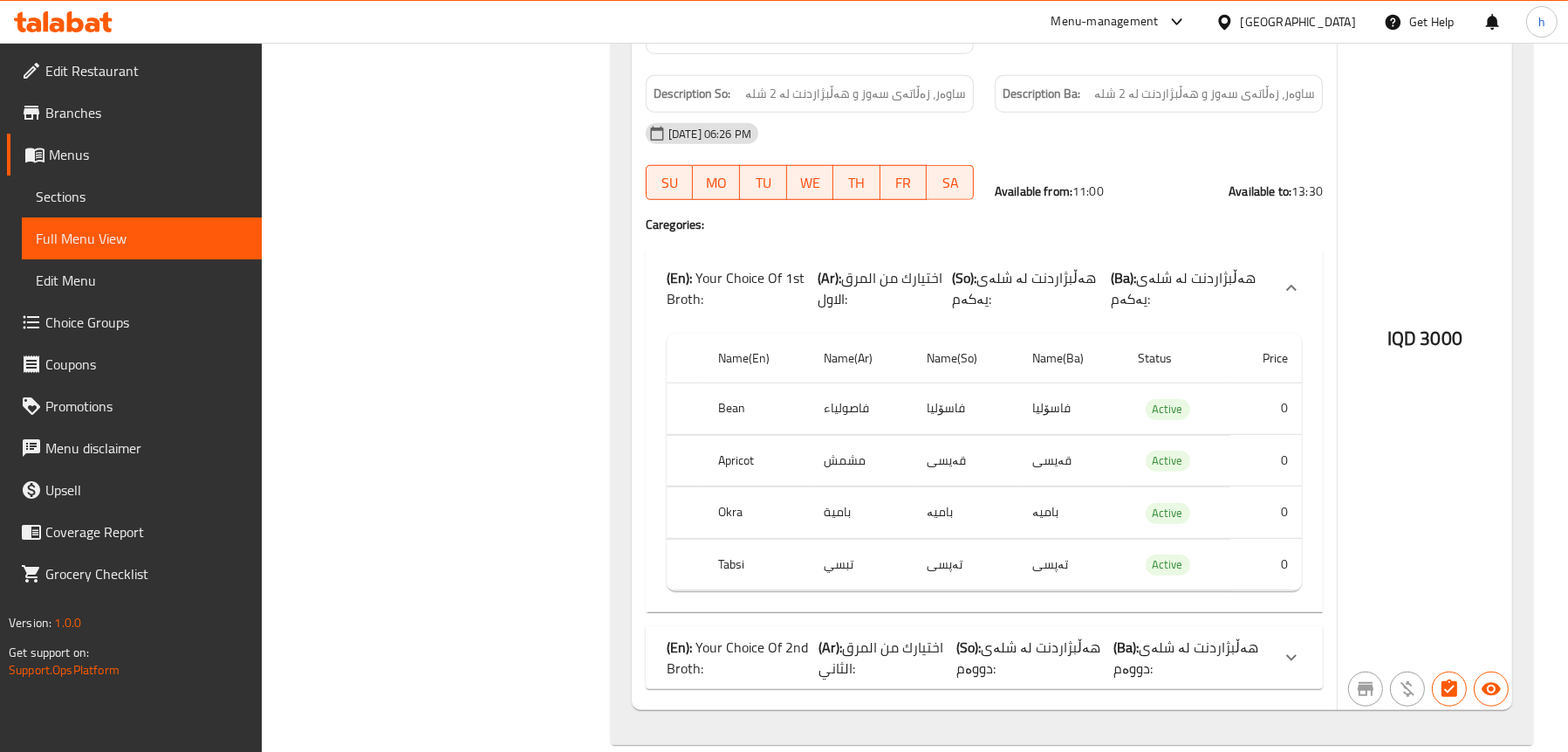
scroll to position [1834, 0]
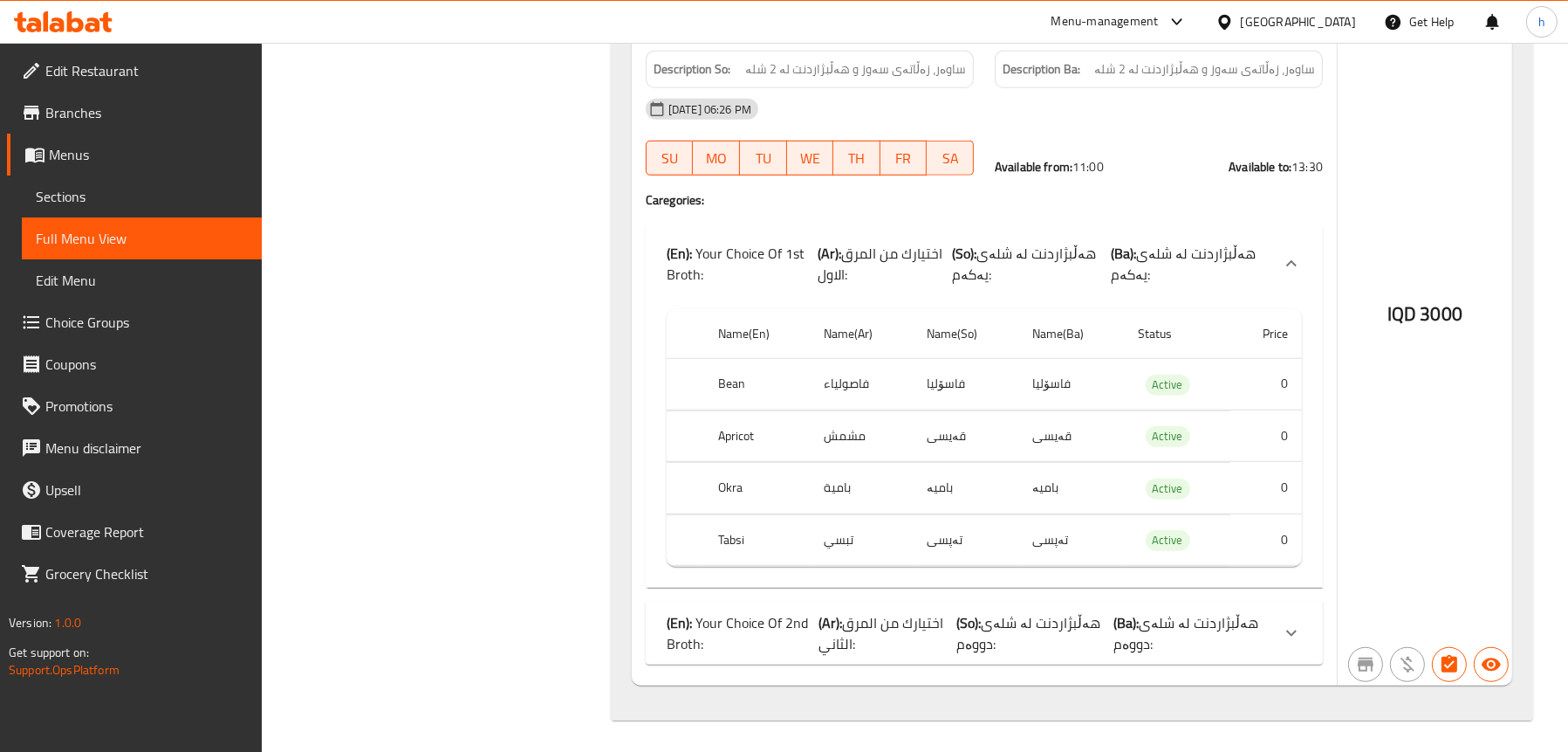
click at [724, 632] on p "(En): Your Choice Of 2nd Broth:" at bounding box center [743, 633] width 152 height 42
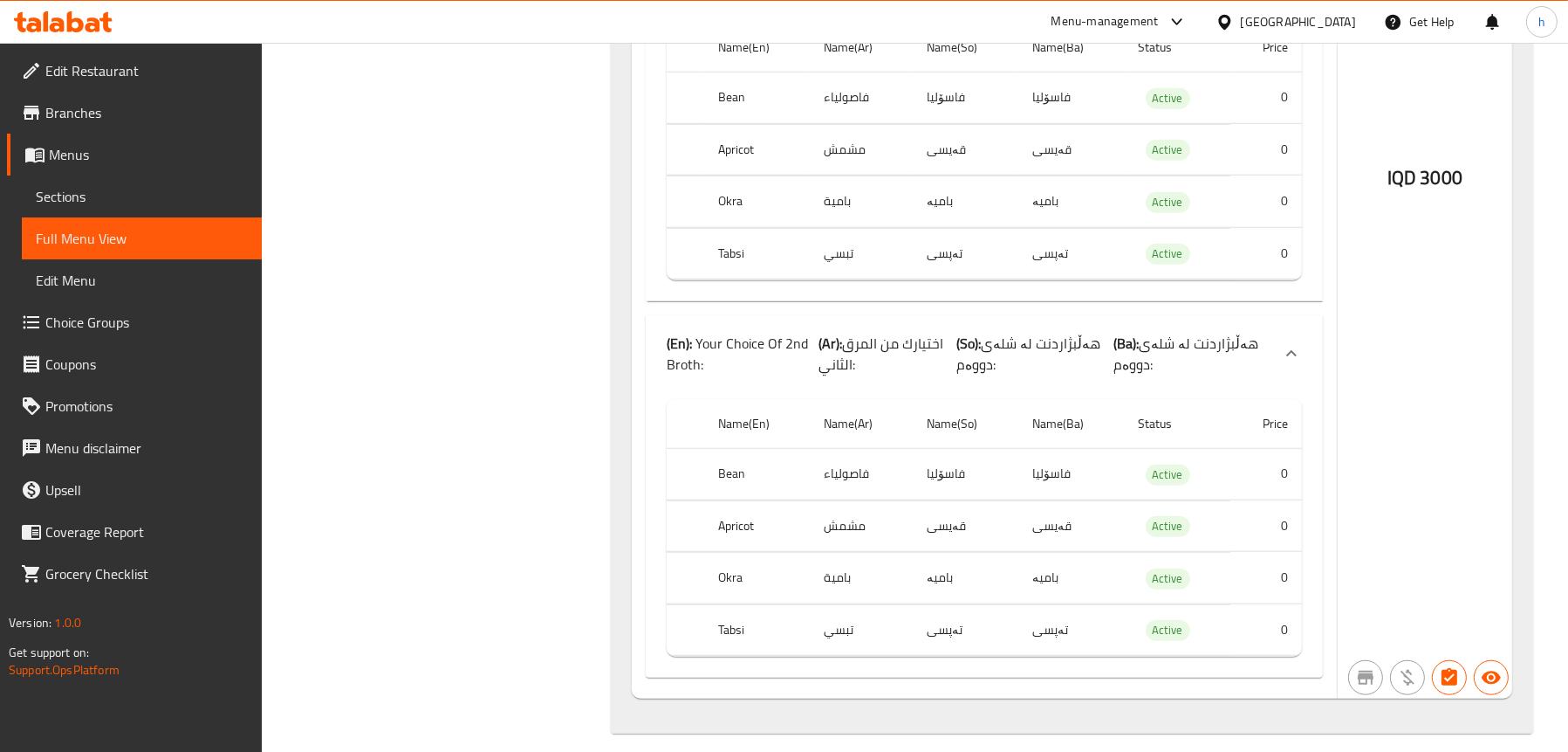
scroll to position [2133, 0]
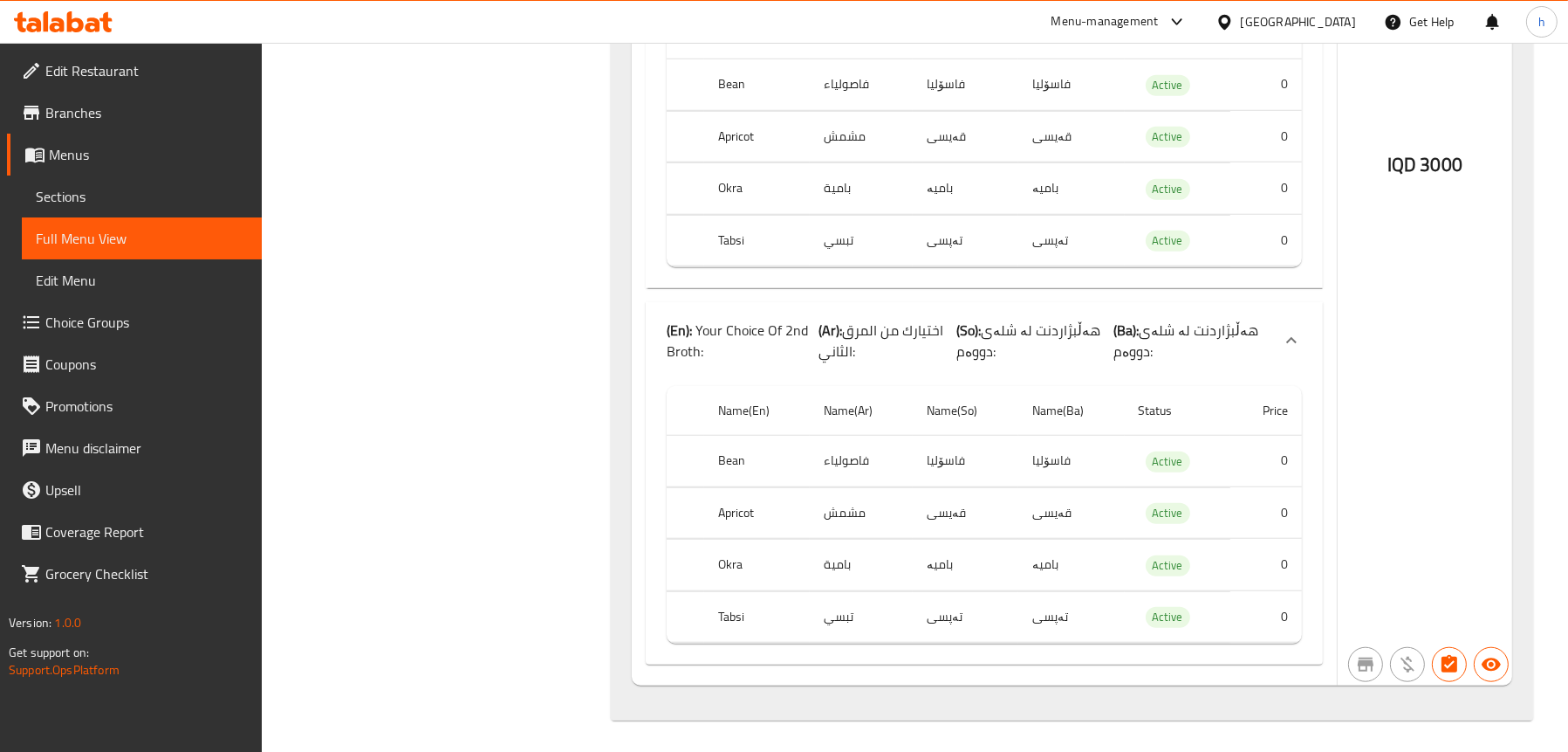
click at [55, 319] on span "Choice Groups" at bounding box center [146, 323] width 202 height 21
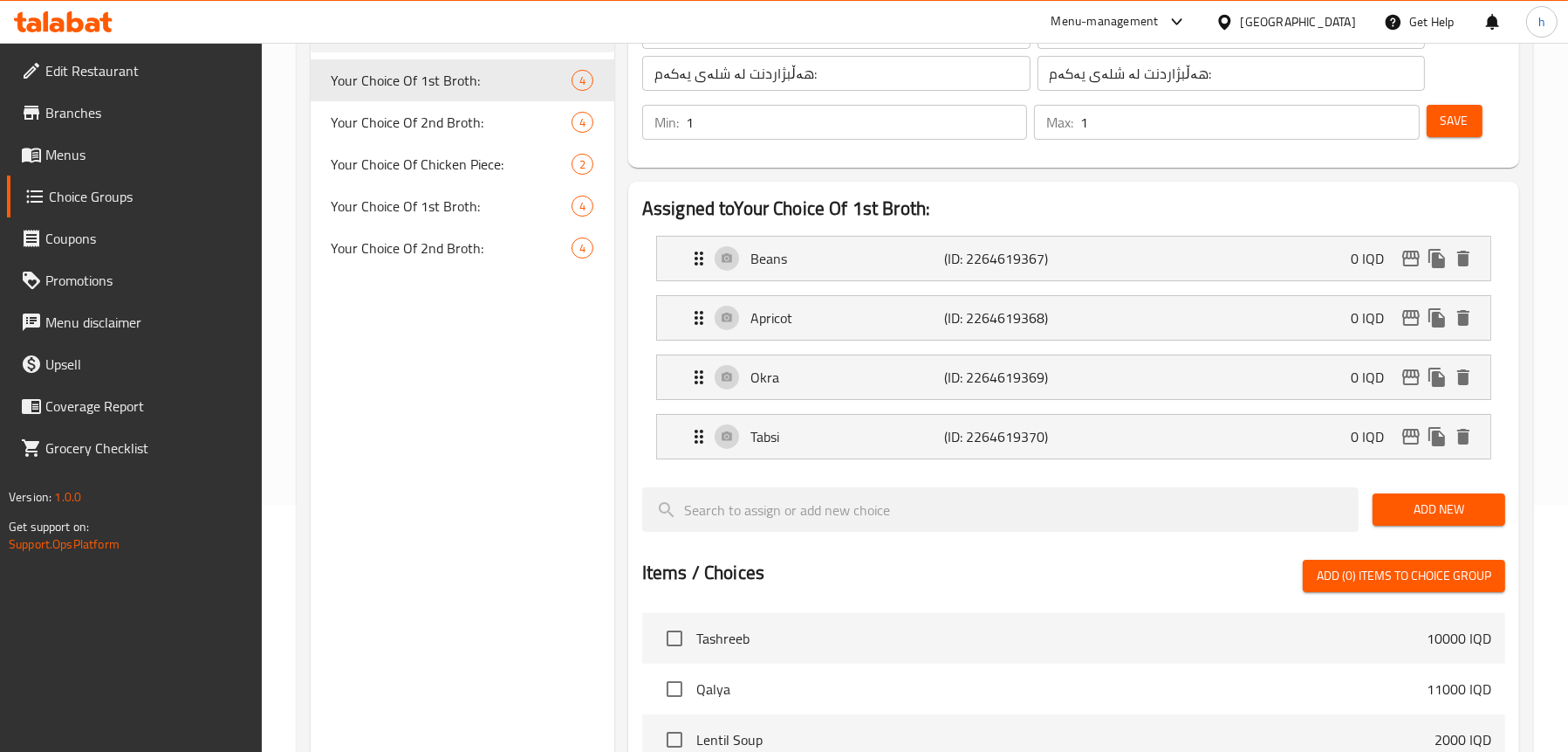
scroll to position [160, 0]
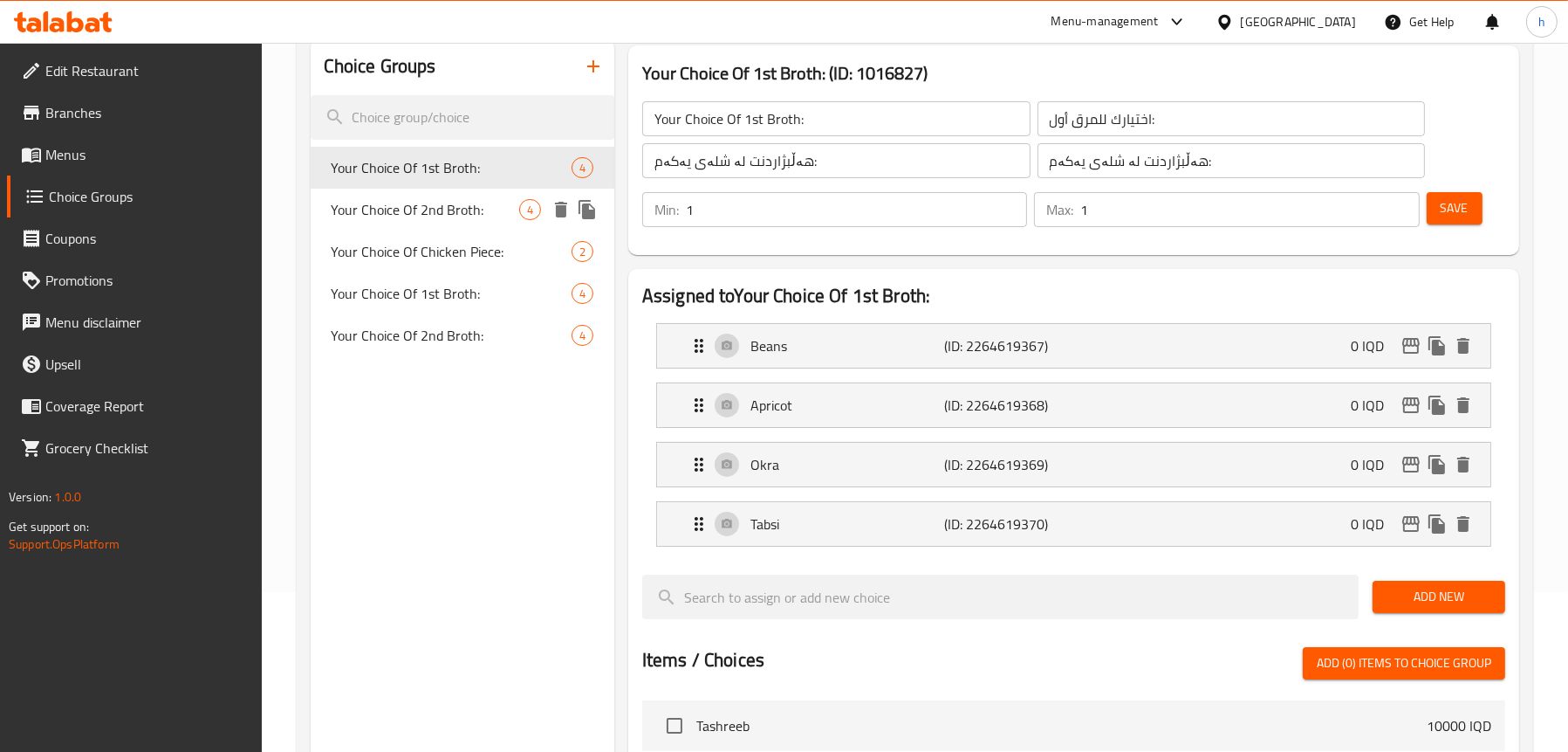
click at [388, 210] on span "Your Choice Of 2nd Broth:" at bounding box center [425, 209] width 187 height 21
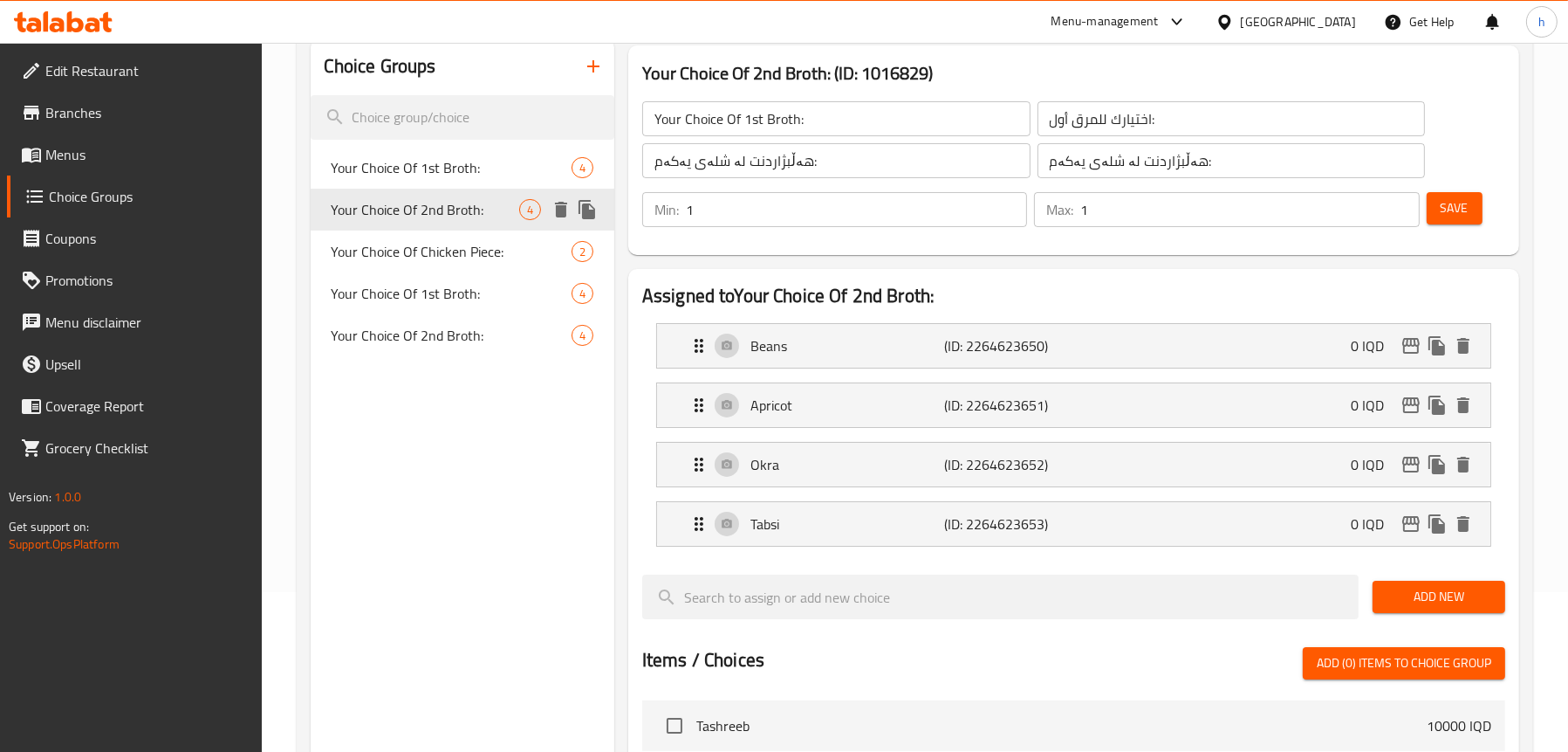
type input "Your Choice Of 2nd Broth:"
type input "اختيارك للمرق ثاني:"
type input "هەڵبژاردنت لە شلەی دووەم:"
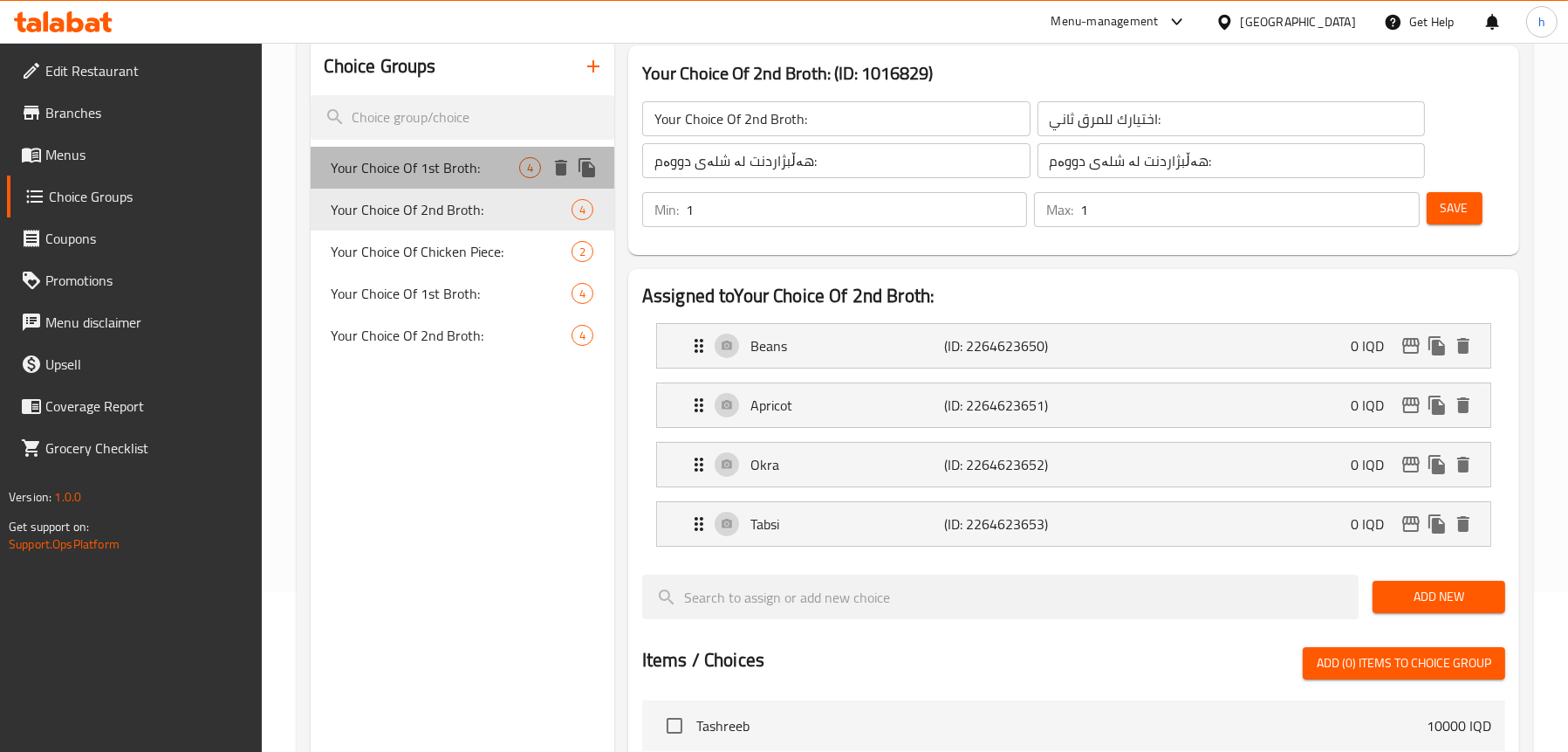
click at [406, 175] on span "Your Choice Of 1st Broth:" at bounding box center [425, 168] width 187 height 21
type input "Your Choice Of 1st Broth:"
type input "اختيارك للمرق أول:"
type input "هەڵبژاردنت لە شلەی یەکەم:"
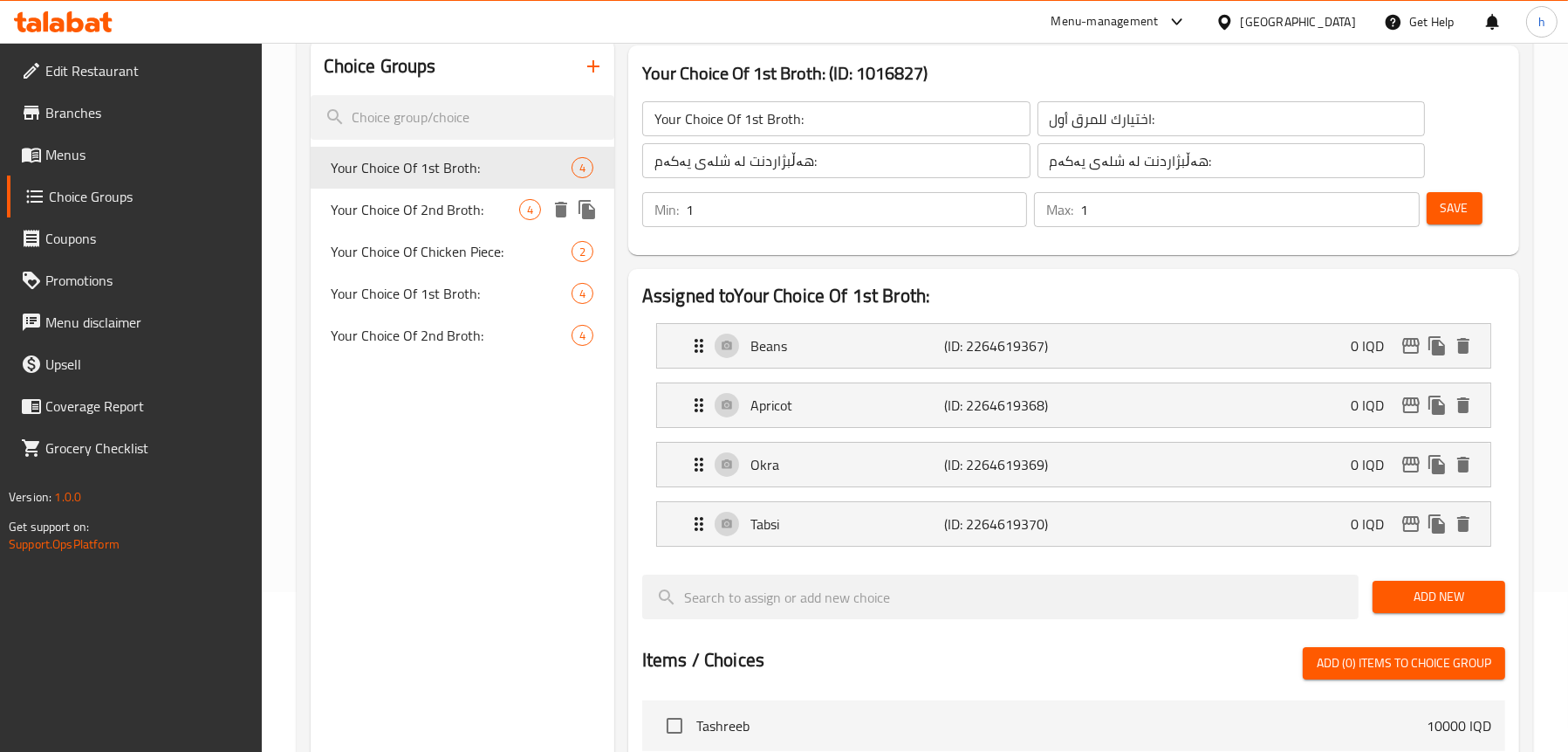
click at [402, 214] on span "Your Choice Of 2nd Broth:" at bounding box center [425, 209] width 187 height 21
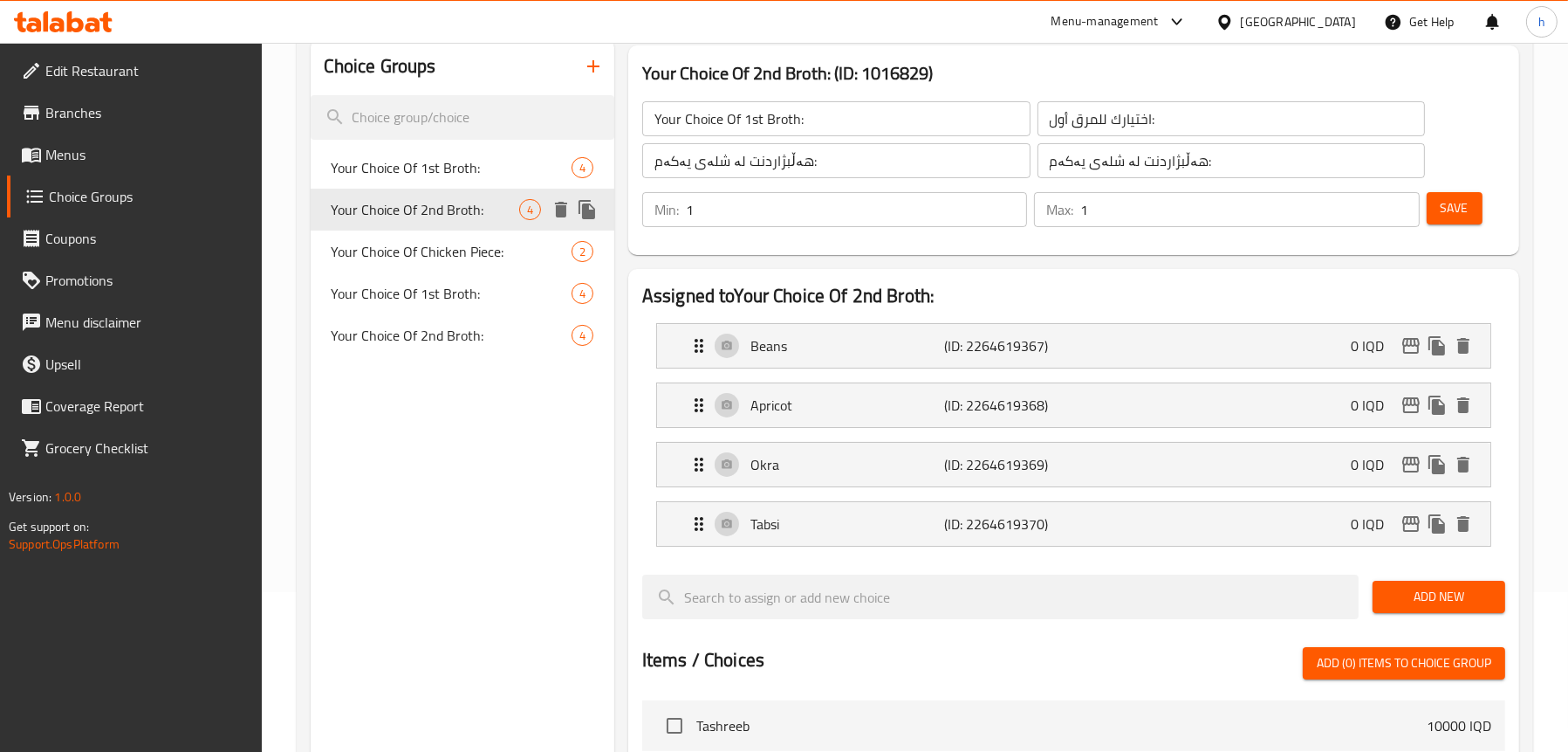
type input "Your Choice Of 2nd Broth:"
type input "اختيارك للمرق ثاني:"
type input "هەڵبژاردنت لە شلەی دووەم:"
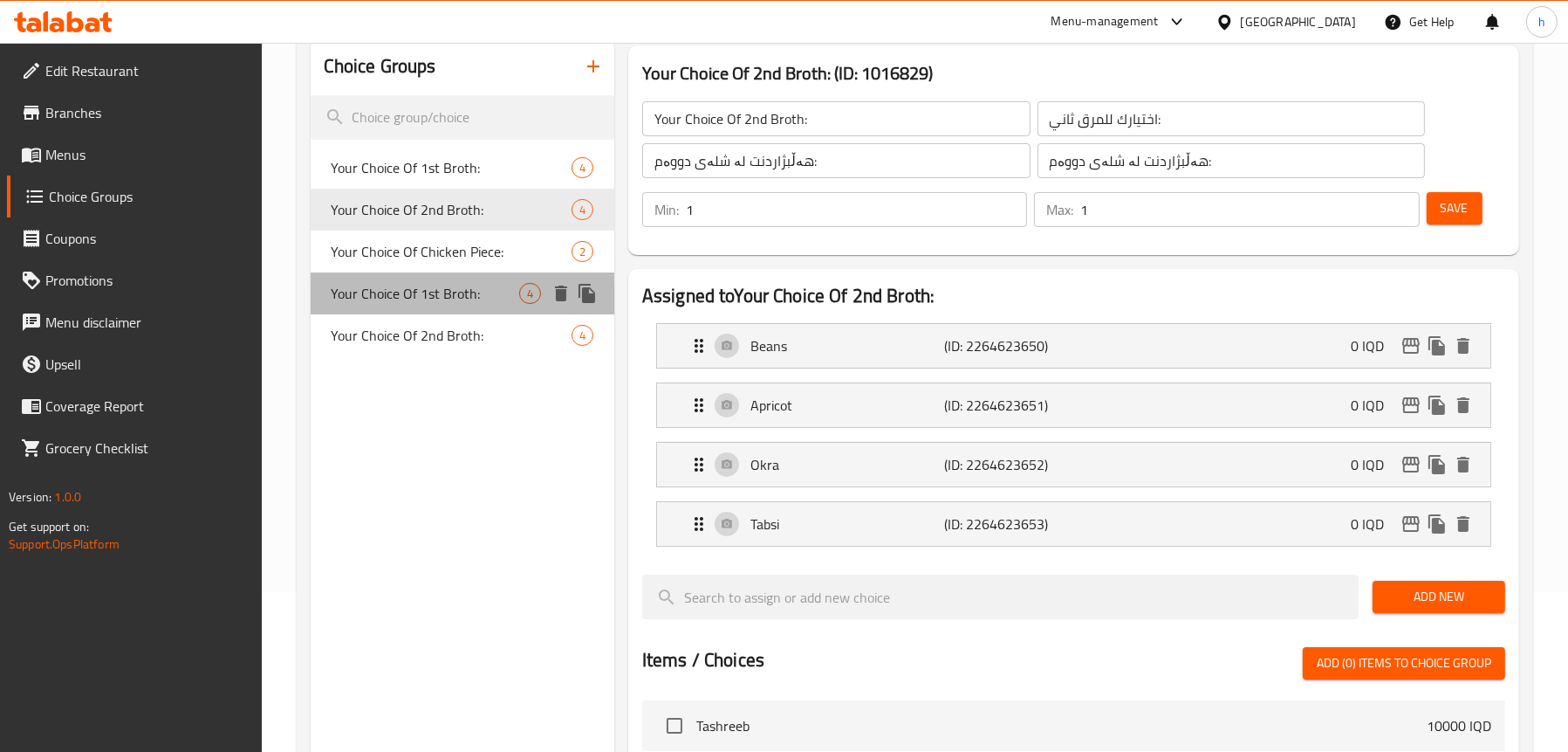
click at [405, 297] on span "Your Choice Of 1st Broth:" at bounding box center [425, 293] width 187 height 21
type input "Your Choice Of 1st Broth:"
type input "اختيارك من المرق الاول:"
type input "هەڵبژاردنت لە شلەی یەکەم:"
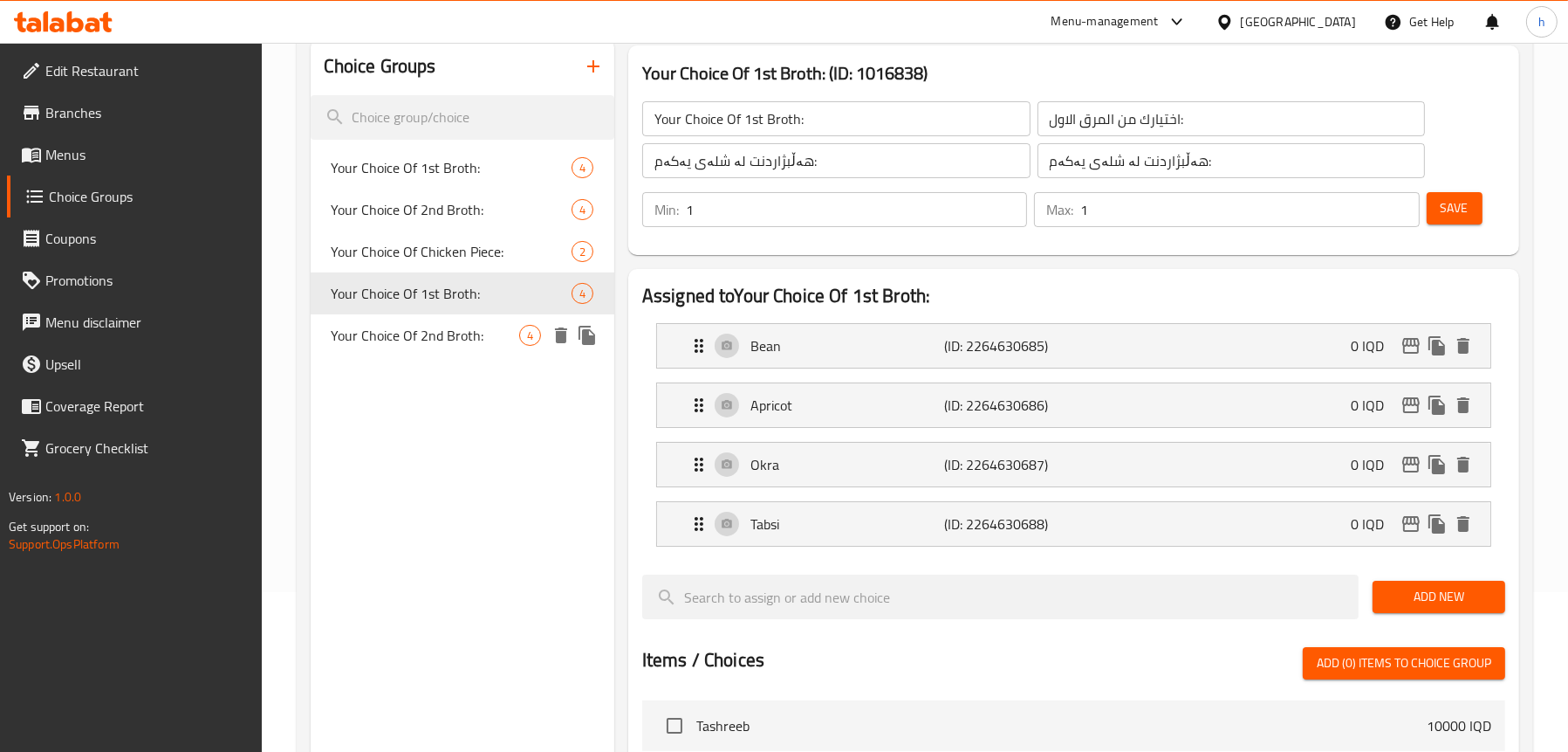
click at [405, 332] on span "Your Choice Of 2nd Broth:" at bounding box center [425, 335] width 187 height 21
type input "Your Choice Of 2nd Broth:"
type input "اختيارك من المرق الثاني:"
type input "هەڵبژاردنت لە شلەی دووەم:"
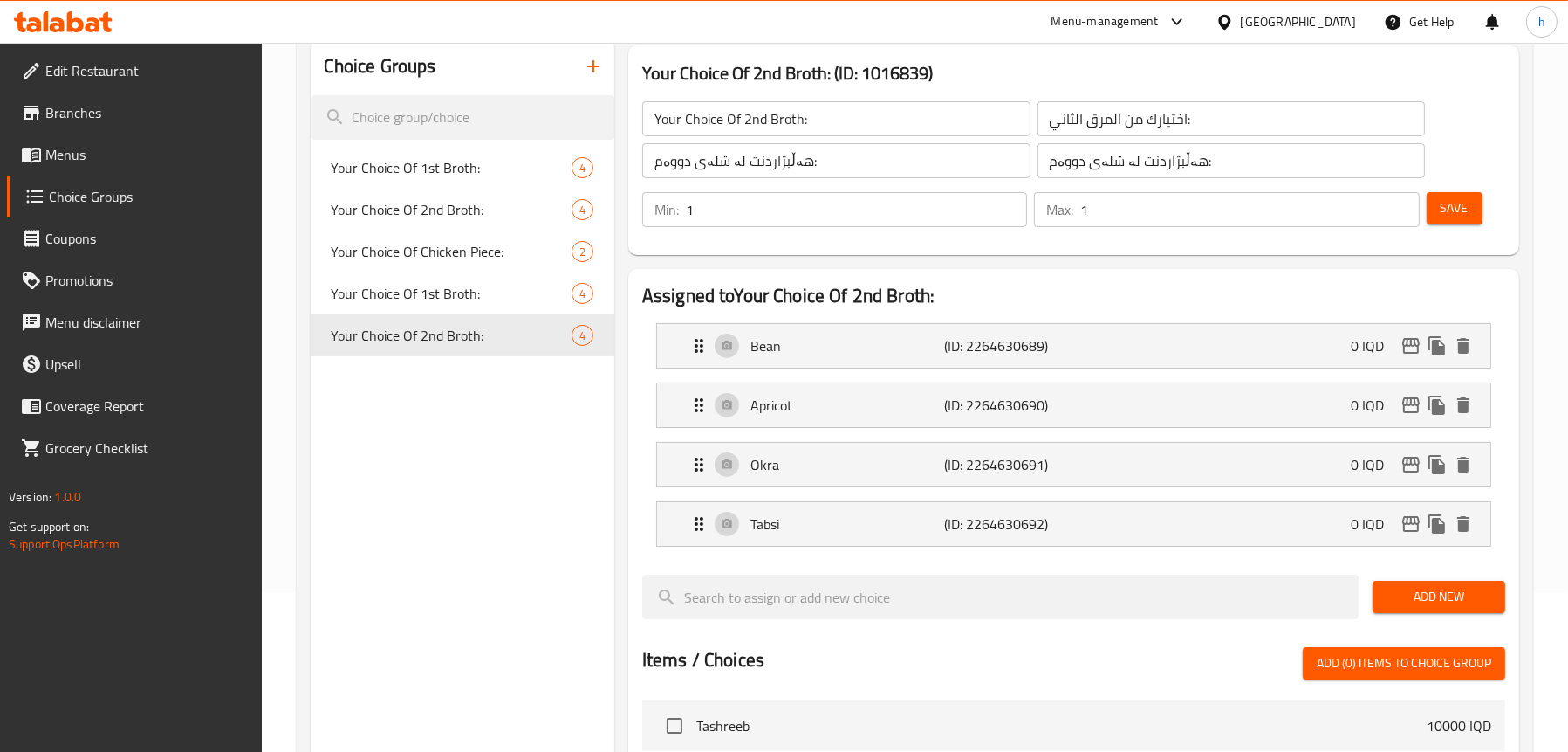
click at [92, 150] on span "Menus" at bounding box center [146, 155] width 202 height 21
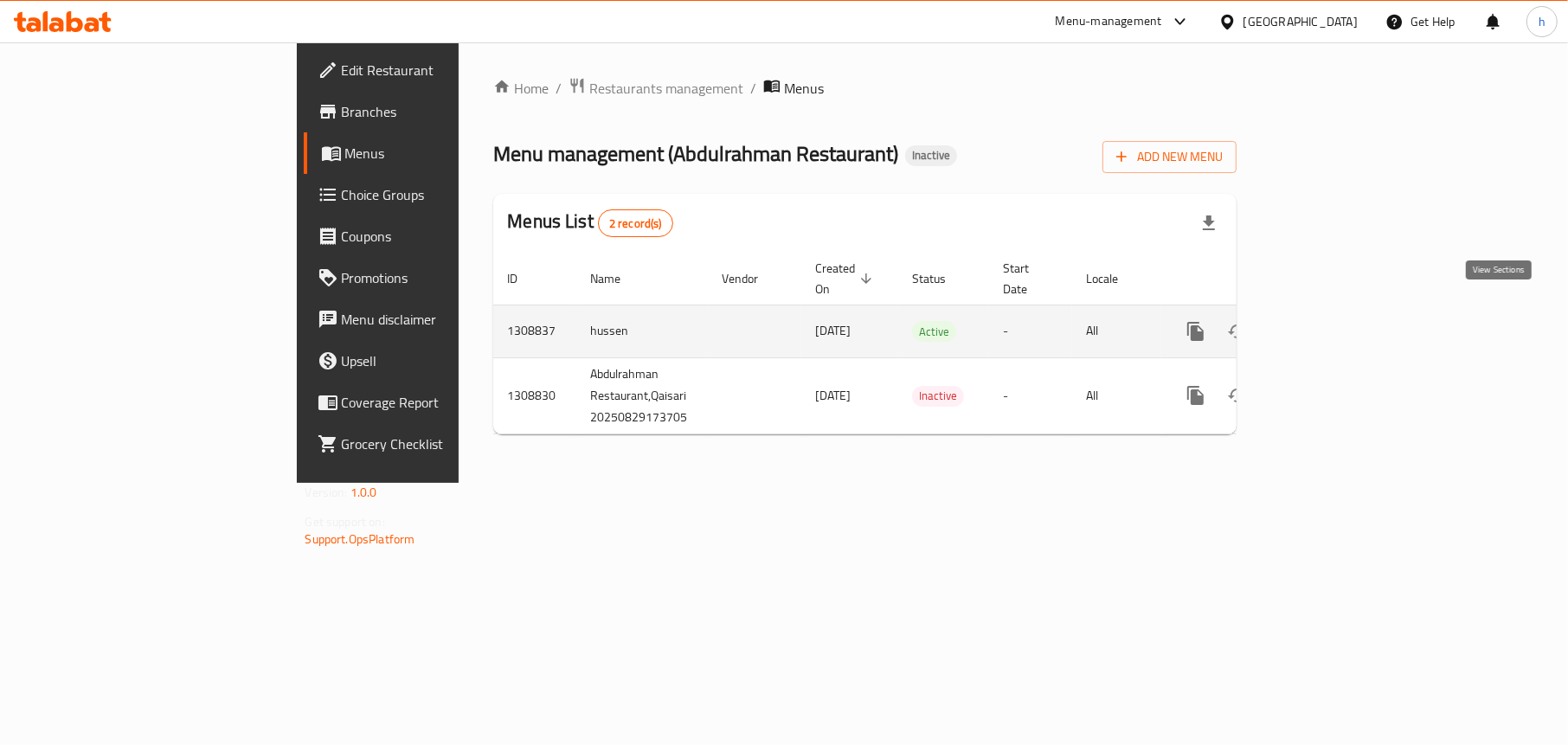
click at [1328, 323] on icon "enhanced table" at bounding box center [1321, 331] width 16 height 16
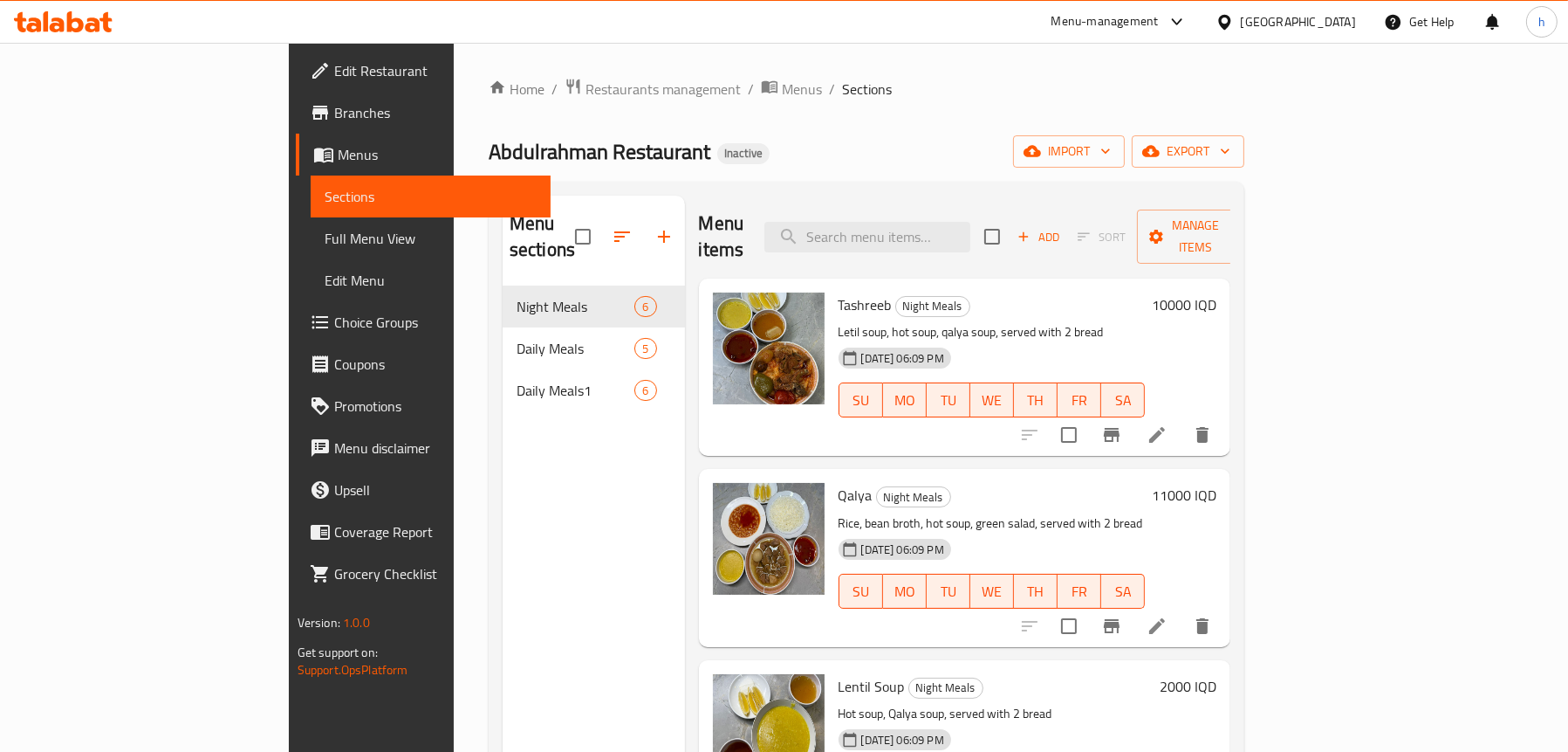
click at [324, 236] on span "Full Menu View" at bounding box center [430, 239] width 212 height 21
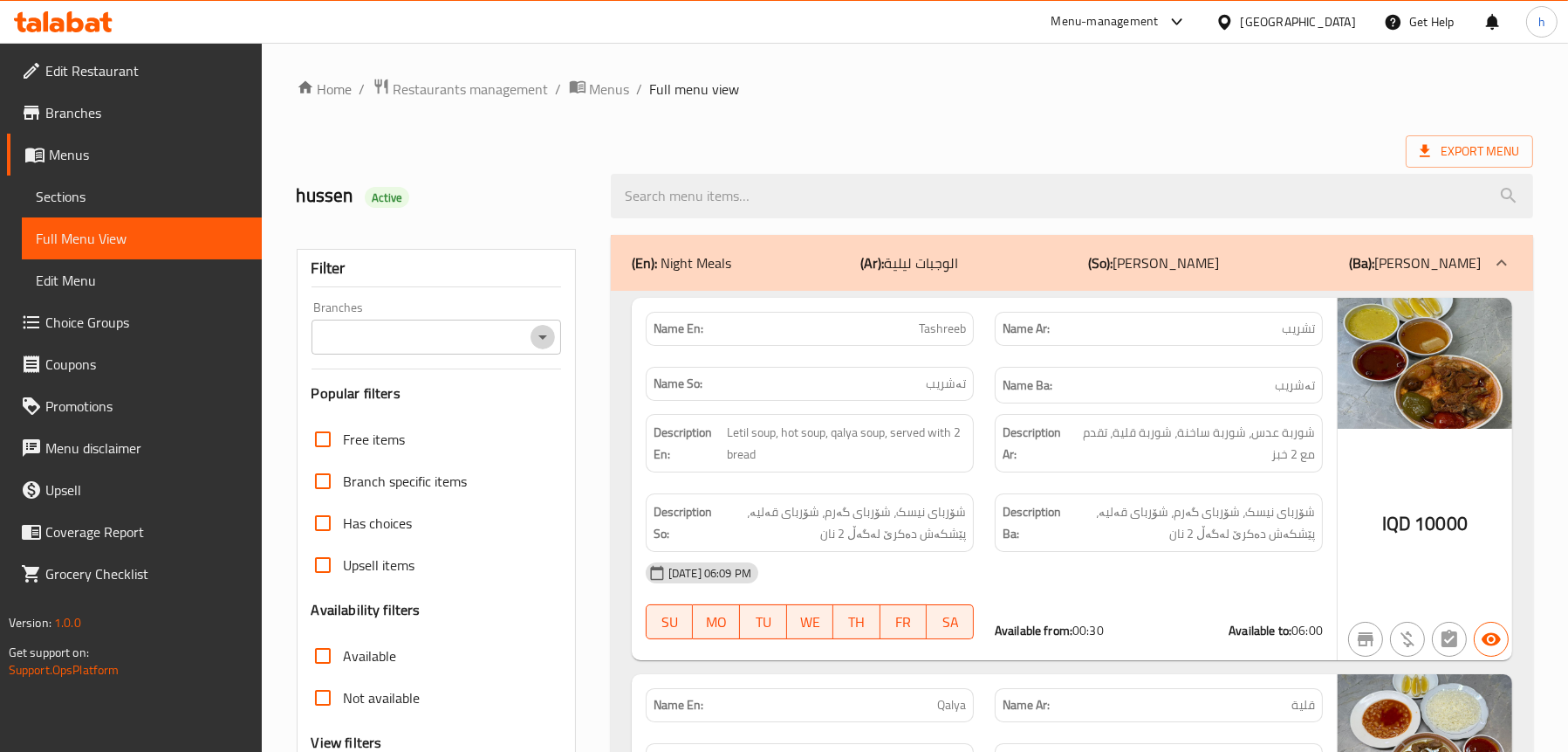
click at [545, 341] on icon "Open" at bounding box center [543, 337] width 21 height 21
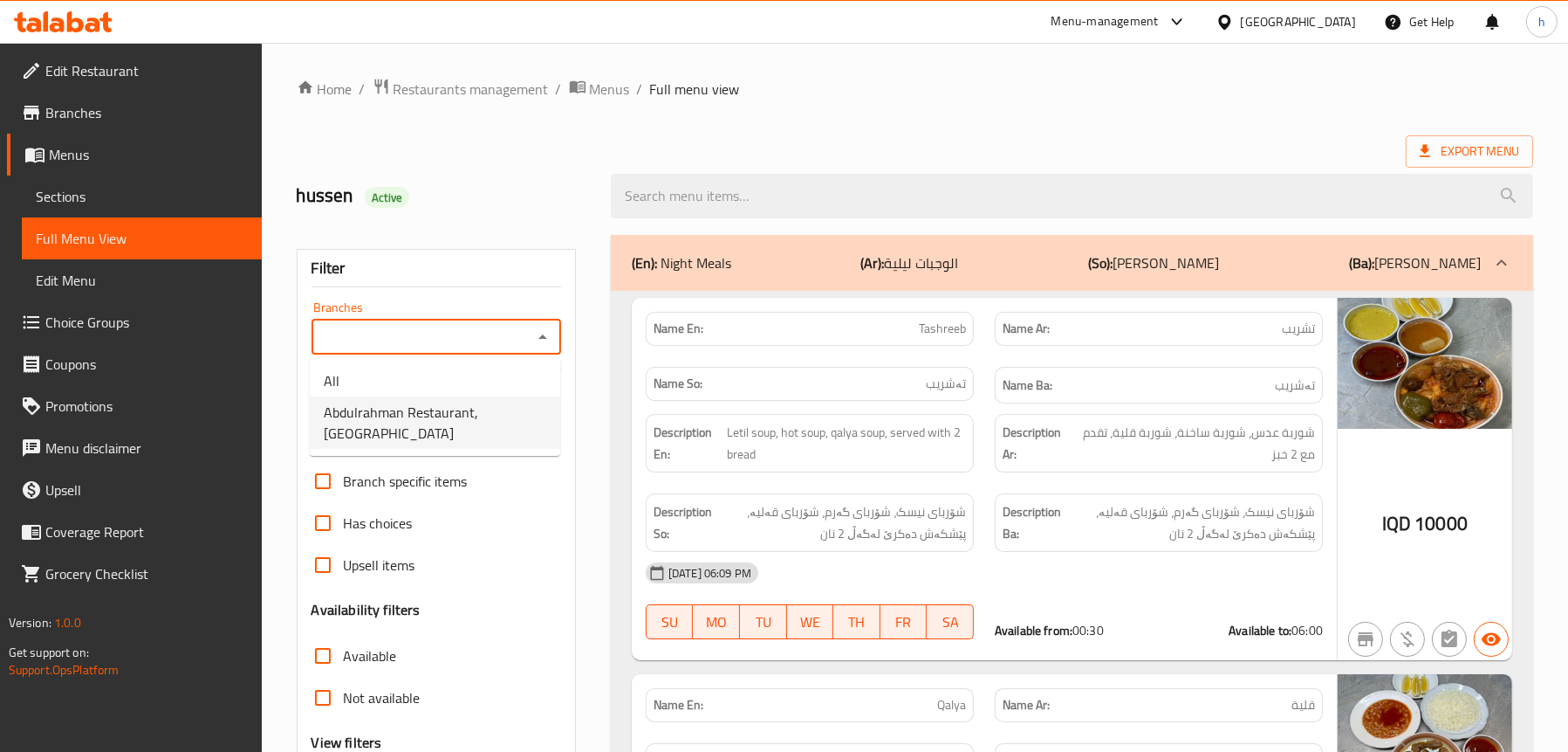
click at [468, 410] on span "Abdulrahman Restaurant,[GEOGRAPHIC_DATA]" at bounding box center [436, 422] width 223 height 42
type input "Abdulrahman Restaurant,[GEOGRAPHIC_DATA]"
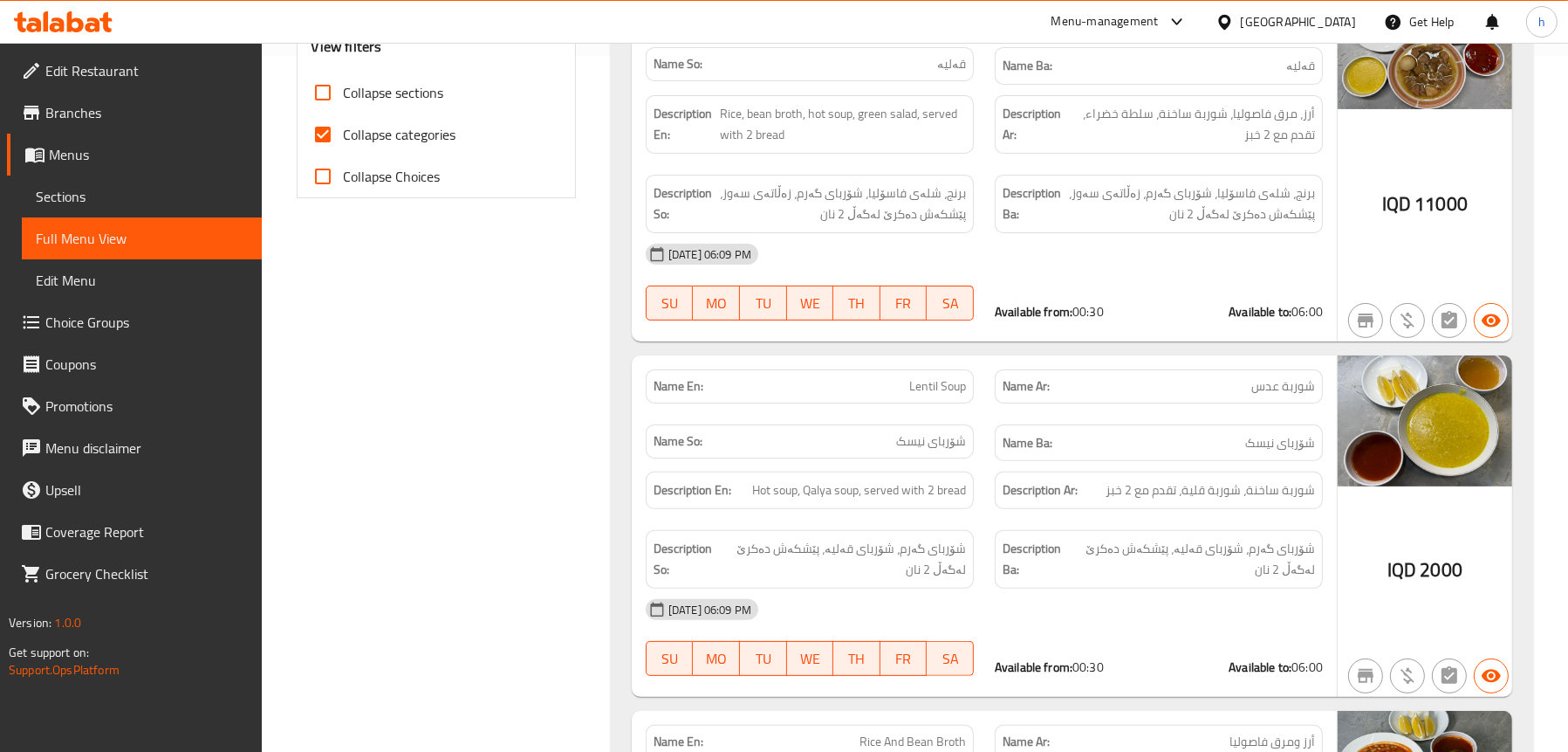
scroll to position [698, 0]
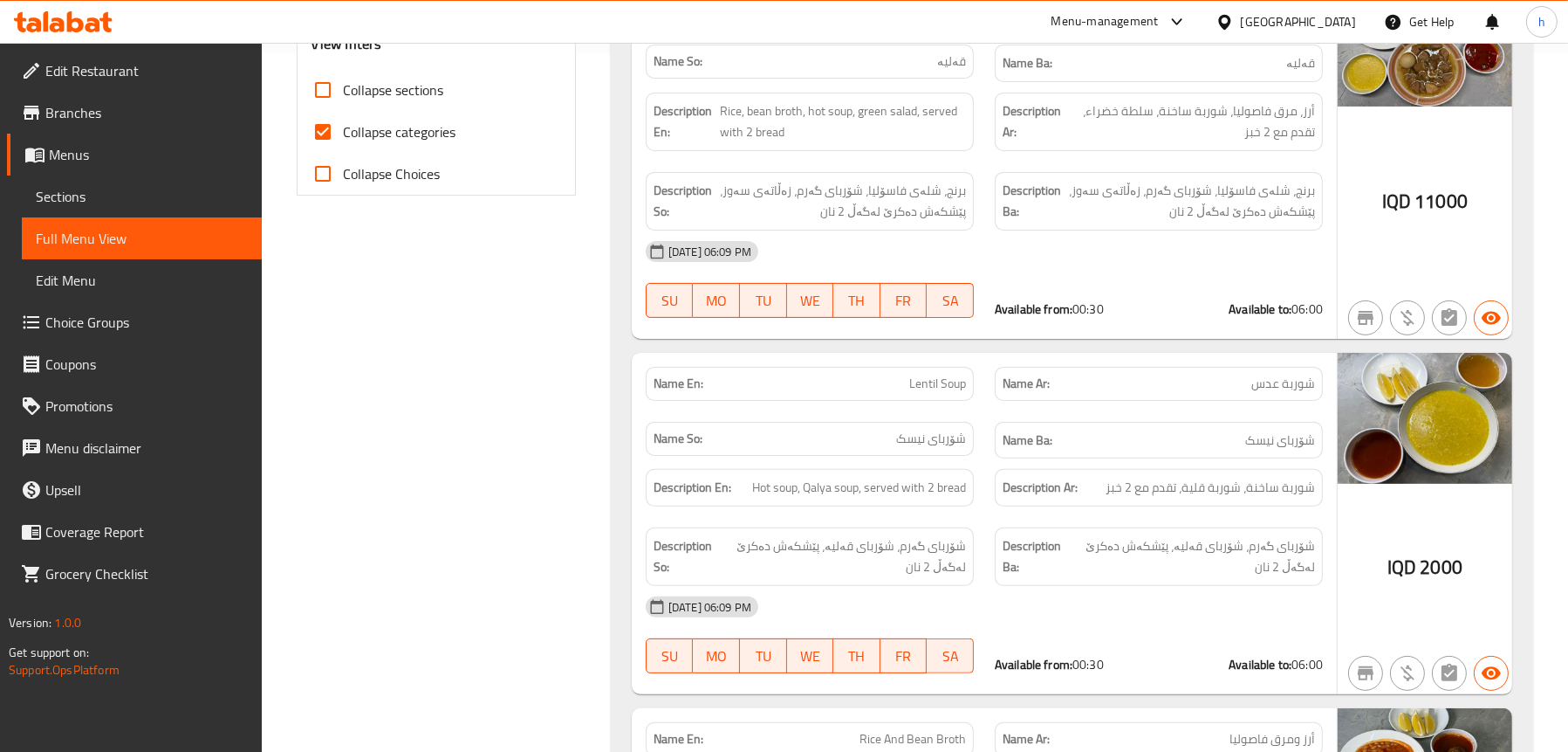
click at [404, 125] on span "Collapse categories" at bounding box center [399, 132] width 112 height 21
click at [344, 125] on input "Collapse categories" at bounding box center [322, 131] width 42 height 42
checkbox input "false"
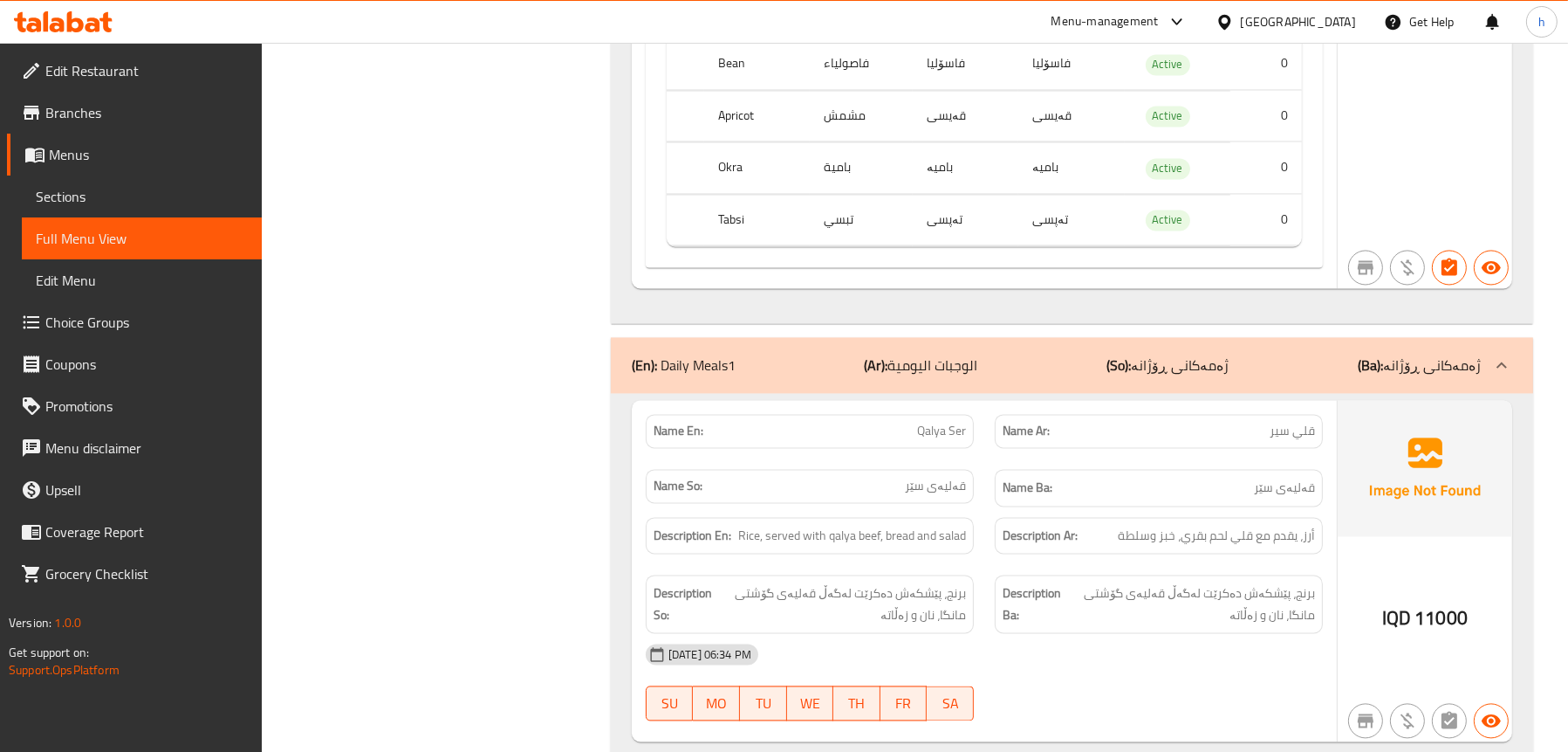
scroll to position [4672, 0]
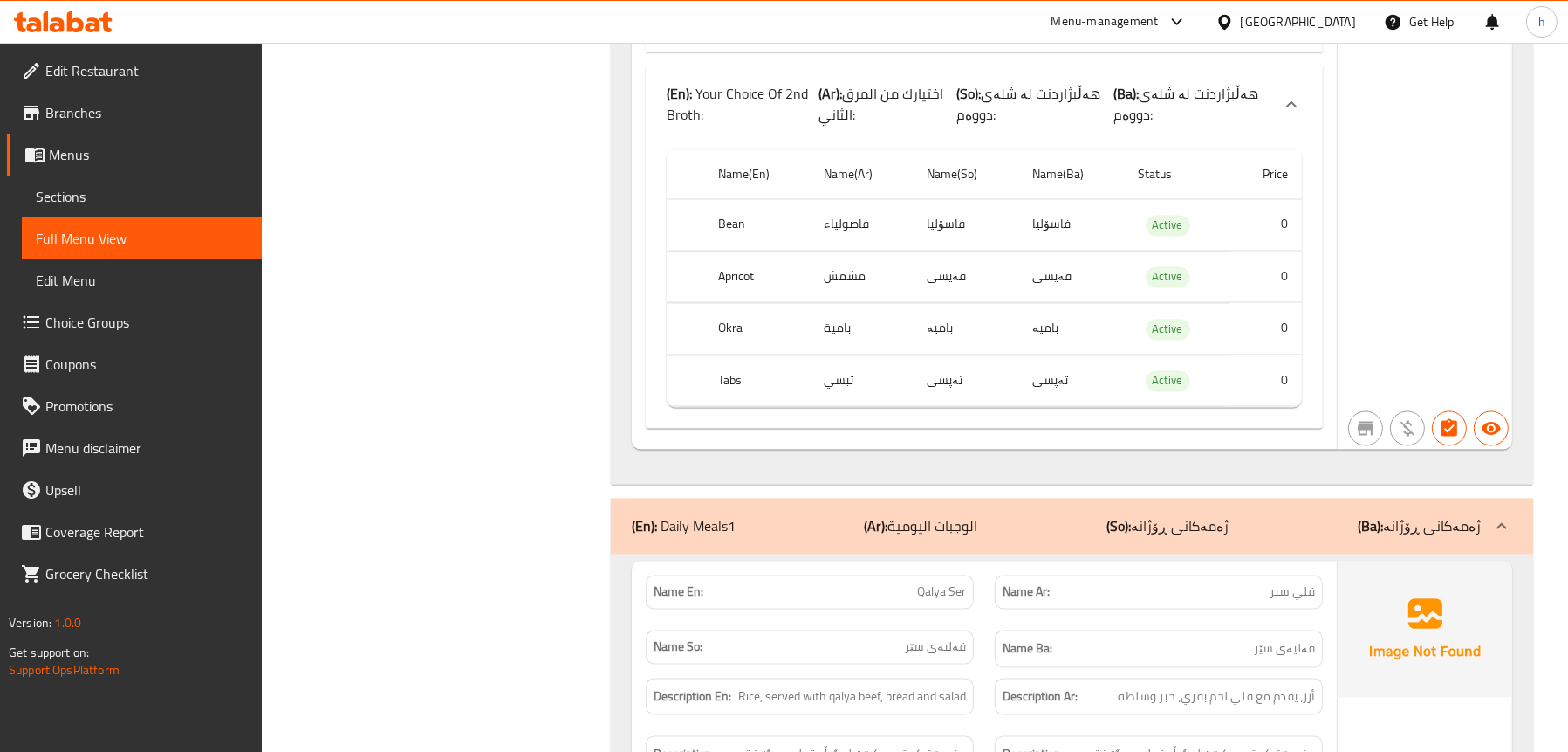
click at [824, 498] on div "(En): Daily Meals1 (Ar): الوجبات اليومية (So): ژەمەکانی ڕۆژانە (Ba): ژەمەکانی ڕ…" at bounding box center [1072, 525] width 922 height 56
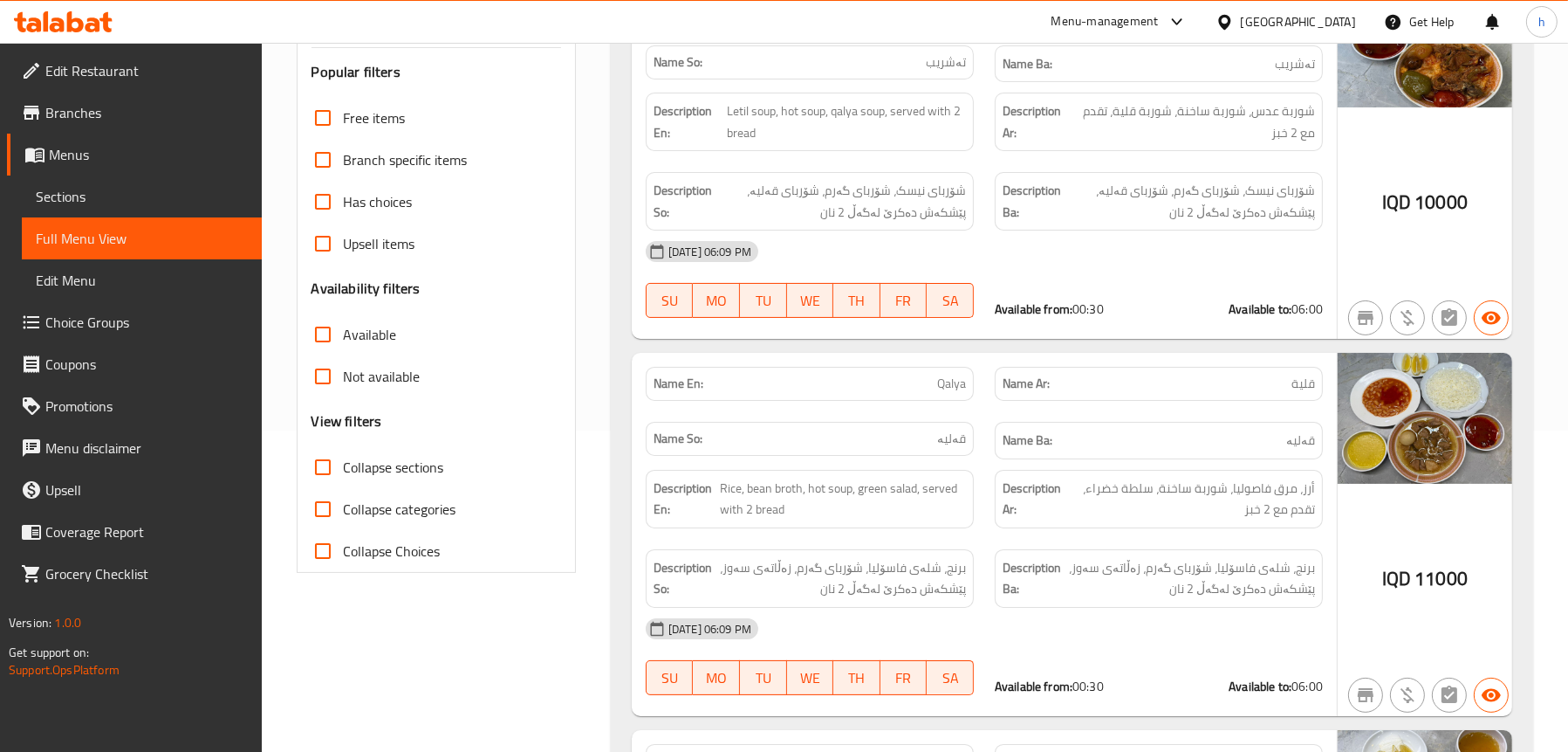
scroll to position [0, 0]
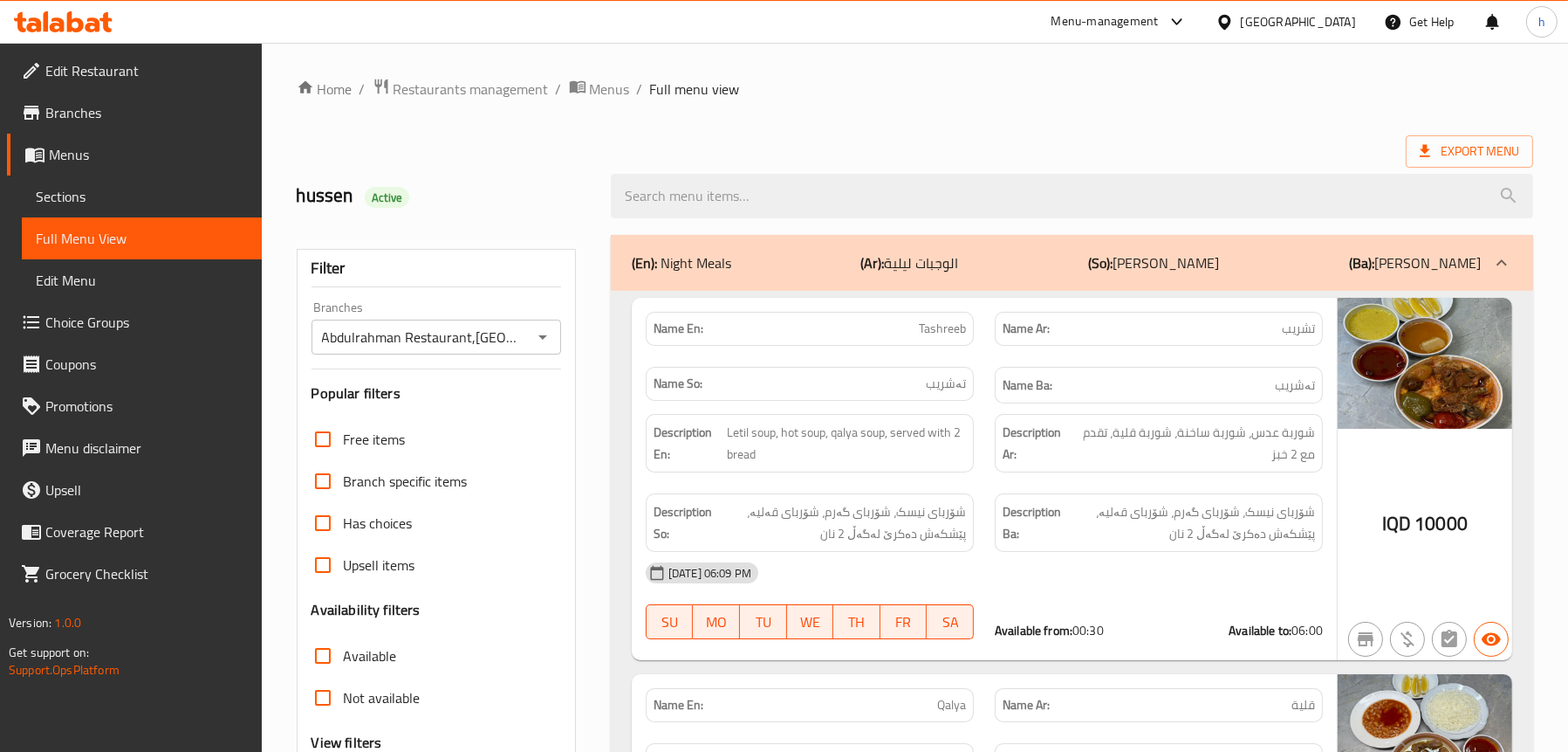
click at [733, 254] on div "(En): Night Meals (Ar): الوجبات ليلية (So): [PERSON_NAME] (Ba): [PERSON_NAME]" at bounding box center [1056, 262] width 849 height 21
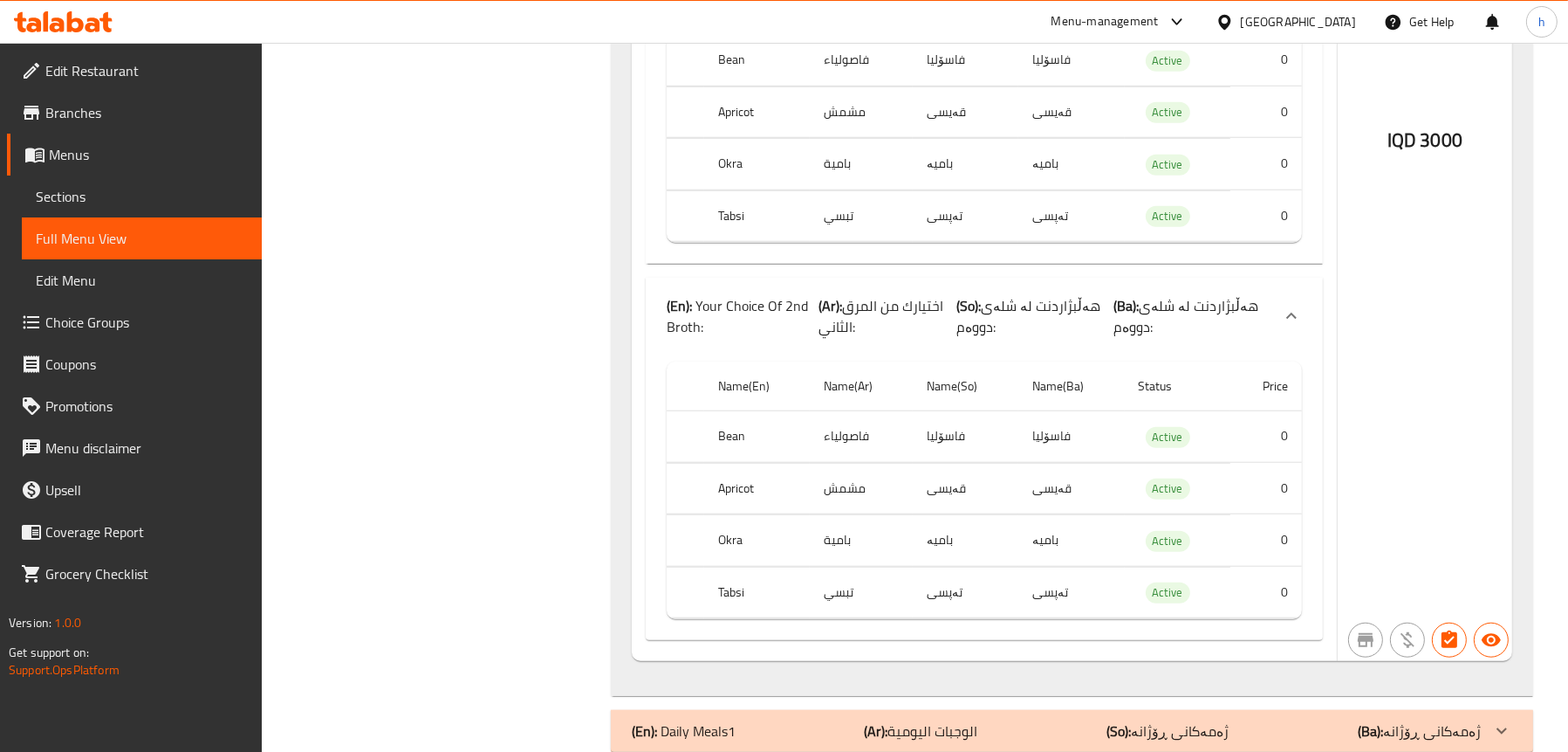
scroll to position [2190, 0]
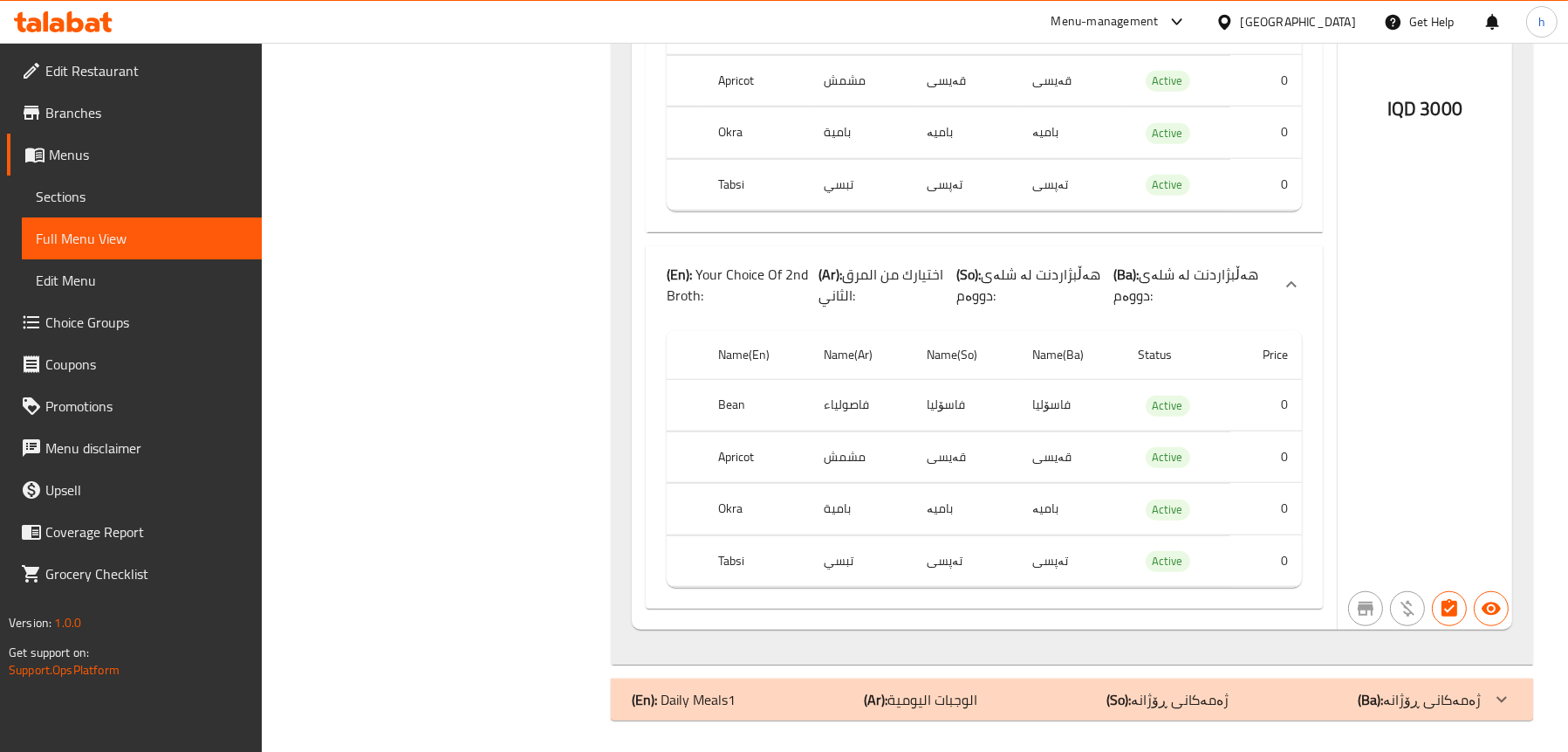
click at [655, 686] on b "(En):" at bounding box center [644, 699] width 26 height 27
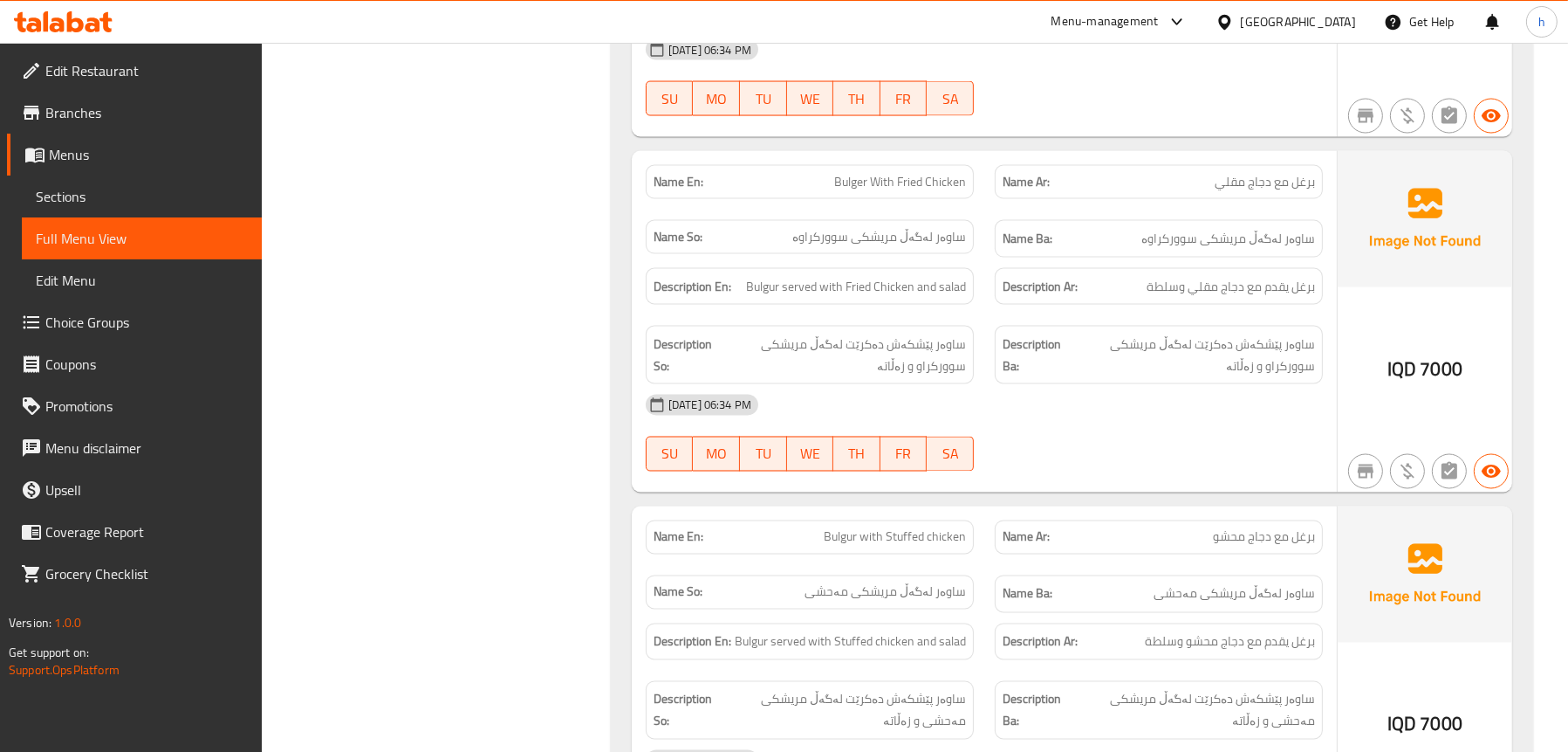
scroll to position [4402, 0]
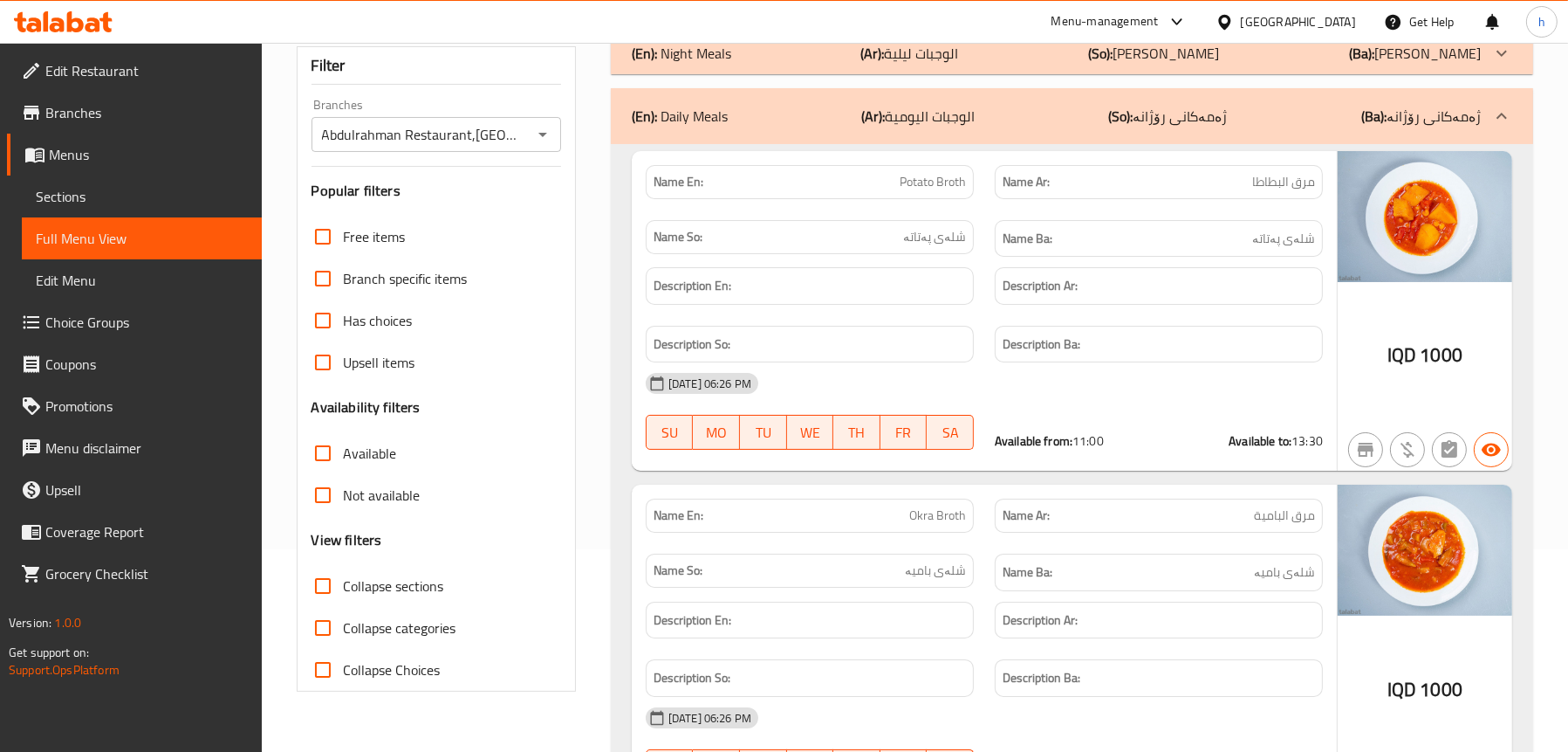
scroll to position [87, 0]
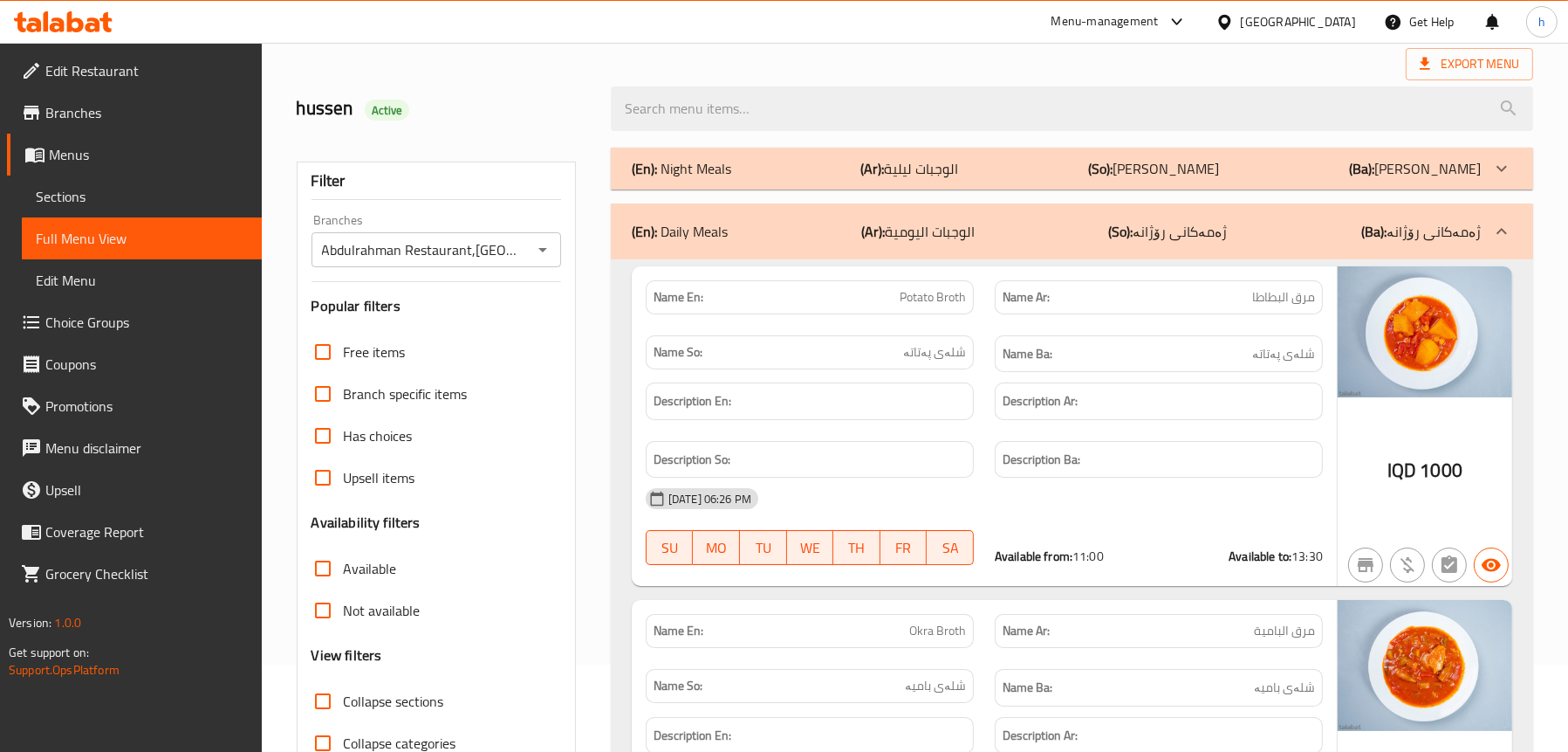
click at [45, 186] on span "Sections" at bounding box center [142, 196] width 212 height 21
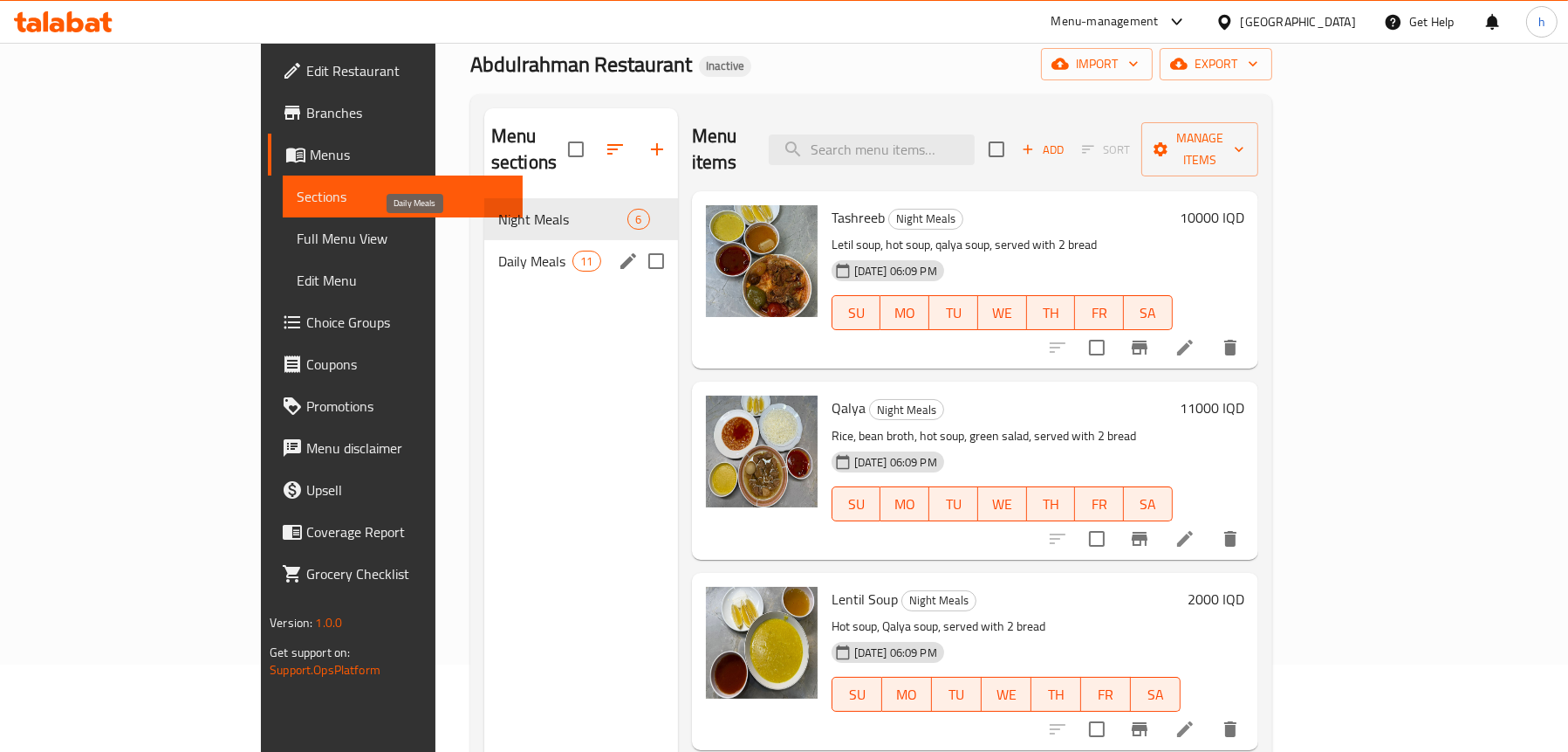
click at [498, 251] on span "Daily Meals" at bounding box center [535, 262] width 74 height 21
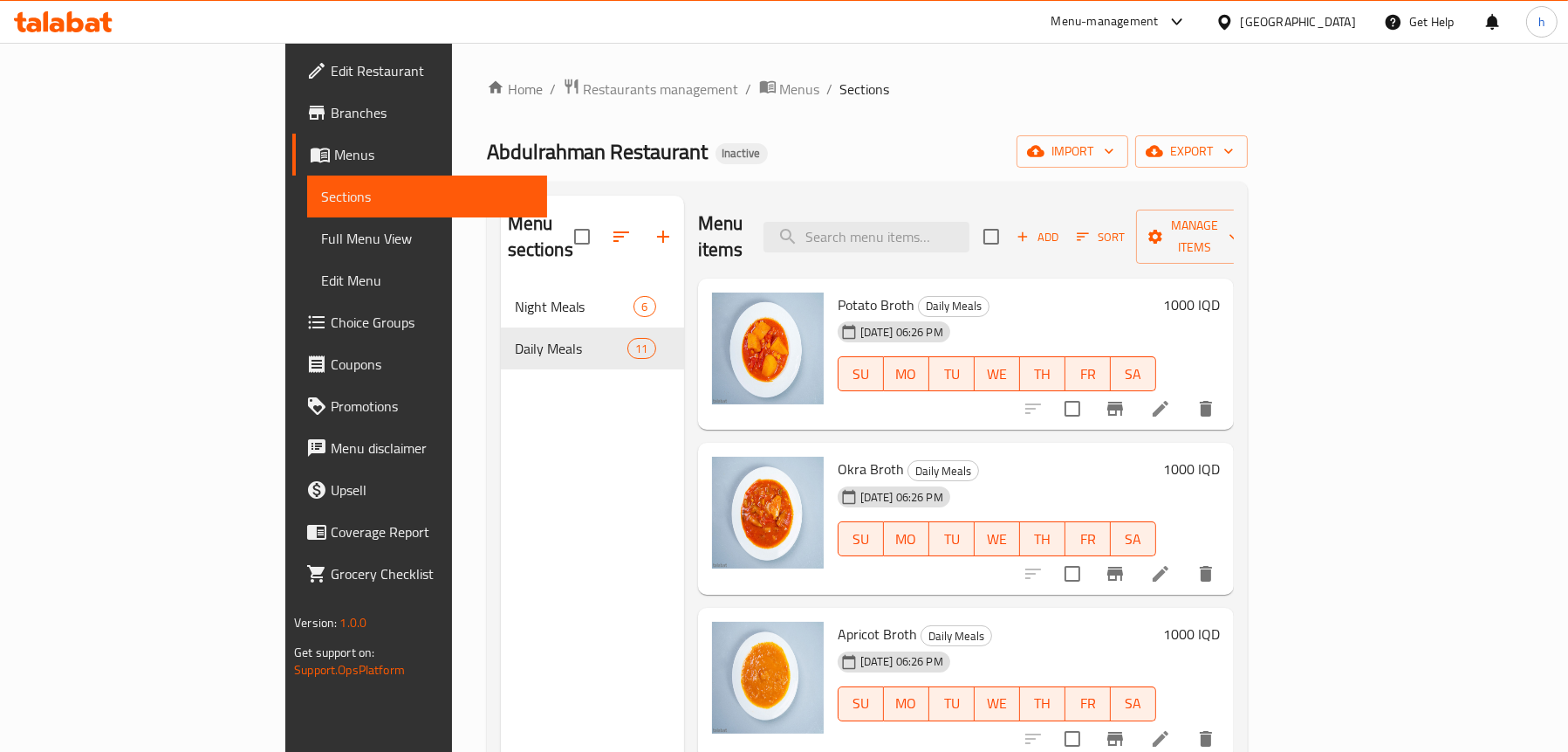
click at [1171, 398] on icon at bounding box center [1161, 408] width 21 height 21
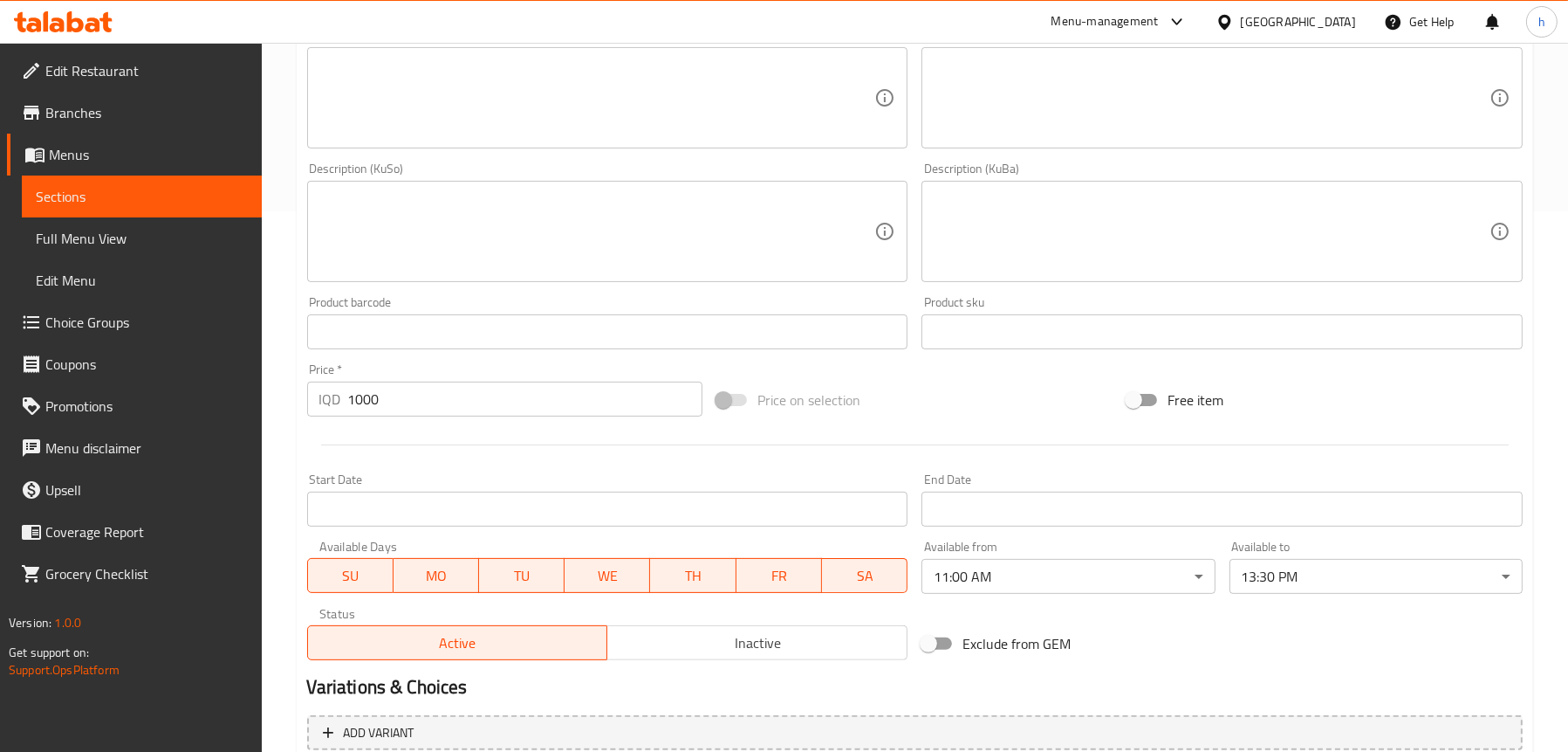
scroll to position [698, 0]
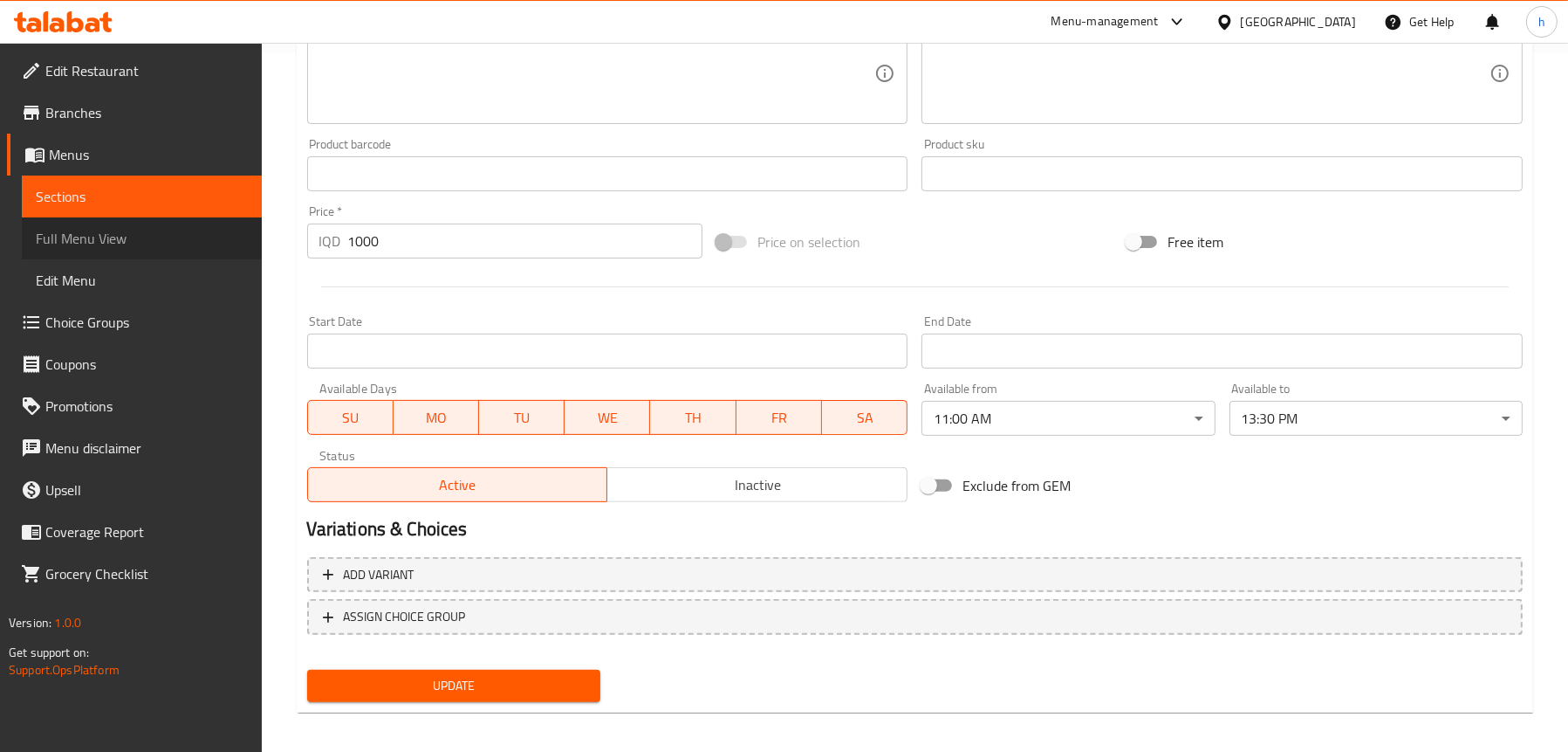
click at [101, 228] on span "Full Menu View" at bounding box center [142, 239] width 212 height 21
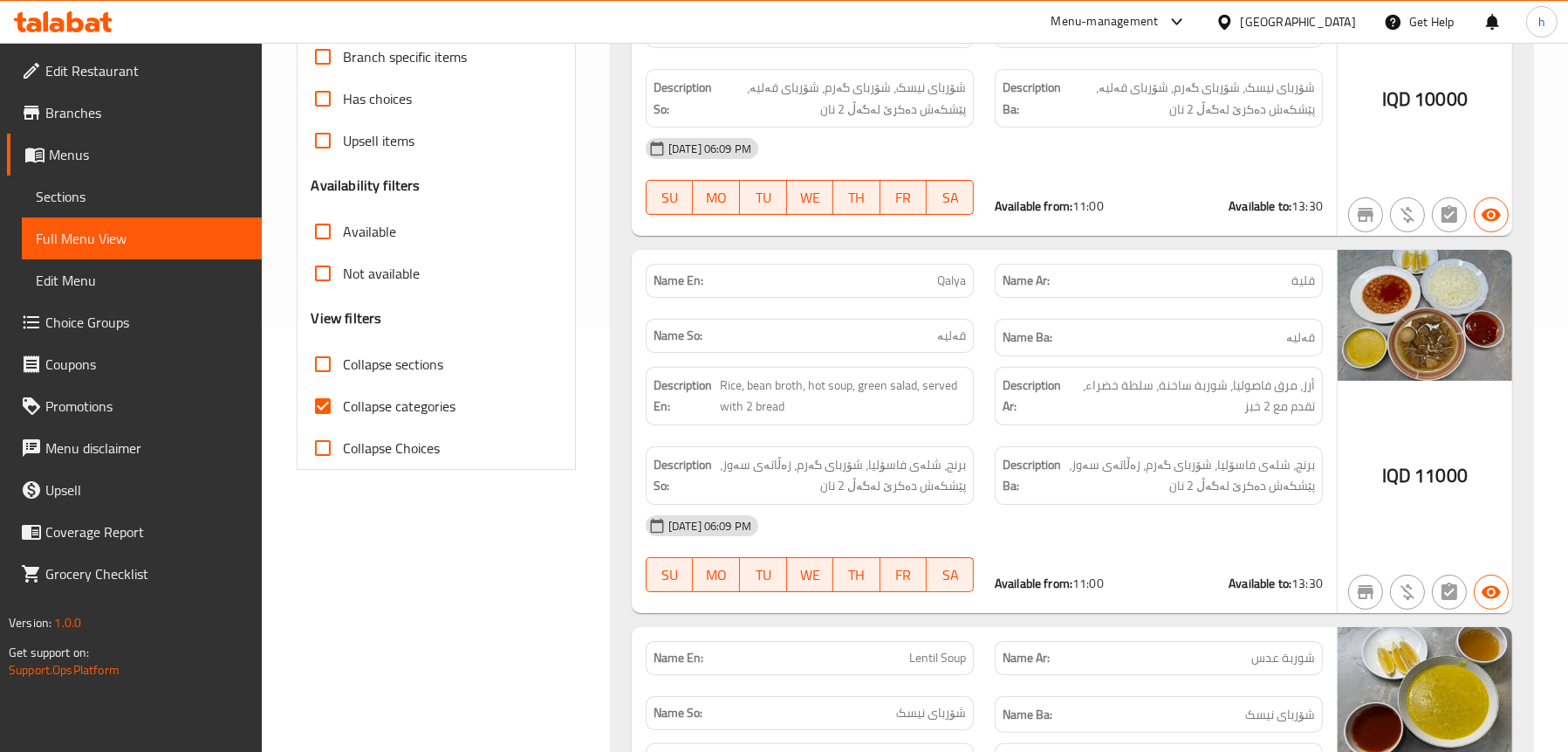
scroll to position [175, 0]
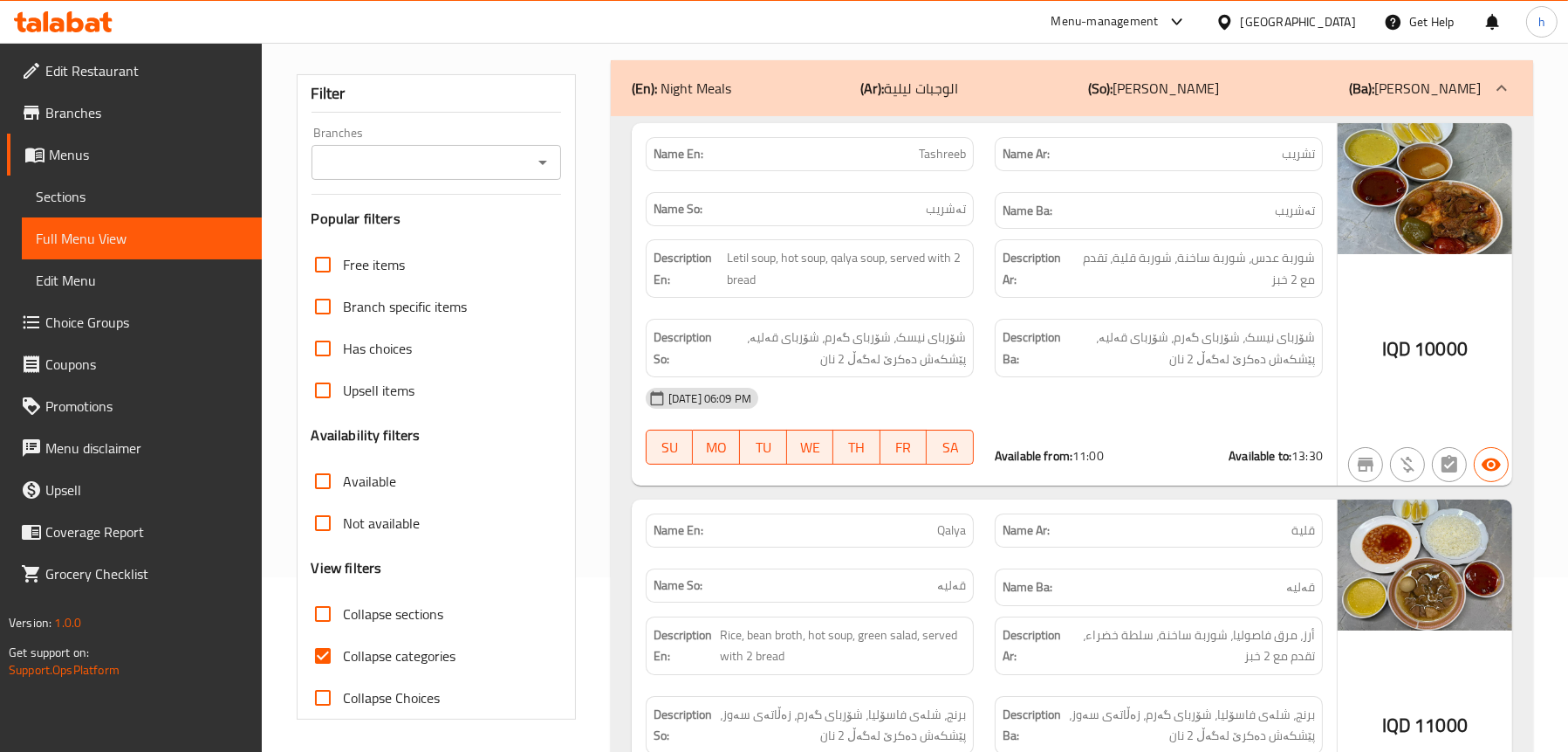
click at [87, 229] on span "Full Menu View" at bounding box center [142, 239] width 212 height 21
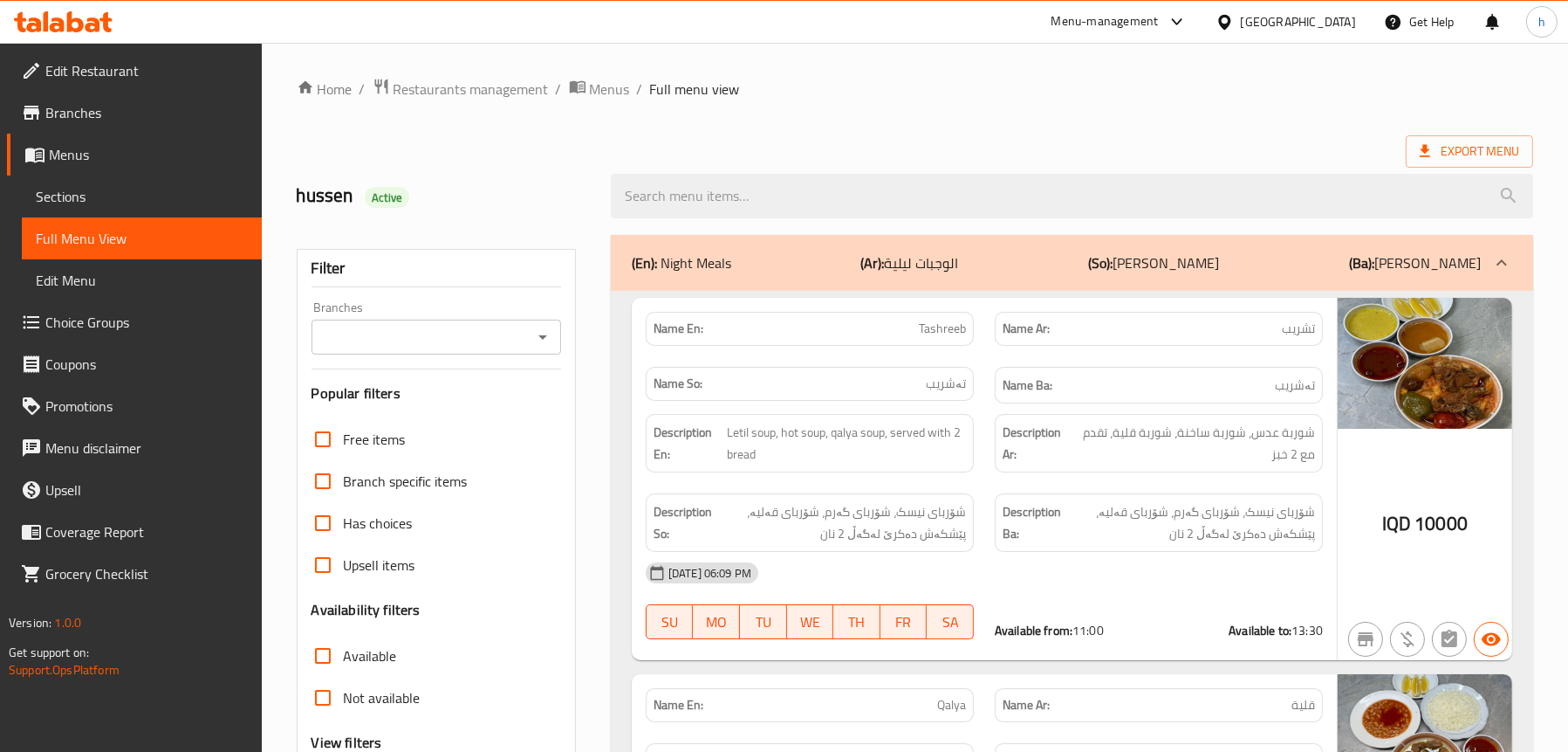
scroll to position [0, 0]
click at [823, 252] on div "(En): Night Meals (Ar): الوجبات ليلية (So): [PERSON_NAME] (Ba): [PERSON_NAME]" at bounding box center [1056, 262] width 849 height 21
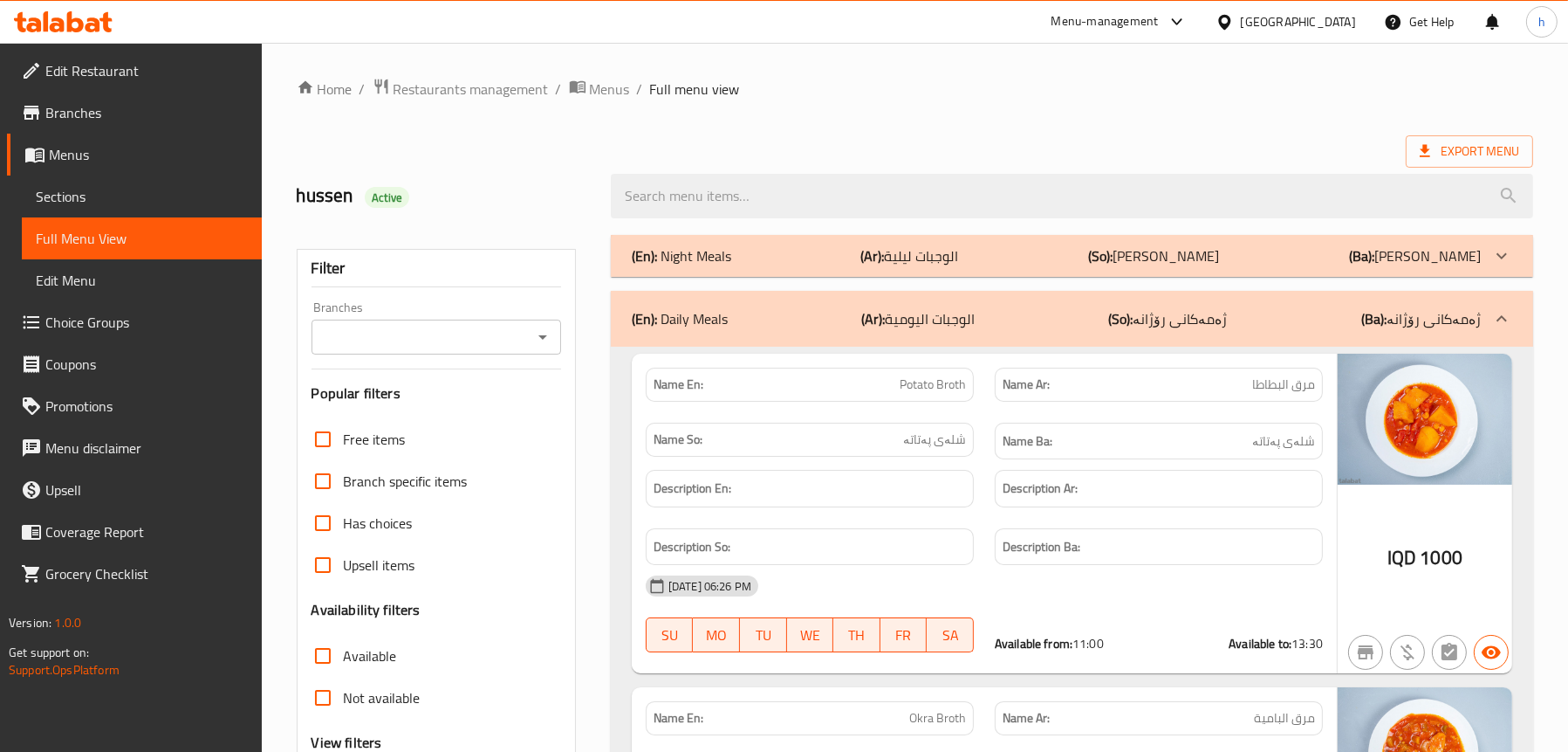
click at [786, 319] on div "(En): Daily Meals (Ar): الوجبات اليومية (So): ژەمەکانی رۆژانە (Ba): ژەمەکانی رۆ…" at bounding box center [1056, 319] width 849 height 21
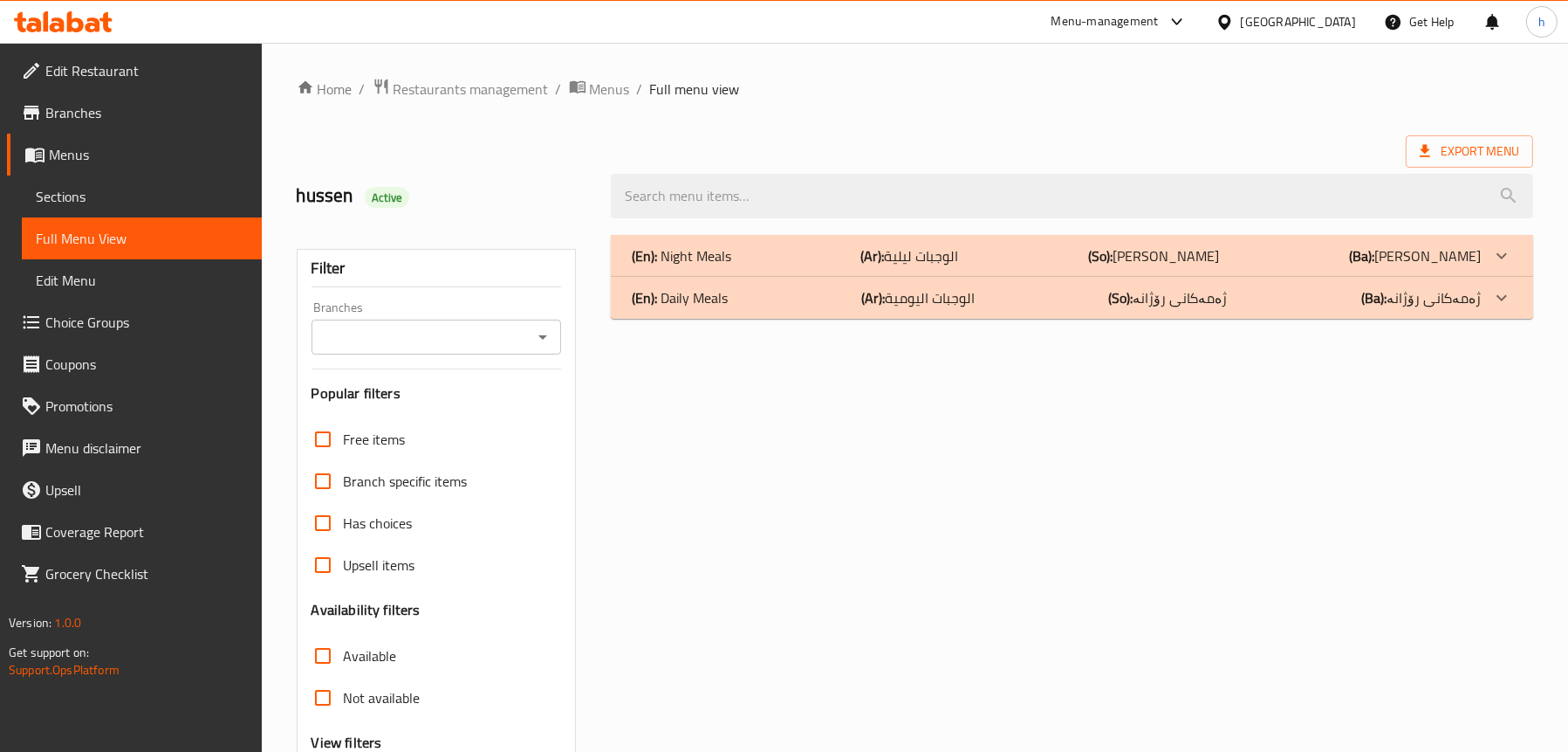
click at [763, 268] on div "(En): Night Meals (Ar): الوجبات ليلية (So): [PERSON_NAME] (Ba): [PERSON_NAME]" at bounding box center [1072, 255] width 922 height 42
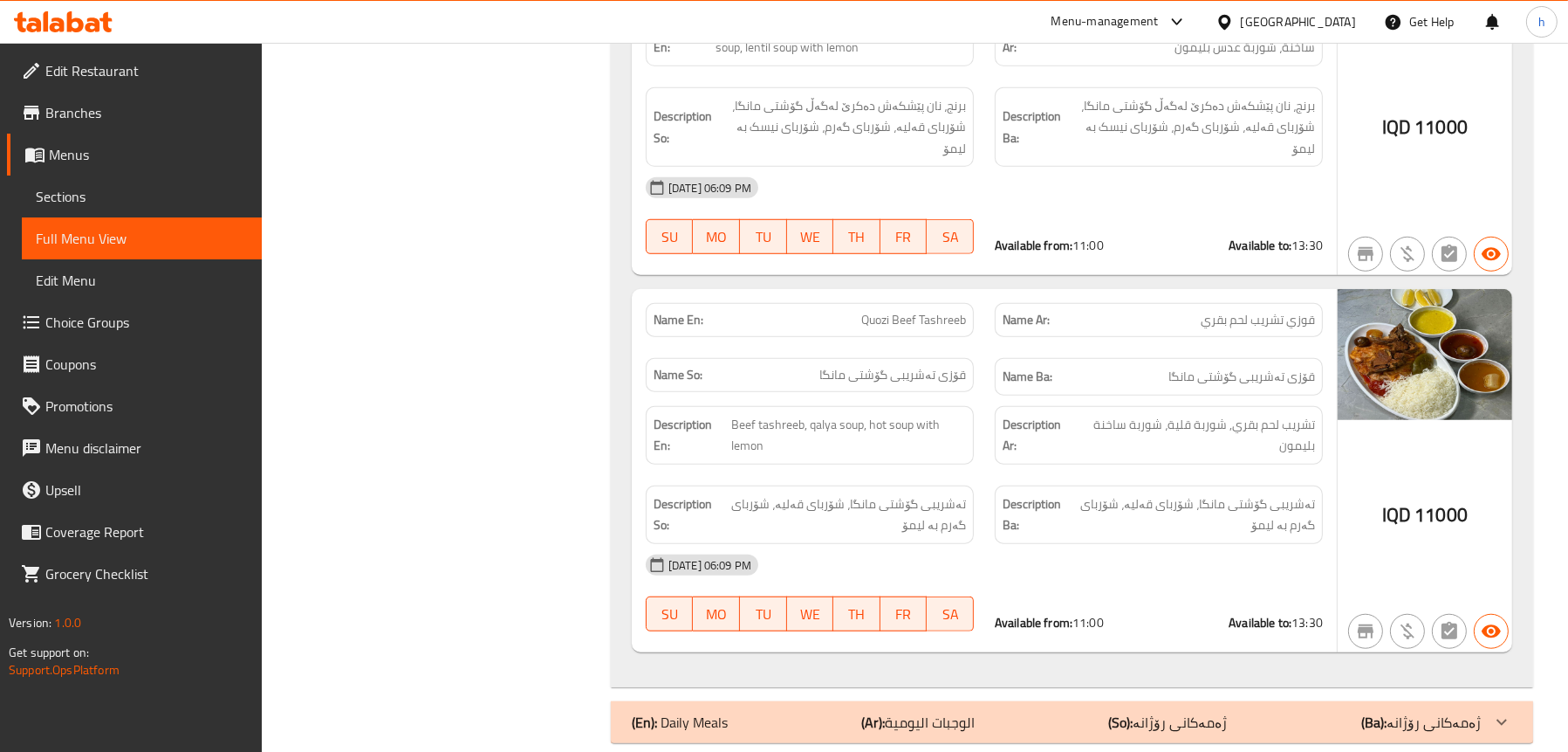
scroll to position [1894, 0]
click at [661, 710] on p "(En): Daily Meals" at bounding box center [679, 720] width 96 height 21
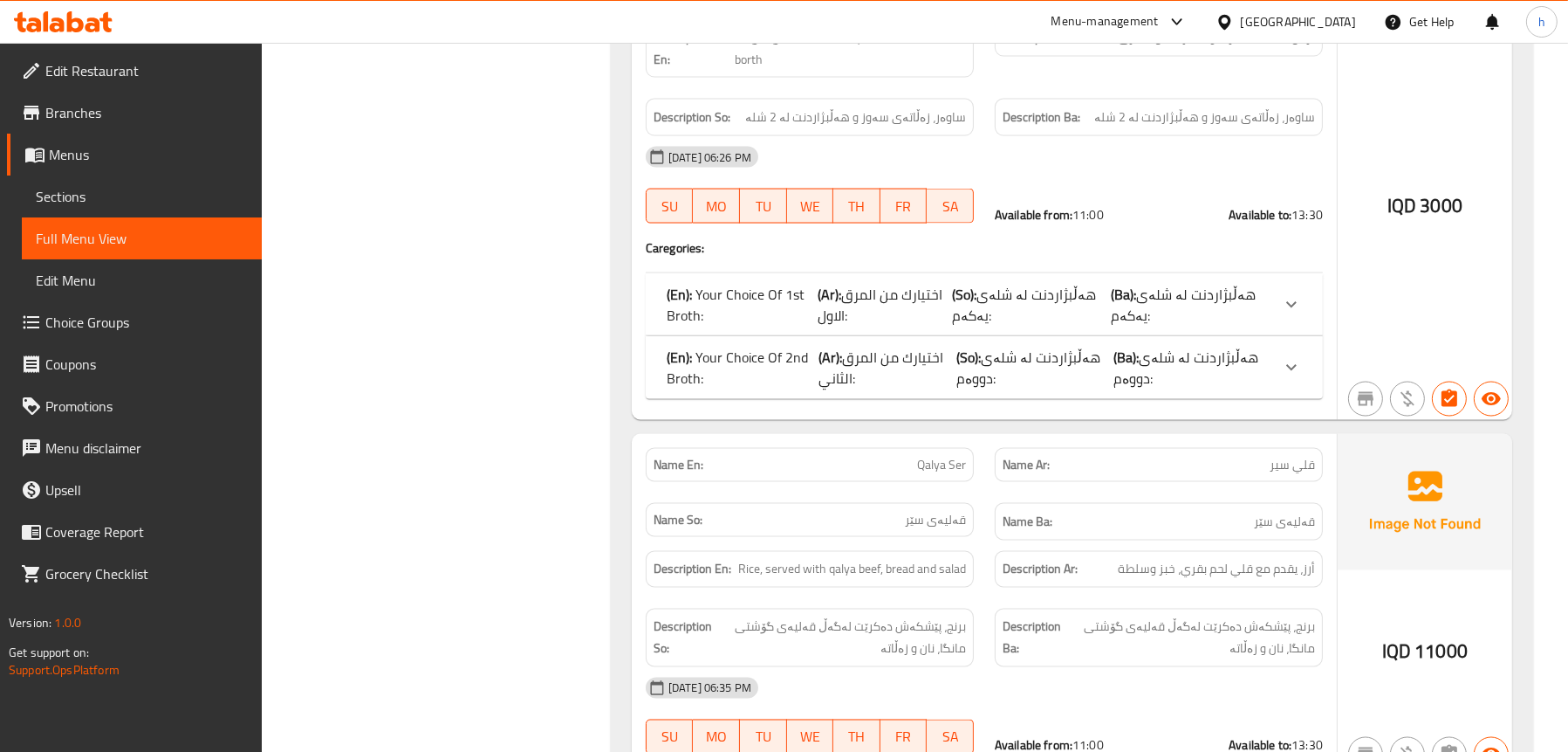
scroll to position [4075, 0]
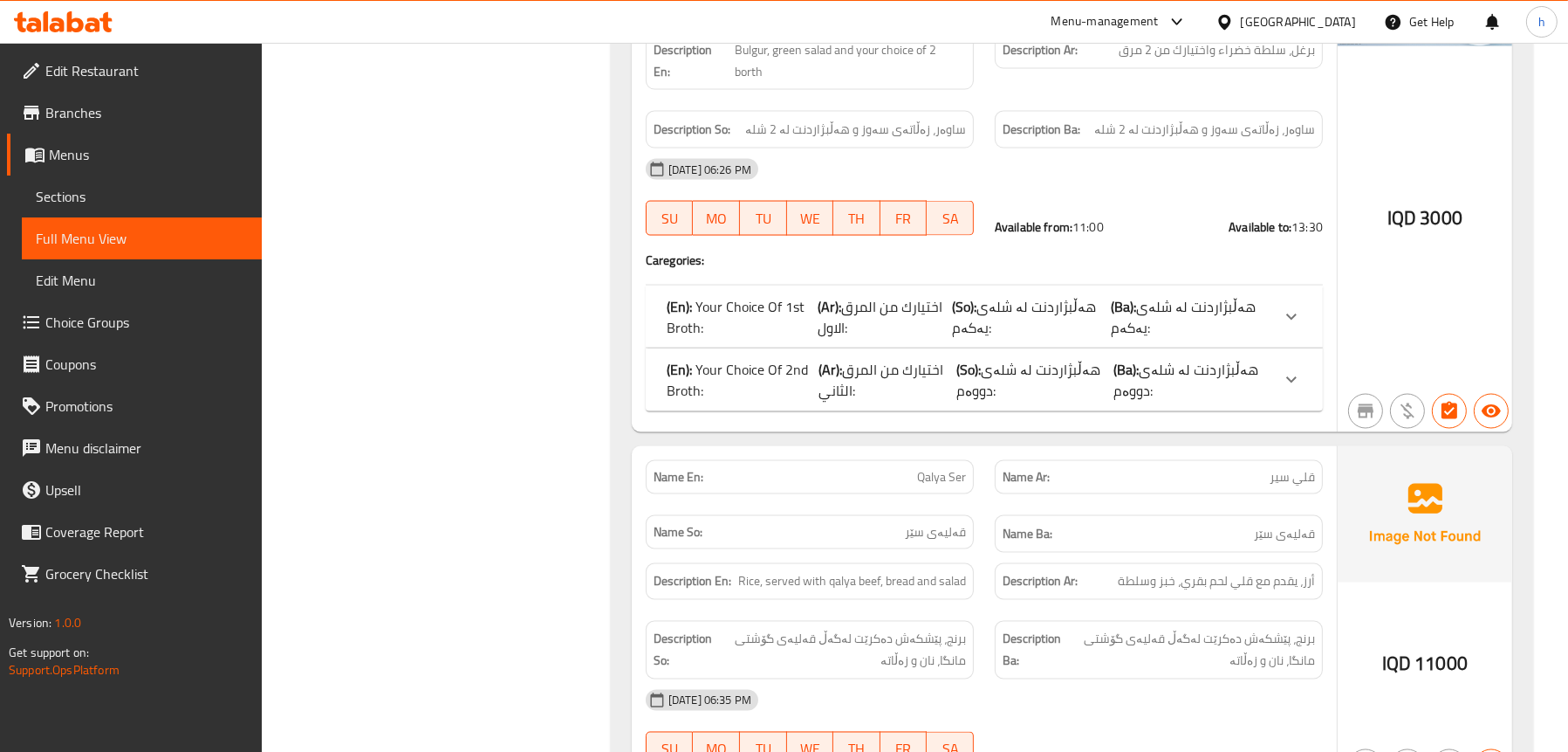
click at [982, 293] on span "هەڵبژاردنت لە شلەی یەکەم:" at bounding box center [1024, 316] width 144 height 47
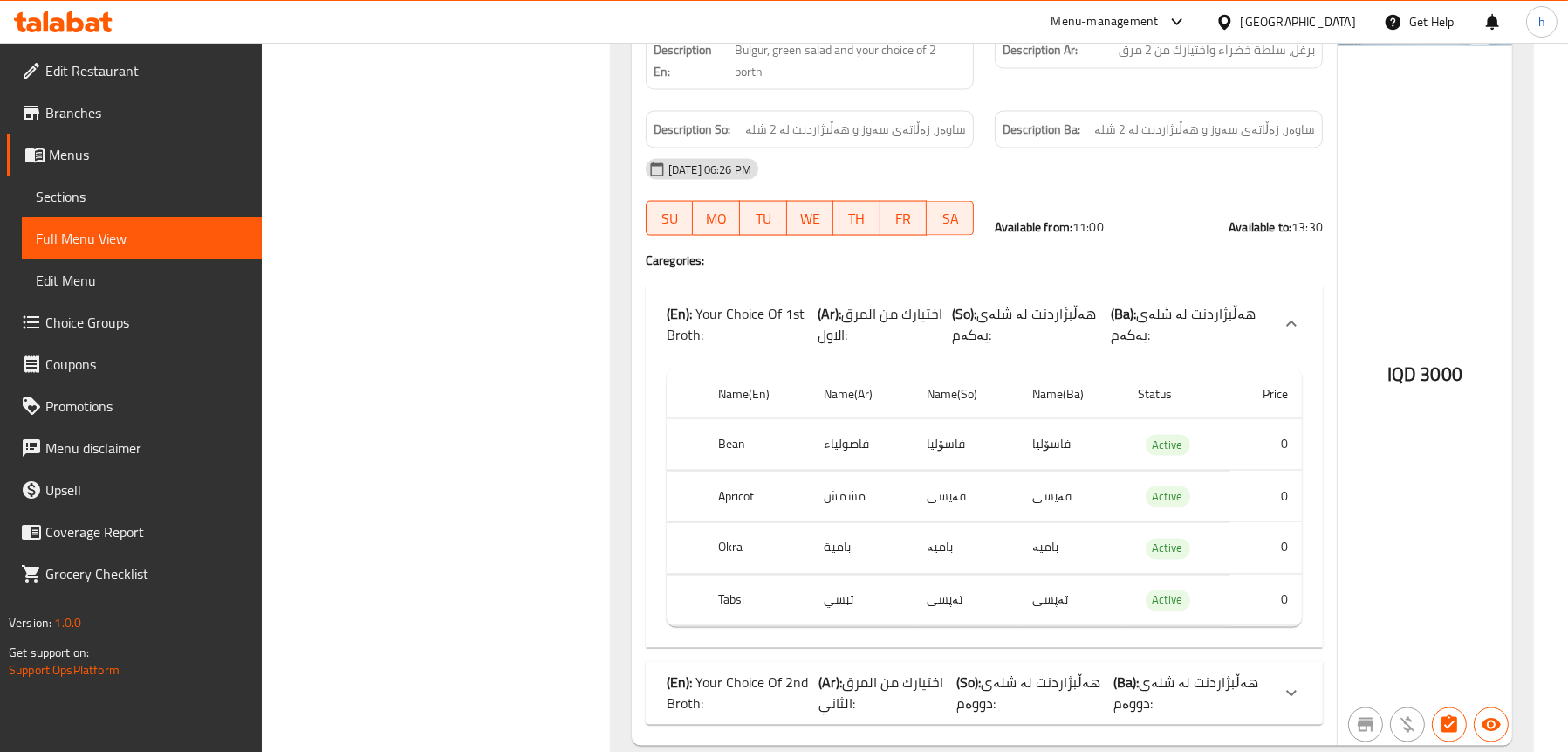
click at [878, 670] on span "اختيارك من المرق الثاني:" at bounding box center [881, 693] width 125 height 47
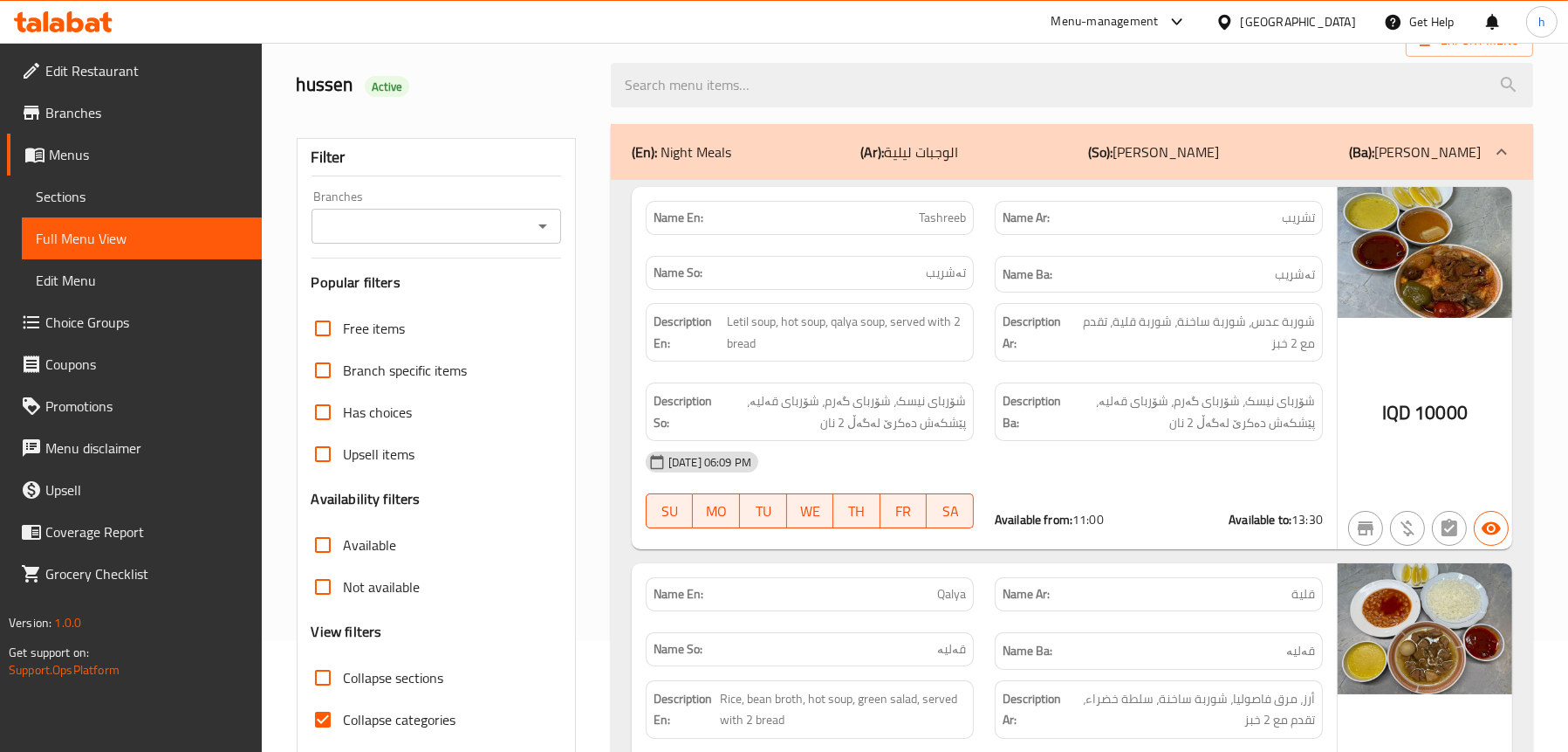
scroll to position [86, 0]
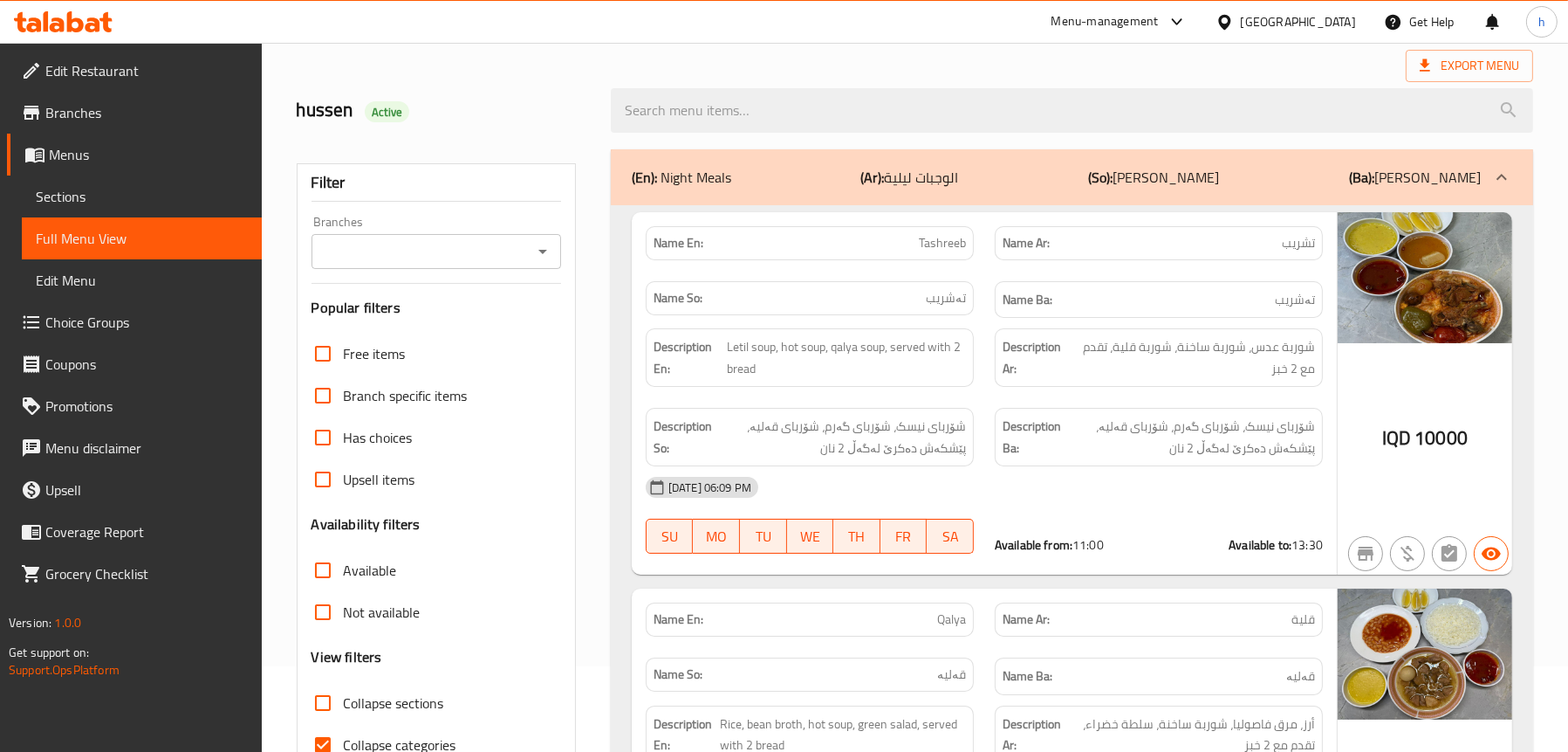
click at [78, 200] on span "Sections" at bounding box center [142, 196] width 212 height 21
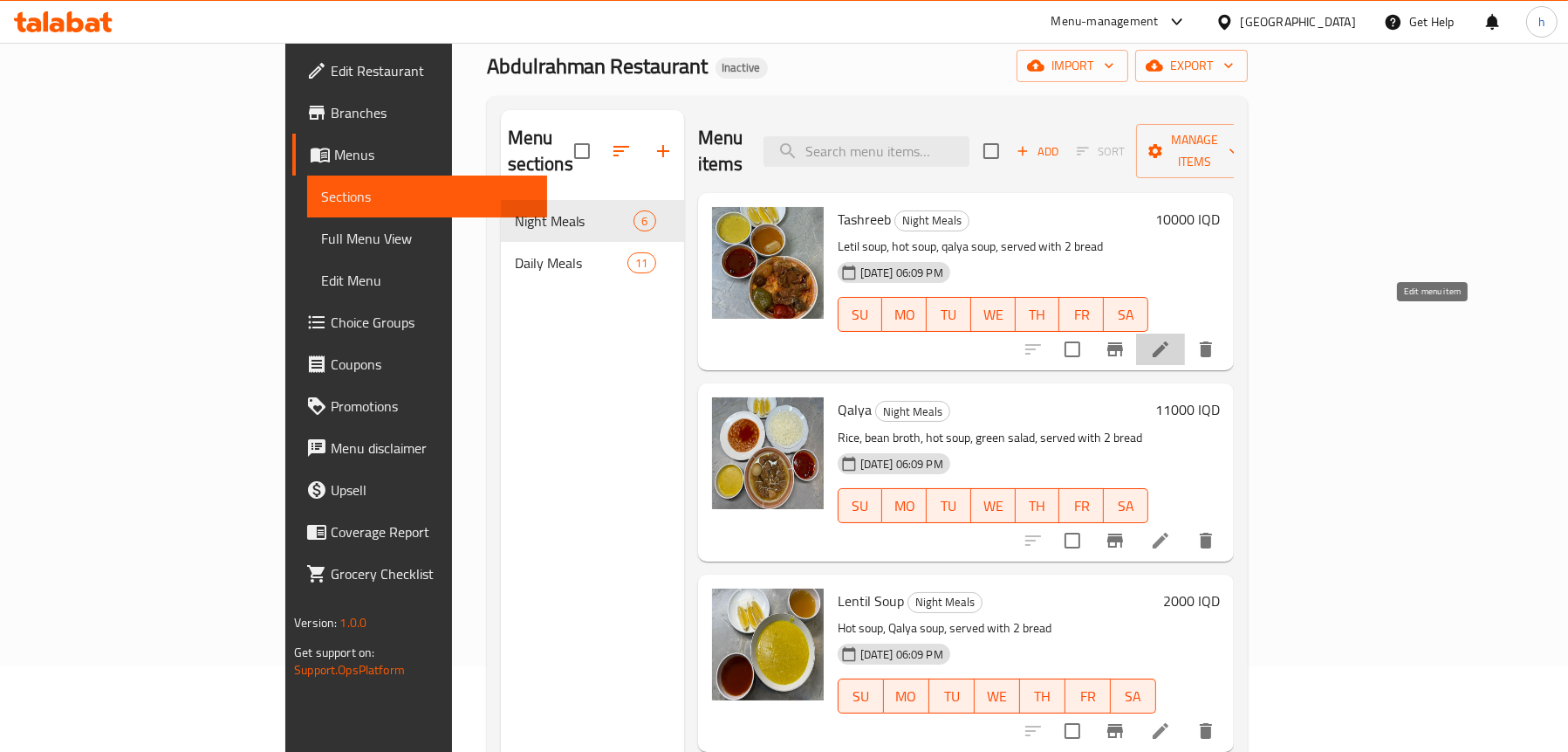
click at [1171, 338] on icon at bounding box center [1161, 349] width 21 height 21
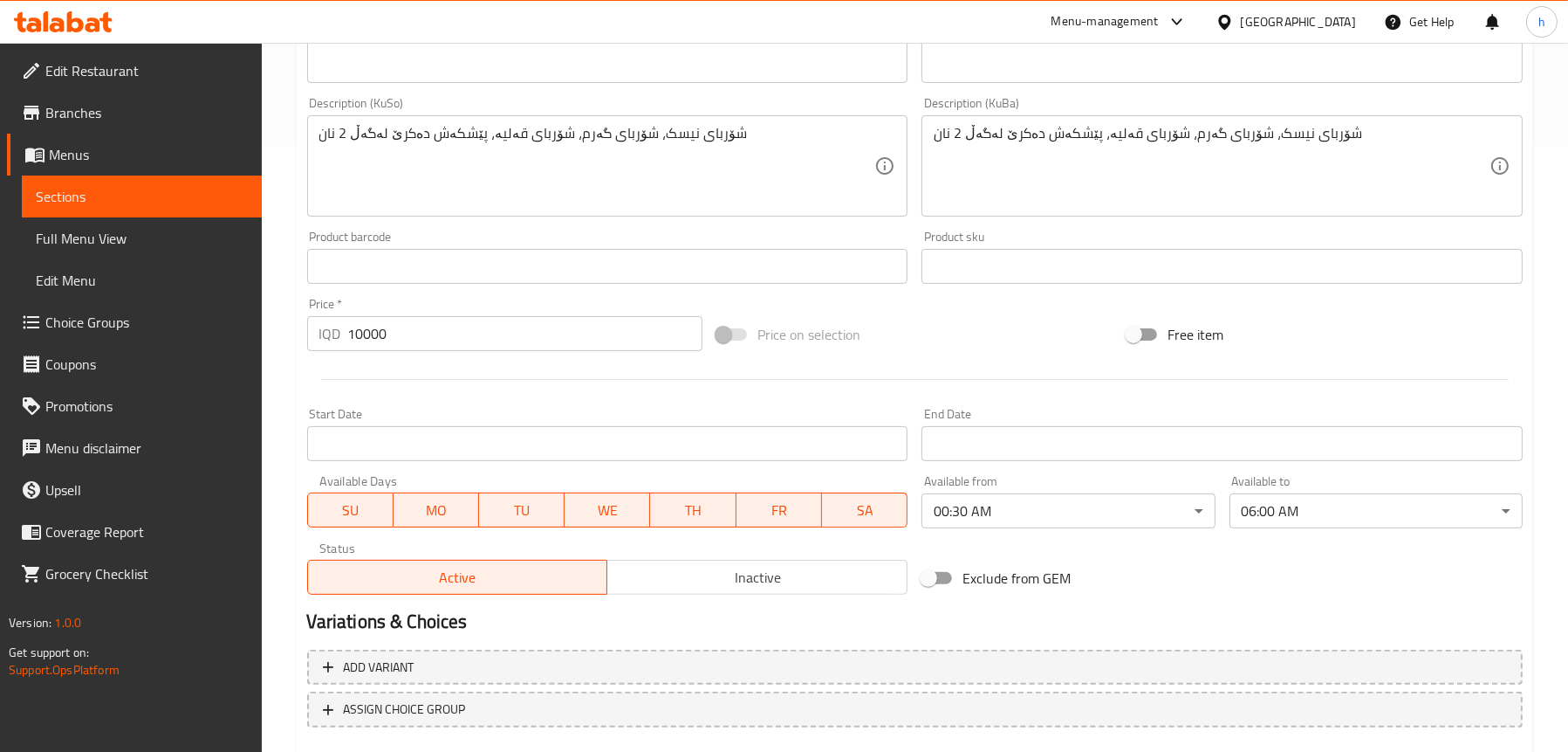
scroll to position [611, 0]
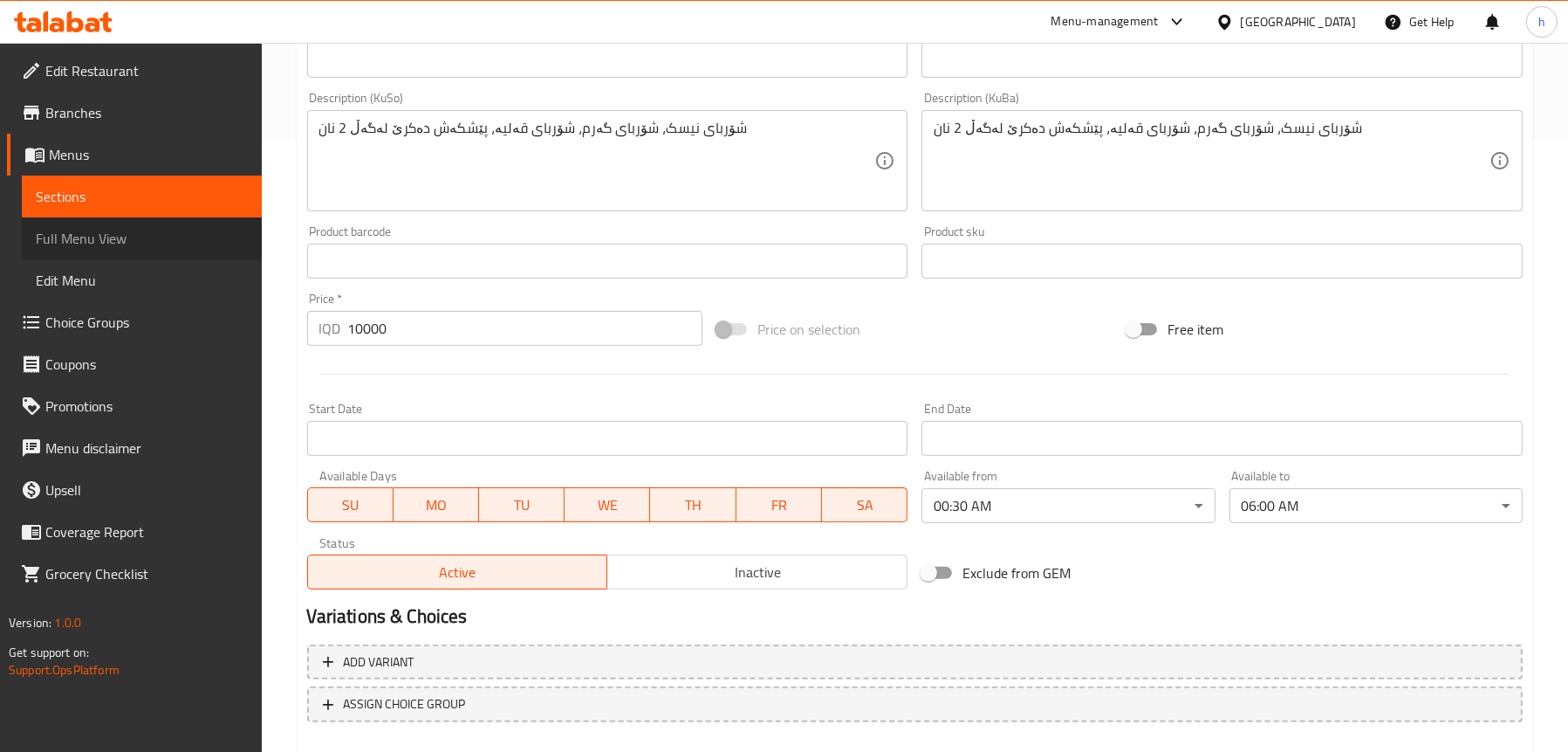
click at [64, 239] on span "Full Menu View" at bounding box center [142, 239] width 212 height 21
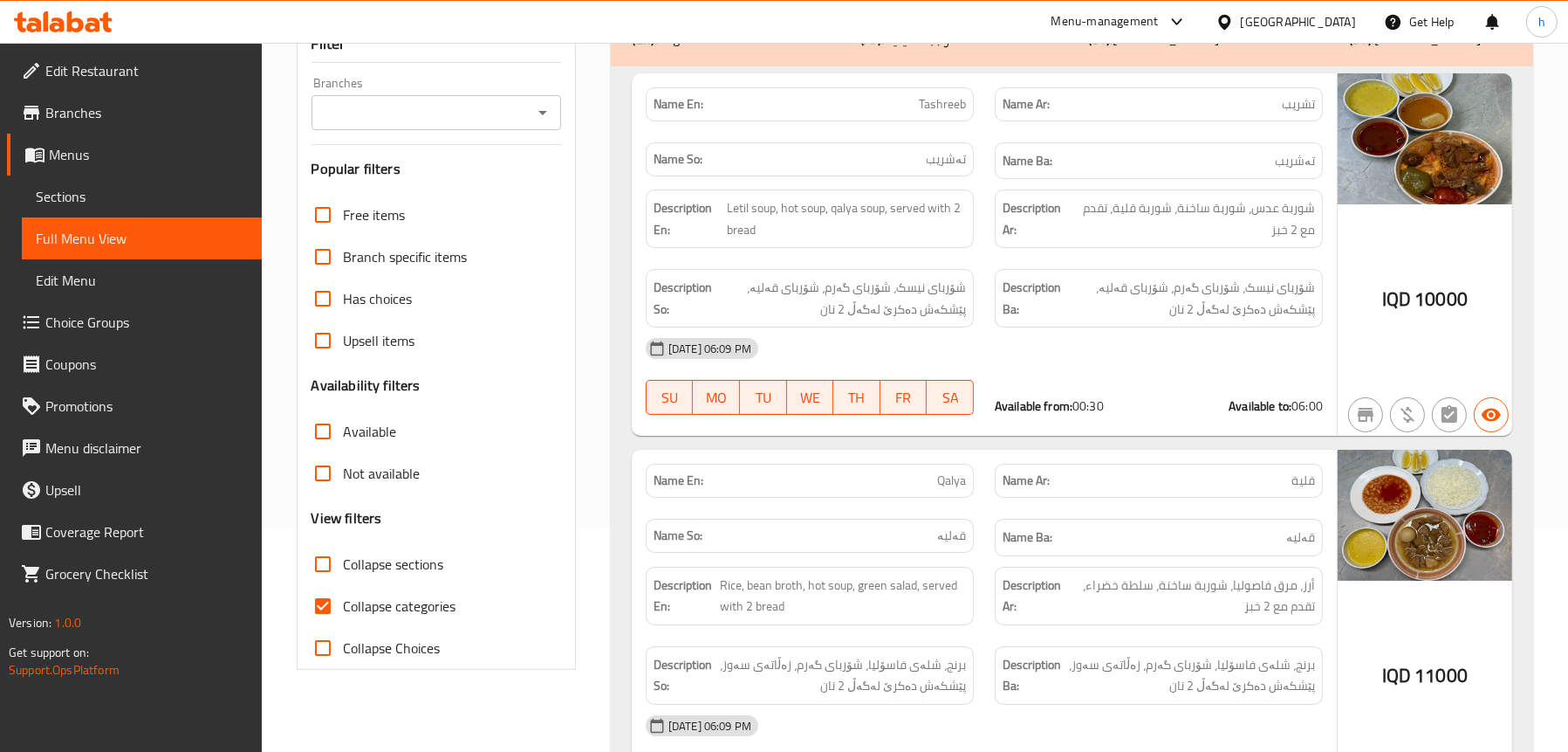
scroll to position [87, 0]
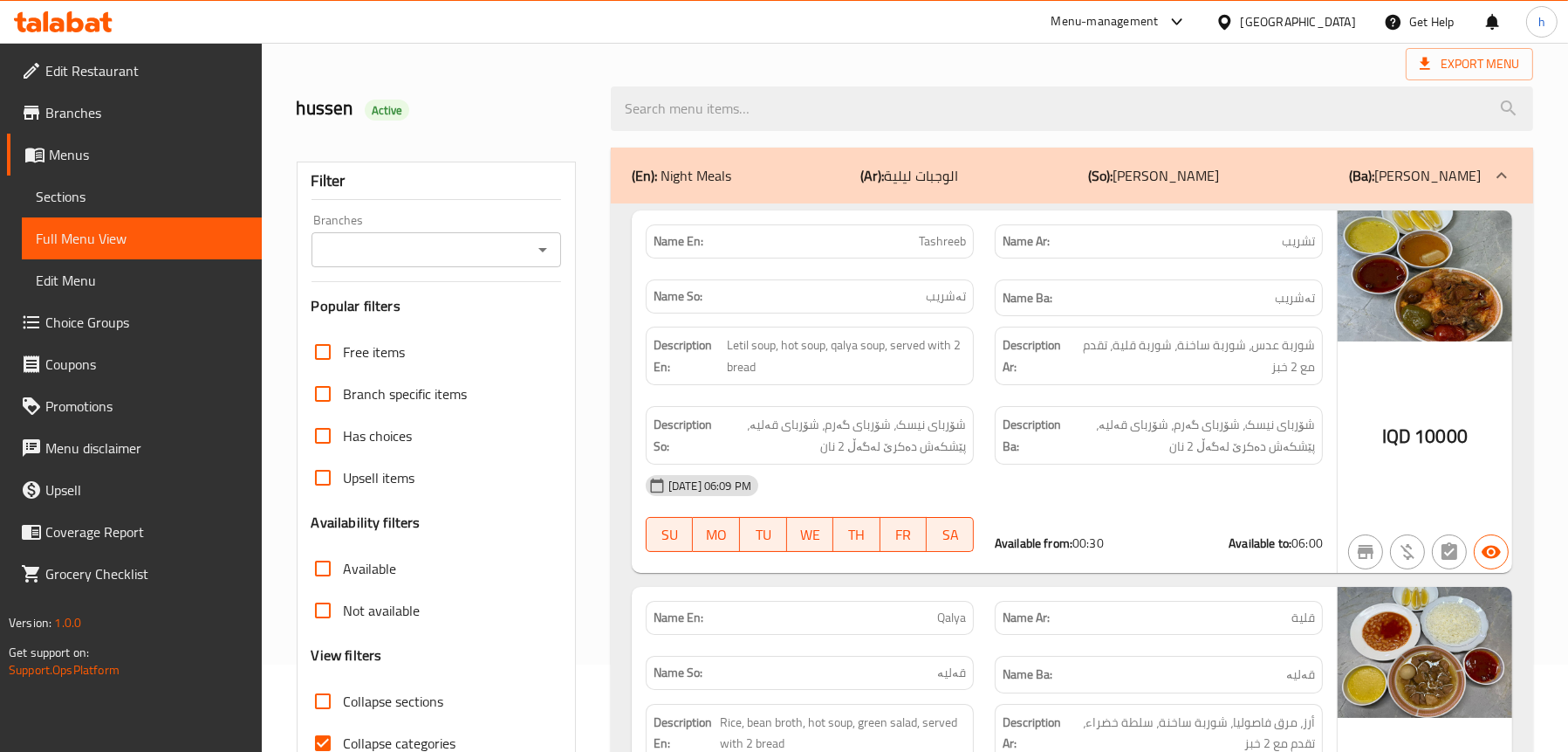
click at [536, 248] on icon "Open" at bounding box center [543, 250] width 21 height 21
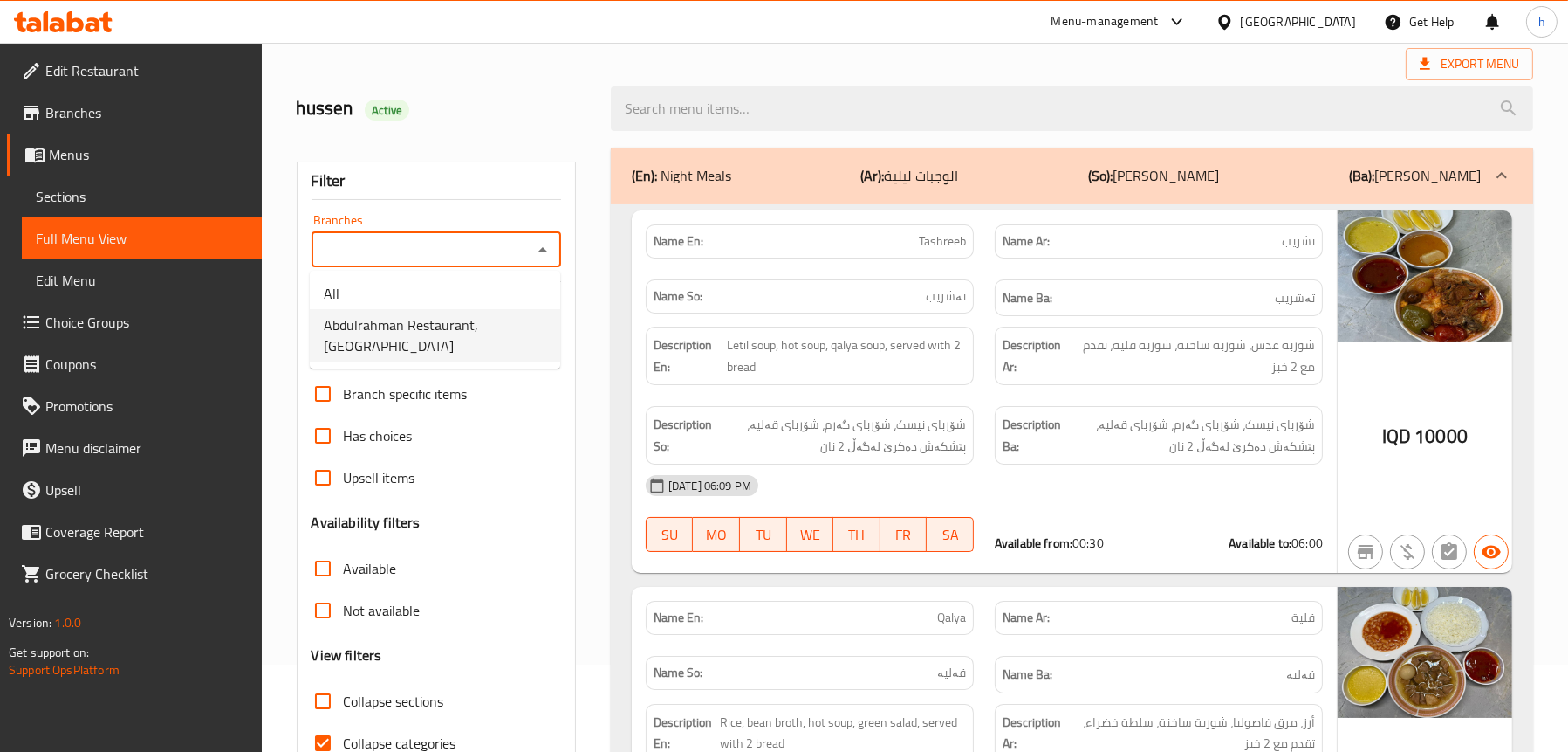
click at [423, 328] on span "Abdulrahman Restaurant,[GEOGRAPHIC_DATA]" at bounding box center [436, 335] width 223 height 42
type input "Abdulrahman Restaurant,[GEOGRAPHIC_DATA]"
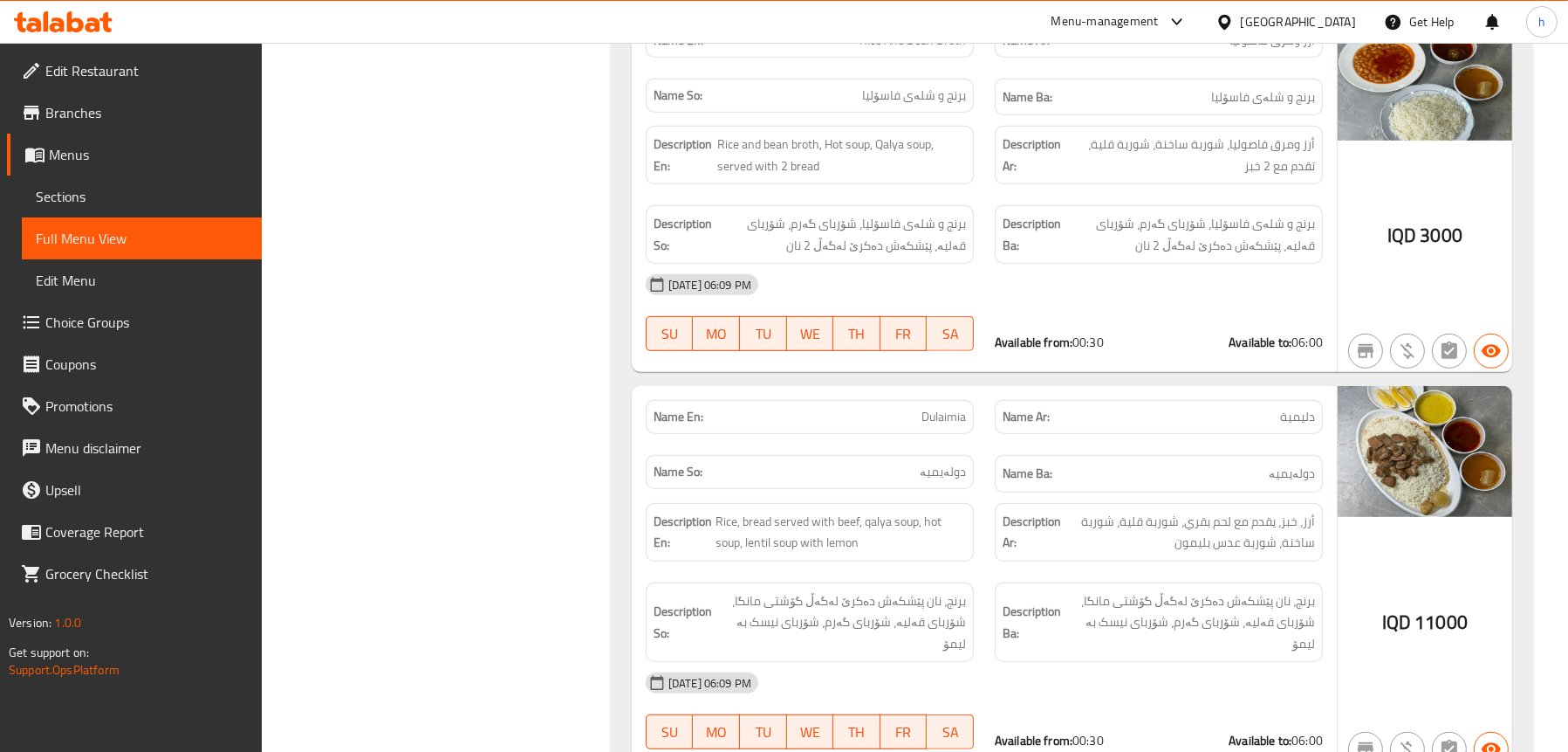
scroll to position [1659, 0]
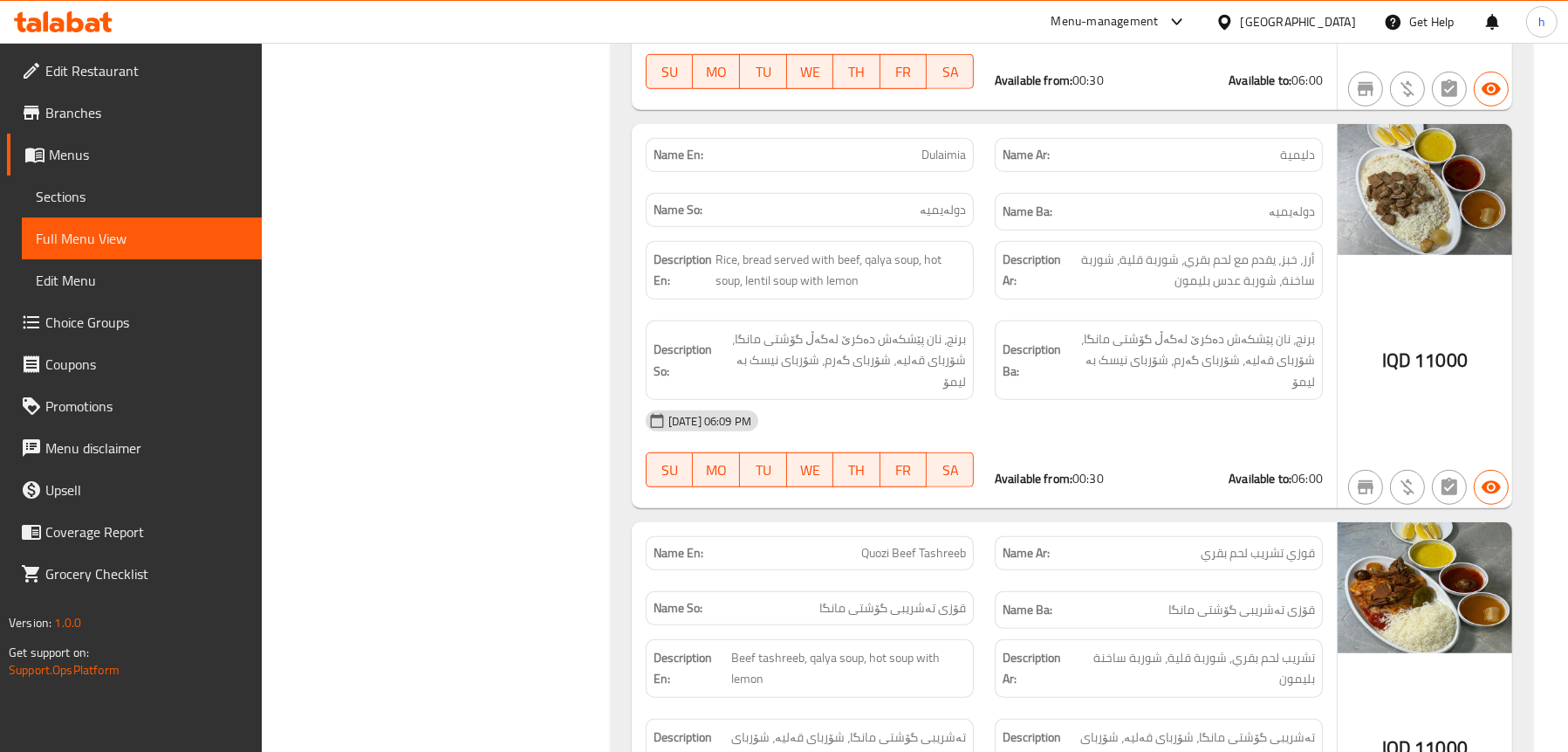
click at [81, 200] on span "Sections" at bounding box center [142, 196] width 212 height 21
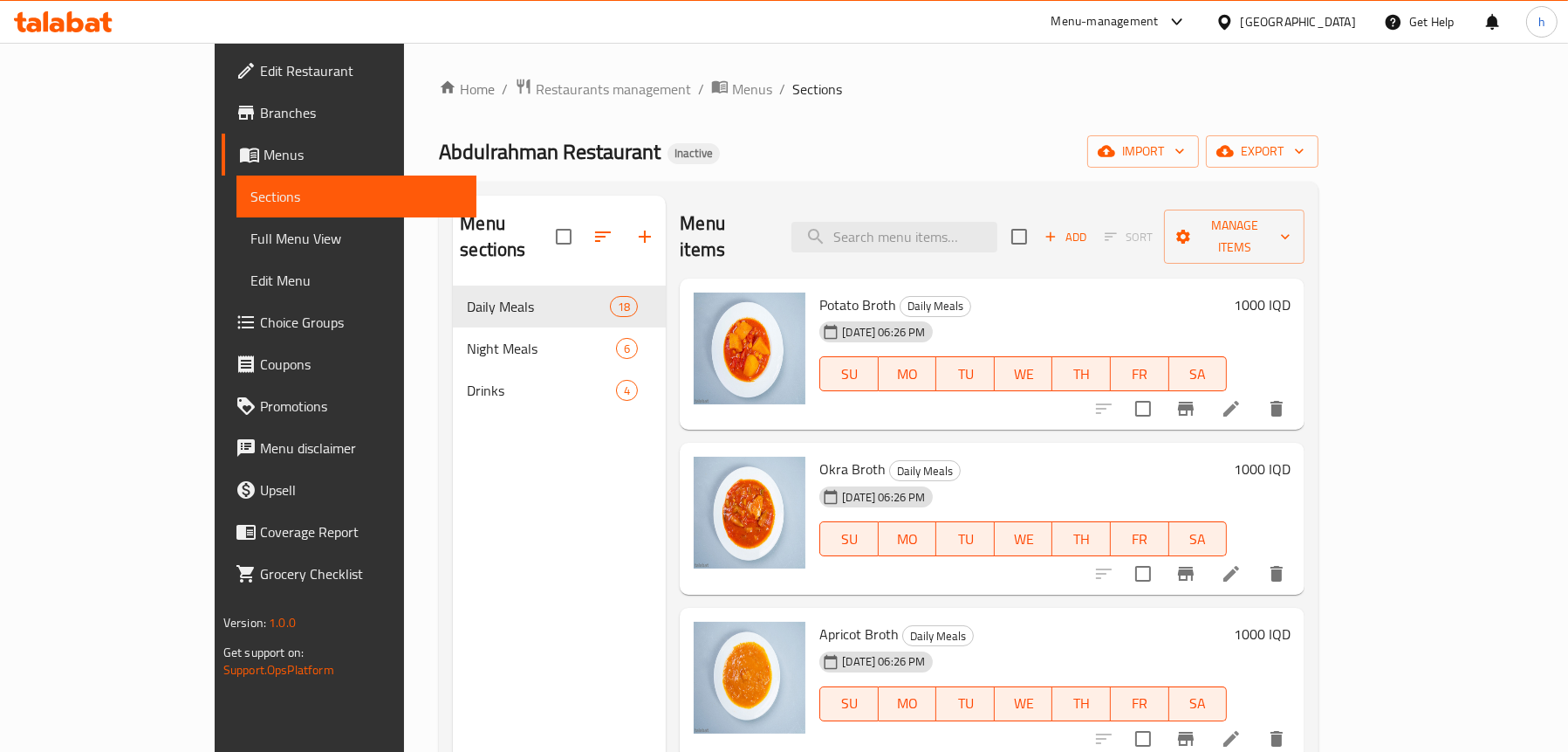
click at [251, 239] on span "Full Menu View" at bounding box center [357, 239] width 212 height 21
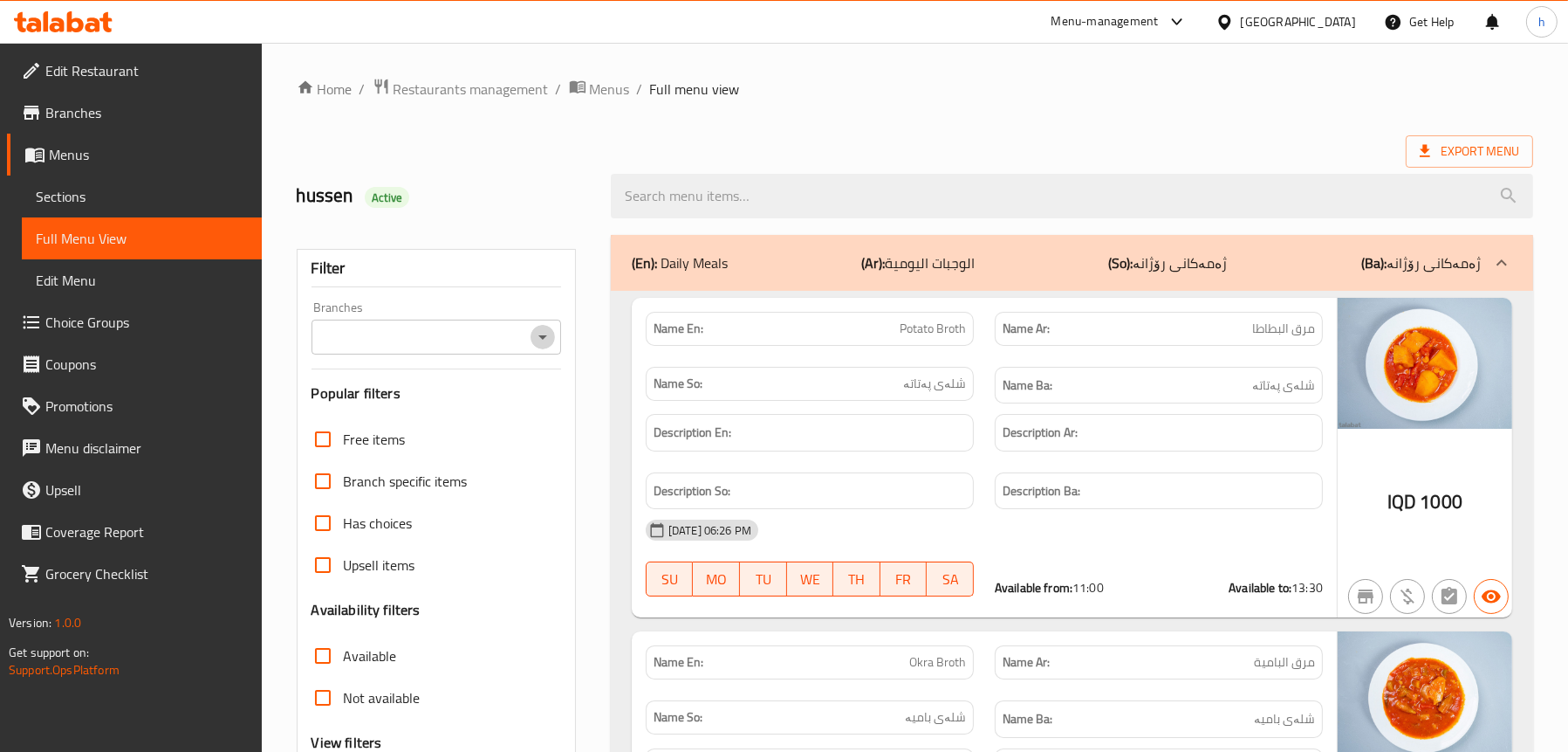
click at [549, 338] on icon "Open" at bounding box center [543, 337] width 21 height 21
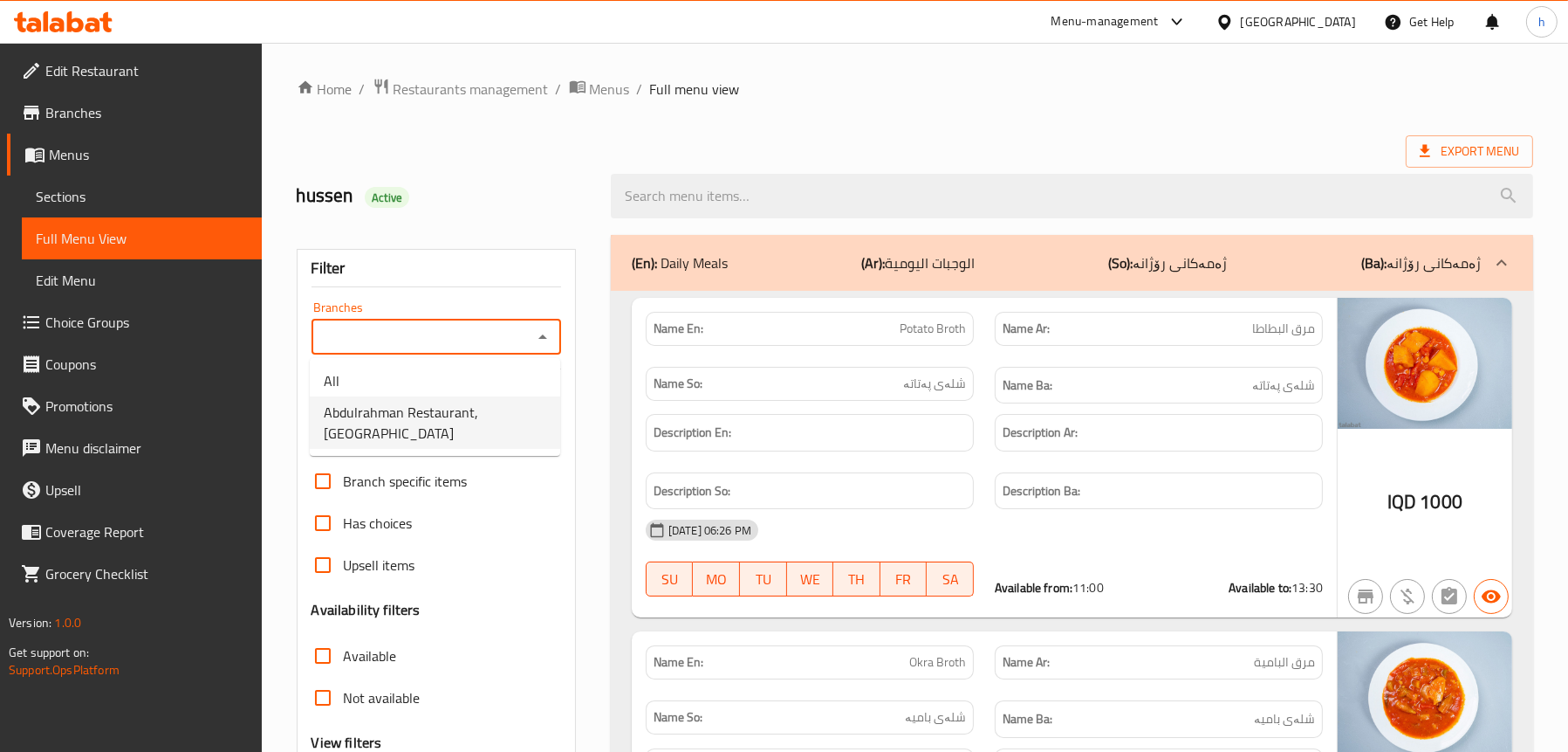
click at [469, 401] on span "Abdulrahman Restaurant,[GEOGRAPHIC_DATA]" at bounding box center [436, 422] width 223 height 42
type input "Abdulrahman Restaurant,[GEOGRAPHIC_DATA]"
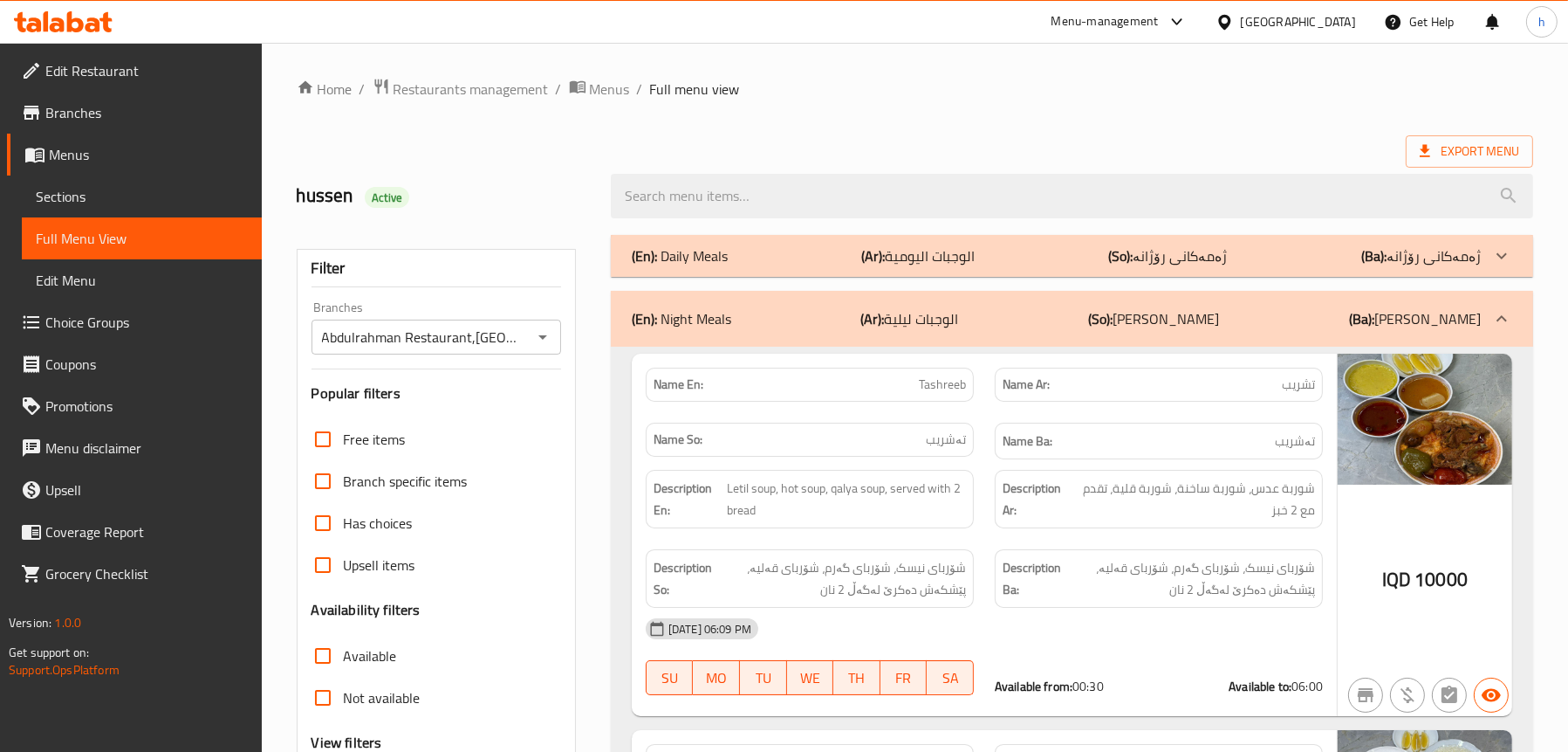
click at [722, 257] on p "(En): Daily Meals" at bounding box center [679, 256] width 96 height 21
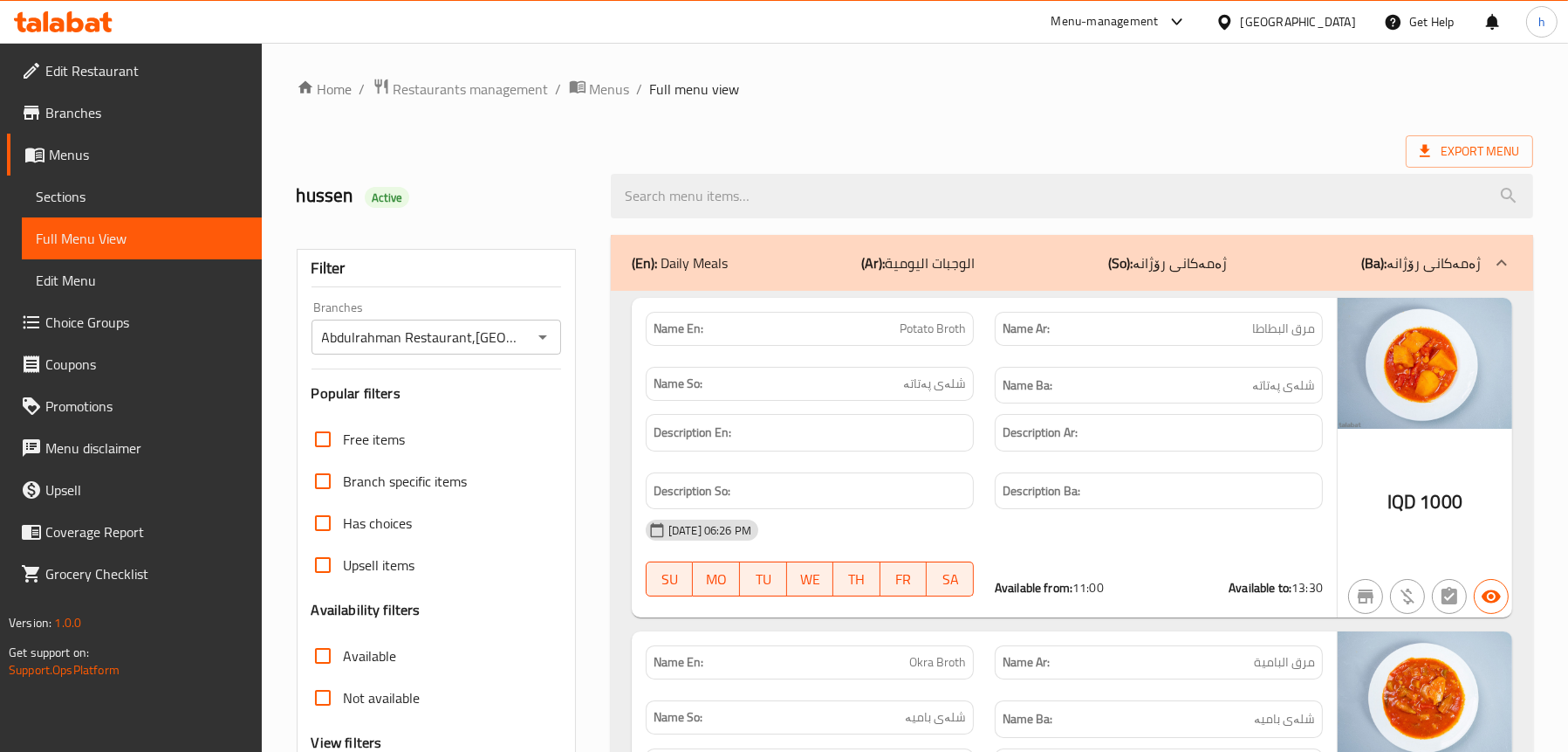
click at [1039, 275] on div "(En): Daily Meals (Ar): الوجبات اليومية (So): ژەمەکانی رۆژانە (Ba): ژەمەکانی رۆ…" at bounding box center [1072, 262] width 922 height 56
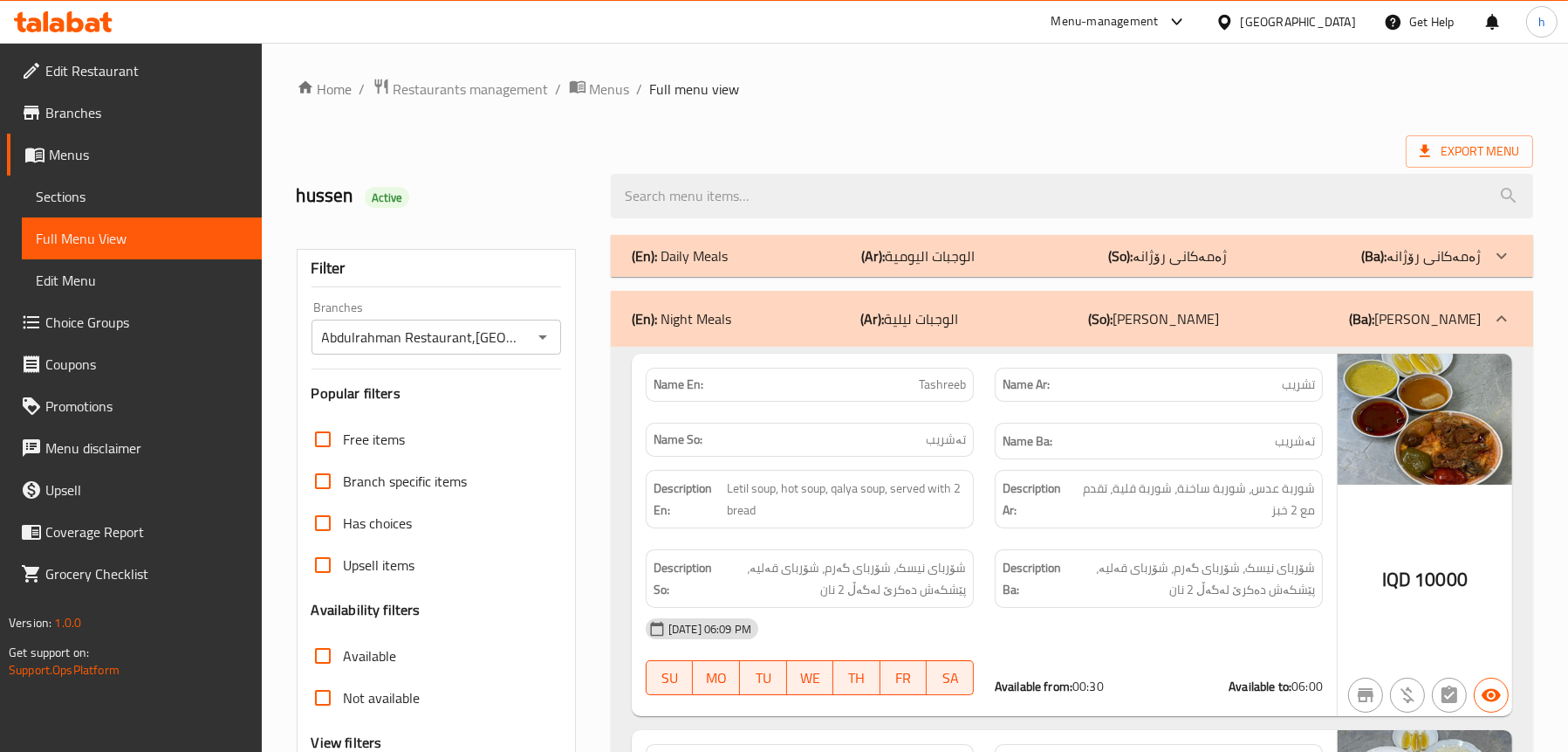
click at [1033, 329] on div "(En): Night Meals (Ar): الوجبات ليلية (So): [PERSON_NAME] (Ba): [PERSON_NAME]" at bounding box center [1056, 319] width 849 height 21
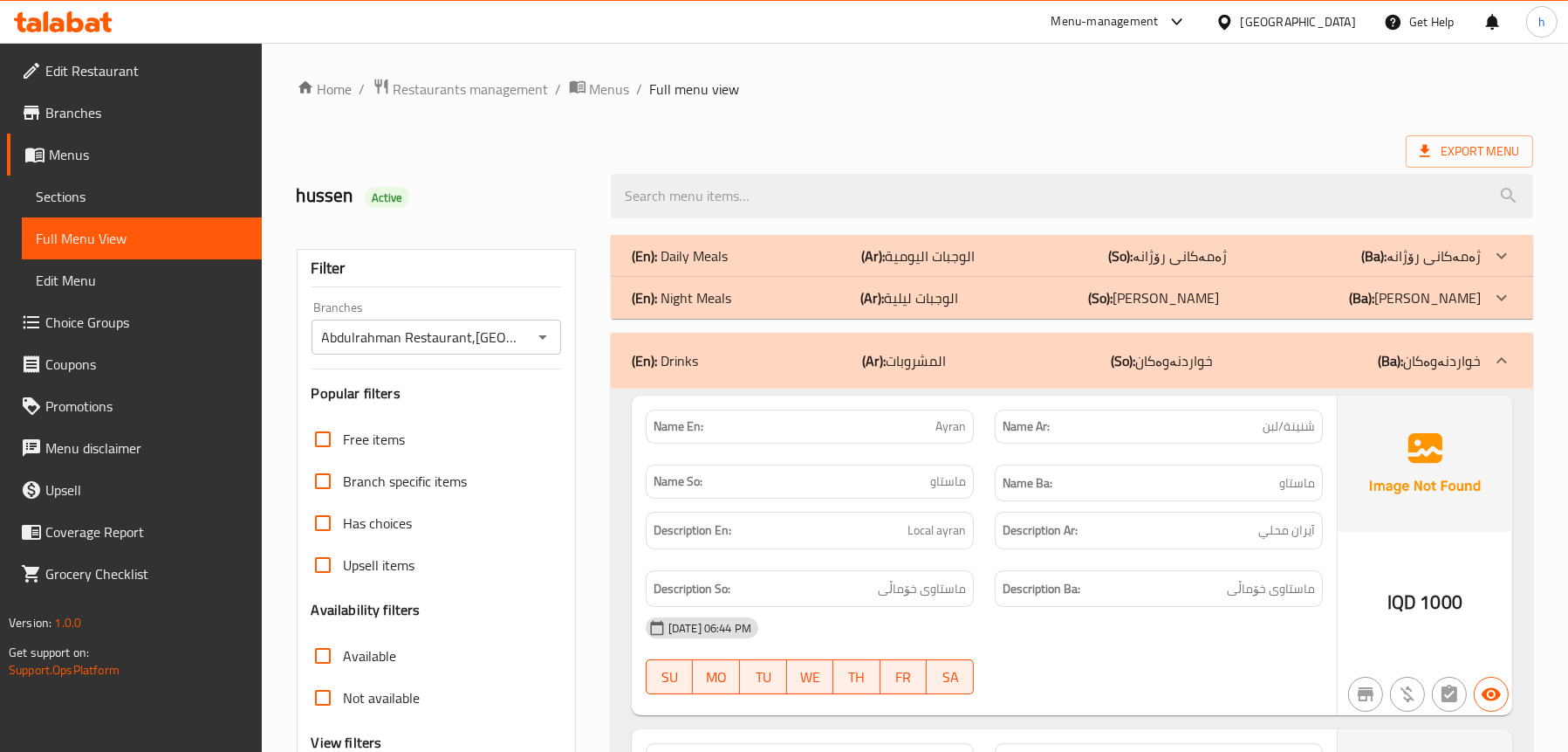
click at [936, 256] on p "(Ar): الوجبات اليومية" at bounding box center [918, 256] width 113 height 21
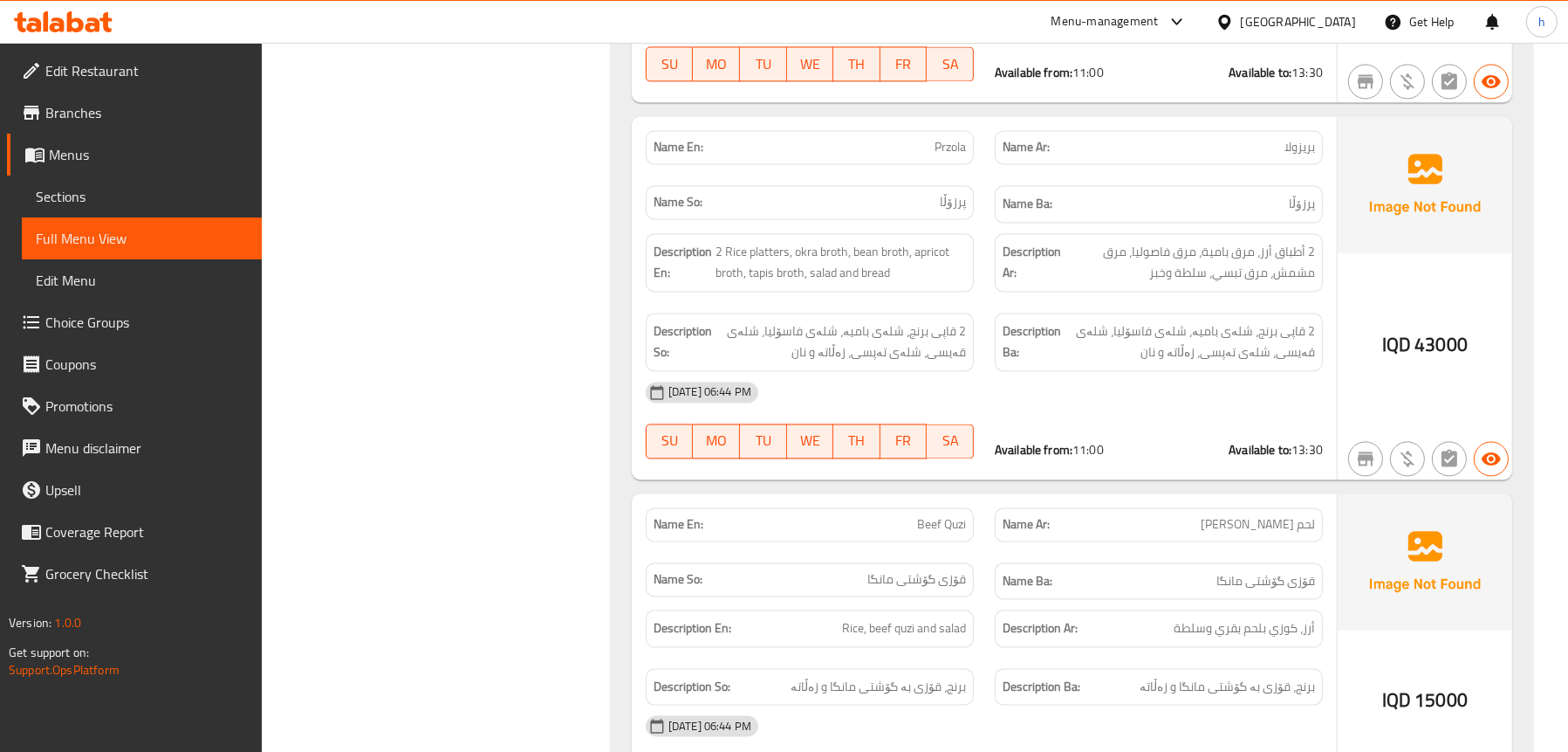
scroll to position [4714, 0]
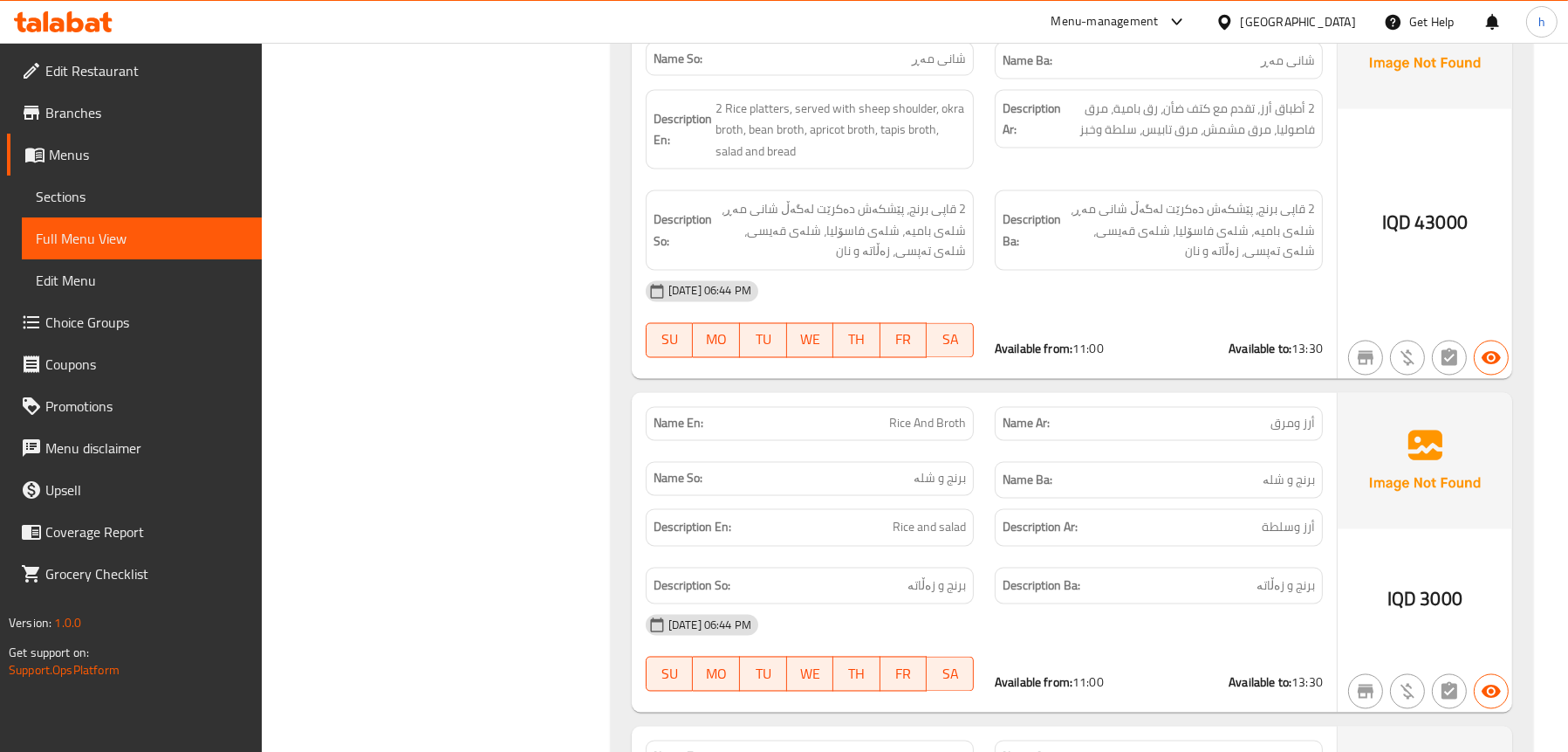
scroll to position [4190, 0]
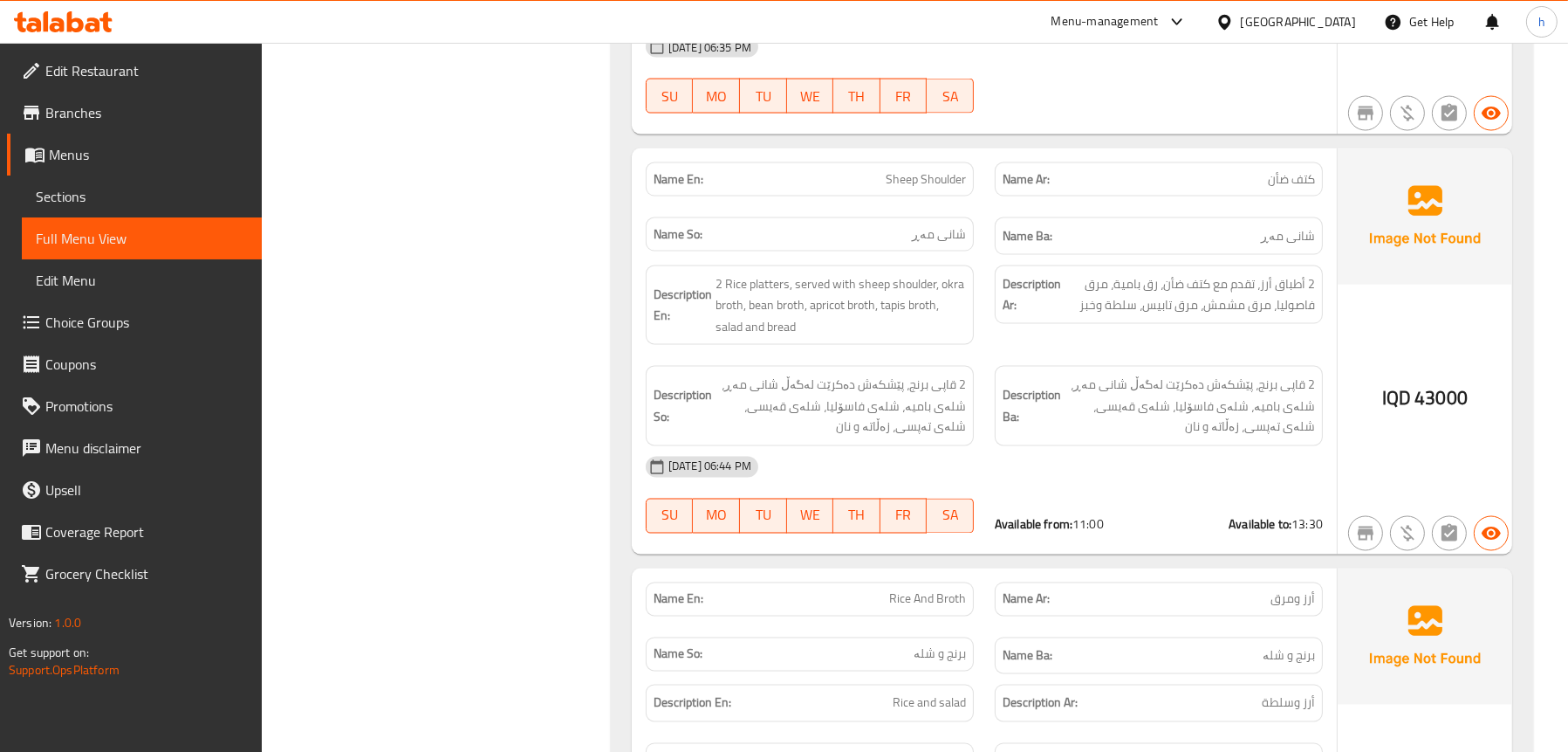
click at [114, 180] on link "Sections" at bounding box center [142, 196] width 240 height 42
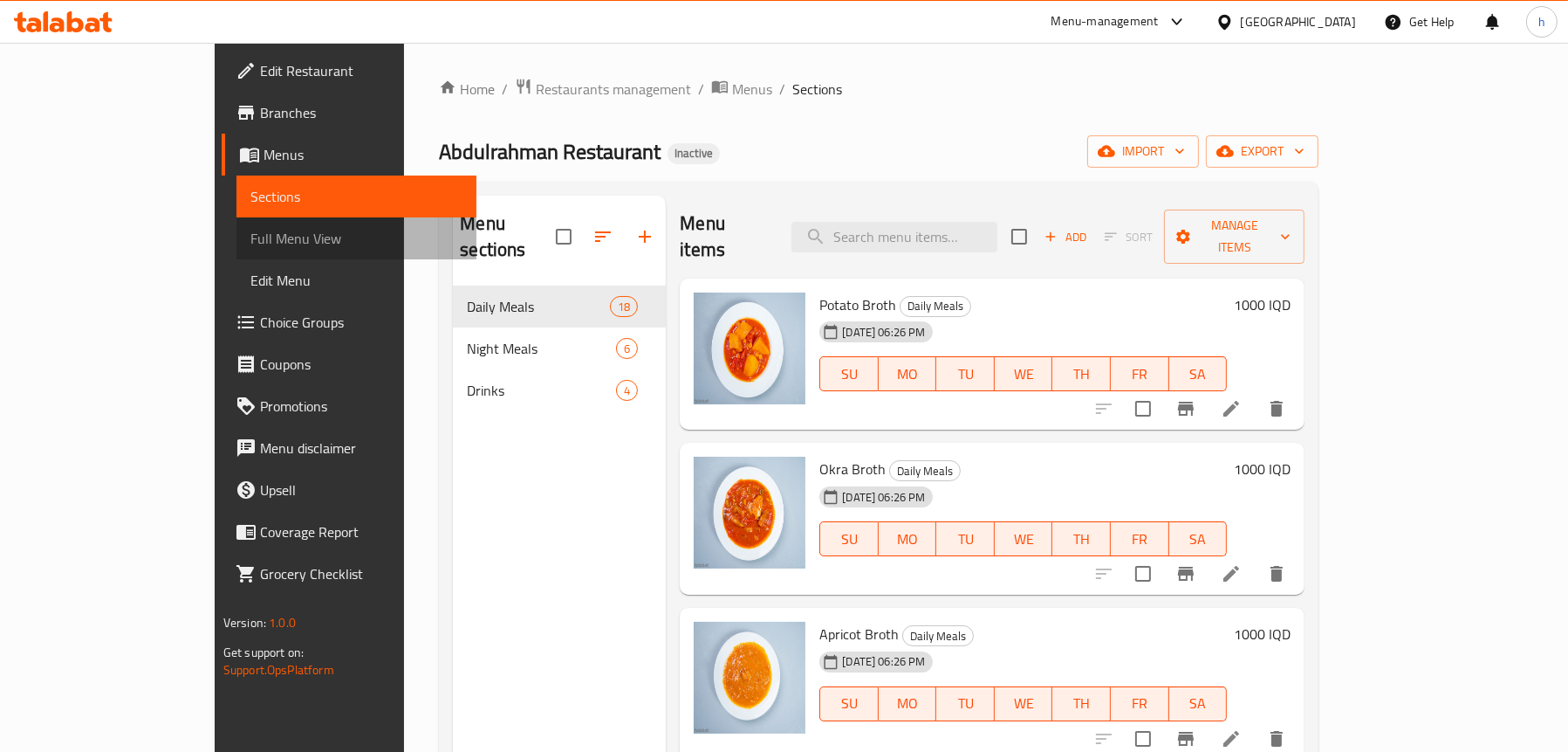
click at [251, 228] on span "Full Menu View" at bounding box center [357, 239] width 212 height 21
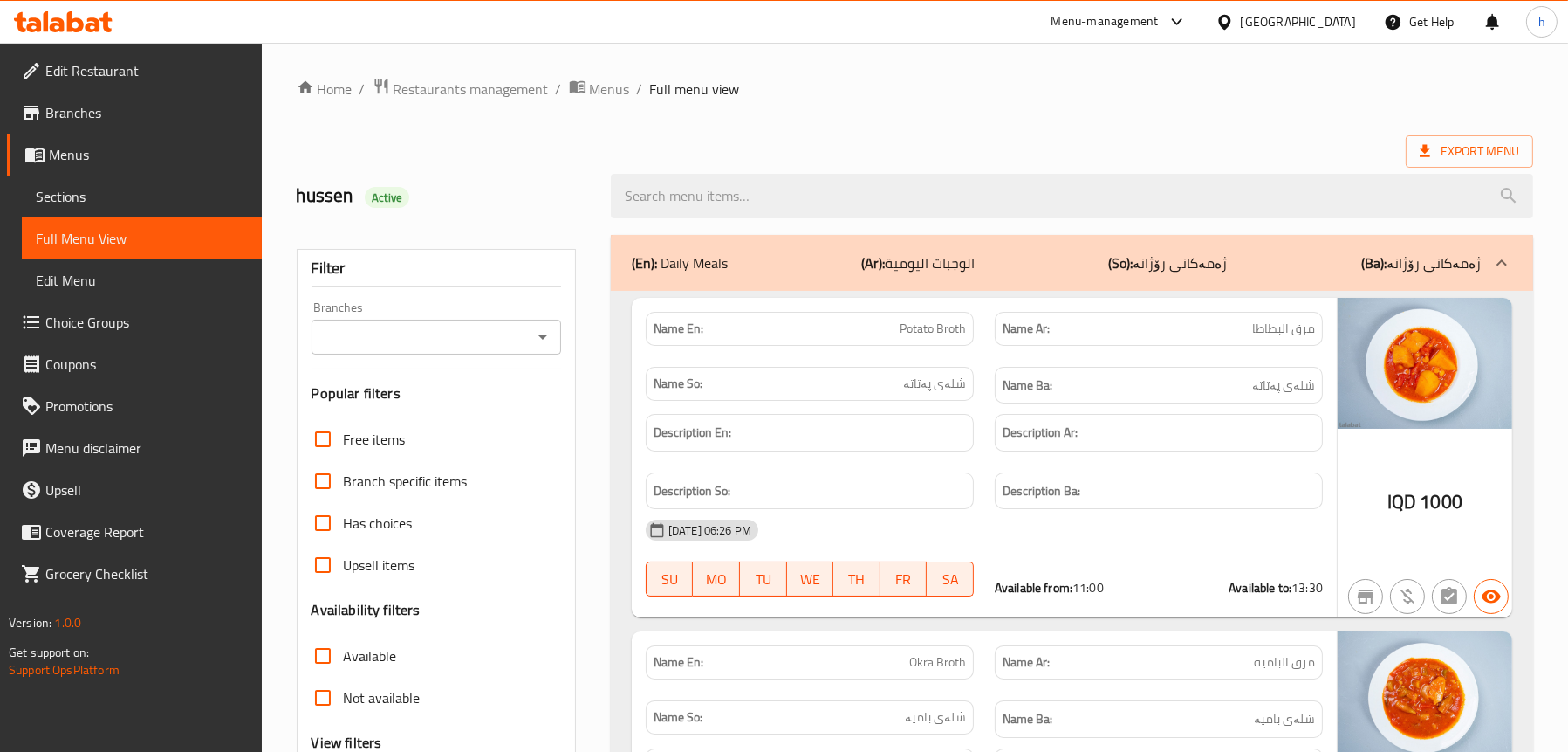
click at [548, 335] on icon "Open" at bounding box center [543, 337] width 21 height 21
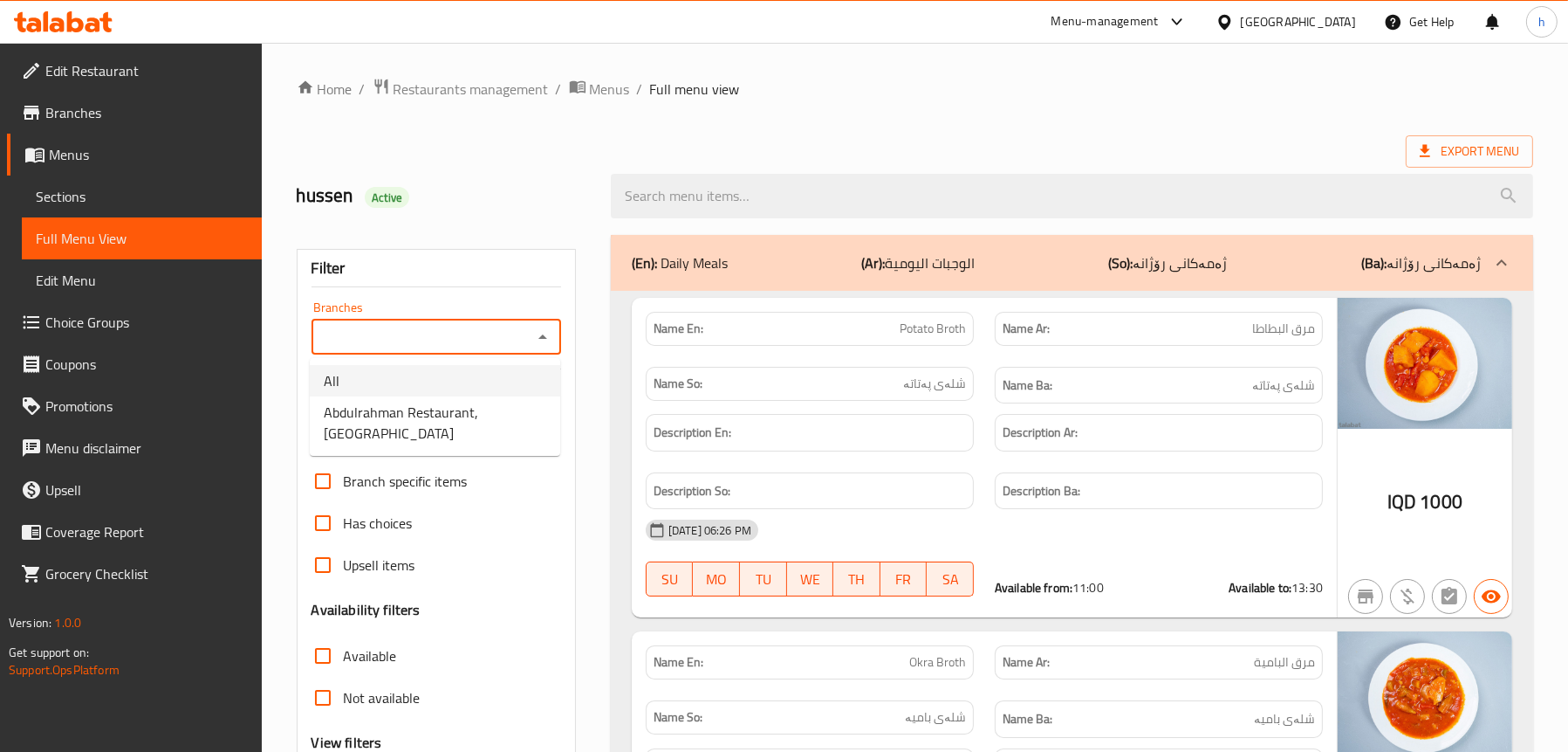
click at [470, 405] on span "Abdulrahman Restaurant,[GEOGRAPHIC_DATA]" at bounding box center [436, 422] width 223 height 42
type input "Abdulrahman Restaurant,[GEOGRAPHIC_DATA]"
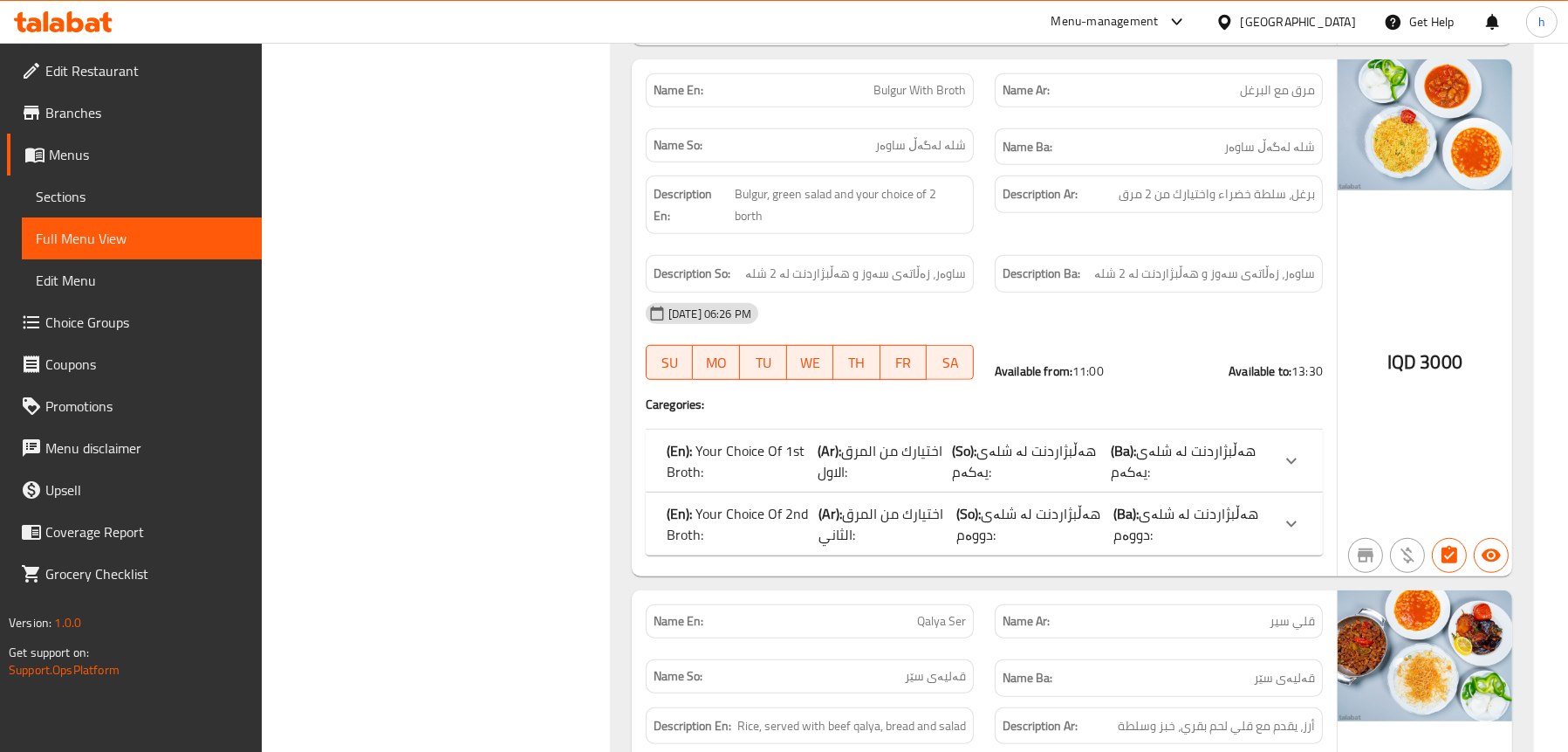
scroll to position [1571, 0]
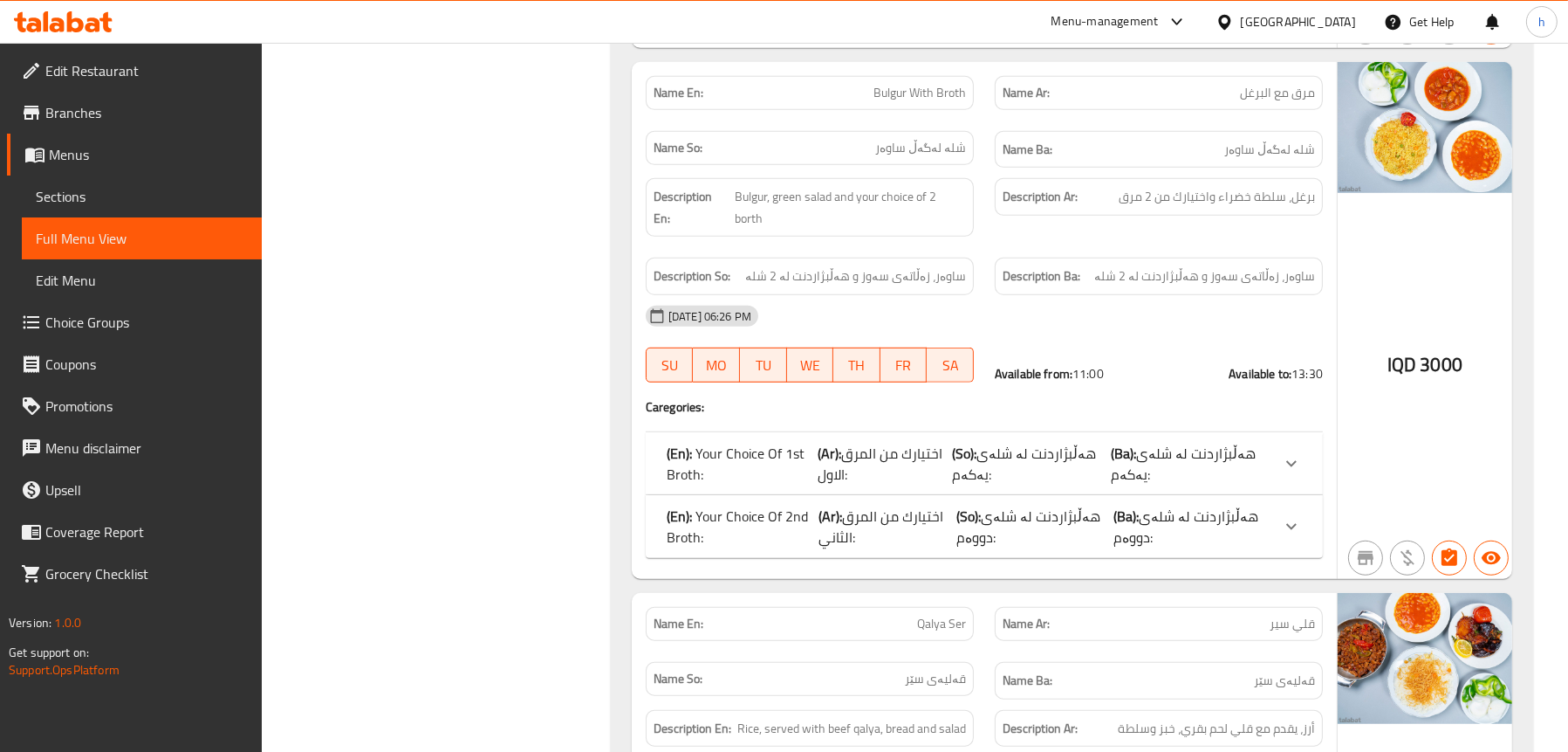
click at [804, 453] on p "(En): Your Choice Of 1st Broth:" at bounding box center [742, 463] width 151 height 42
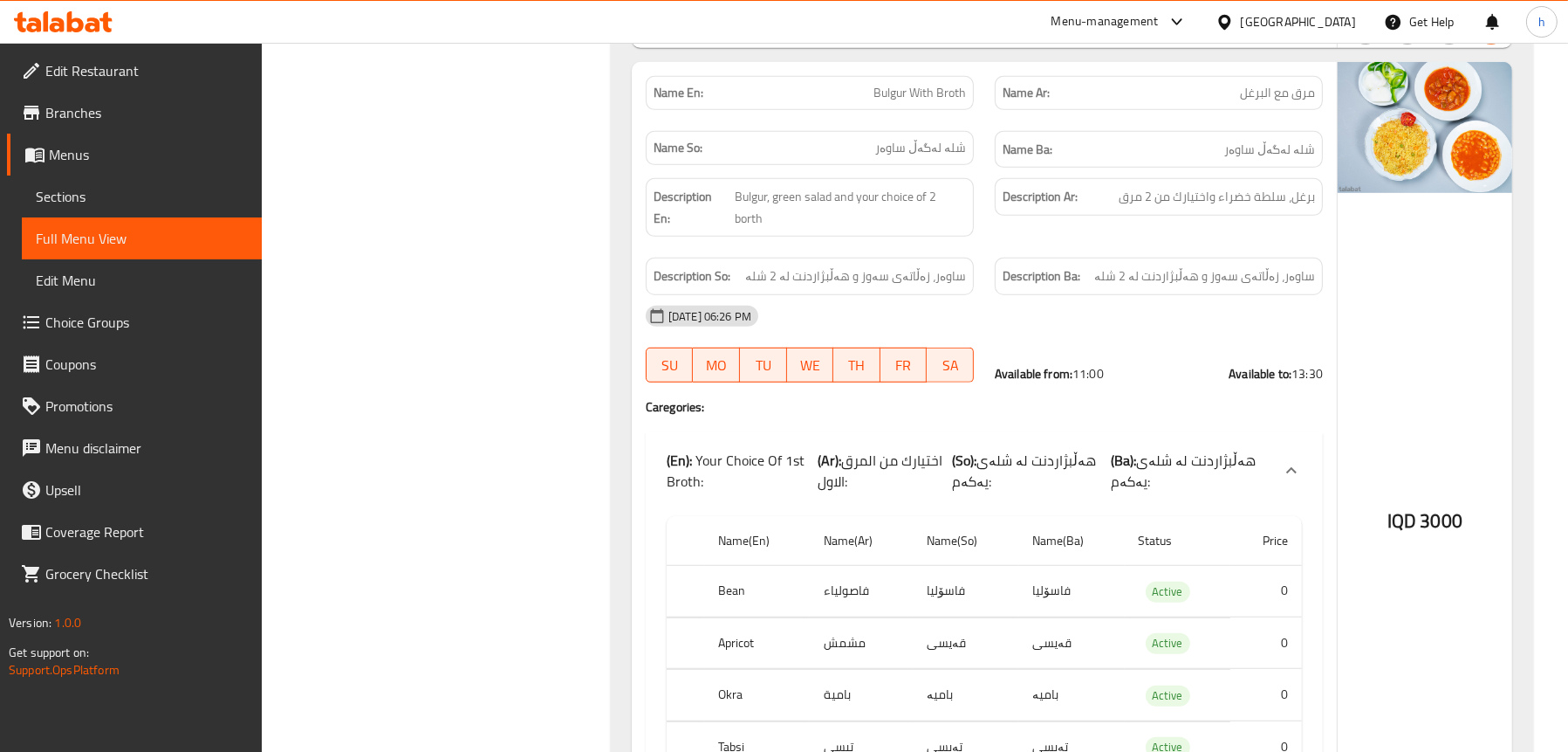
click at [803, 456] on p "(En): Your Choice Of 1st Broth:" at bounding box center [742, 470] width 151 height 42
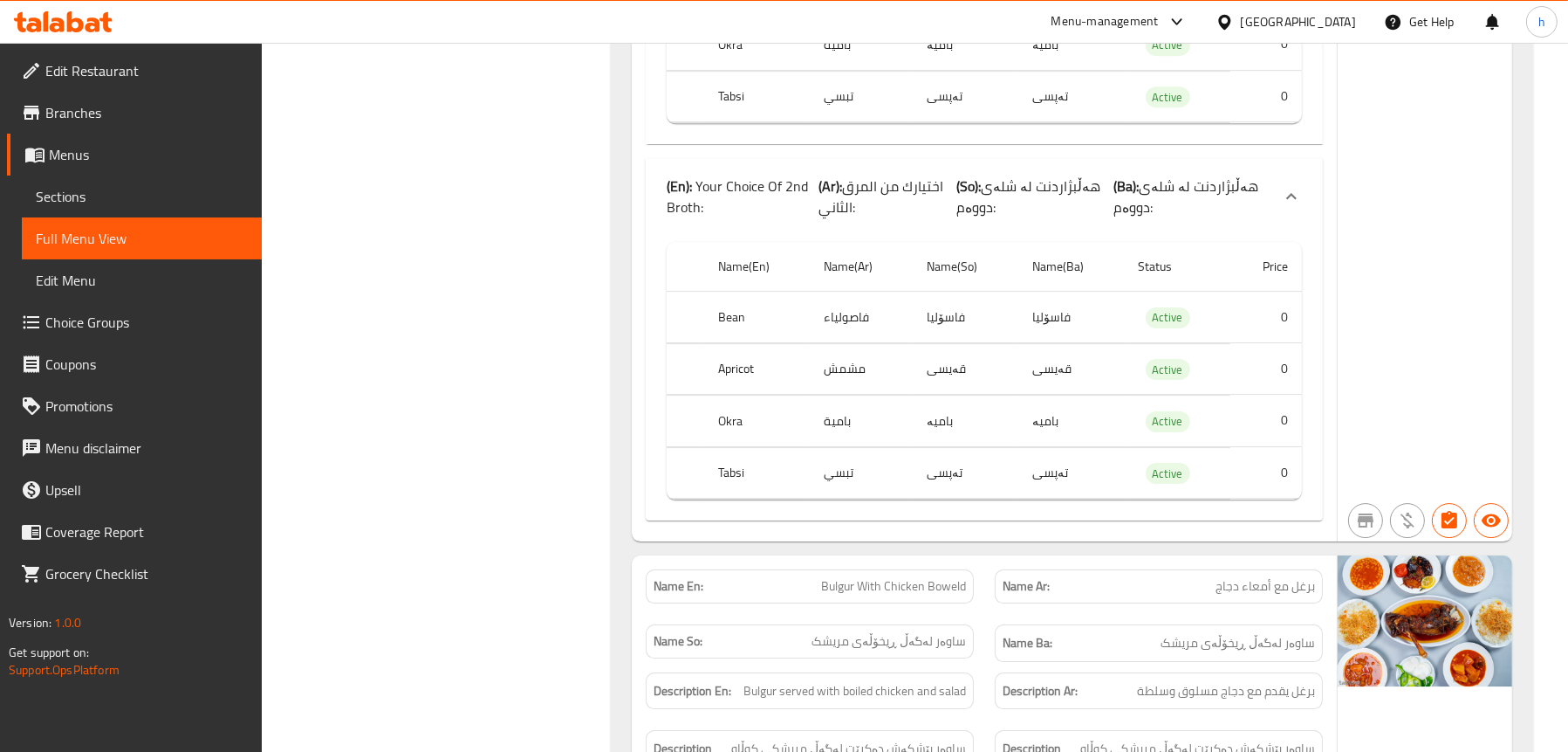
scroll to position [8206, 0]
